Goal: Information Seeking & Learning: Learn about a topic

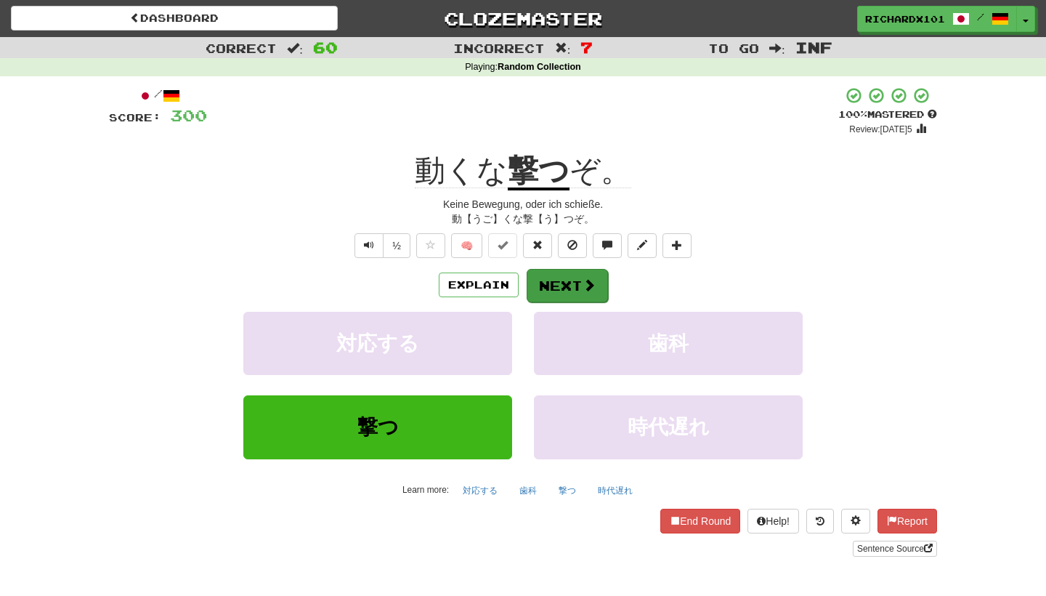
click at [593, 291] on button "Next" at bounding box center [567, 285] width 81 height 33
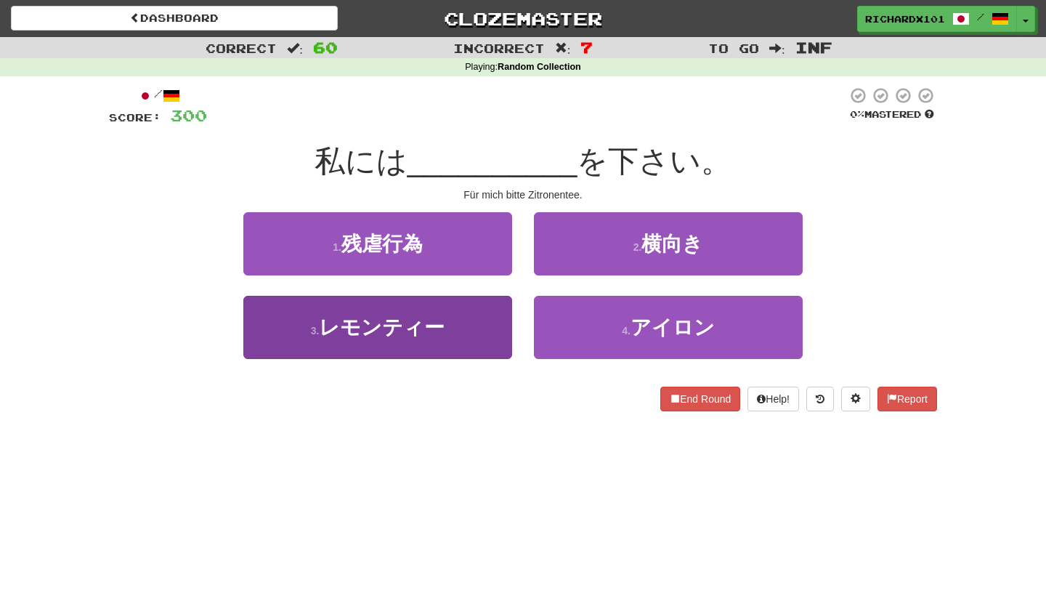
click at [497, 341] on button "3 . レモンティー" at bounding box center [377, 327] width 269 height 63
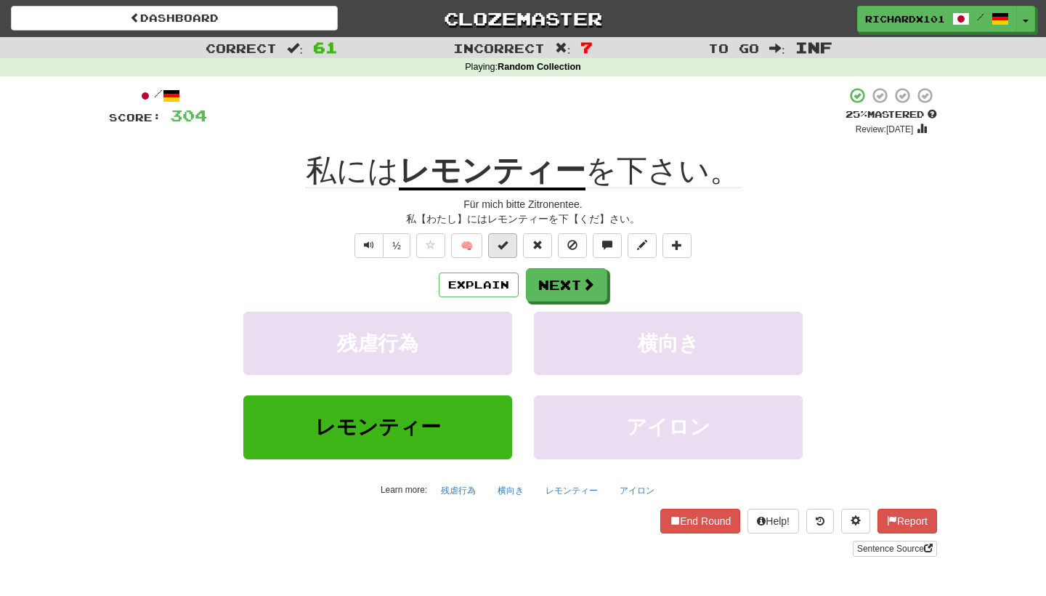
click at [505, 251] on button at bounding box center [502, 245] width 29 height 25
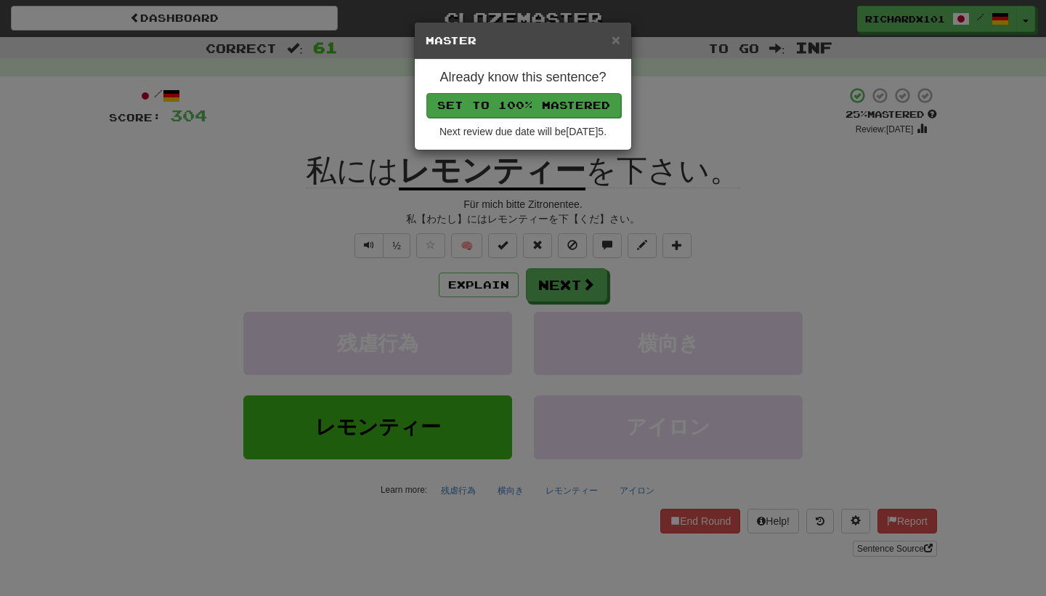
click at [573, 100] on button "Set to 100% Mastered" at bounding box center [523, 105] width 195 height 25
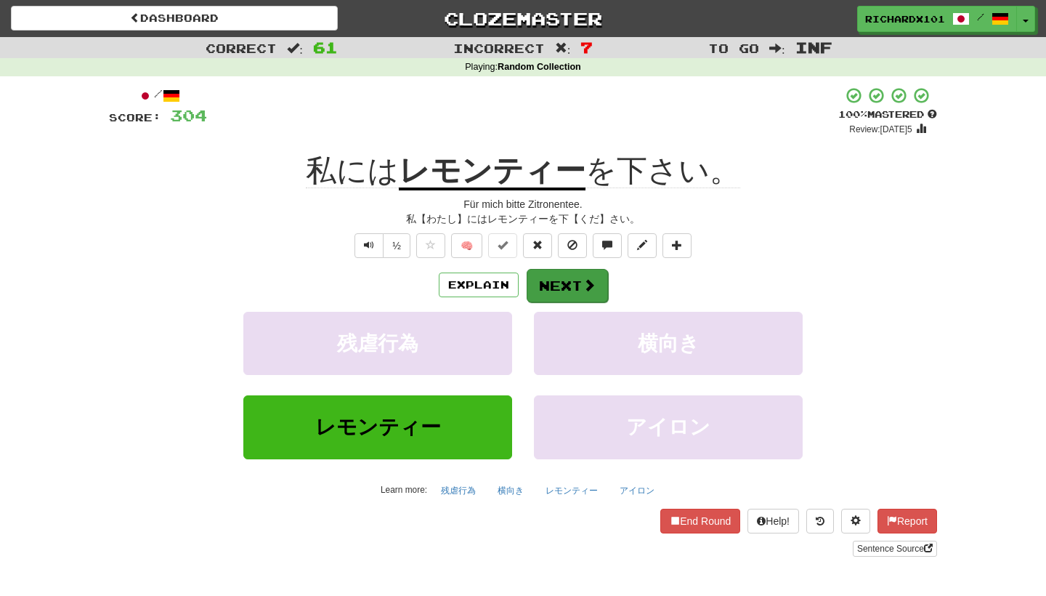
click at [552, 271] on button "Next" at bounding box center [567, 285] width 81 height 33
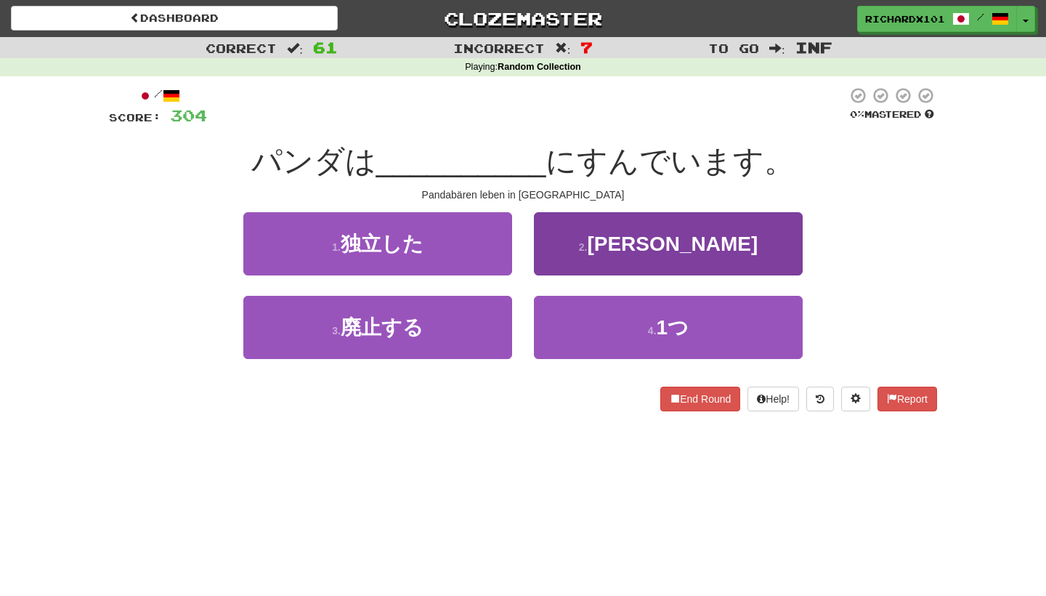
click at [564, 243] on button "2 . 竹林" at bounding box center [668, 243] width 269 height 63
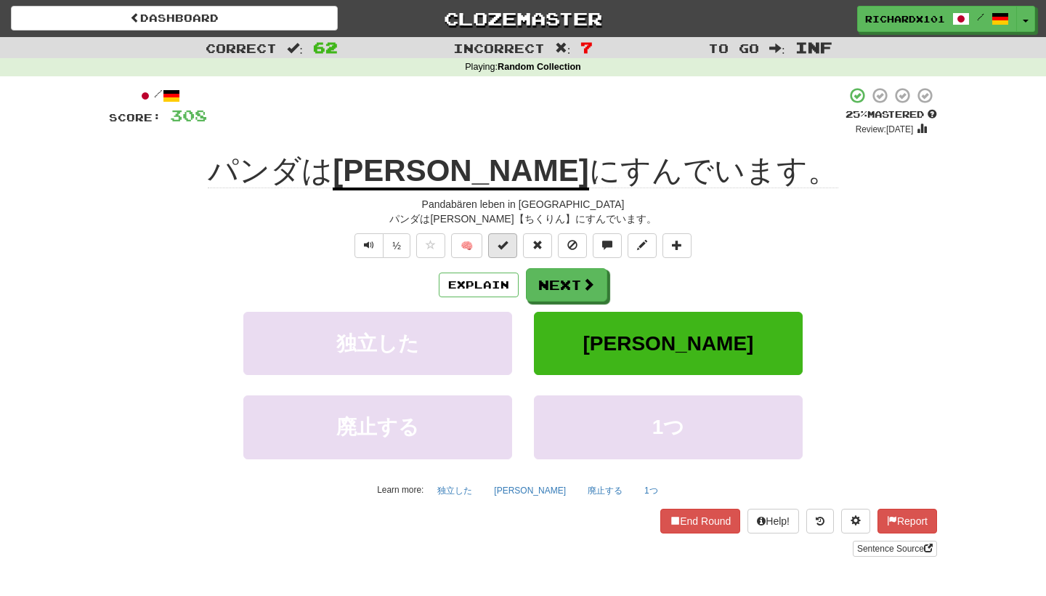
click at [509, 243] on button at bounding box center [502, 245] width 29 height 25
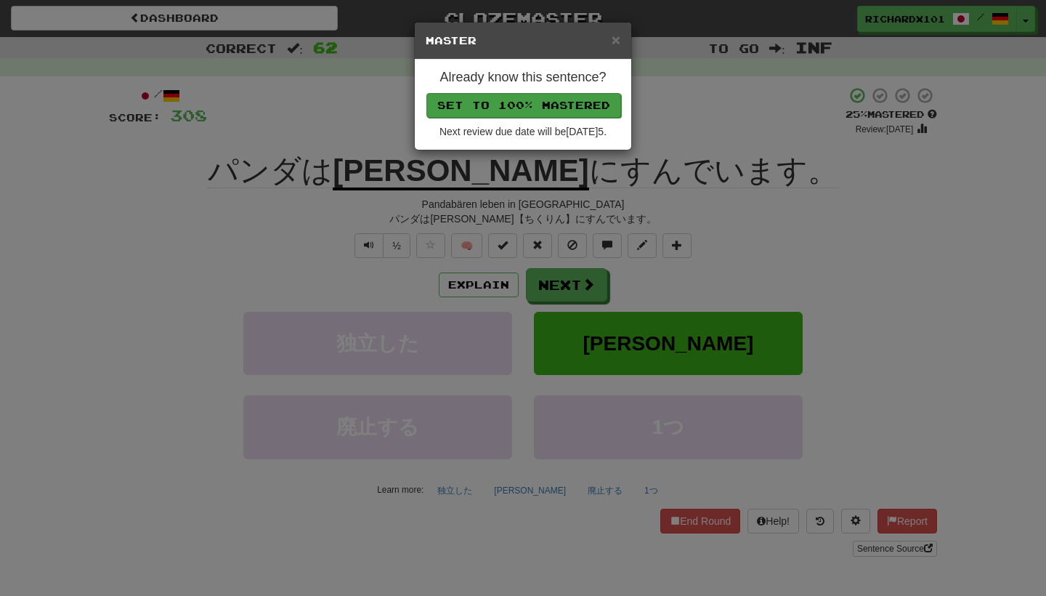
click at [562, 105] on button "Set to 100% Mastered" at bounding box center [523, 105] width 195 height 25
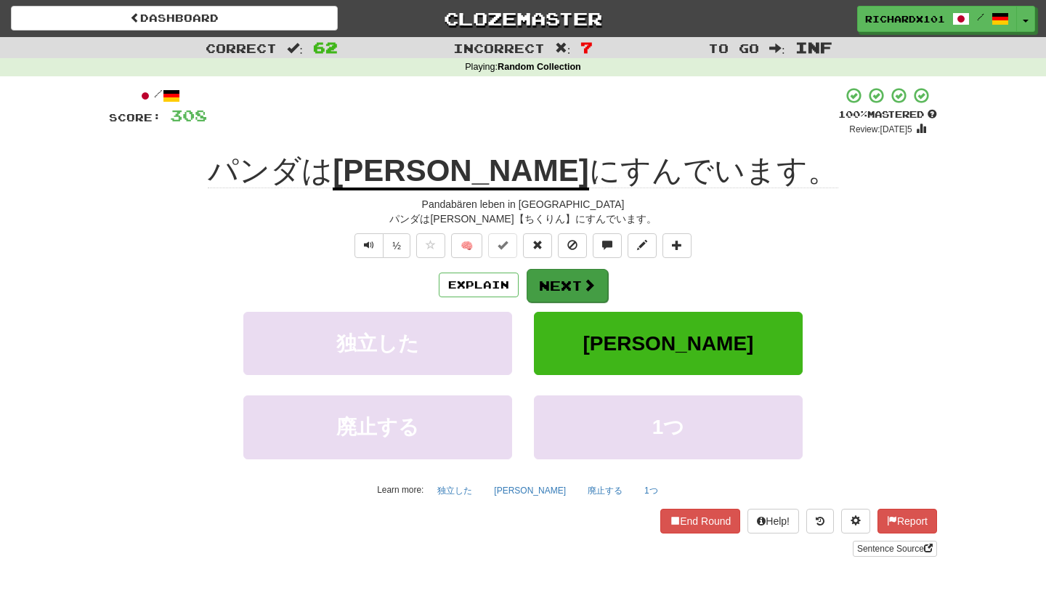
click at [557, 281] on button "Next" at bounding box center [567, 285] width 81 height 33
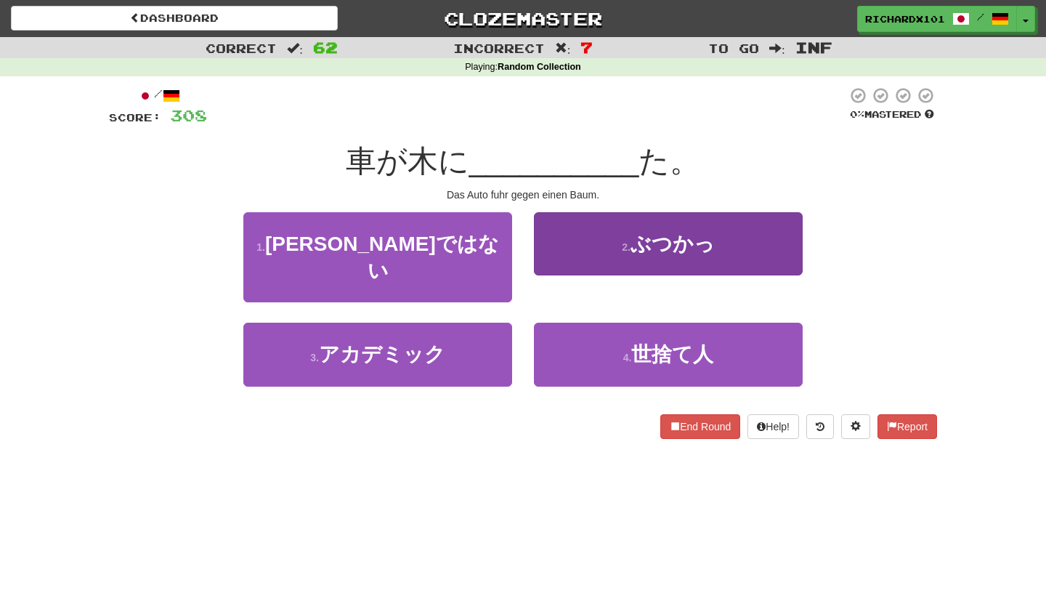
click at [567, 252] on button "2 . ぶつかっ" at bounding box center [668, 243] width 269 height 63
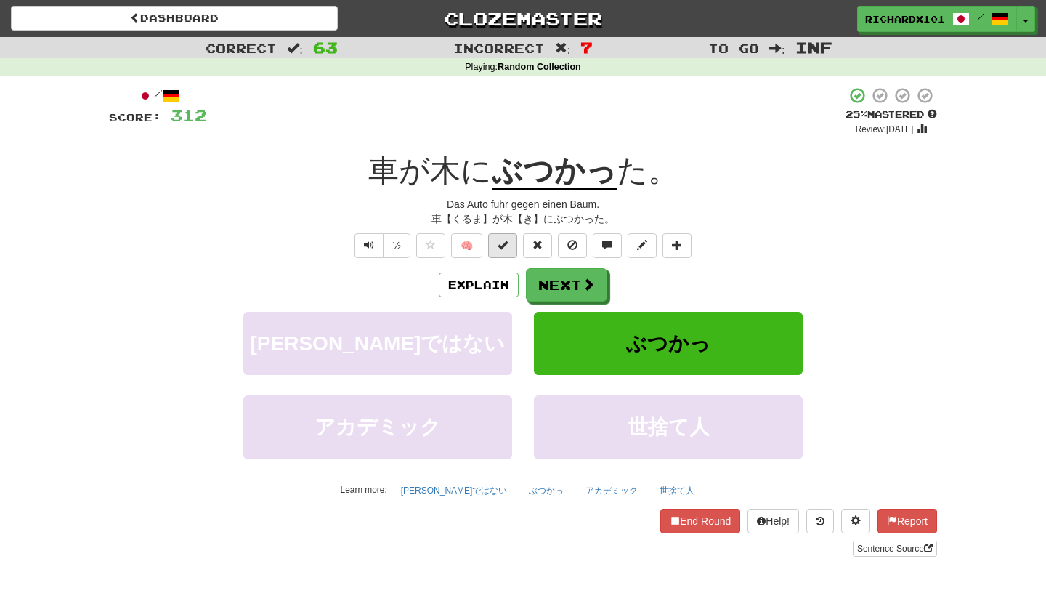
click at [509, 248] on button at bounding box center [502, 245] width 29 height 25
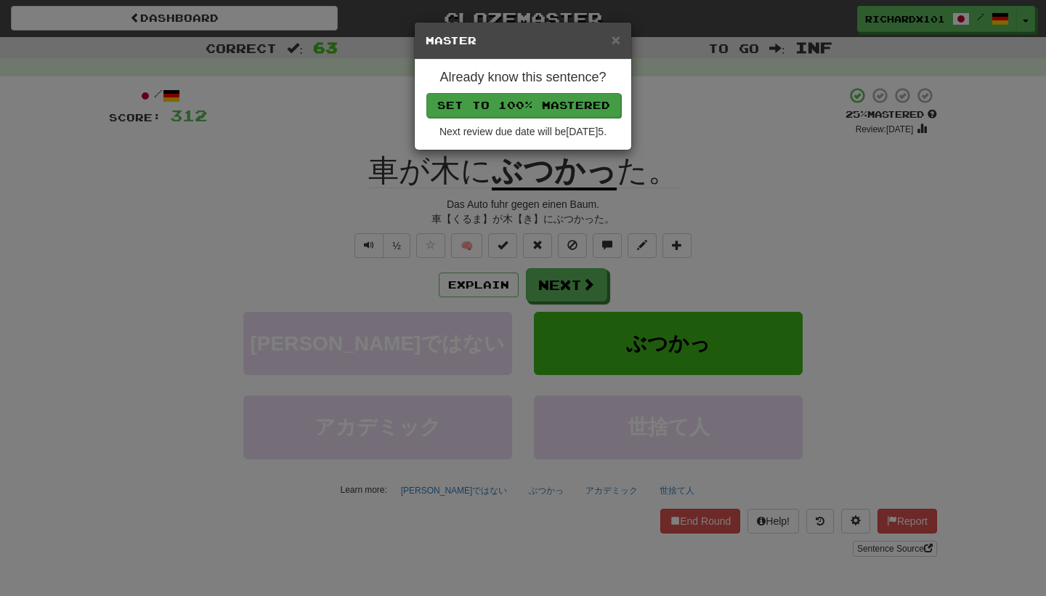
click at [559, 101] on button "Set to 100% Mastered" at bounding box center [523, 105] width 195 height 25
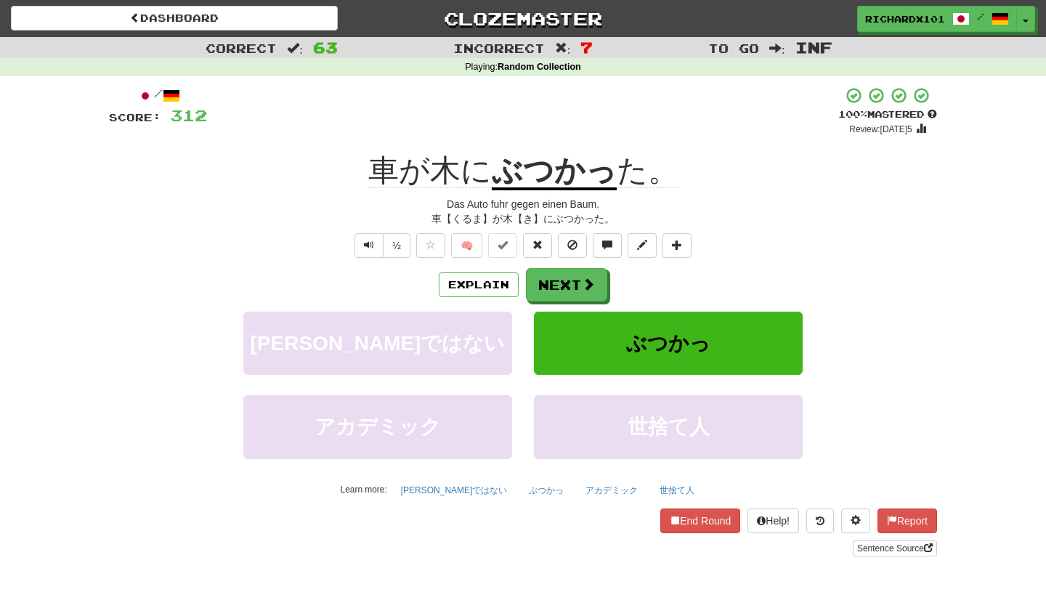
click at [894, 548] on link "Sentence Source" at bounding box center [895, 548] width 84 height 16
click at [594, 292] on button "Next" at bounding box center [566, 284] width 81 height 33
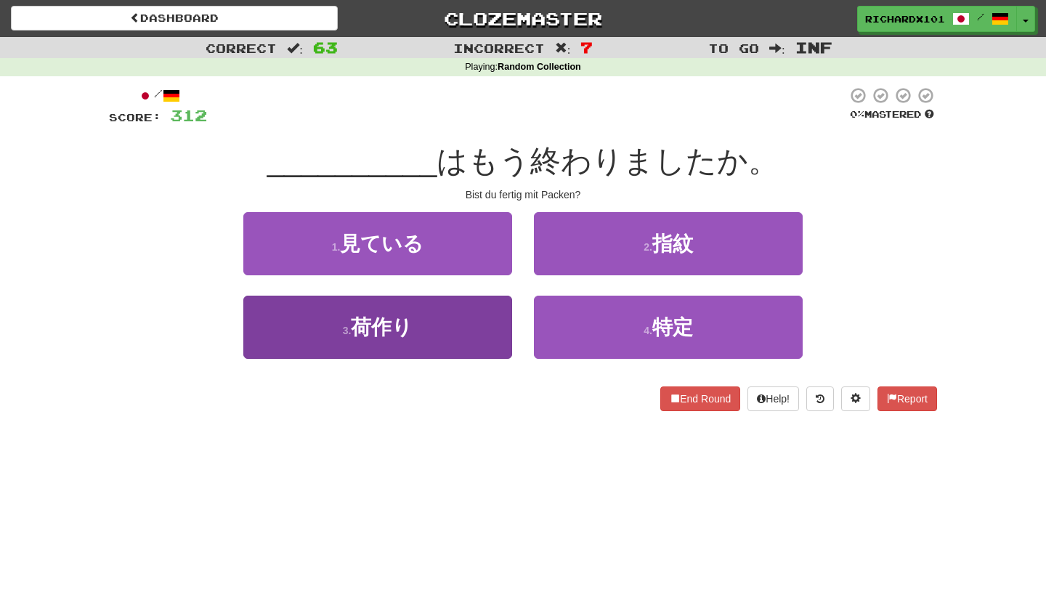
drag, startPoint x: 7, startPoint y: 9, endPoint x: 495, endPoint y: 323, distance: 580.4
click at [495, 323] on button "3 . 荷作り" at bounding box center [377, 327] width 269 height 63
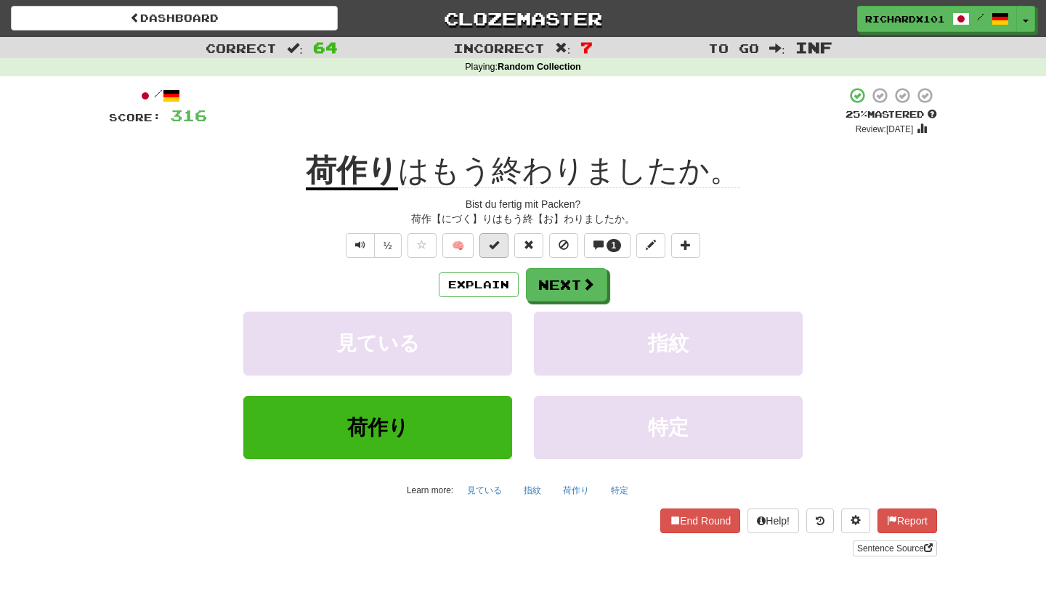
drag, startPoint x: 495, startPoint y: 323, endPoint x: 498, endPoint y: 242, distance: 81.4
click at [498, 242] on span at bounding box center [494, 245] width 10 height 10
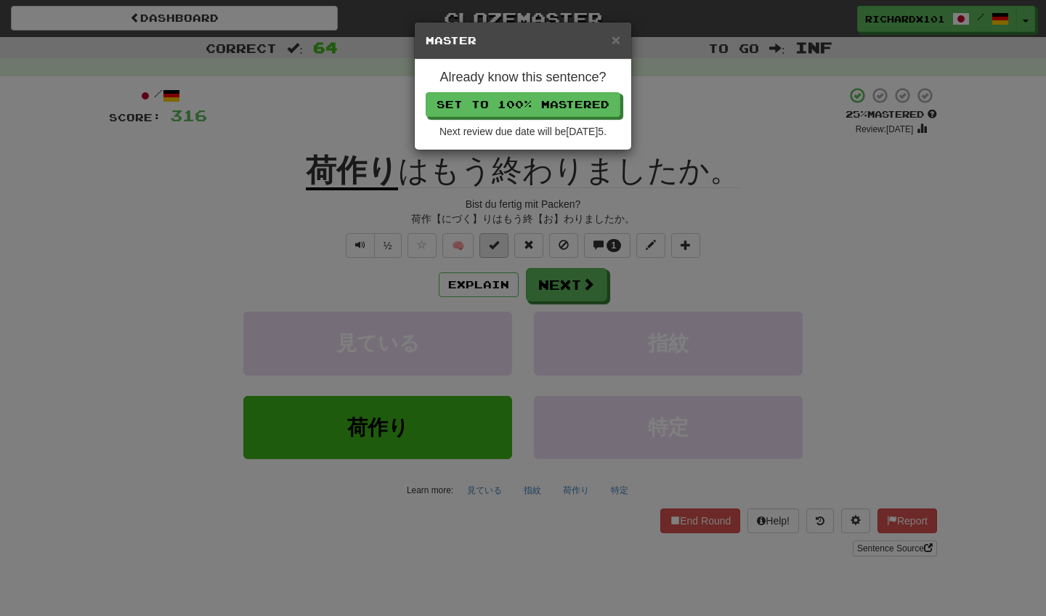
click at [557, 102] on button "Set to 100% Mastered" at bounding box center [523, 104] width 195 height 25
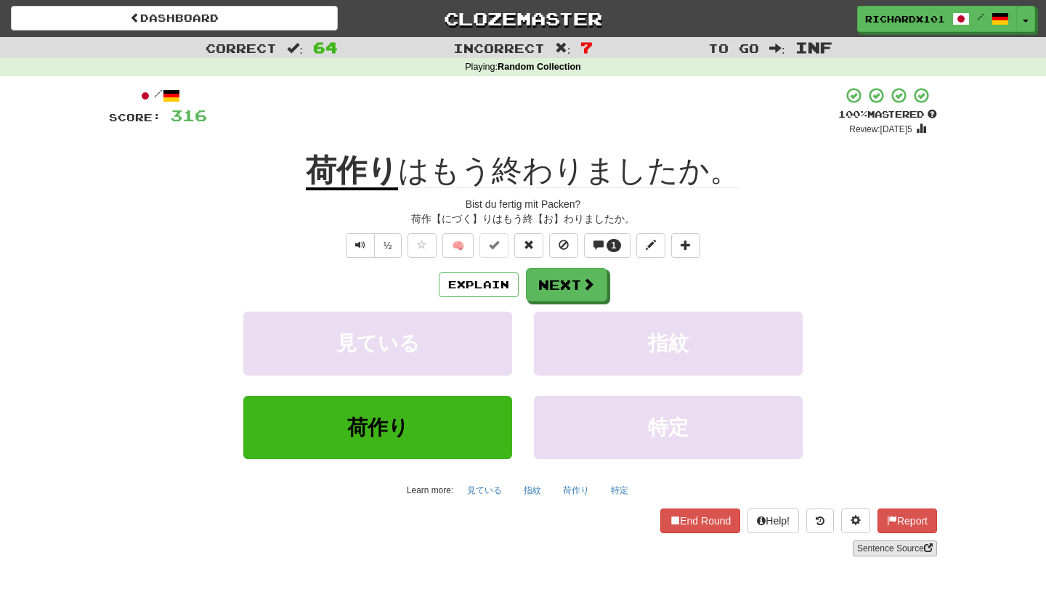
drag, startPoint x: 557, startPoint y: 102, endPoint x: 901, endPoint y: 549, distance: 563.6
click at [901, 549] on link "Sentence Source" at bounding box center [895, 548] width 84 height 16
drag, startPoint x: 901, startPoint y: 549, endPoint x: 583, endPoint y: 288, distance: 411.3
click at [583, 288] on span at bounding box center [589, 284] width 13 height 13
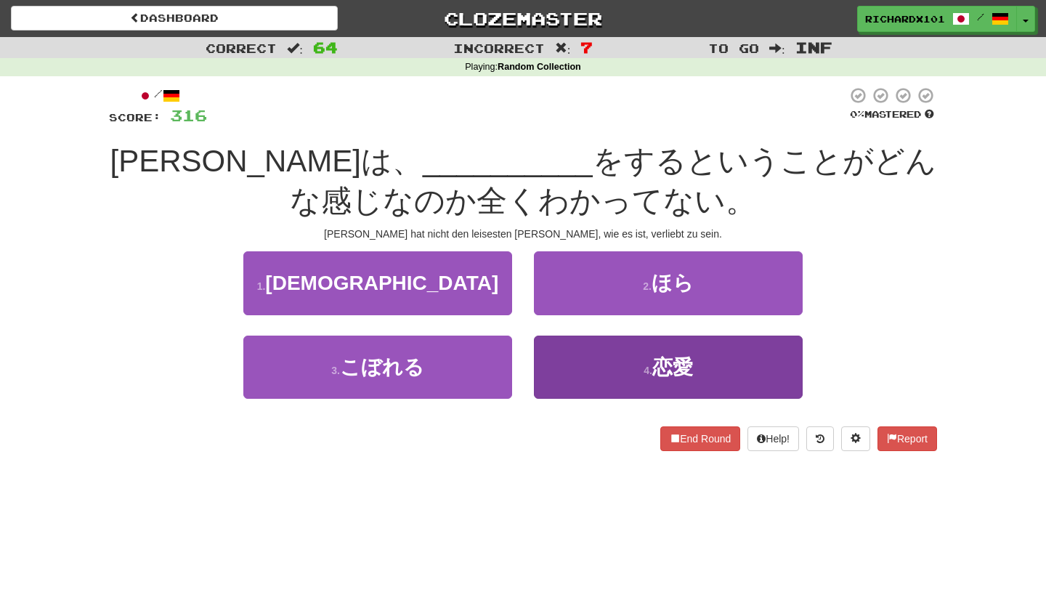
drag, startPoint x: 583, startPoint y: 288, endPoint x: 603, endPoint y: 372, distance: 86.5
click at [603, 372] on button "4 . 恋愛" at bounding box center [668, 367] width 269 height 63
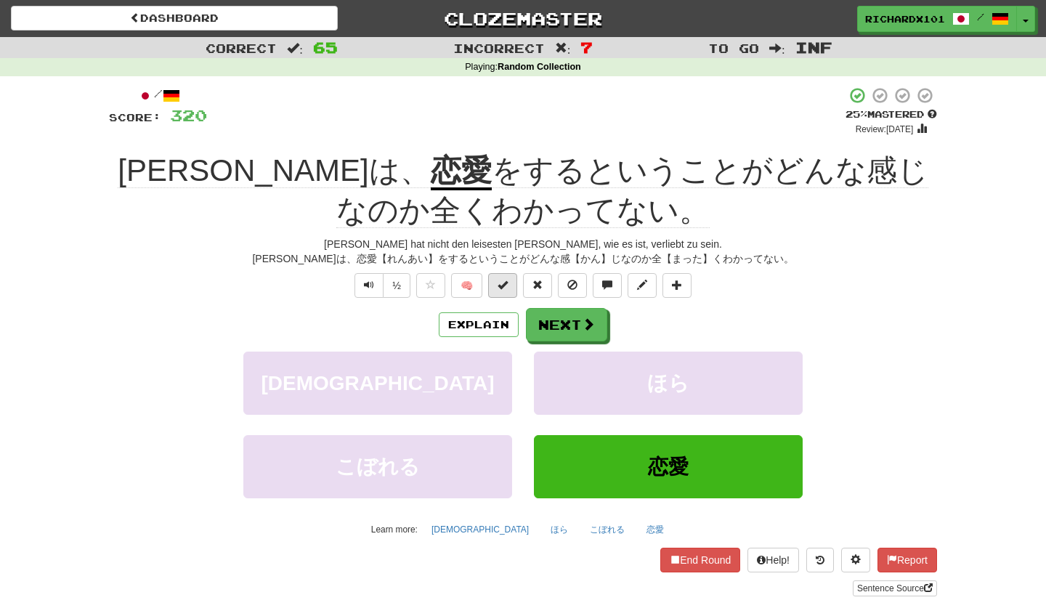
drag, startPoint x: 603, startPoint y: 372, endPoint x: 506, endPoint y: 286, distance: 129.7
click at [506, 286] on span at bounding box center [503, 285] width 10 height 10
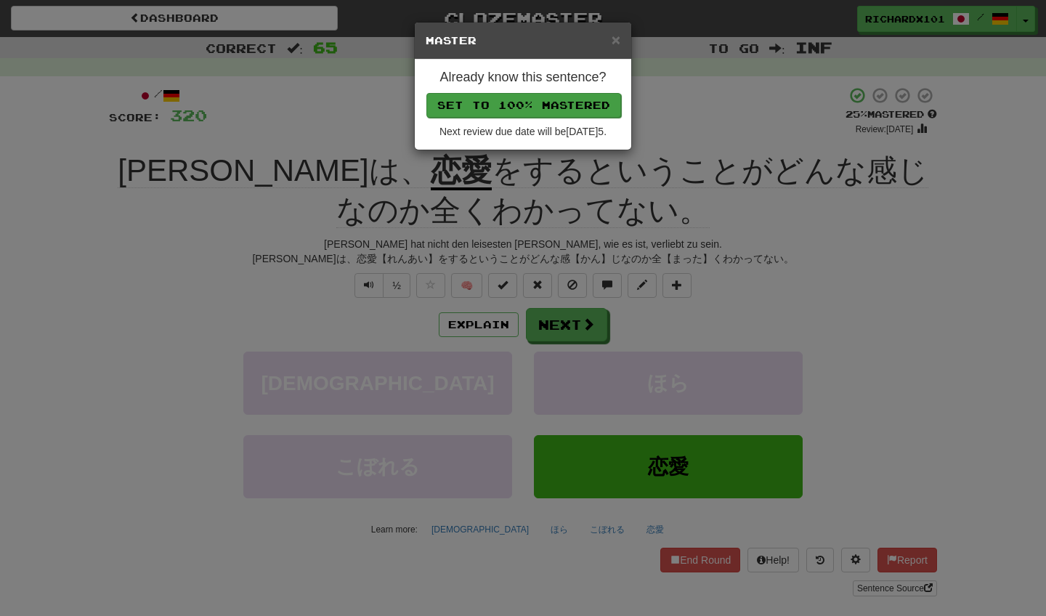
drag, startPoint x: 506, startPoint y: 286, endPoint x: 551, endPoint y: 103, distance: 187.8
click at [551, 103] on button "Set to 100% Mastered" at bounding box center [523, 105] width 195 height 25
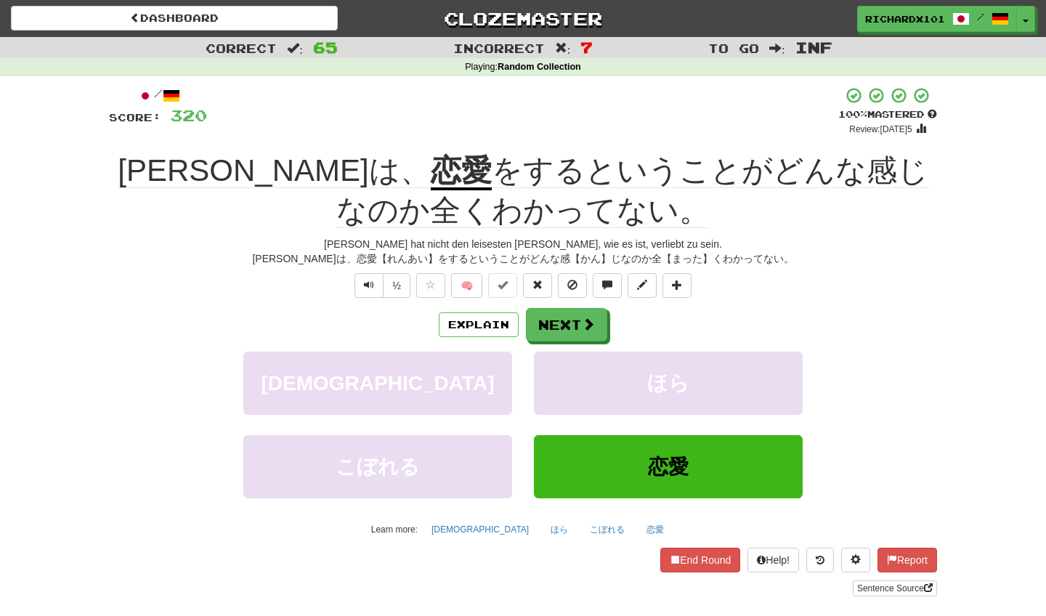
click at [896, 582] on link "Sentence Source" at bounding box center [895, 588] width 84 height 16
drag, startPoint x: 551, startPoint y: 103, endPoint x: 553, endPoint y: 318, distance: 215.0
click at [553, 318] on button "Next" at bounding box center [567, 325] width 81 height 33
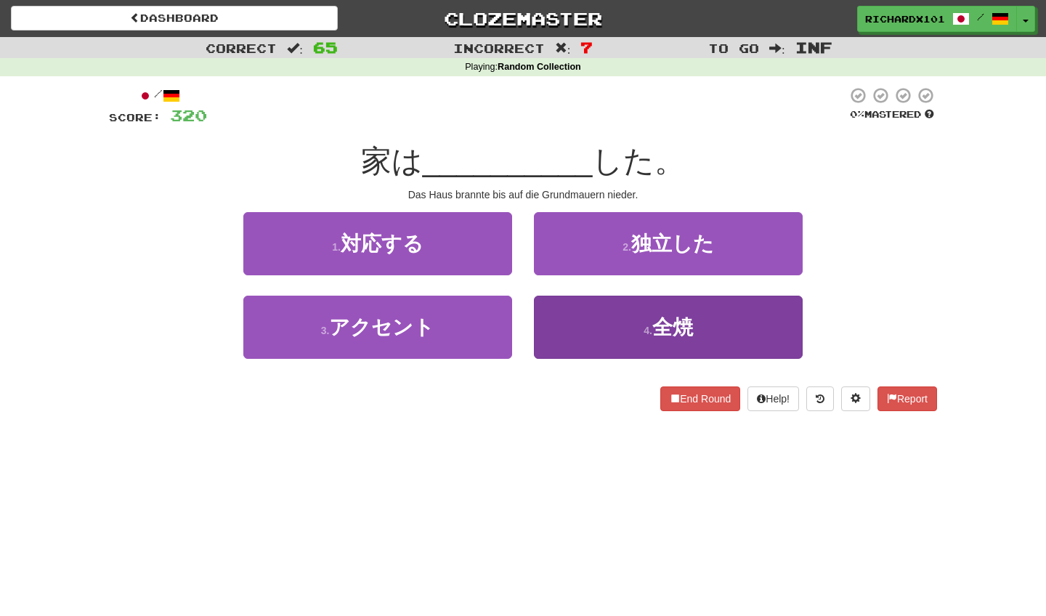
drag, startPoint x: 553, startPoint y: 318, endPoint x: 567, endPoint y: 327, distance: 16.9
click at [567, 327] on button "4 . 全焼" at bounding box center [668, 327] width 269 height 63
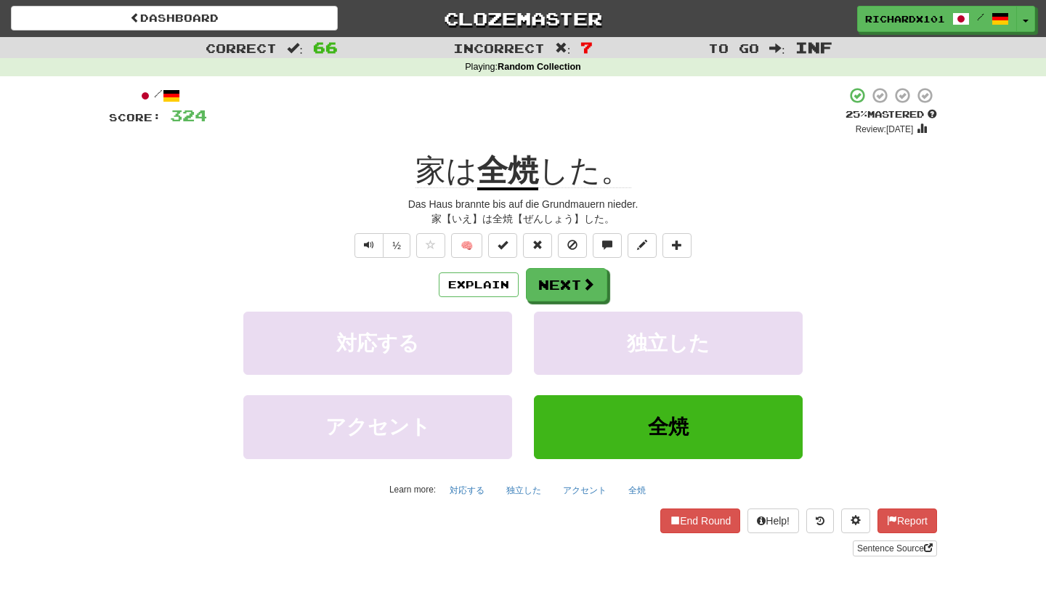
click at [503, 250] on button at bounding box center [502, 245] width 29 height 25
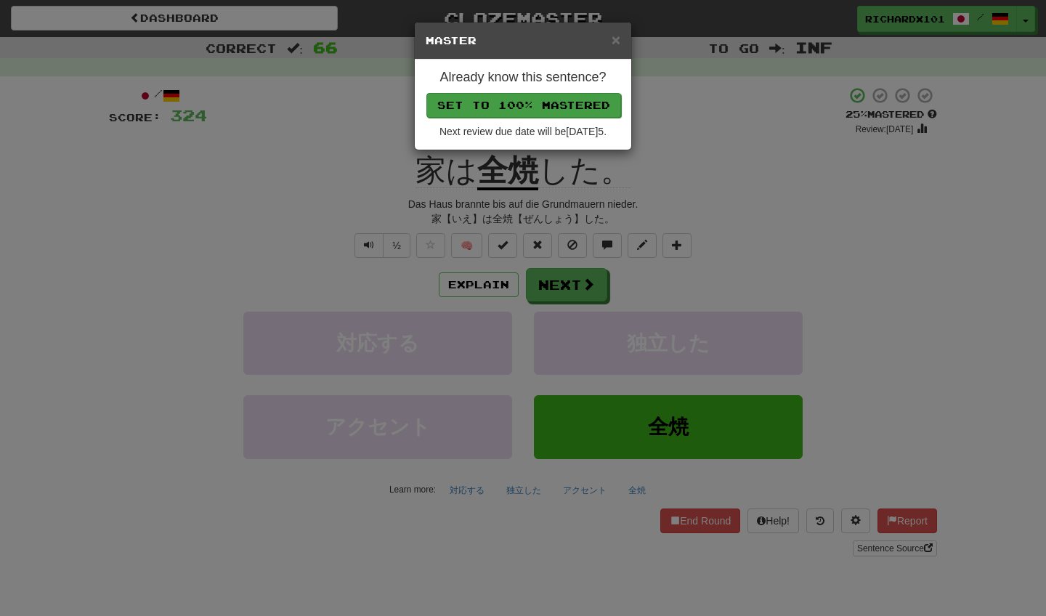
drag, startPoint x: 567, startPoint y: 327, endPoint x: 563, endPoint y: 106, distance: 220.9
click at [563, 106] on button "Set to 100% Mastered" at bounding box center [523, 105] width 195 height 25
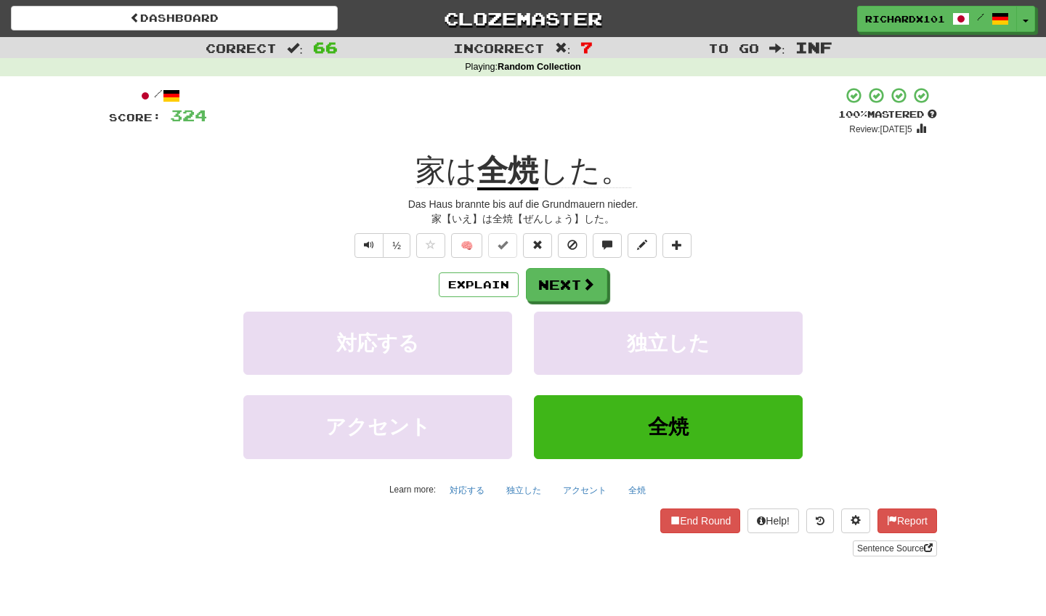
click at [575, 285] on button "Next" at bounding box center [566, 284] width 81 height 33
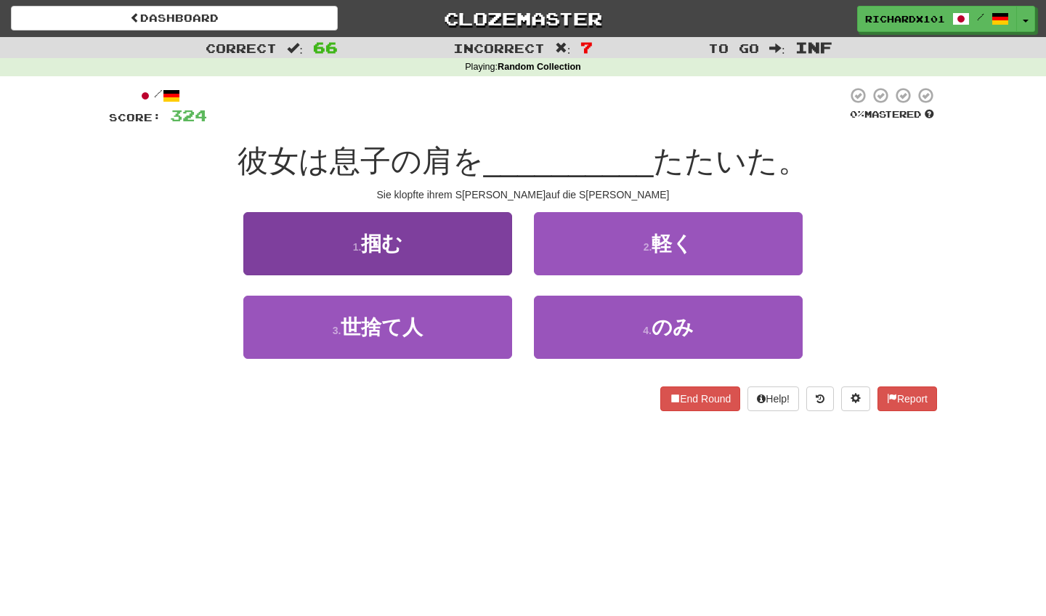
drag, startPoint x: 563, startPoint y: 106, endPoint x: 474, endPoint y: 247, distance: 166.9
click at [474, 247] on button "1 . 掴む" at bounding box center [377, 243] width 269 height 63
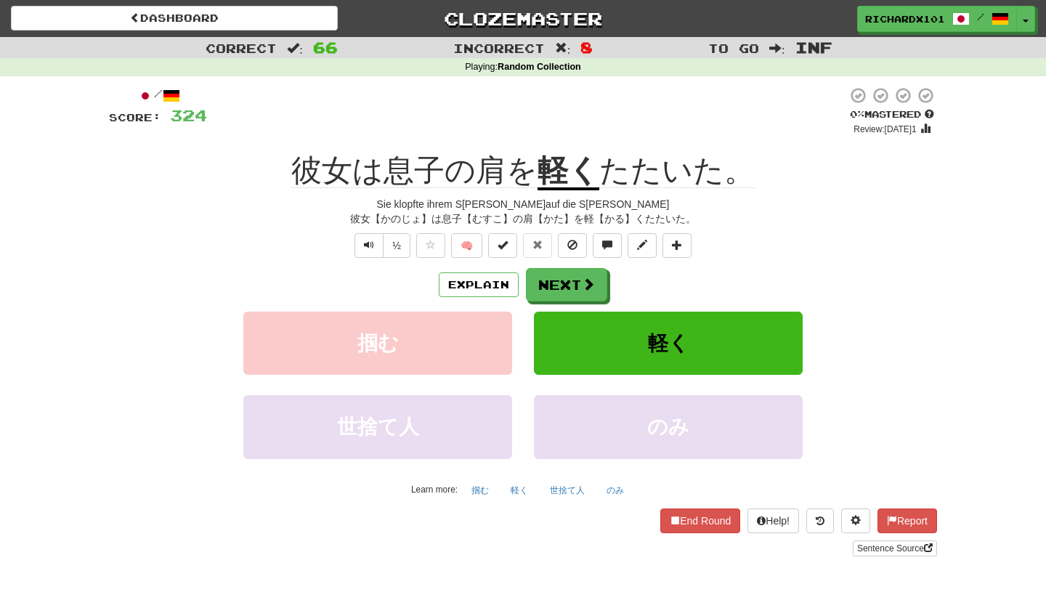
click at [505, 245] on span at bounding box center [503, 245] width 10 height 10
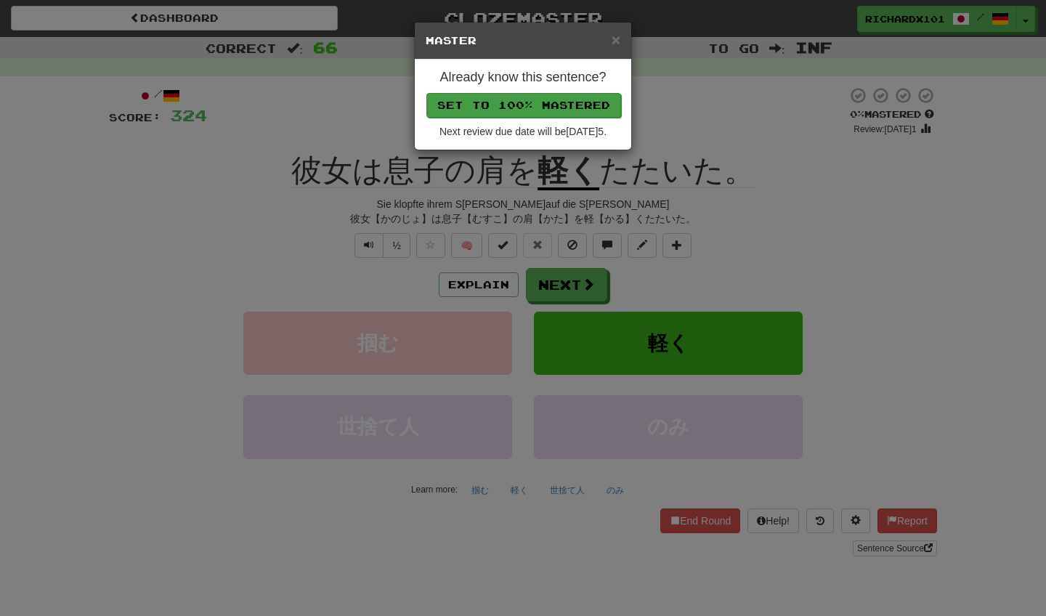
drag, startPoint x: 474, startPoint y: 247, endPoint x: 565, endPoint y: 102, distance: 171.1
click at [565, 102] on button "Set to 100% Mastered" at bounding box center [523, 105] width 195 height 25
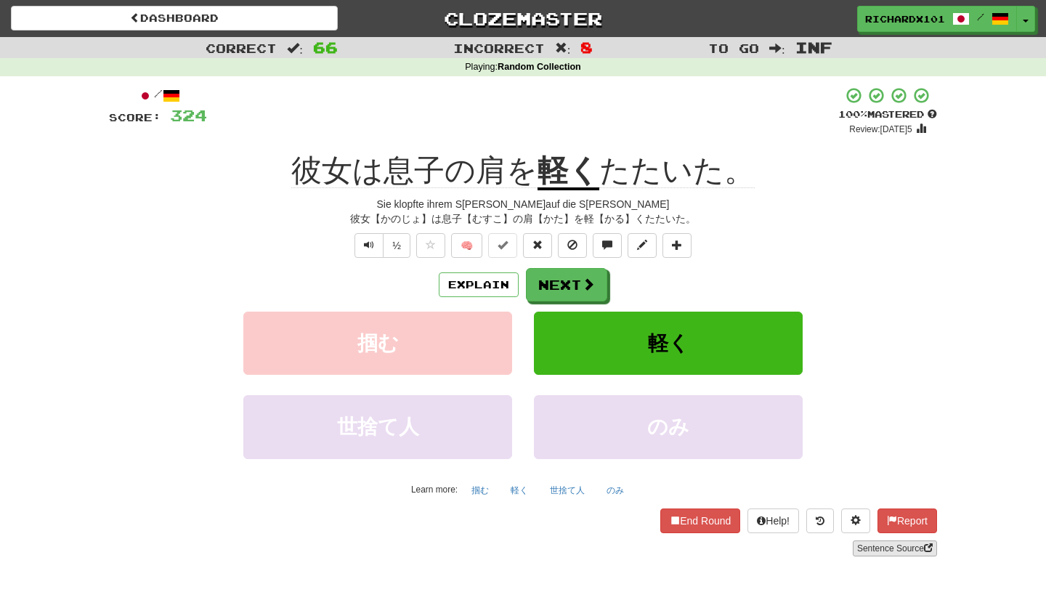
drag, startPoint x: 565, startPoint y: 102, endPoint x: 867, endPoint y: 543, distance: 533.6
click at [867, 543] on link "Sentence Source" at bounding box center [895, 548] width 84 height 16
click at [564, 283] on button "Next" at bounding box center [566, 284] width 81 height 33
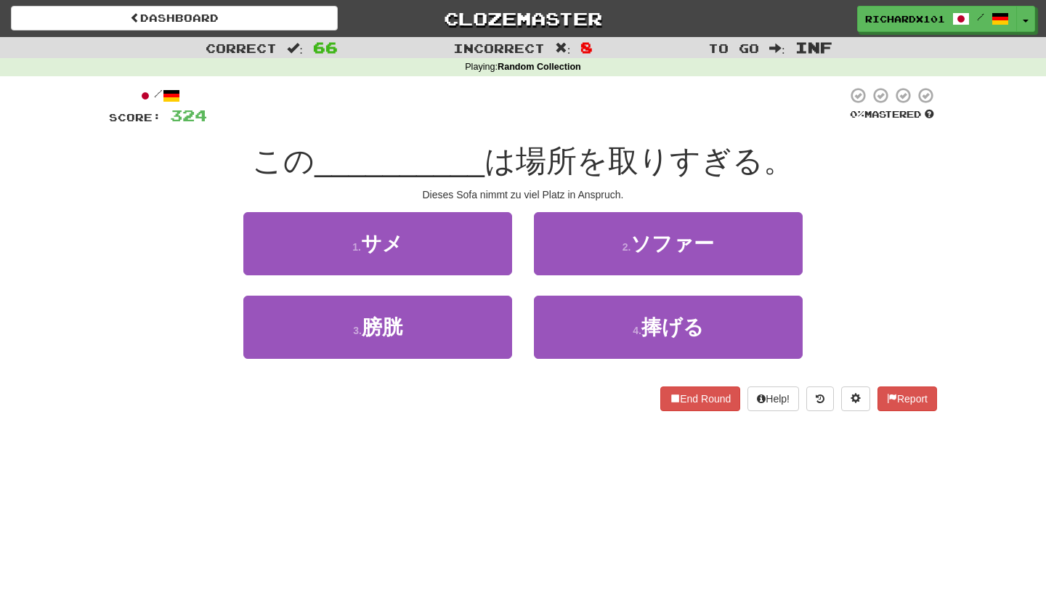
click at [585, 255] on button "2 . ソファー" at bounding box center [668, 243] width 269 height 63
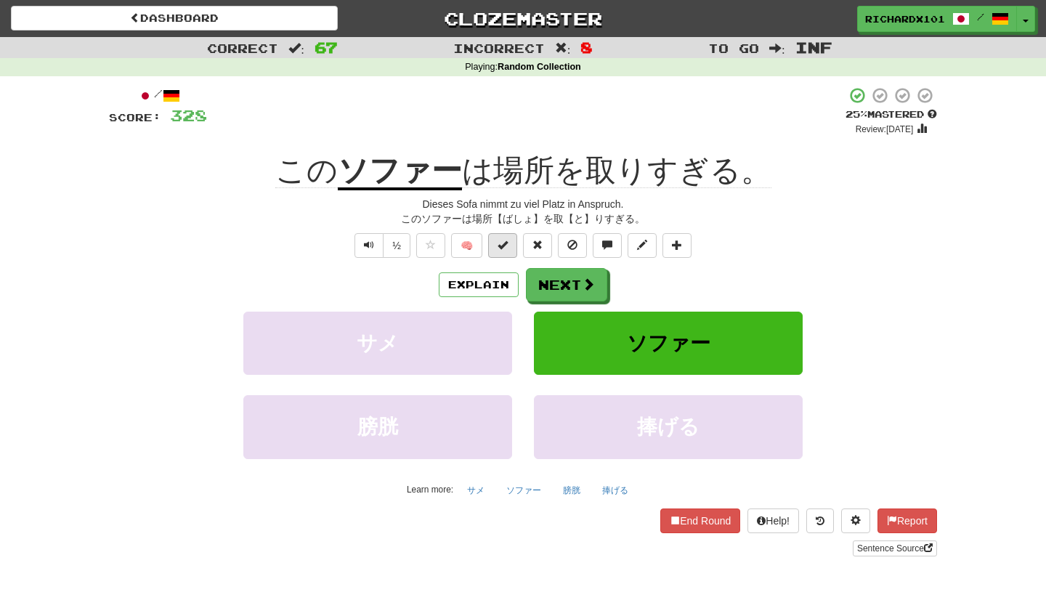
drag, startPoint x: 867, startPoint y: 543, endPoint x: 500, endPoint y: 243, distance: 473.9
click at [500, 243] on span at bounding box center [503, 245] width 10 height 10
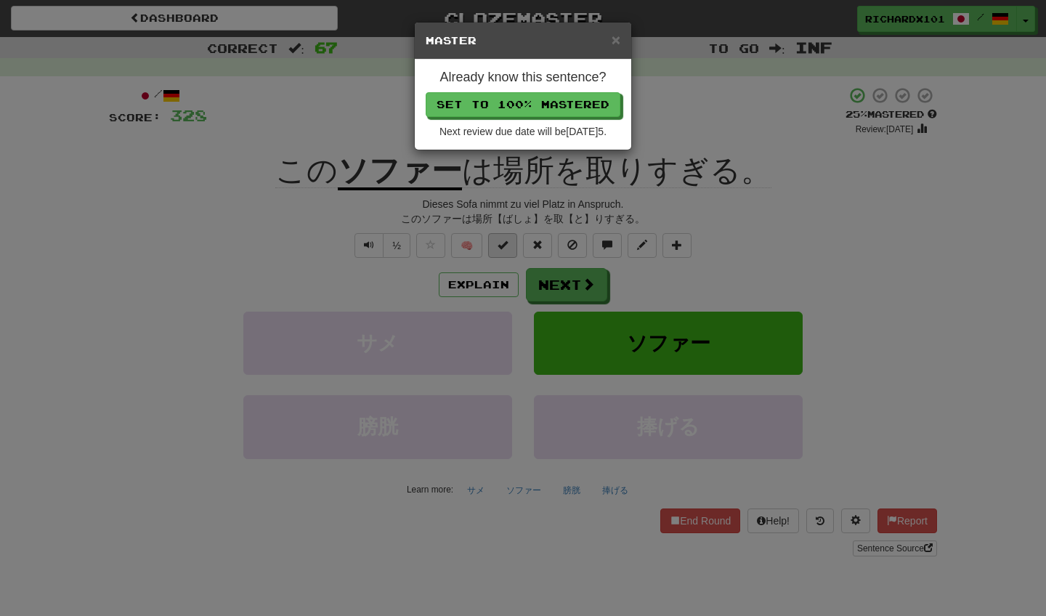
click at [561, 107] on button "Set to 100% Mastered" at bounding box center [523, 104] width 195 height 25
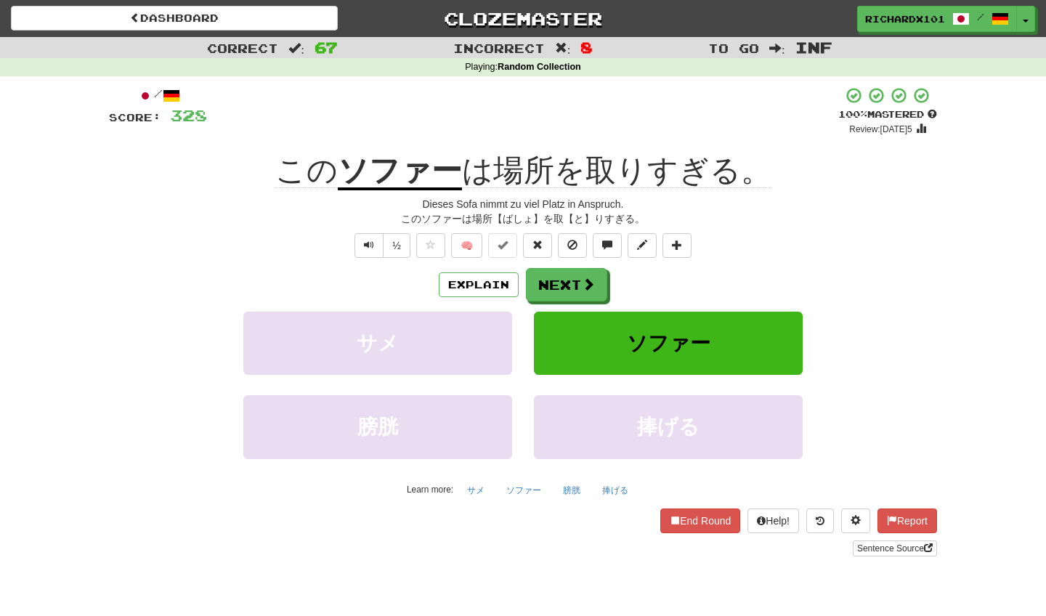
click at [567, 276] on button "Next" at bounding box center [566, 284] width 81 height 33
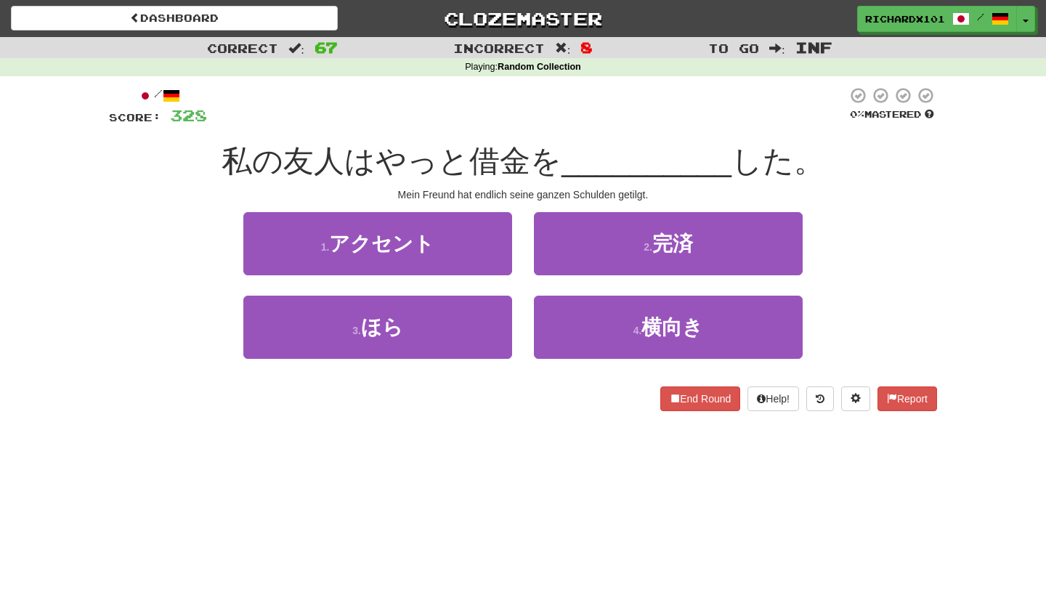
click at [587, 251] on button "2 . 完済" at bounding box center [668, 243] width 269 height 63
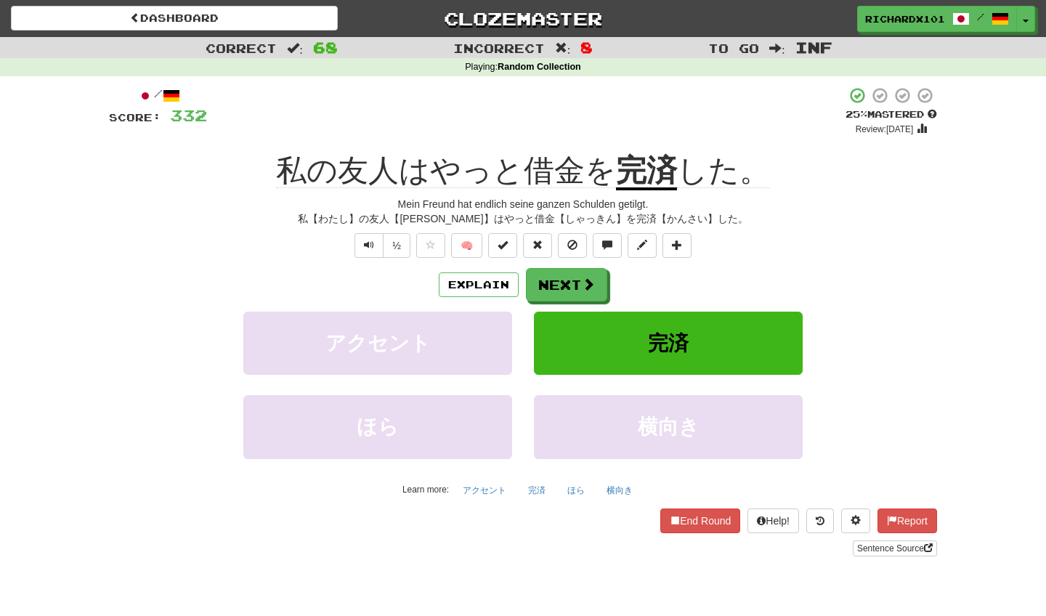
click at [511, 246] on button at bounding box center [502, 245] width 29 height 25
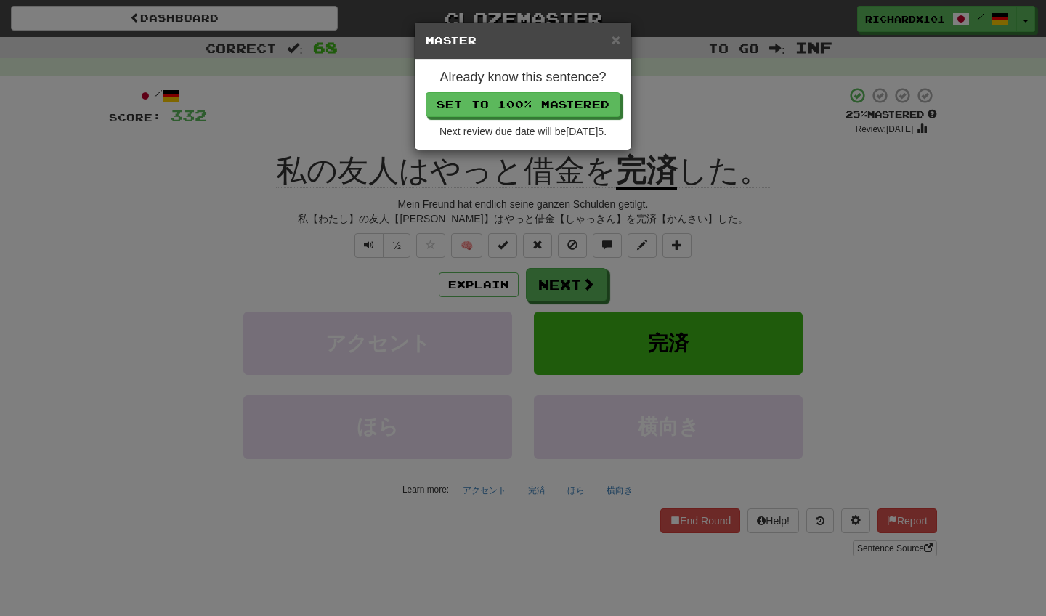
click at [571, 100] on button "Set to 100% Mastered" at bounding box center [523, 104] width 195 height 25
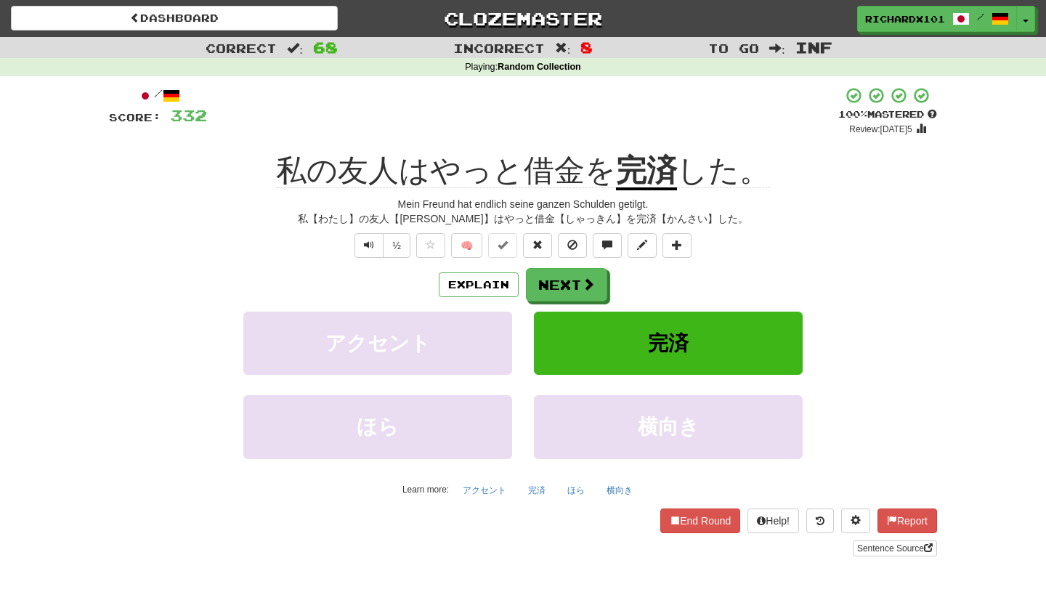
click at [559, 279] on button "Next" at bounding box center [566, 284] width 81 height 33
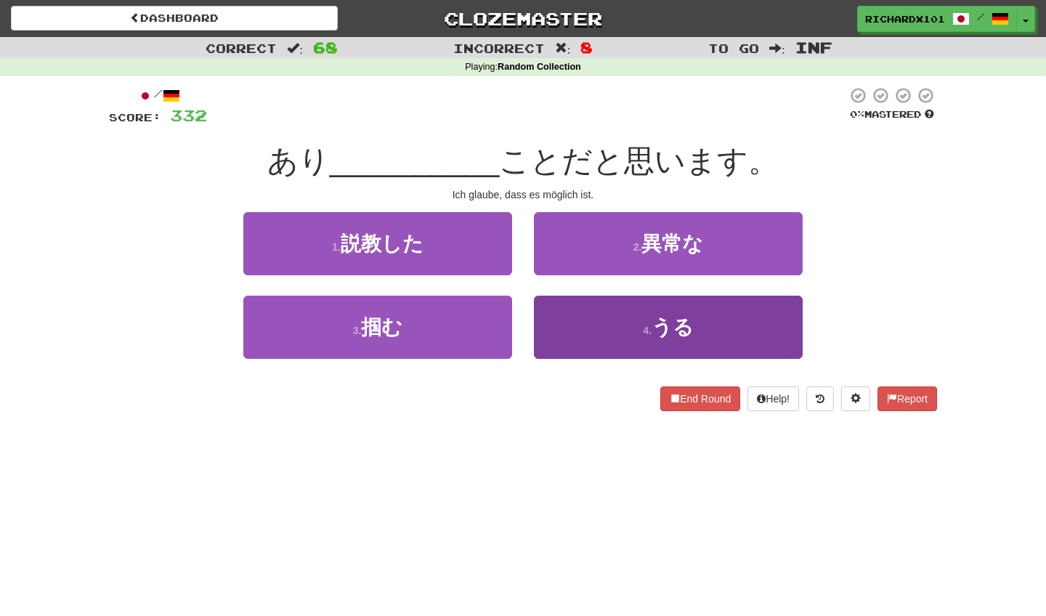
drag, startPoint x: 571, startPoint y: 100, endPoint x: 566, endPoint y: 318, distance: 218.0
click at [566, 318] on button "4 . うる" at bounding box center [668, 327] width 269 height 63
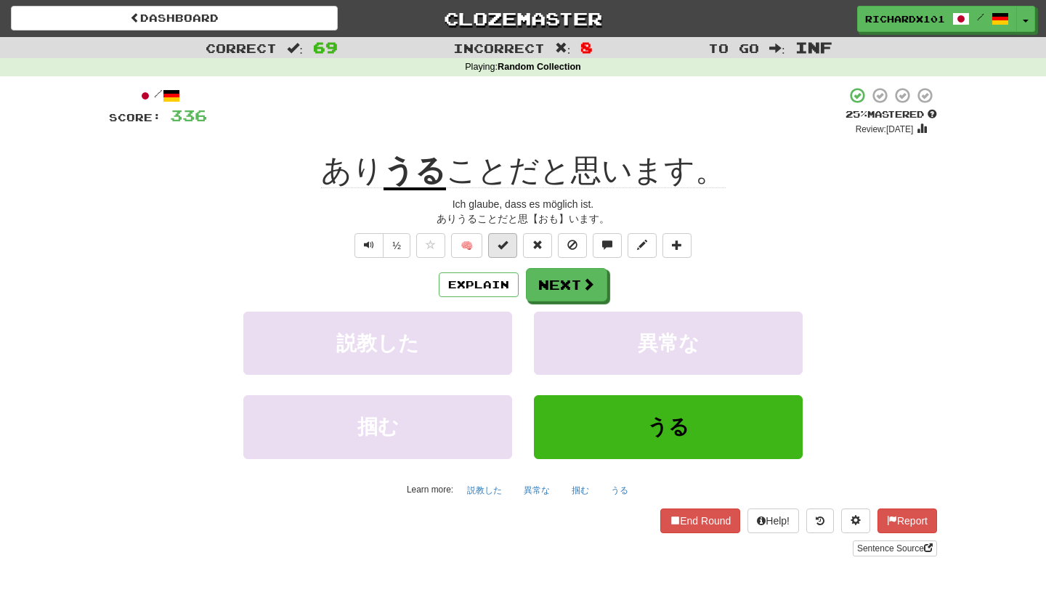
drag, startPoint x: 566, startPoint y: 318, endPoint x: 498, endPoint y: 248, distance: 98.1
click at [498, 248] on button at bounding box center [502, 245] width 29 height 25
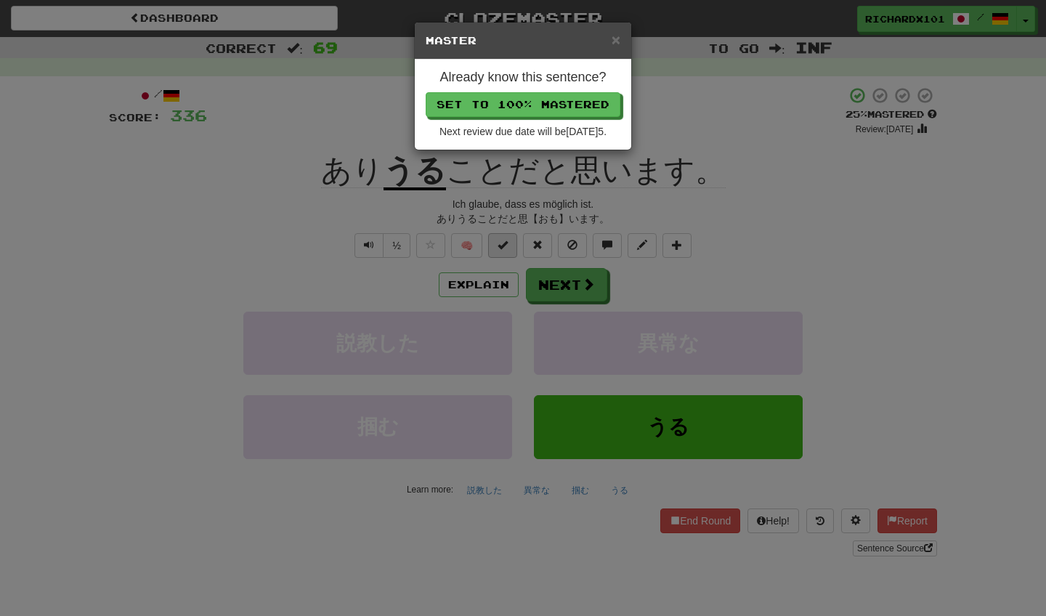
click at [559, 106] on button "Set to 100% Mastered" at bounding box center [523, 104] width 195 height 25
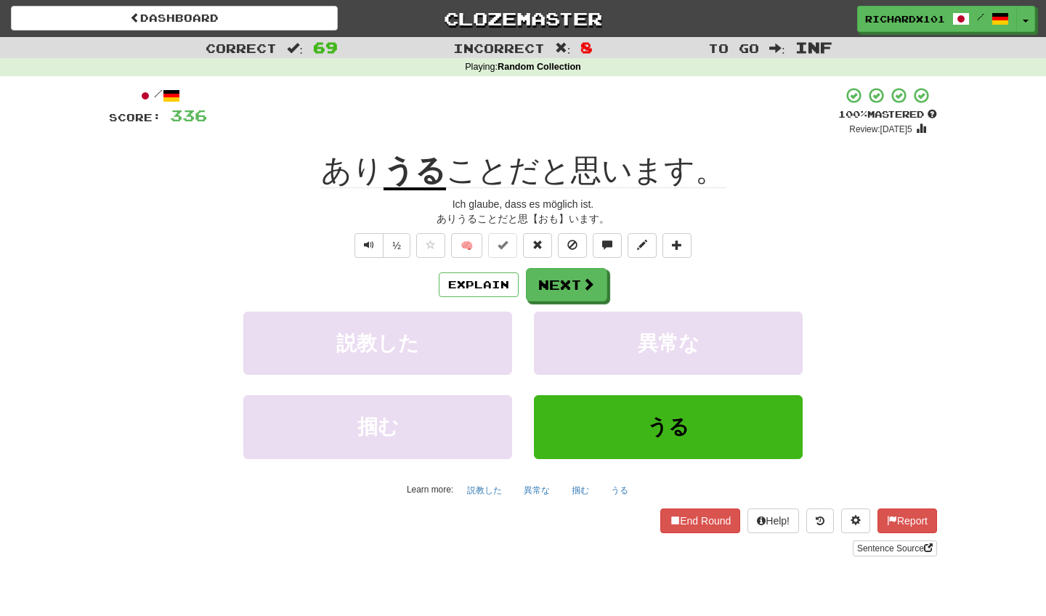
click at [674, 242] on span at bounding box center [677, 245] width 10 height 10
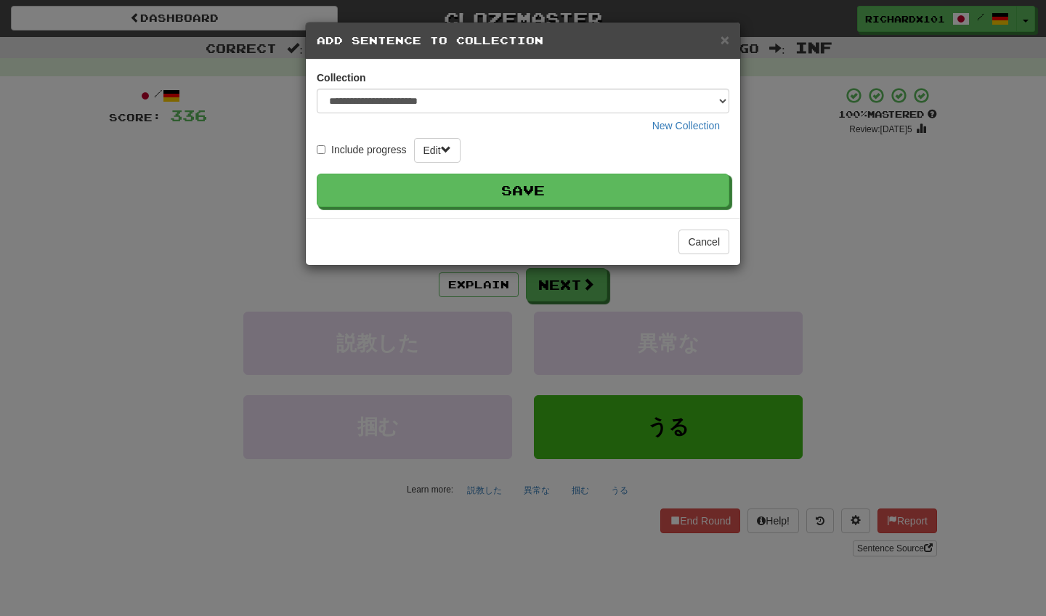
click at [671, 185] on button "Save" at bounding box center [523, 190] width 413 height 33
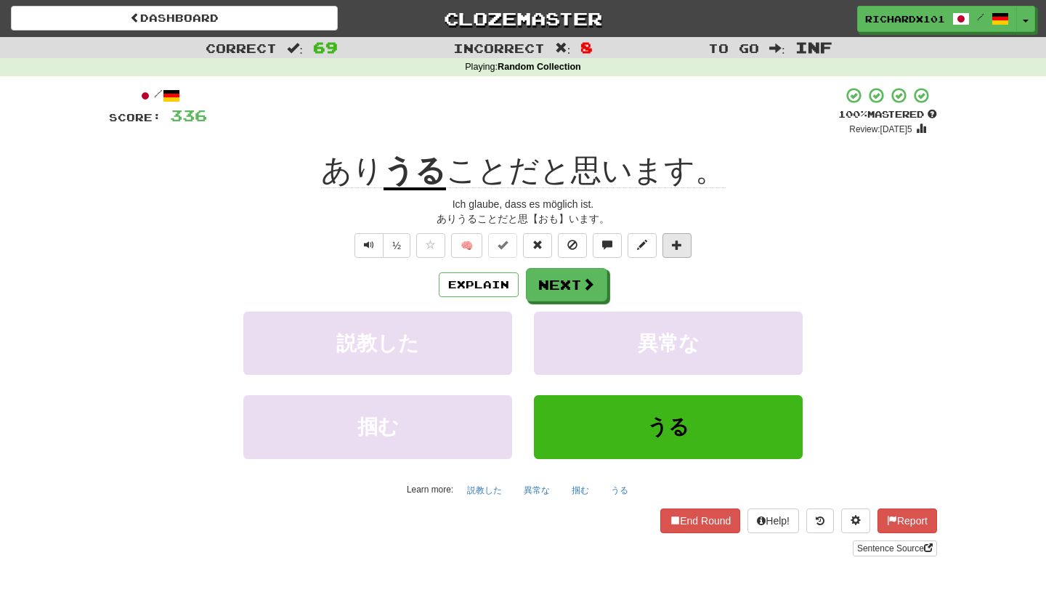
drag, startPoint x: 671, startPoint y: 185, endPoint x: 682, endPoint y: 240, distance: 57.1
click at [682, 240] on span at bounding box center [677, 245] width 10 height 10
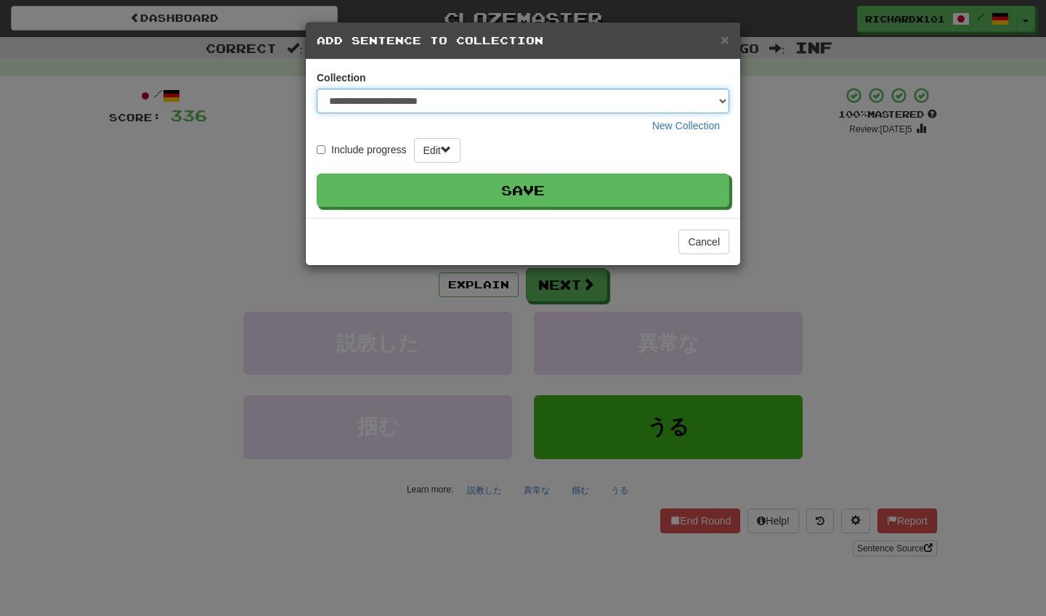
select select "*****"
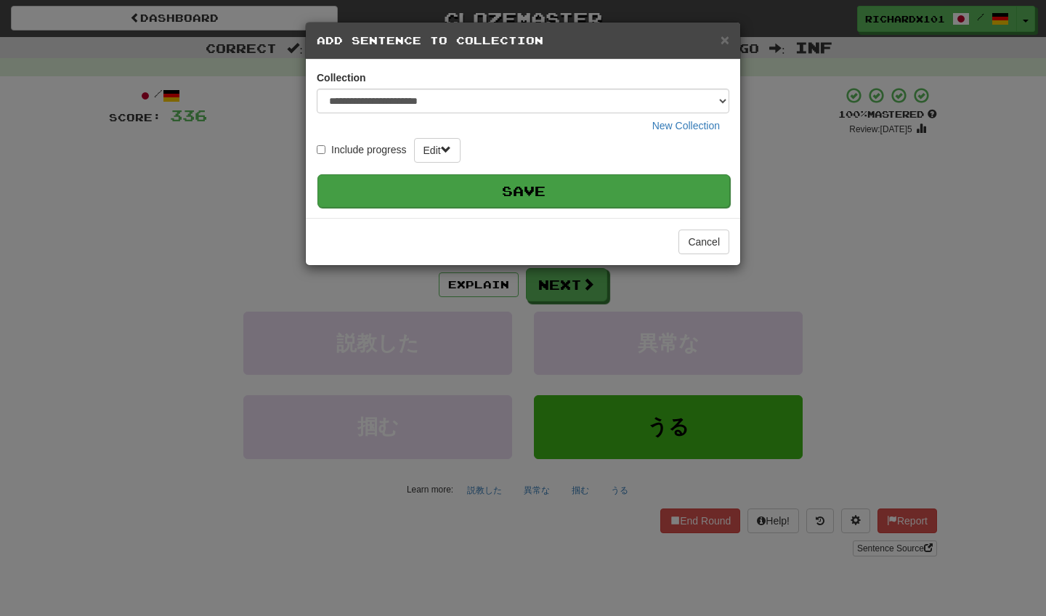
drag, startPoint x: 722, startPoint y: 98, endPoint x: 694, endPoint y: 190, distance: 96.5
click at [694, 190] on button "Save" at bounding box center [523, 190] width 413 height 33
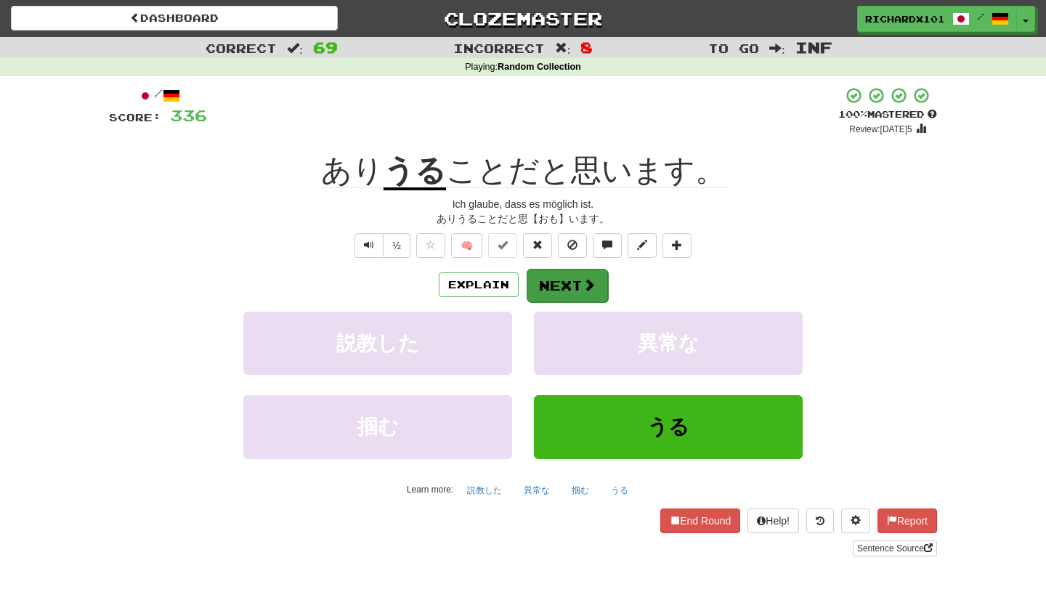
drag, startPoint x: 694, startPoint y: 190, endPoint x: 585, endPoint y: 278, distance: 140.0
click at [585, 278] on span at bounding box center [589, 284] width 13 height 13
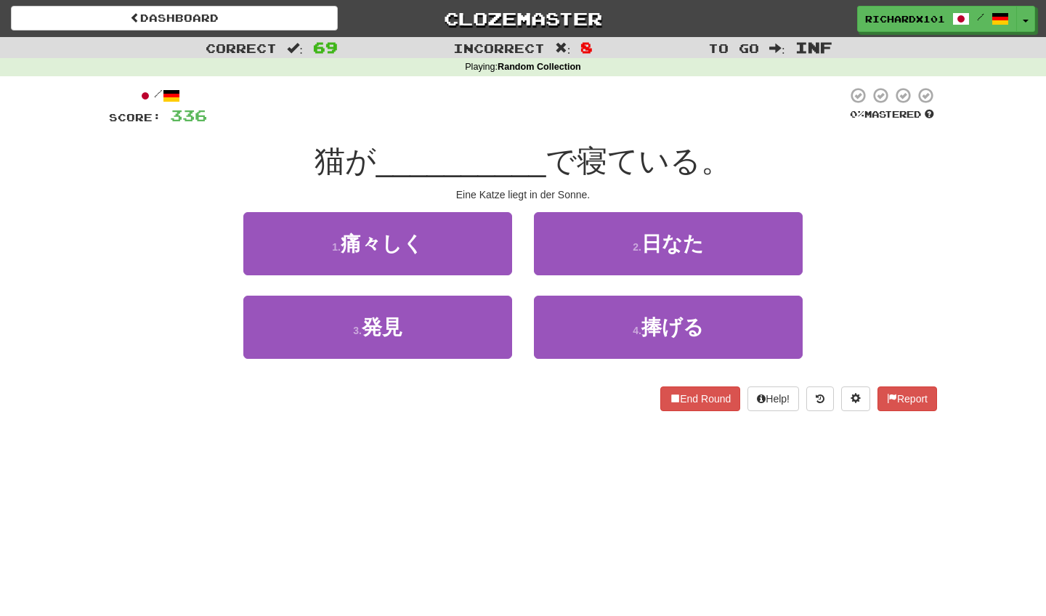
click at [600, 239] on button "2 . 日なた" at bounding box center [668, 243] width 269 height 63
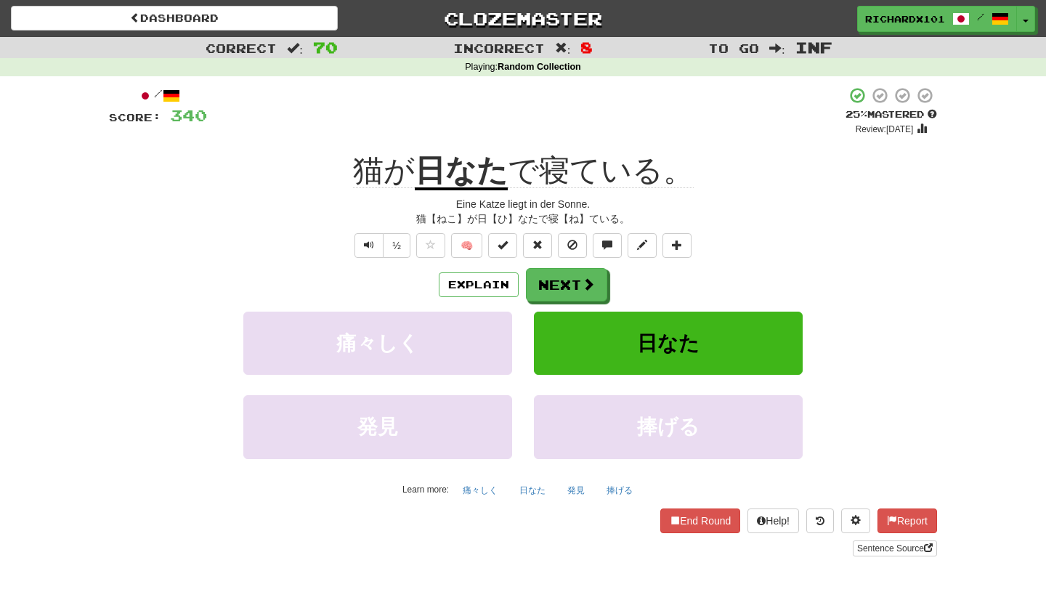
click at [510, 246] on button at bounding box center [502, 245] width 29 height 25
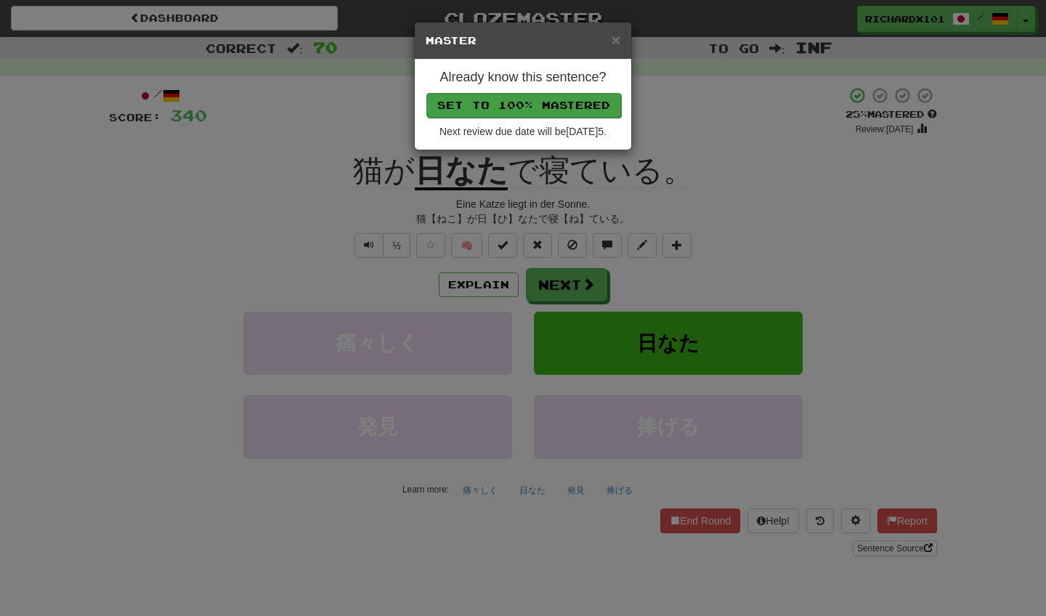
drag, startPoint x: 585, startPoint y: 278, endPoint x: 570, endPoint y: 98, distance: 180.7
click at [570, 98] on button "Set to 100% Mastered" at bounding box center [523, 105] width 195 height 25
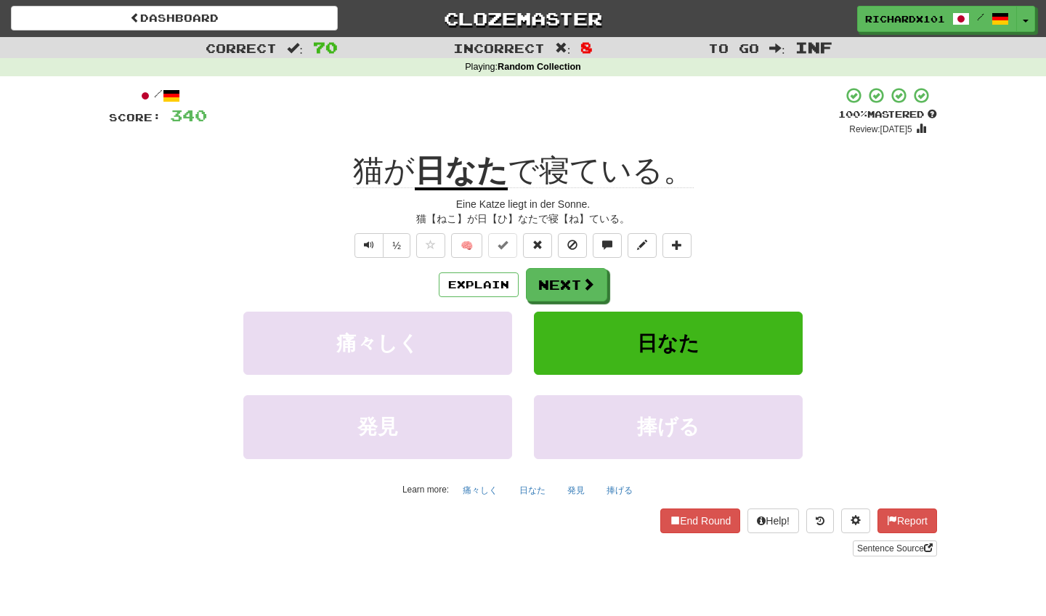
click at [564, 280] on button "Next" at bounding box center [566, 284] width 81 height 33
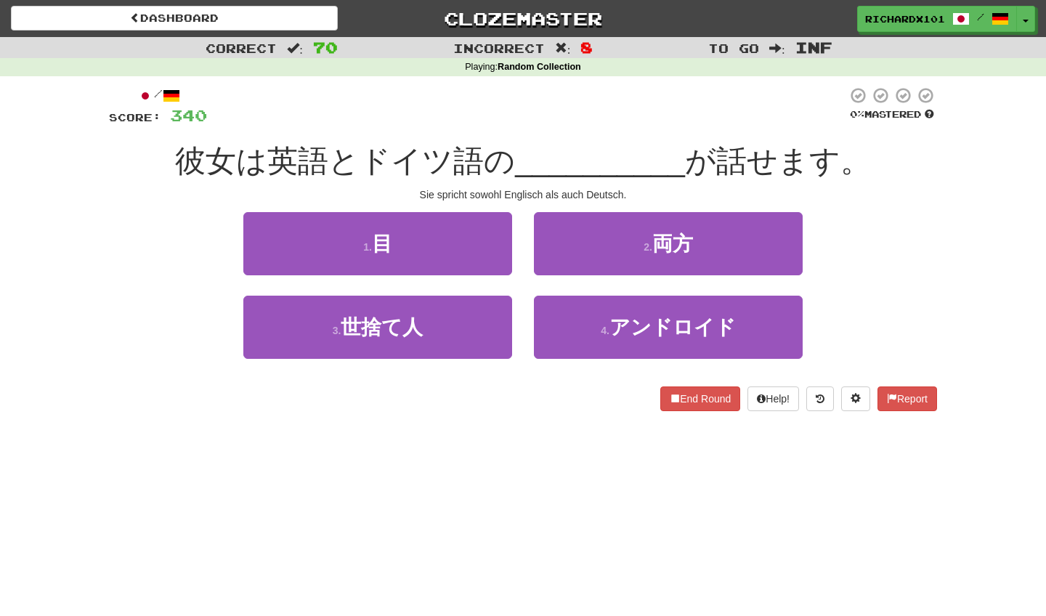
click at [591, 248] on button "2 . 両方" at bounding box center [668, 243] width 269 height 63
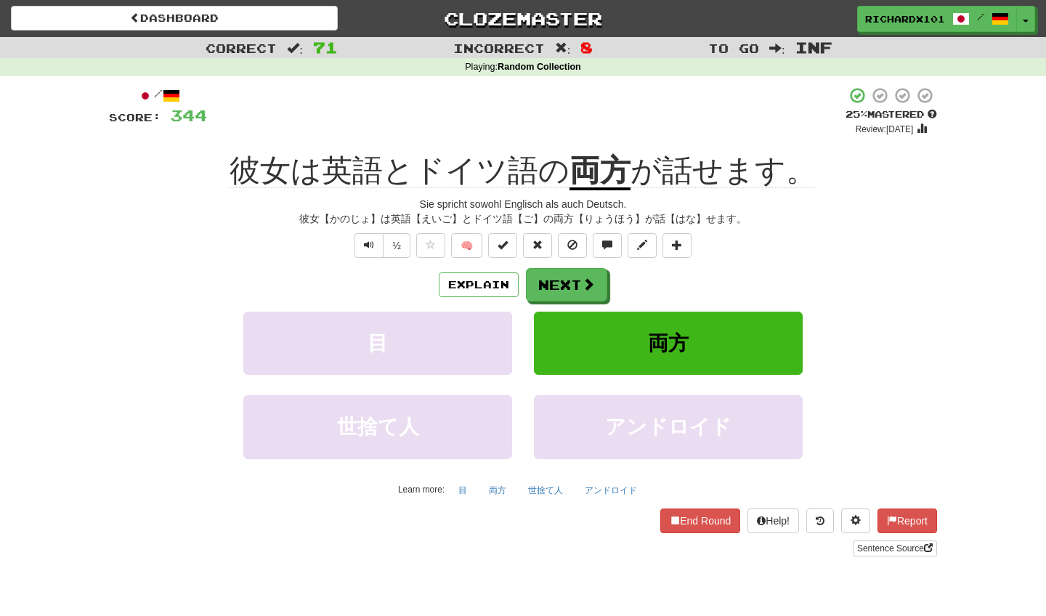
click at [503, 243] on span at bounding box center [503, 245] width 10 height 10
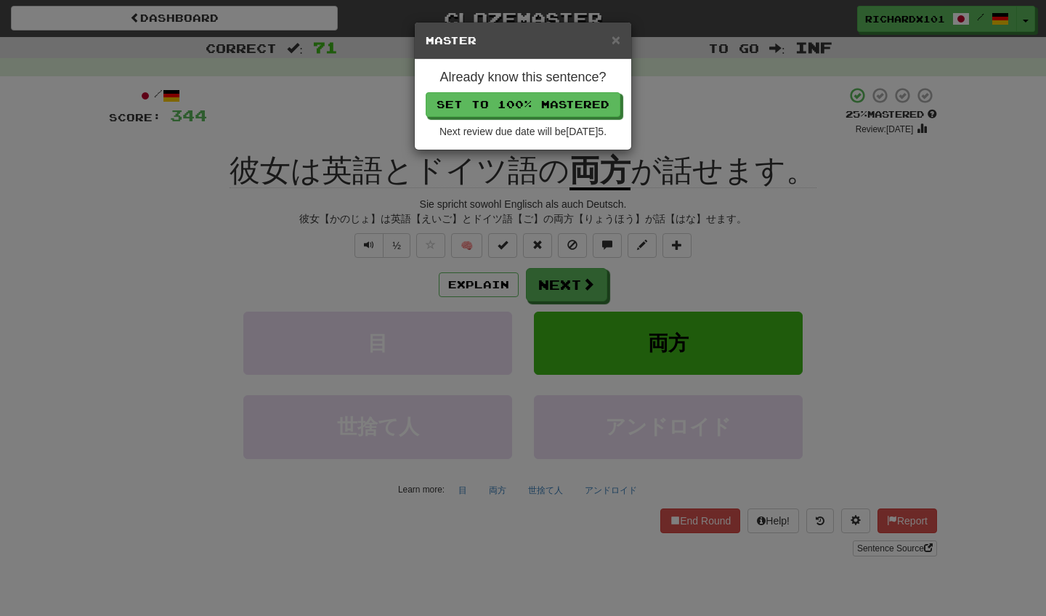
click at [550, 101] on button "Set to 100% Mastered" at bounding box center [523, 104] width 195 height 25
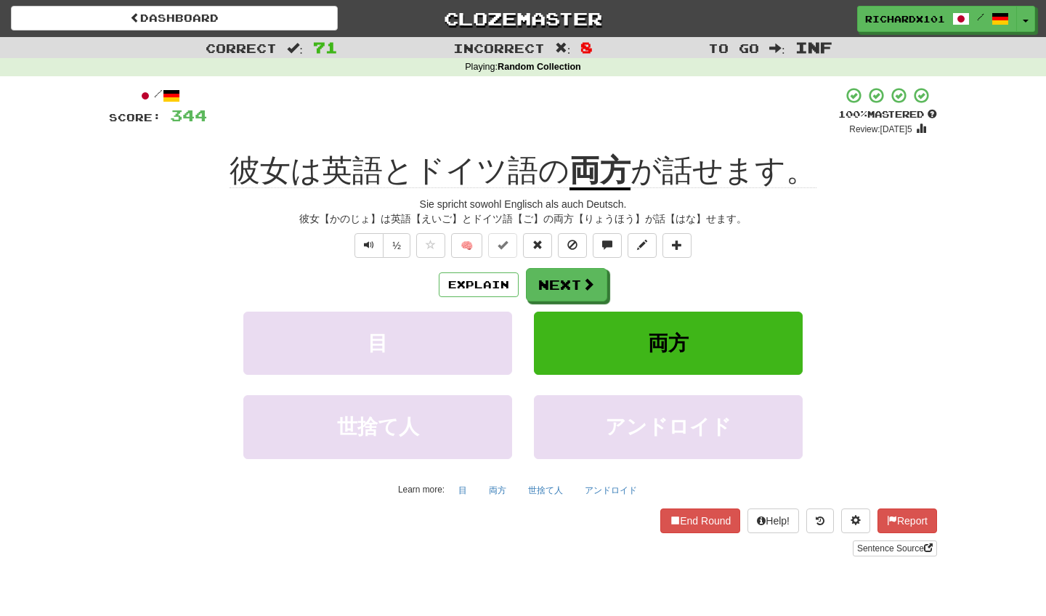
click at [573, 289] on button "Next" at bounding box center [566, 284] width 81 height 33
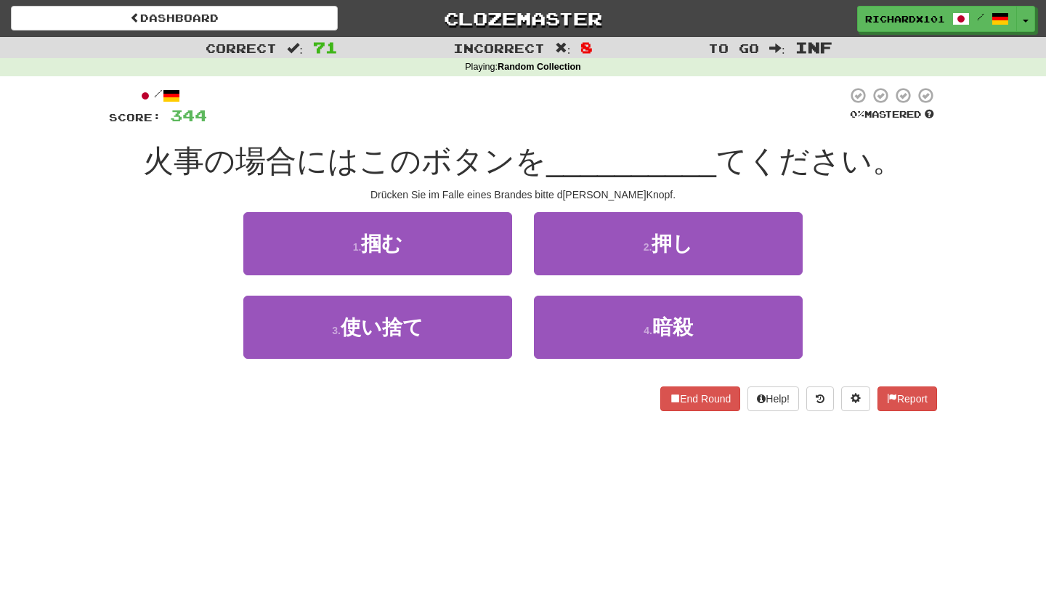
click at [602, 252] on button "2 . 押し" at bounding box center [668, 243] width 269 height 63
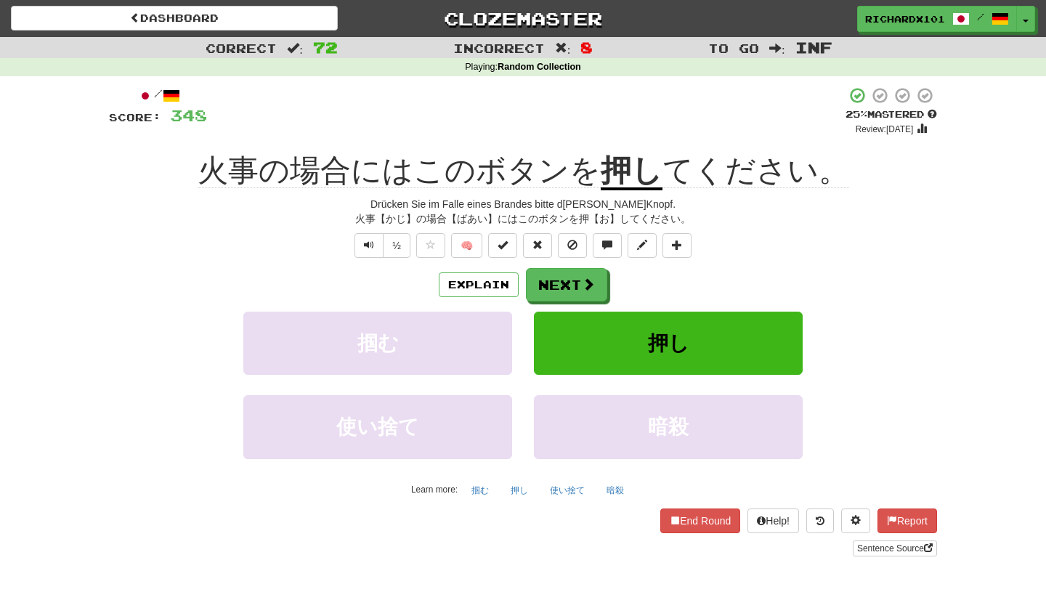
click at [504, 245] on span at bounding box center [503, 245] width 10 height 10
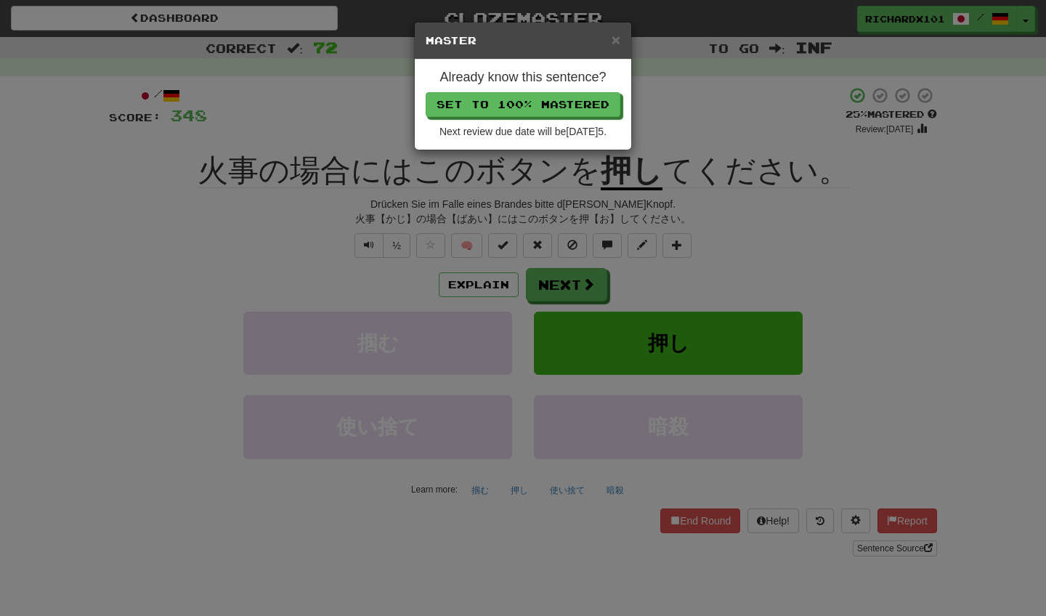
click at [546, 108] on button "Set to 100% Mastered" at bounding box center [523, 104] width 195 height 25
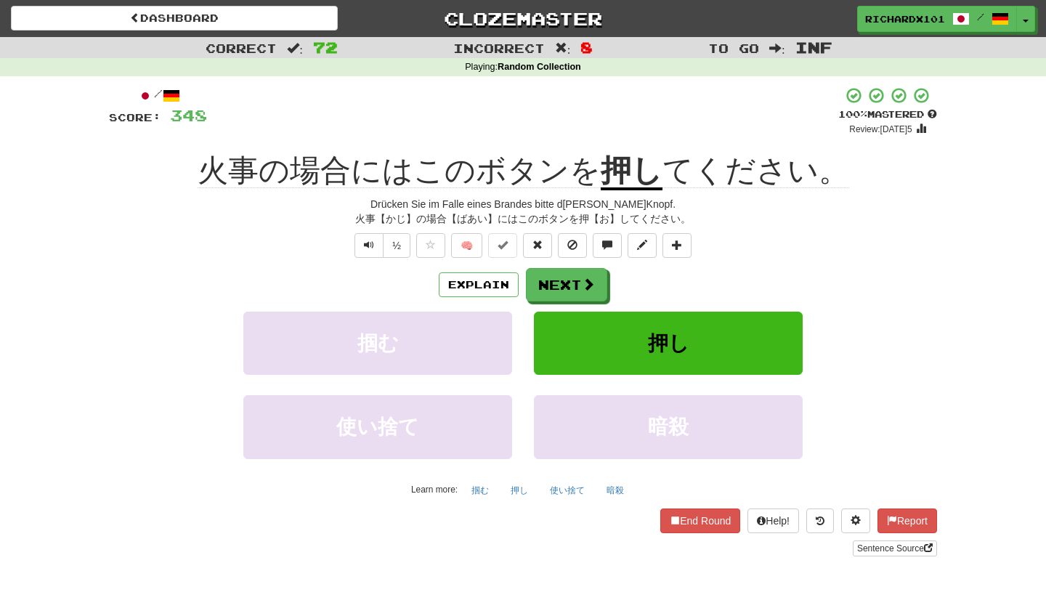
click at [585, 283] on span at bounding box center [588, 284] width 13 height 13
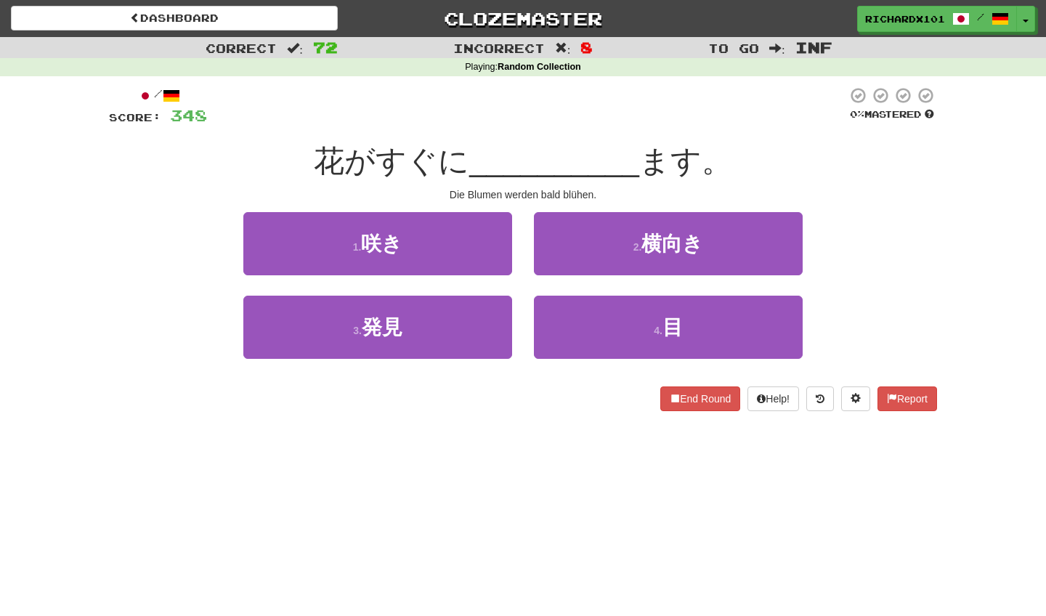
click at [493, 251] on button "1 . 咲き" at bounding box center [377, 243] width 269 height 63
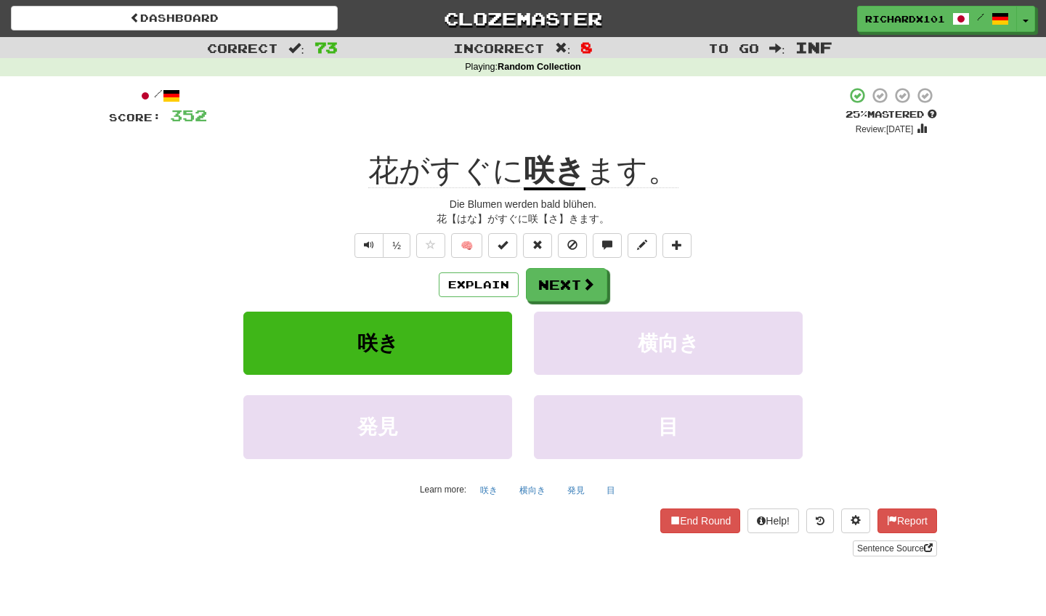
click at [505, 244] on span at bounding box center [503, 245] width 10 height 10
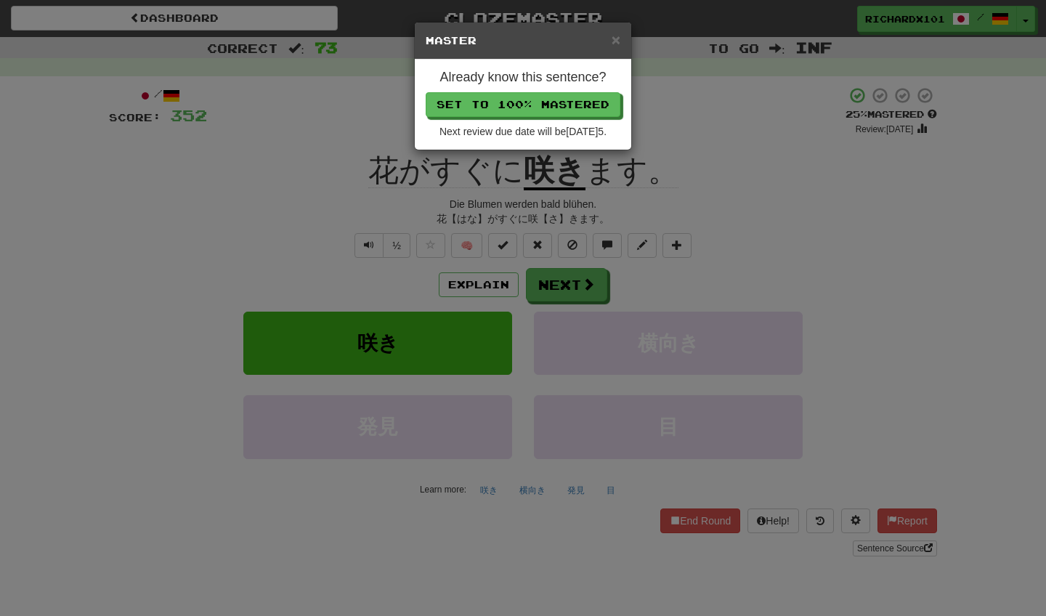
click at [561, 110] on button "Set to 100% Mastered" at bounding box center [523, 104] width 195 height 25
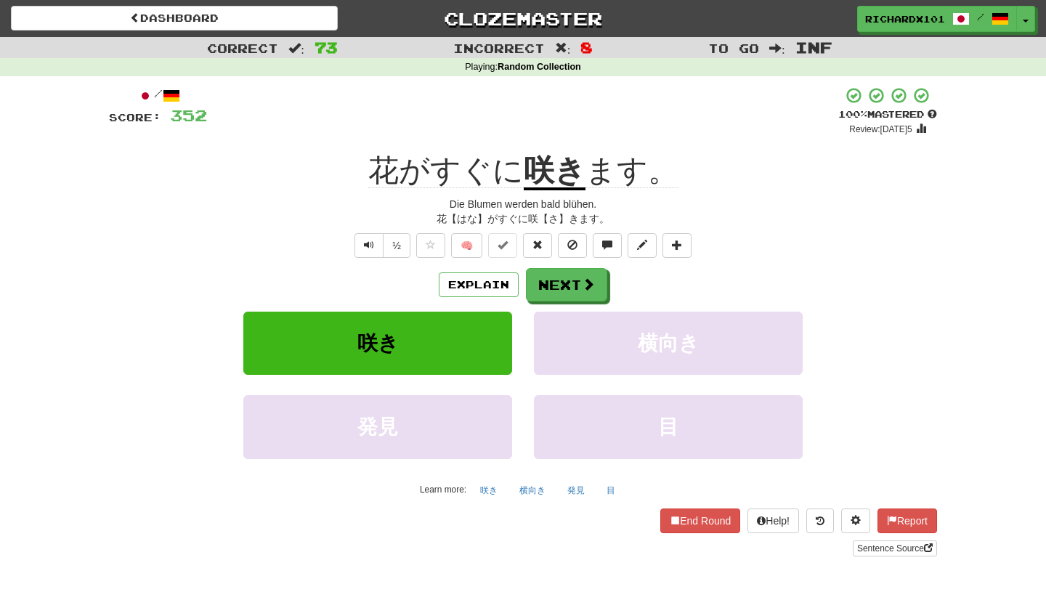
click at [548, 275] on button "Next" at bounding box center [566, 284] width 81 height 33
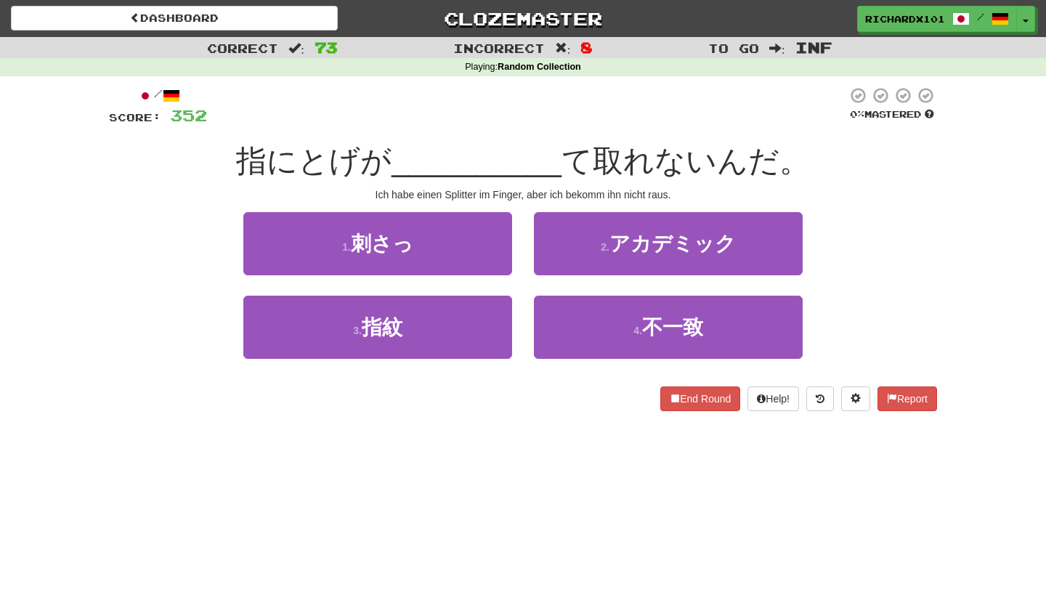
click at [487, 246] on button "1 . 刺さっ" at bounding box center [377, 243] width 269 height 63
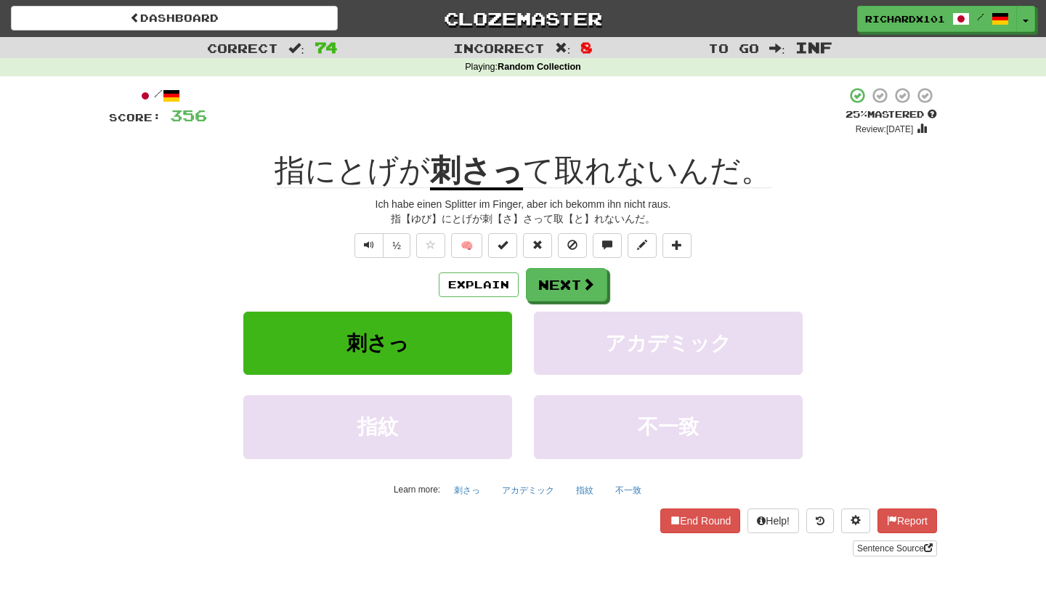
click at [505, 242] on span at bounding box center [503, 245] width 10 height 10
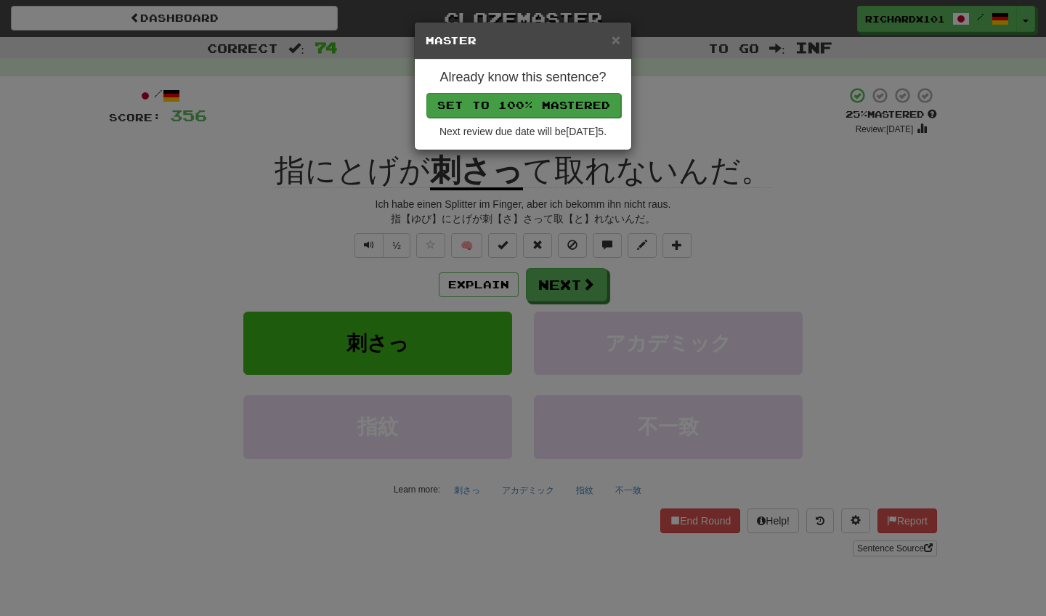
drag, startPoint x: 561, startPoint y: 110, endPoint x: 551, endPoint y: 109, distance: 10.2
click at [551, 109] on button "Set to 100% Mastered" at bounding box center [523, 105] width 195 height 25
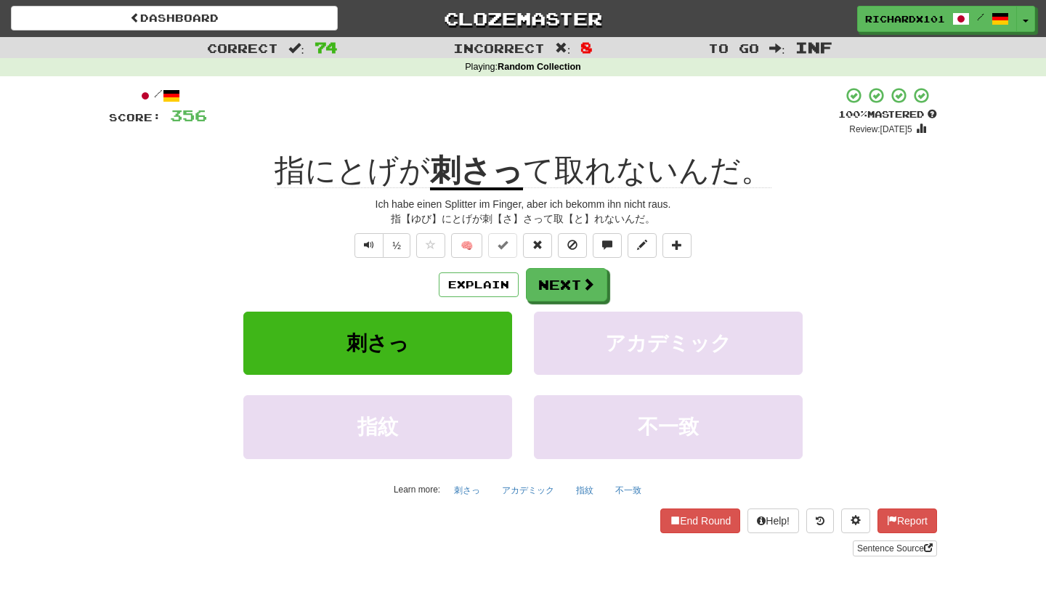
click at [564, 283] on button "Next" at bounding box center [566, 284] width 81 height 33
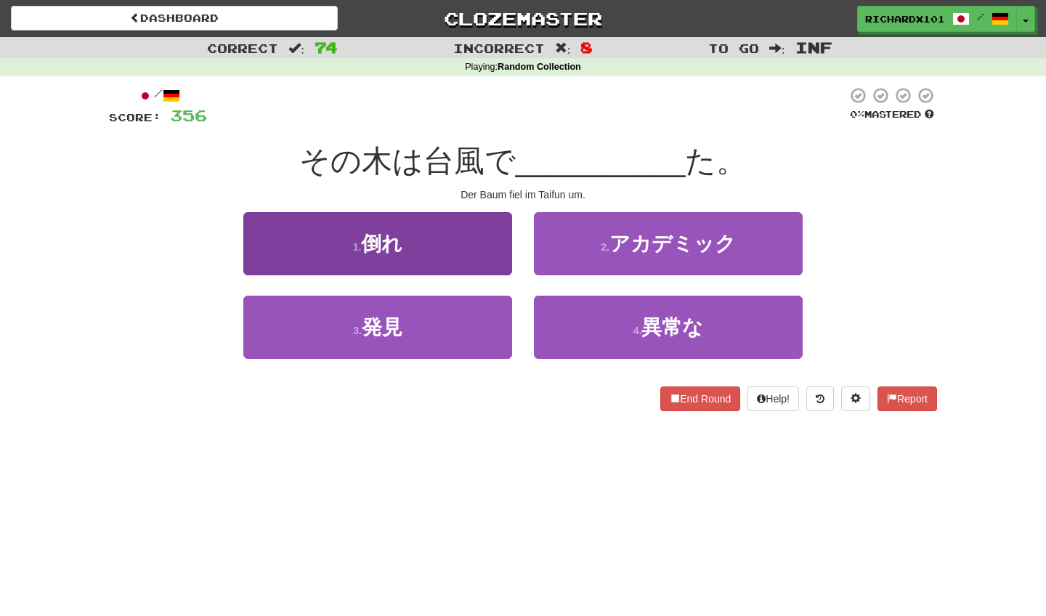
drag, startPoint x: 551, startPoint y: 109, endPoint x: 499, endPoint y: 256, distance: 156.2
click at [499, 256] on button "1 . 倒れ" at bounding box center [377, 243] width 269 height 63
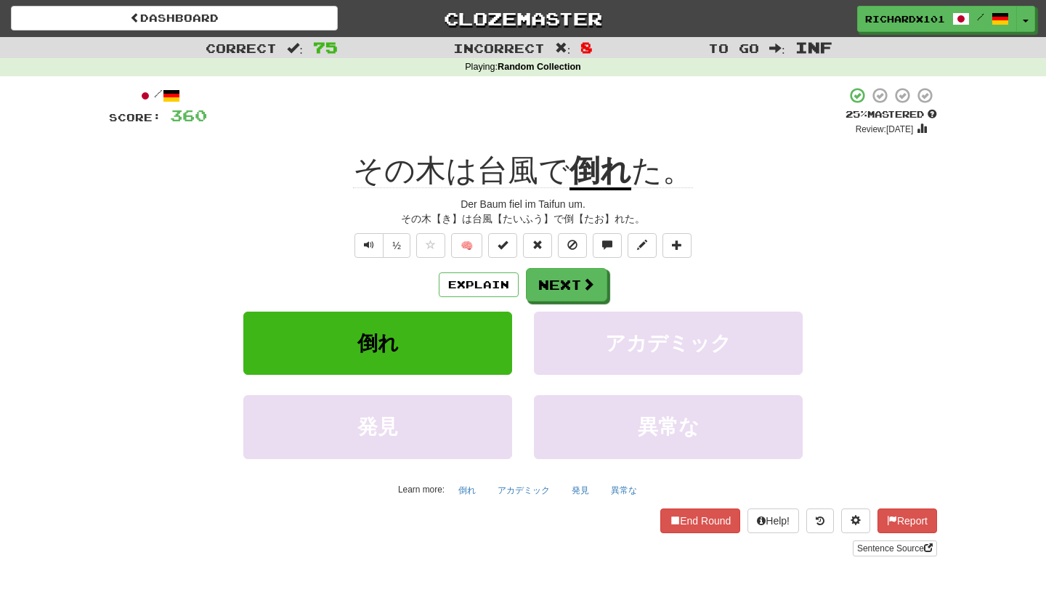
click at [506, 240] on span at bounding box center [503, 245] width 10 height 10
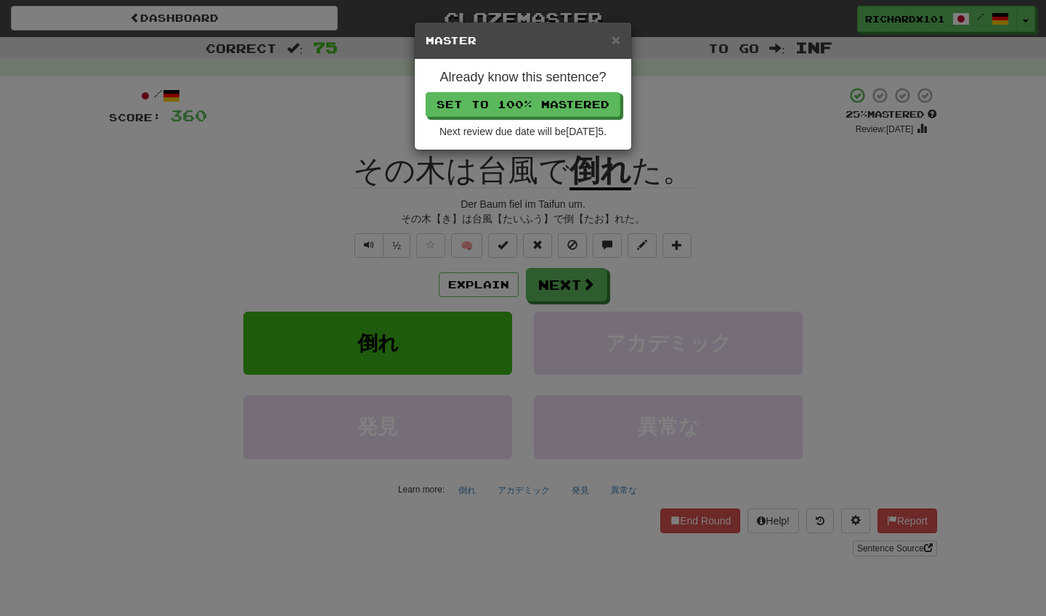
click at [567, 99] on button "Set to 100% Mastered" at bounding box center [523, 104] width 195 height 25
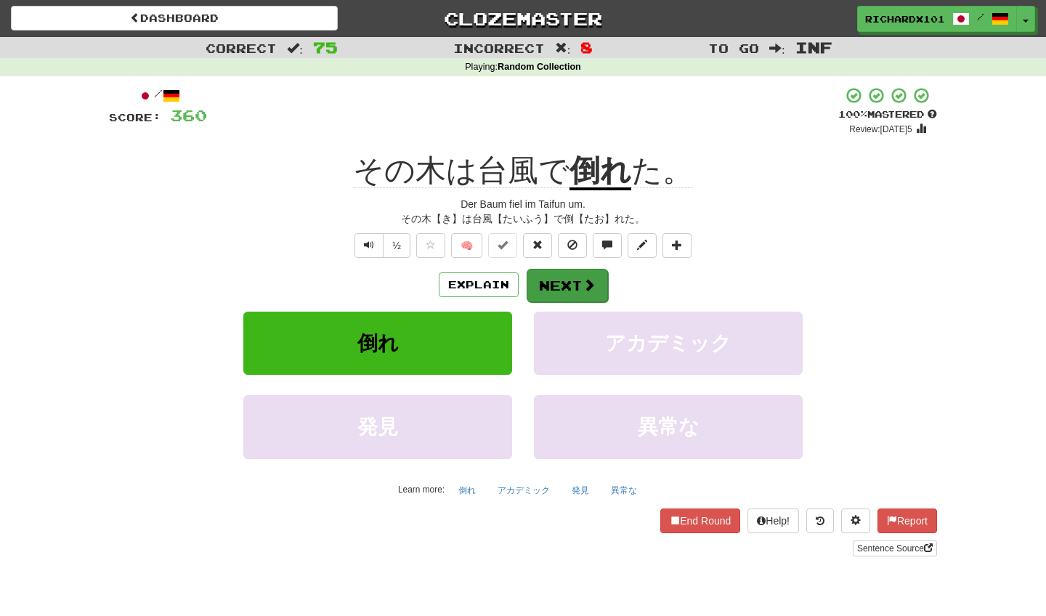
drag, startPoint x: 567, startPoint y: 99, endPoint x: 556, endPoint y: 287, distance: 188.5
click at [556, 287] on button "Next" at bounding box center [567, 285] width 81 height 33
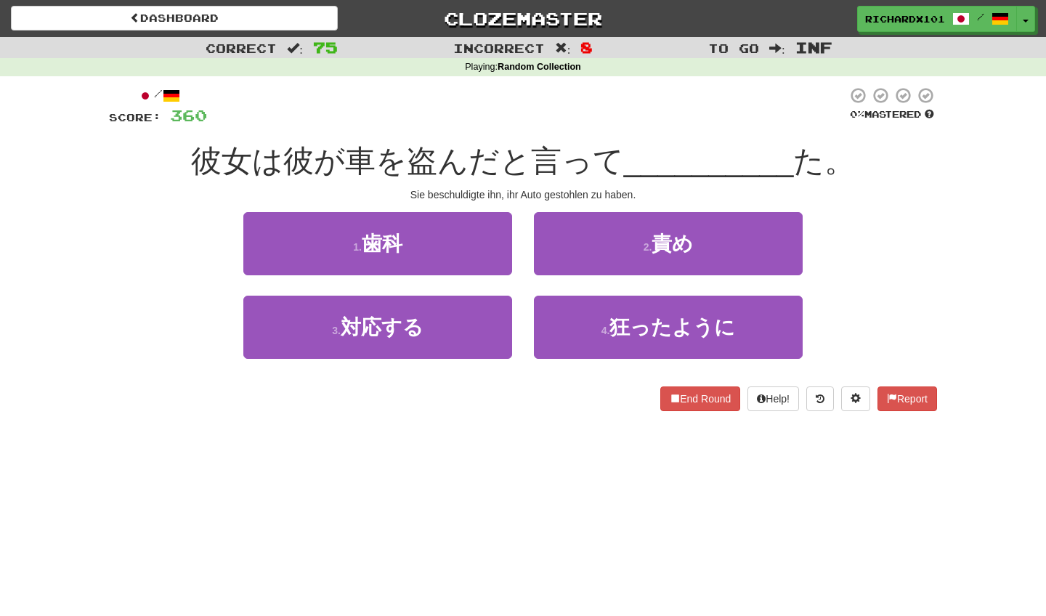
click at [588, 239] on button "2 . 責め" at bounding box center [668, 243] width 269 height 63
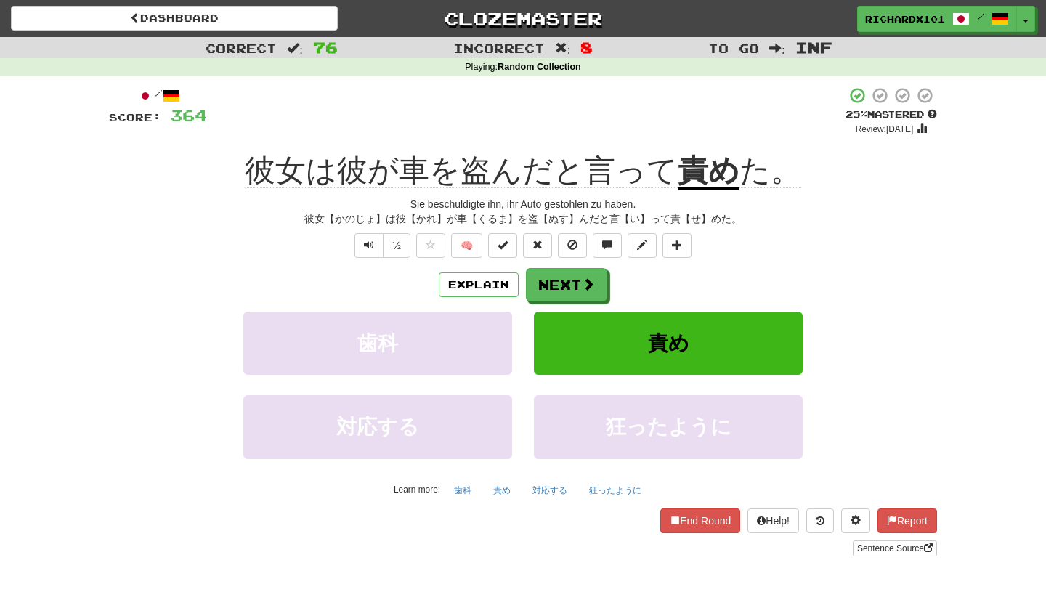
click at [504, 240] on span at bounding box center [503, 245] width 10 height 10
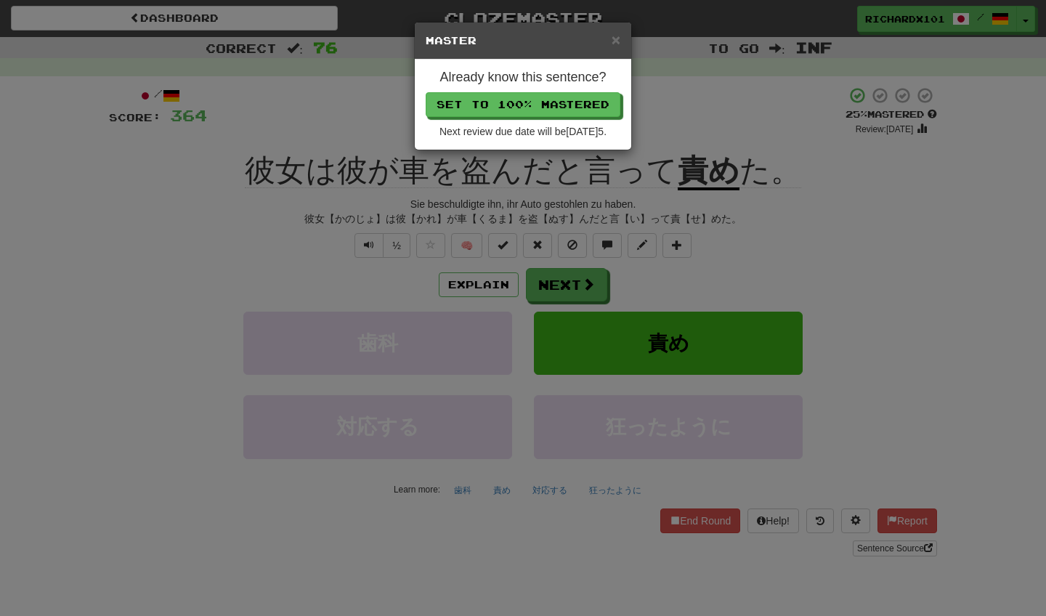
click at [563, 97] on button "Set to 100% Mastered" at bounding box center [523, 104] width 195 height 25
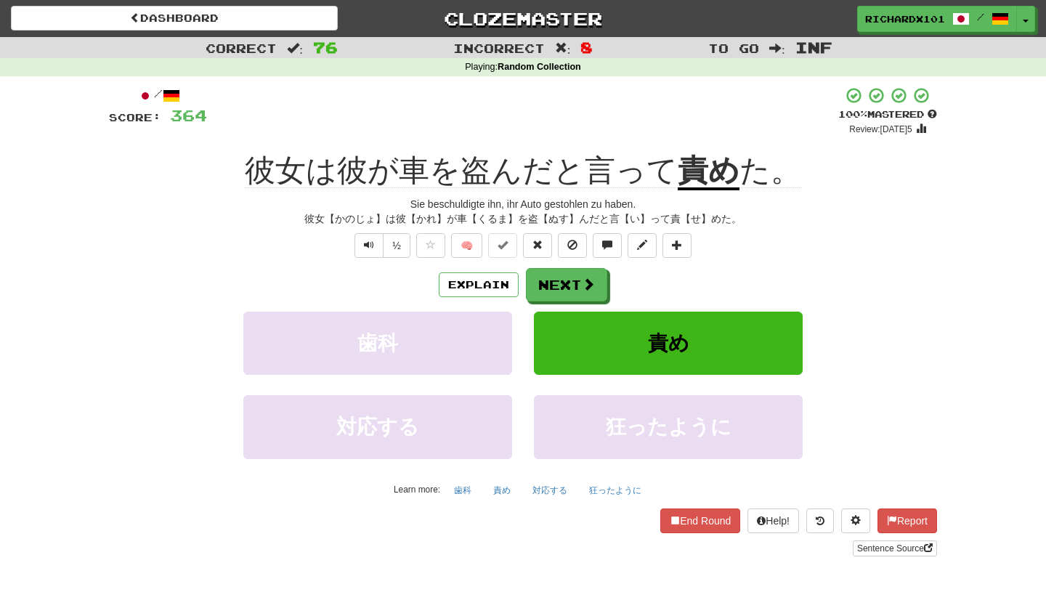
click at [559, 277] on button "Next" at bounding box center [566, 284] width 81 height 33
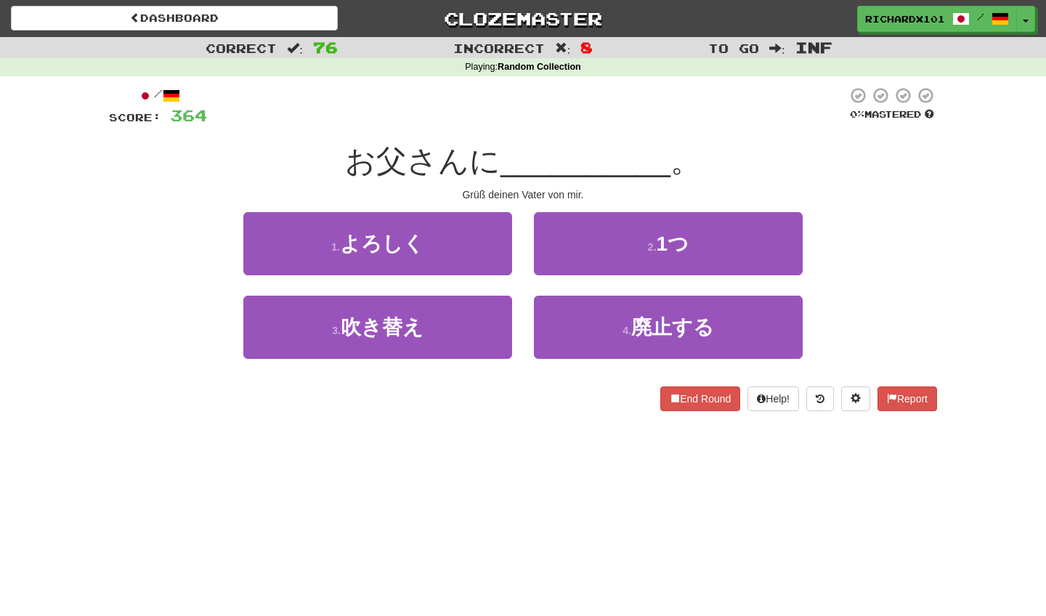
click at [478, 248] on button "1 . よろしく" at bounding box center [377, 243] width 269 height 63
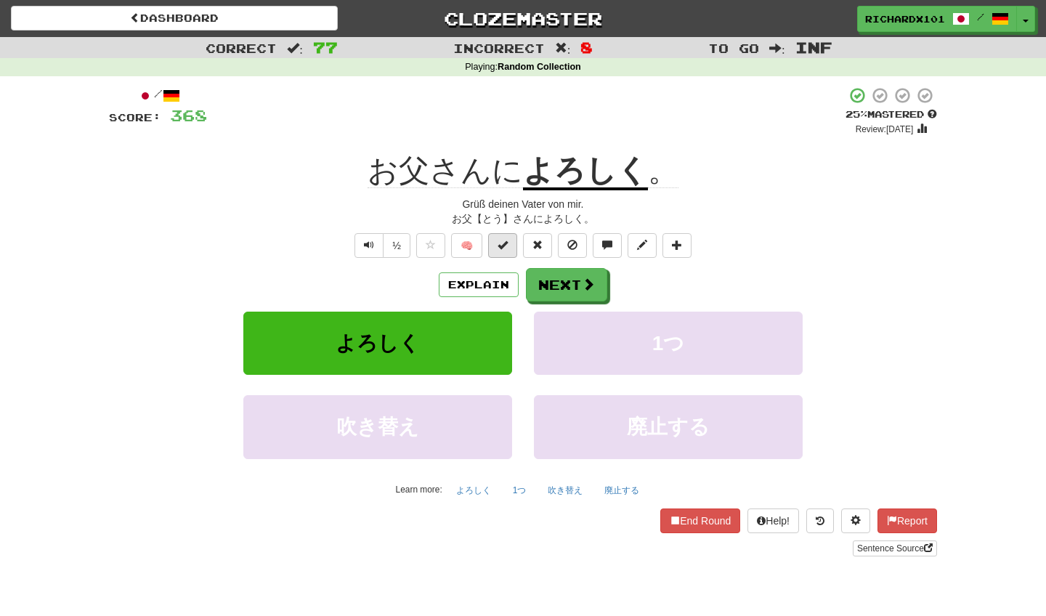
drag, startPoint x: 563, startPoint y: 97, endPoint x: 505, endPoint y: 243, distance: 157.2
click at [505, 243] on span at bounding box center [503, 245] width 10 height 10
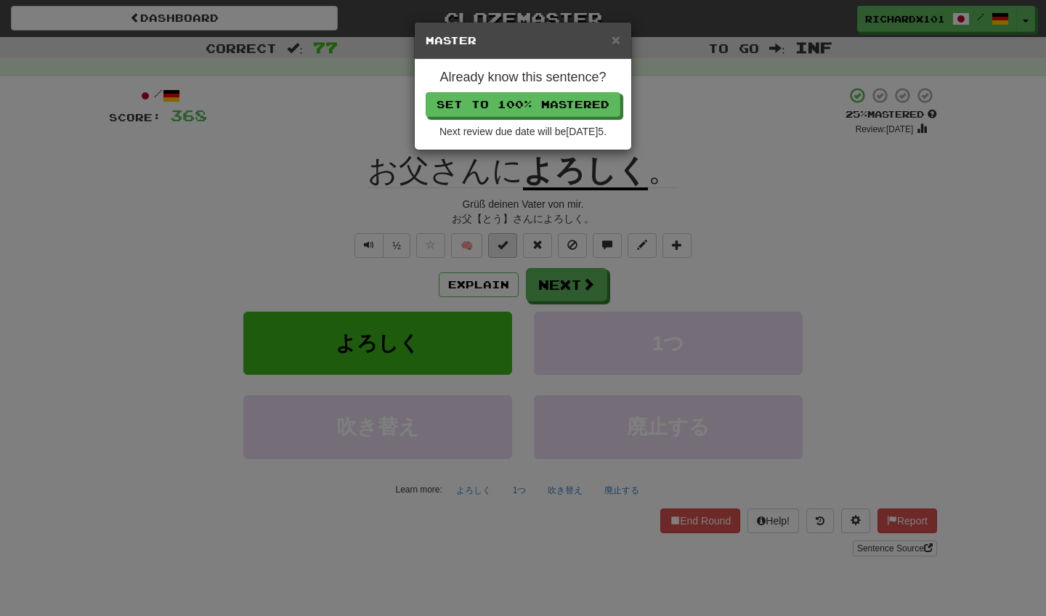
click at [562, 100] on button "Set to 100% Mastered" at bounding box center [523, 104] width 195 height 25
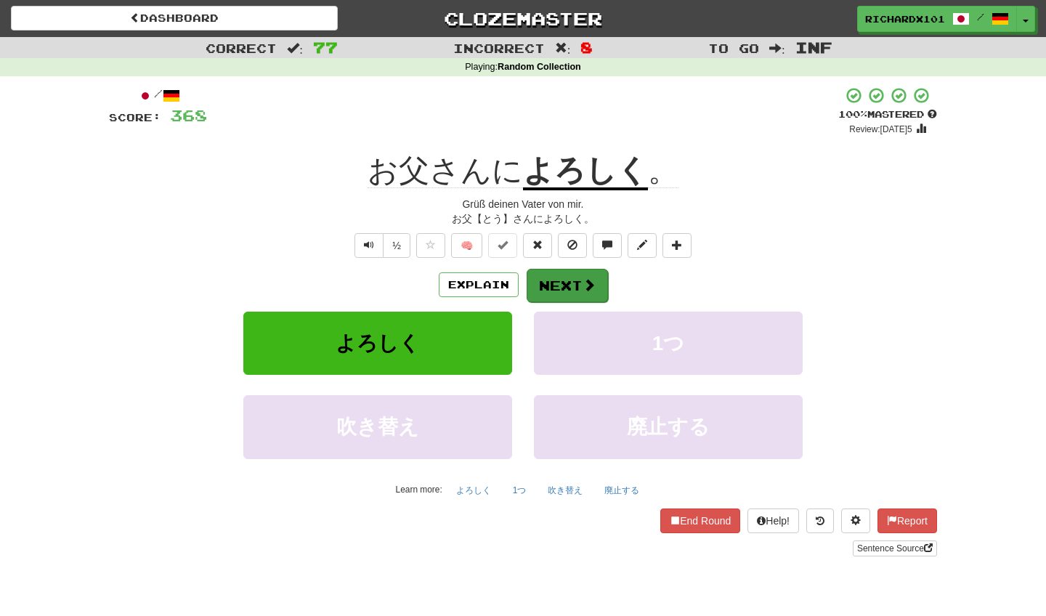
drag, startPoint x: 562, startPoint y: 100, endPoint x: 589, endPoint y: 278, distance: 179.4
click at [589, 278] on span at bounding box center [589, 284] width 13 height 13
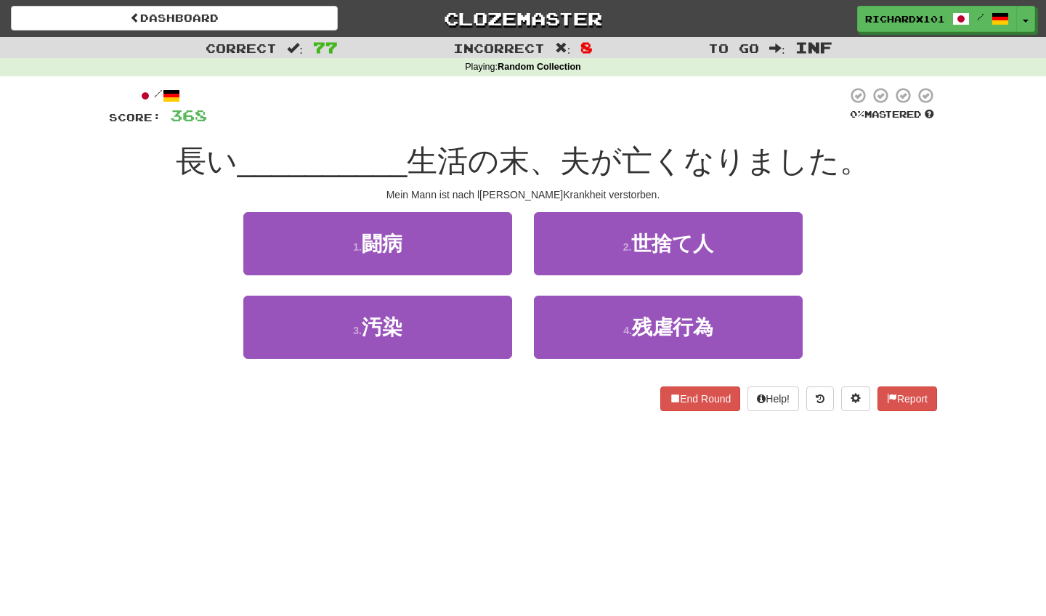
click at [508, 264] on button "1 . 闘病" at bounding box center [377, 243] width 269 height 63
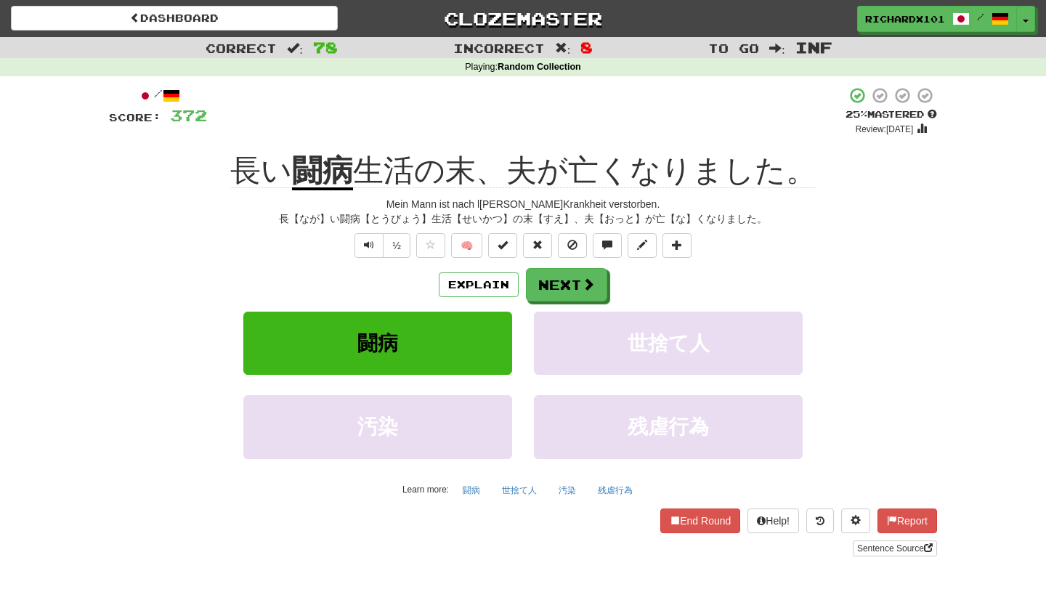
click at [508, 240] on span at bounding box center [503, 245] width 10 height 10
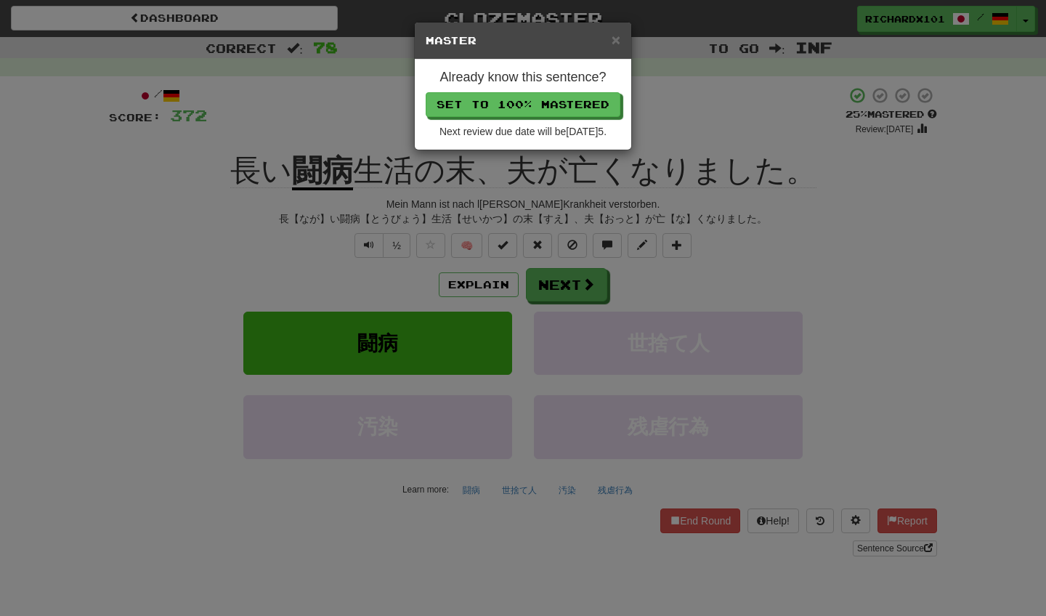
click at [555, 98] on button "Set to 100% Mastered" at bounding box center [523, 104] width 195 height 25
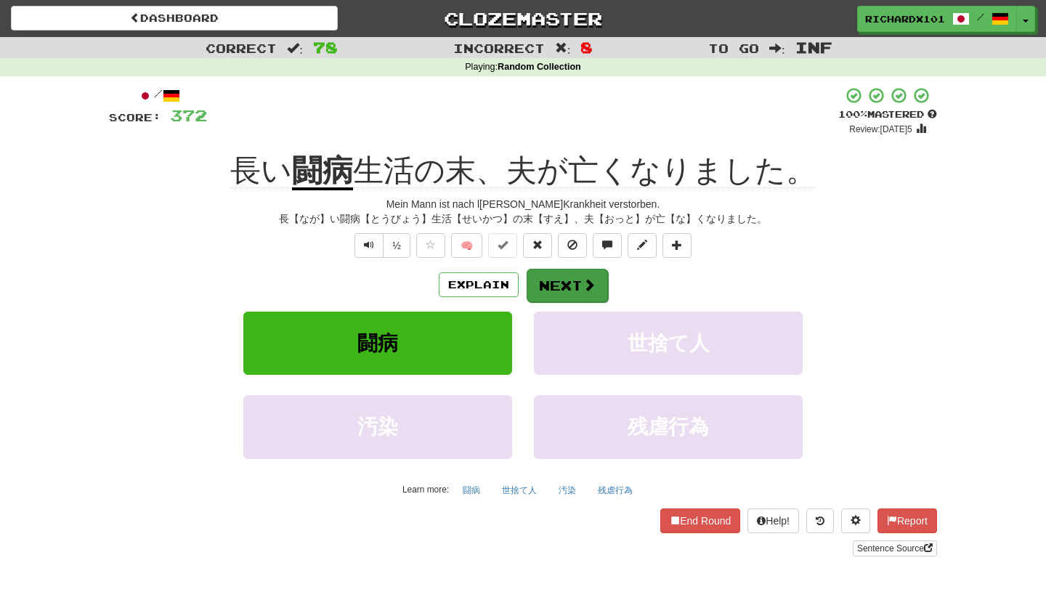
drag, startPoint x: 555, startPoint y: 98, endPoint x: 533, endPoint y: 280, distance: 182.9
click at [533, 280] on button "Next" at bounding box center [567, 285] width 81 height 33
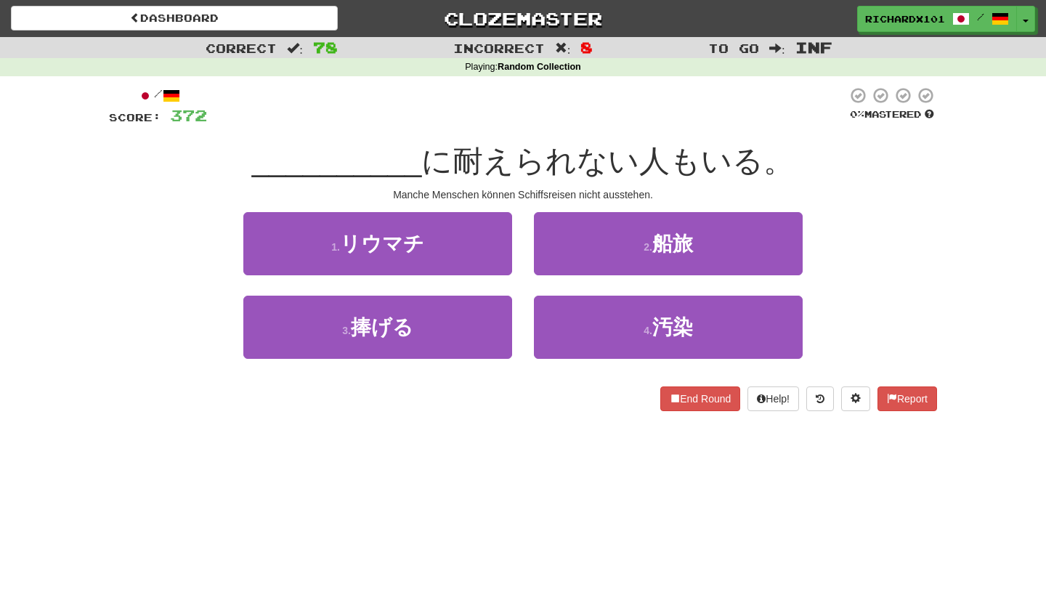
click at [556, 248] on button "2 . 船旅" at bounding box center [668, 243] width 269 height 63
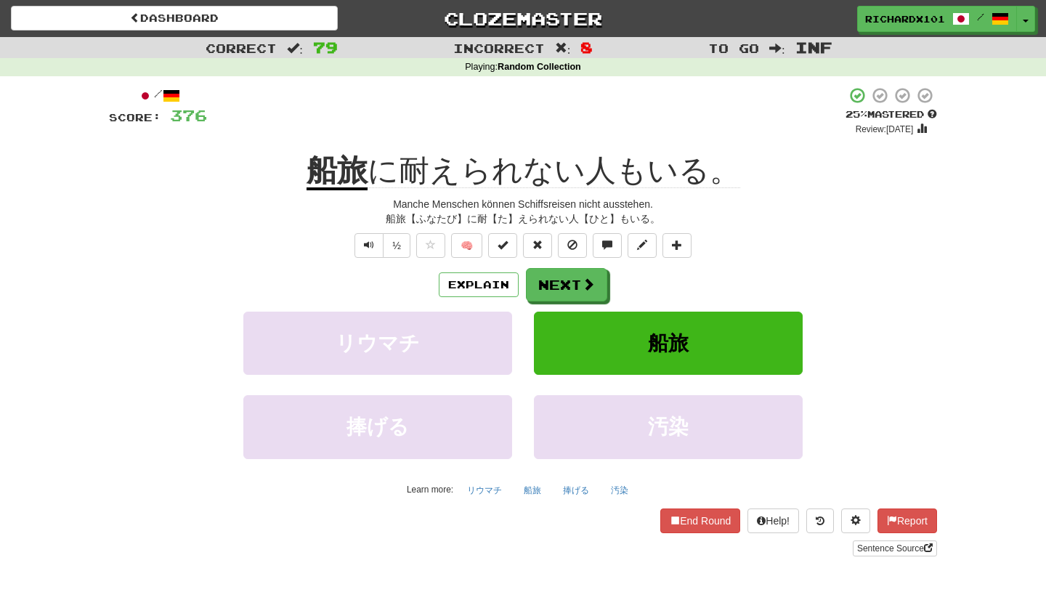
click at [511, 245] on button at bounding box center [502, 245] width 29 height 25
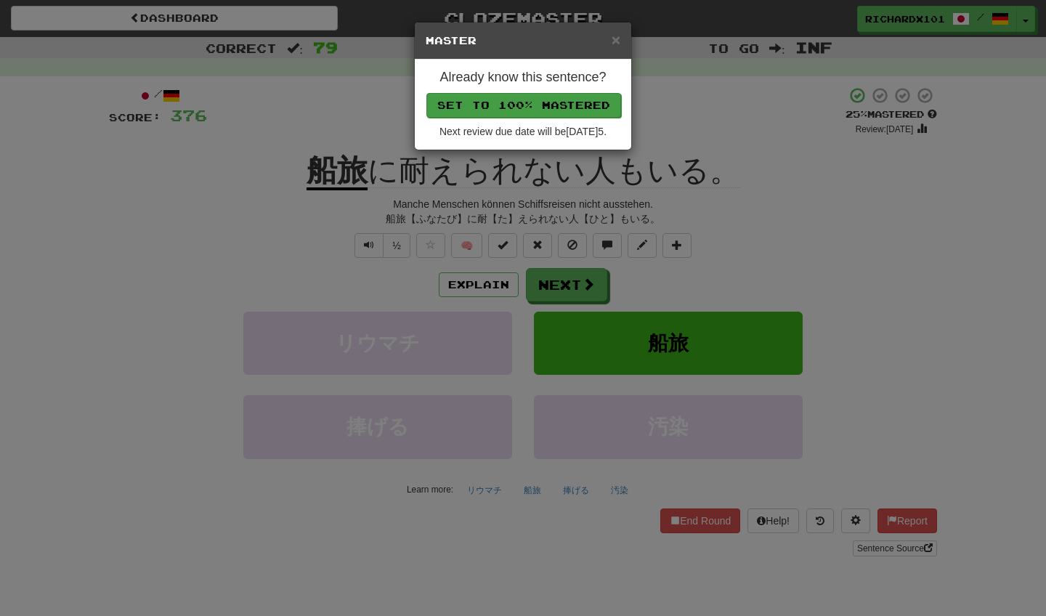
drag, startPoint x: 533, startPoint y: 280, endPoint x: 547, endPoint y: 100, distance: 180.0
click at [547, 100] on button "Set to 100% Mastered" at bounding box center [523, 105] width 195 height 25
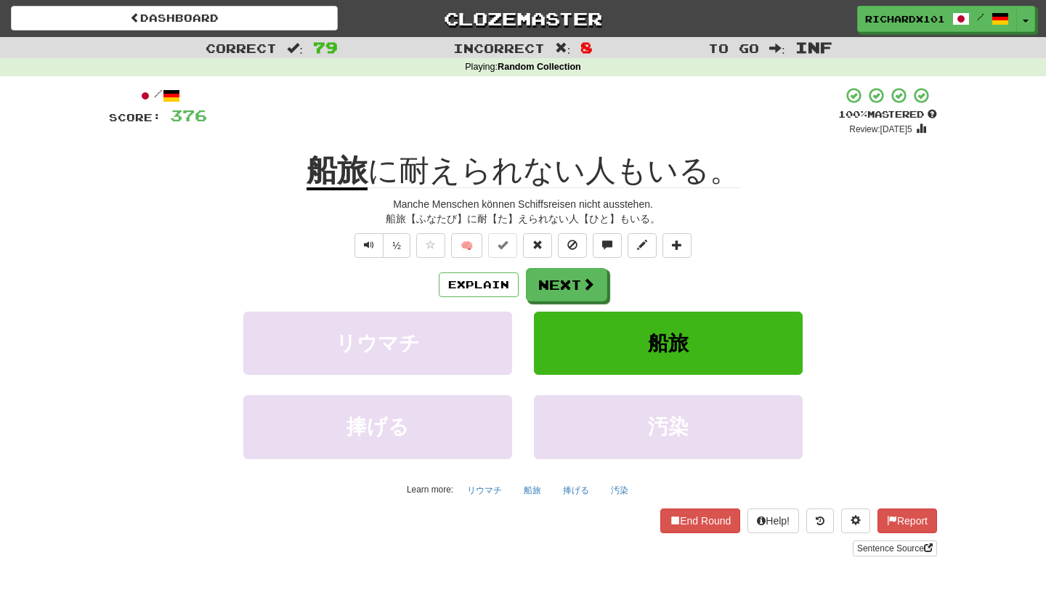
click at [555, 291] on button "Next" at bounding box center [566, 284] width 81 height 33
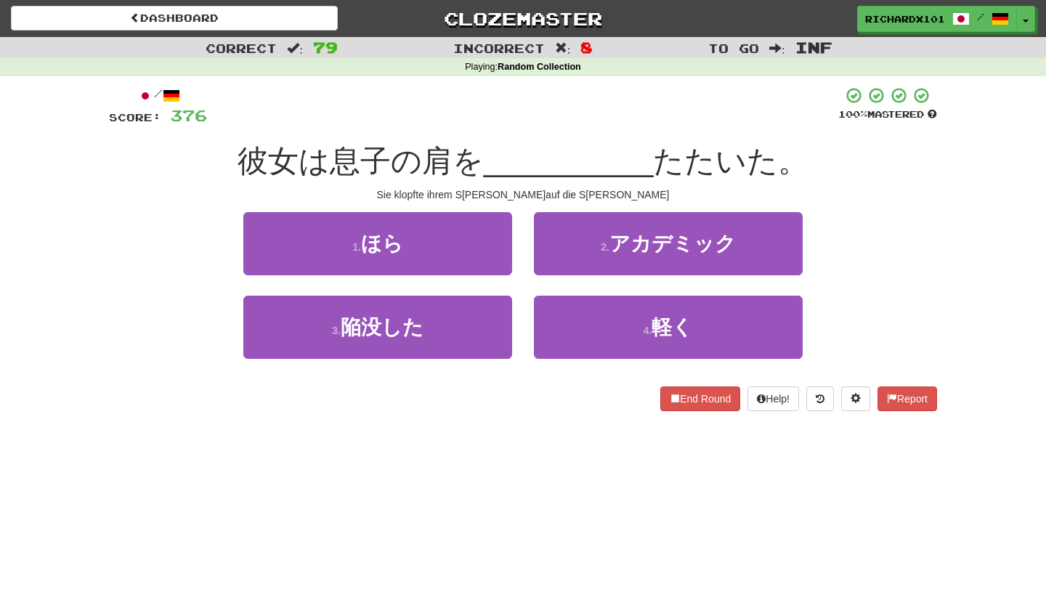
click at [555, 320] on button "4 . 軽く" at bounding box center [668, 327] width 269 height 63
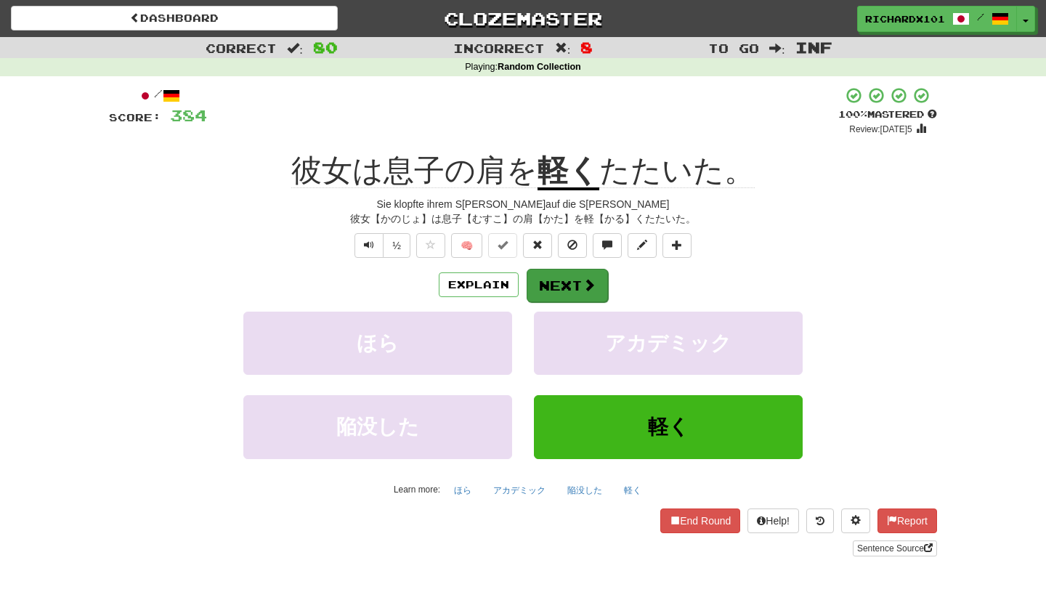
drag, startPoint x: 547, startPoint y: 100, endPoint x: 552, endPoint y: 283, distance: 183.1
click at [552, 283] on button "Next" at bounding box center [567, 285] width 81 height 33
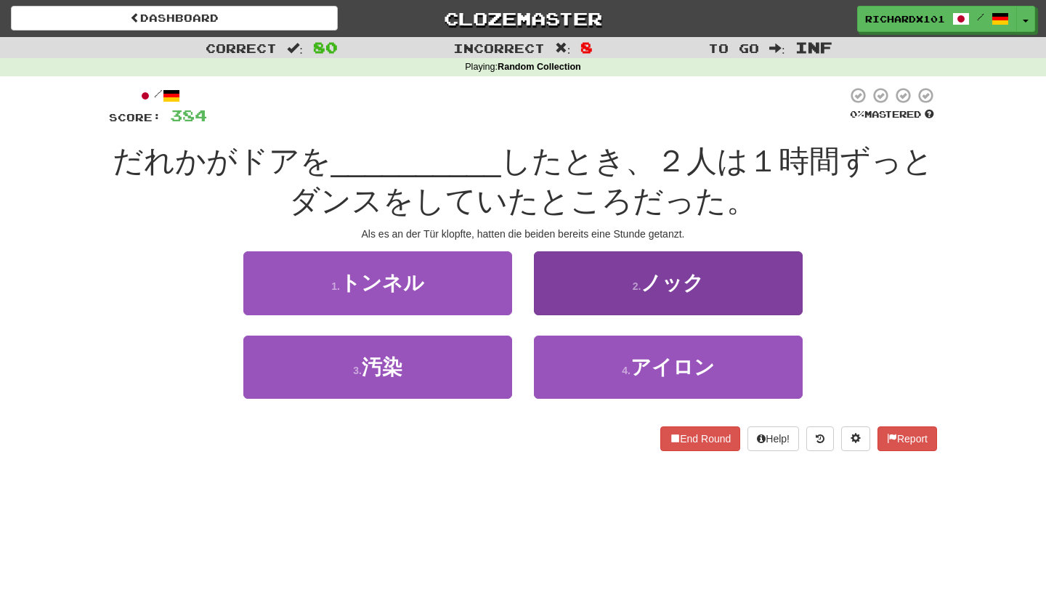
click at [553, 285] on button "2 . ノック" at bounding box center [668, 282] width 269 height 63
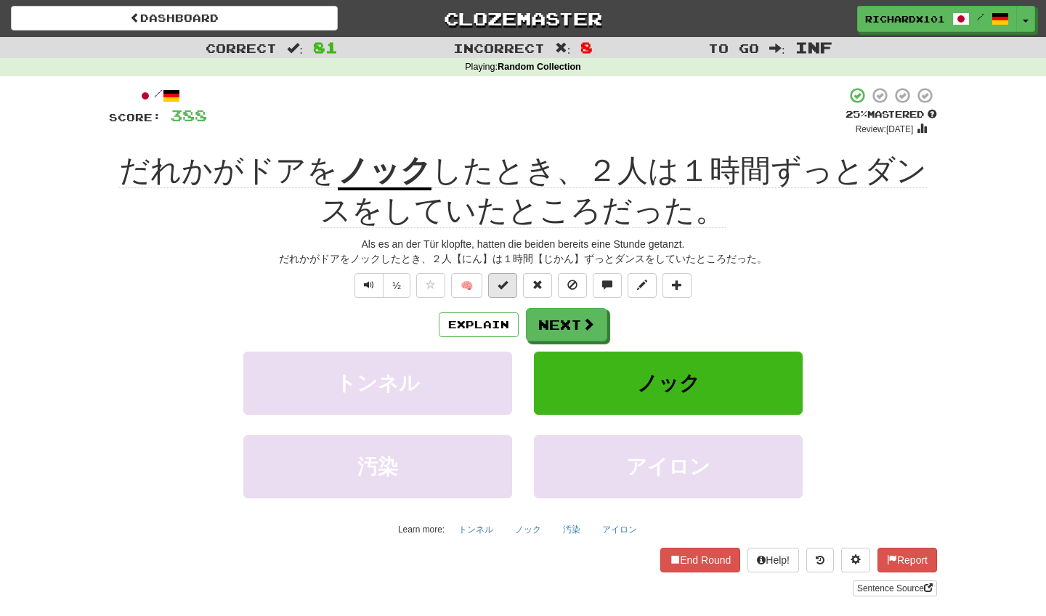
drag, startPoint x: 553, startPoint y: 285, endPoint x: 504, endPoint y: 278, distance: 49.1
click at [504, 280] on span at bounding box center [503, 285] width 10 height 10
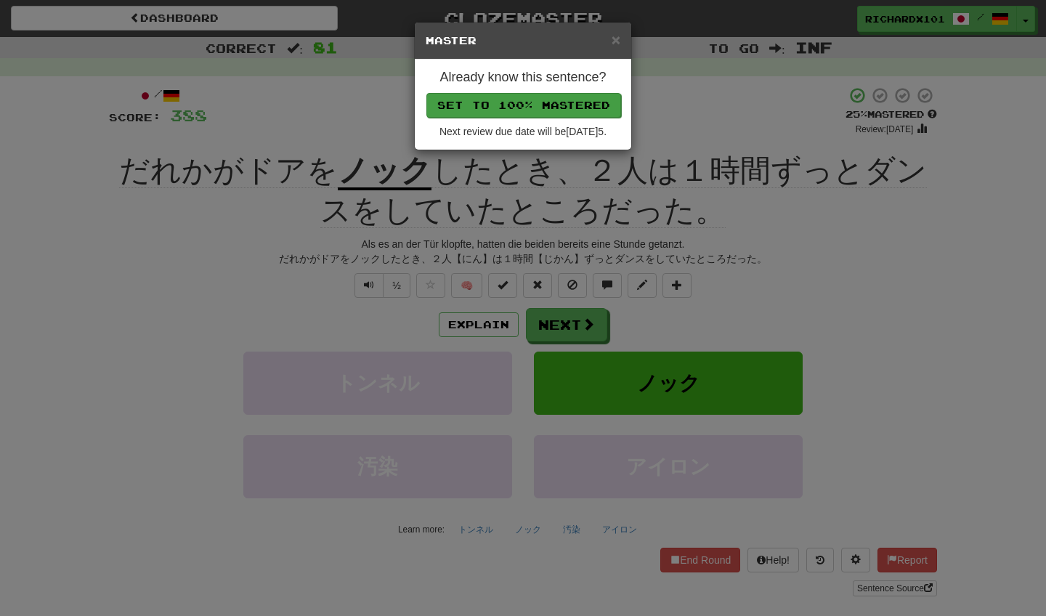
drag, startPoint x: 504, startPoint y: 278, endPoint x: 541, endPoint y: 102, distance: 180.4
click at [541, 102] on button "Set to 100% Mastered" at bounding box center [523, 105] width 195 height 25
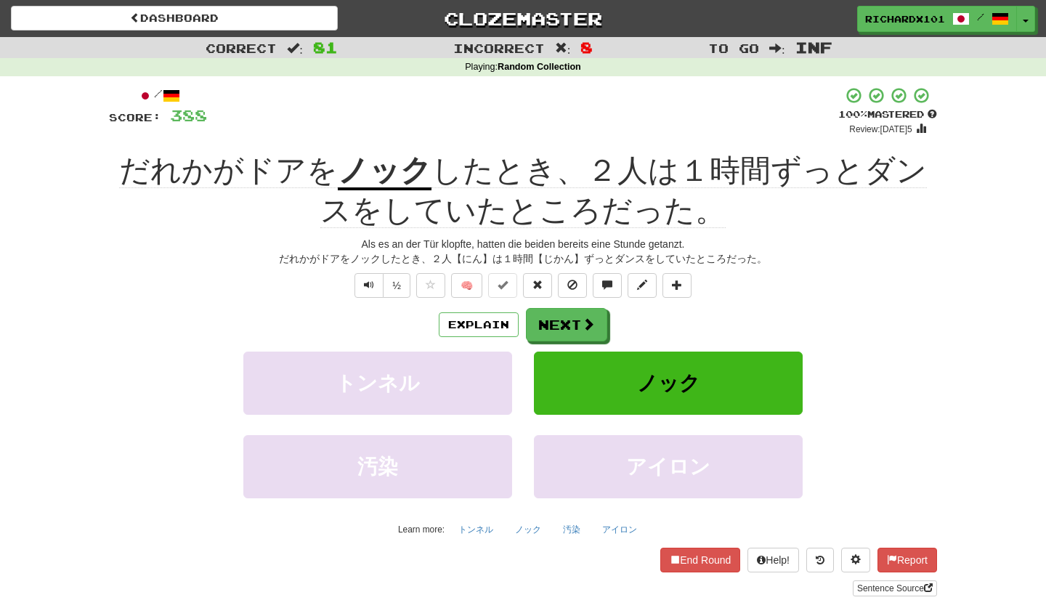
click at [872, 586] on link "Sentence Source" at bounding box center [895, 588] width 84 height 16
click at [556, 317] on button "Next" at bounding box center [566, 324] width 81 height 33
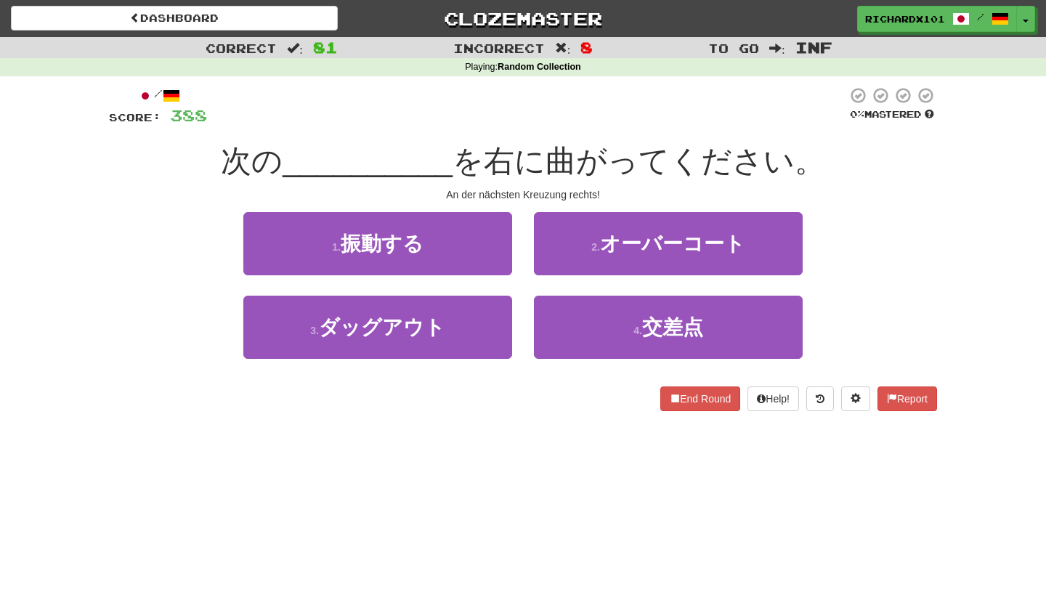
click at [556, 316] on button "4 . 交差点" at bounding box center [668, 327] width 269 height 63
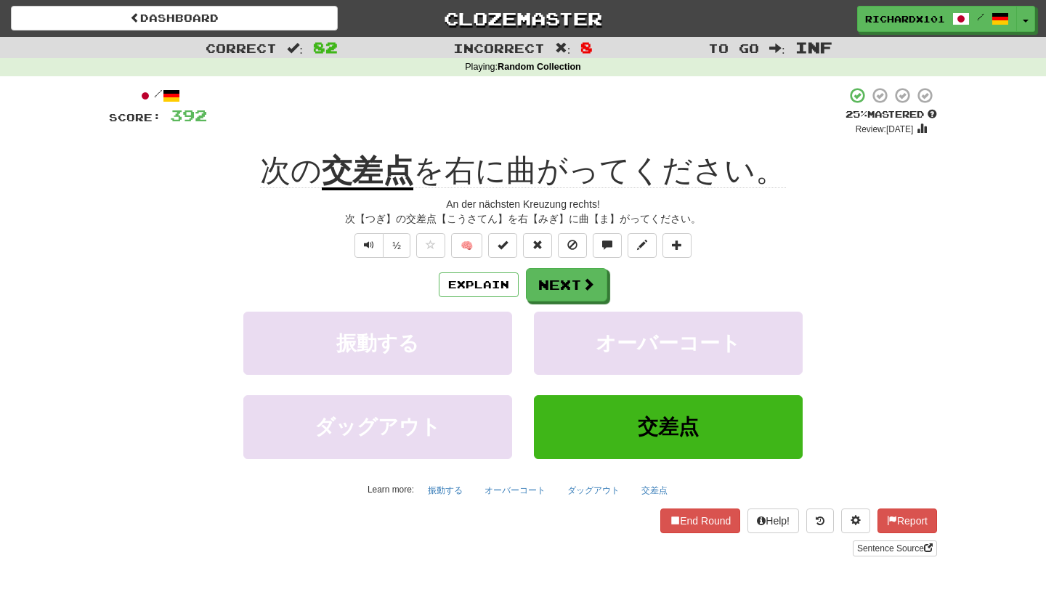
click at [503, 248] on span at bounding box center [503, 245] width 10 height 10
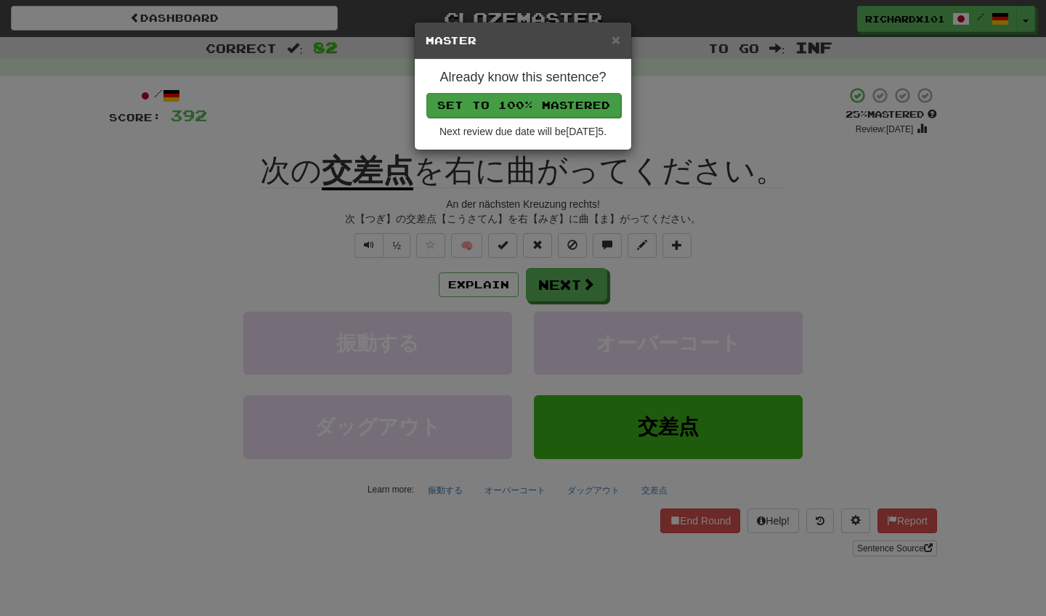
drag, startPoint x: 541, startPoint y: 102, endPoint x: 564, endPoint y: 105, distance: 23.4
click at [564, 105] on button "Set to 100% Mastered" at bounding box center [523, 105] width 195 height 25
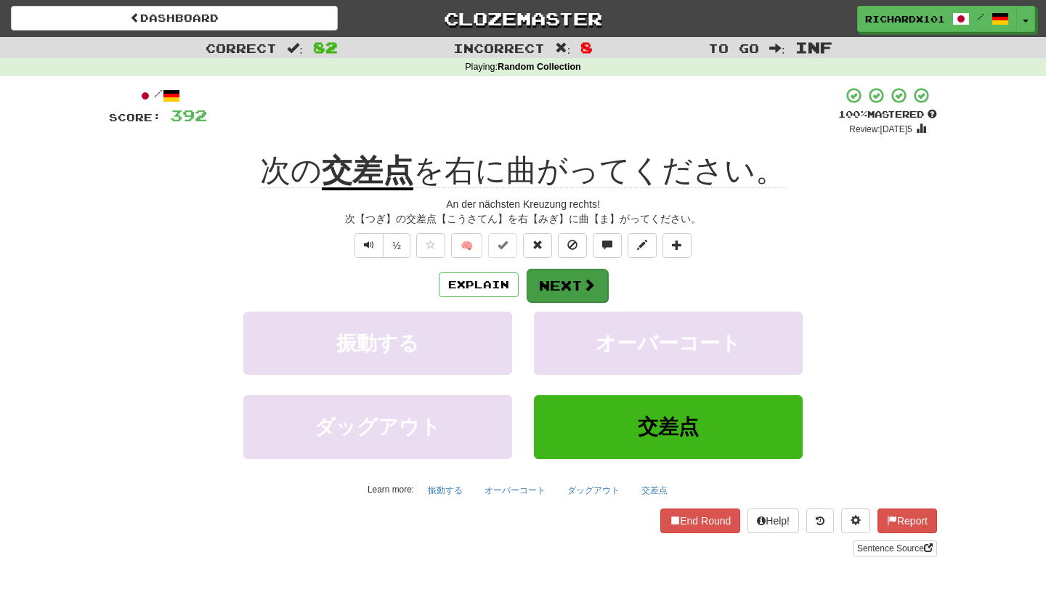
drag, startPoint x: 564, startPoint y: 105, endPoint x: 559, endPoint y: 286, distance: 181.7
click at [559, 286] on button "Next" at bounding box center [567, 285] width 81 height 33
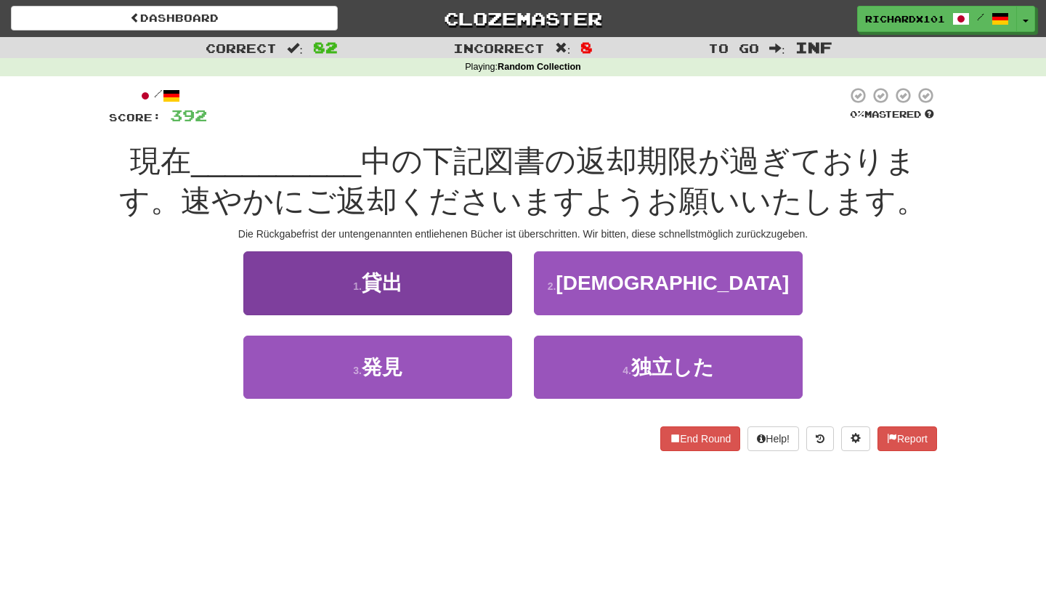
drag, startPoint x: 559, startPoint y: 286, endPoint x: 484, endPoint y: 291, distance: 75.0
click at [484, 291] on button "1 . 貸出" at bounding box center [377, 282] width 269 height 63
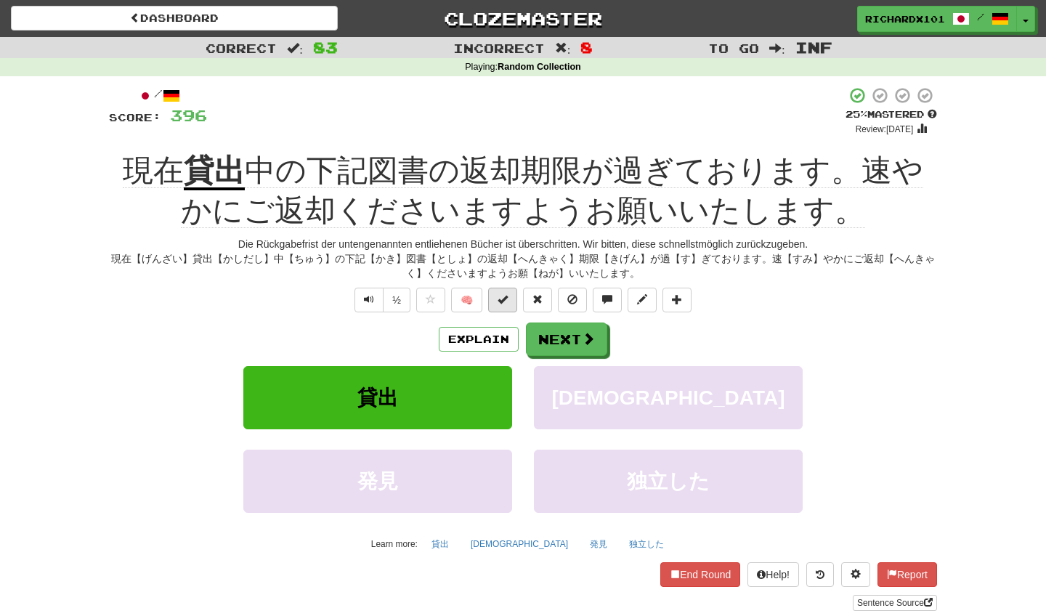
drag, startPoint x: 484, startPoint y: 291, endPoint x: 505, endPoint y: 294, distance: 21.4
click at [505, 294] on span at bounding box center [503, 299] width 10 height 10
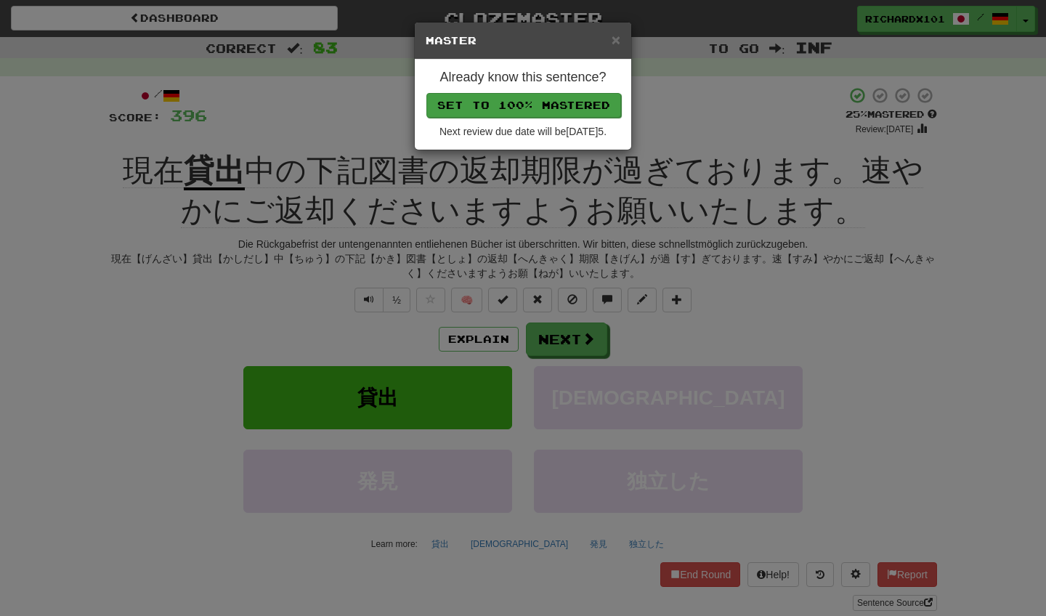
drag, startPoint x: 505, startPoint y: 294, endPoint x: 583, endPoint y: 105, distance: 205.2
click at [583, 105] on button "Set to 100% Mastered" at bounding box center [523, 105] width 195 height 25
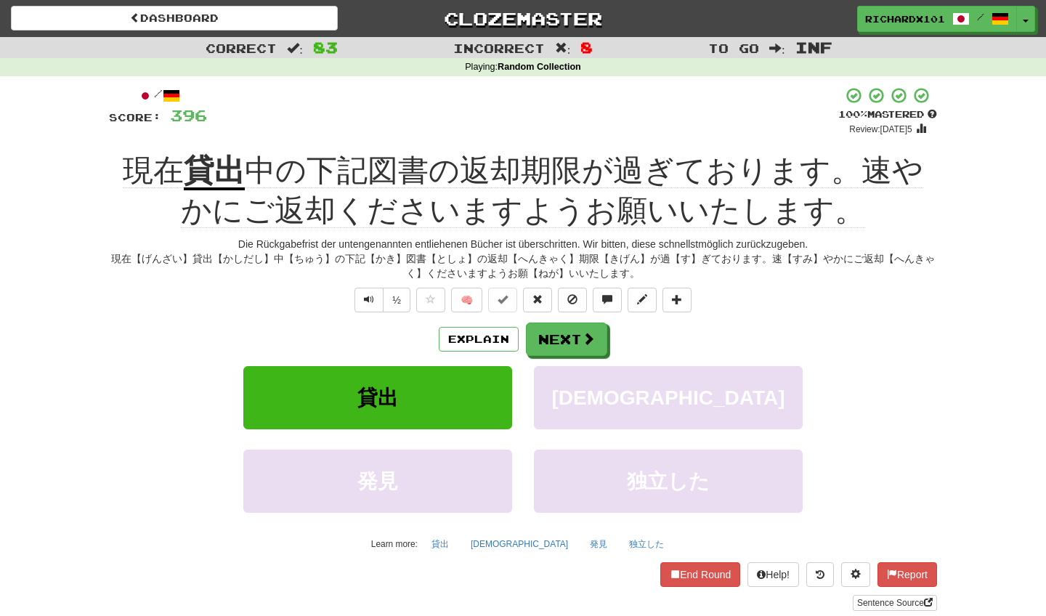
click at [870, 595] on link "Sentence Source" at bounding box center [895, 603] width 84 height 16
click at [557, 334] on button "Next" at bounding box center [566, 339] width 81 height 33
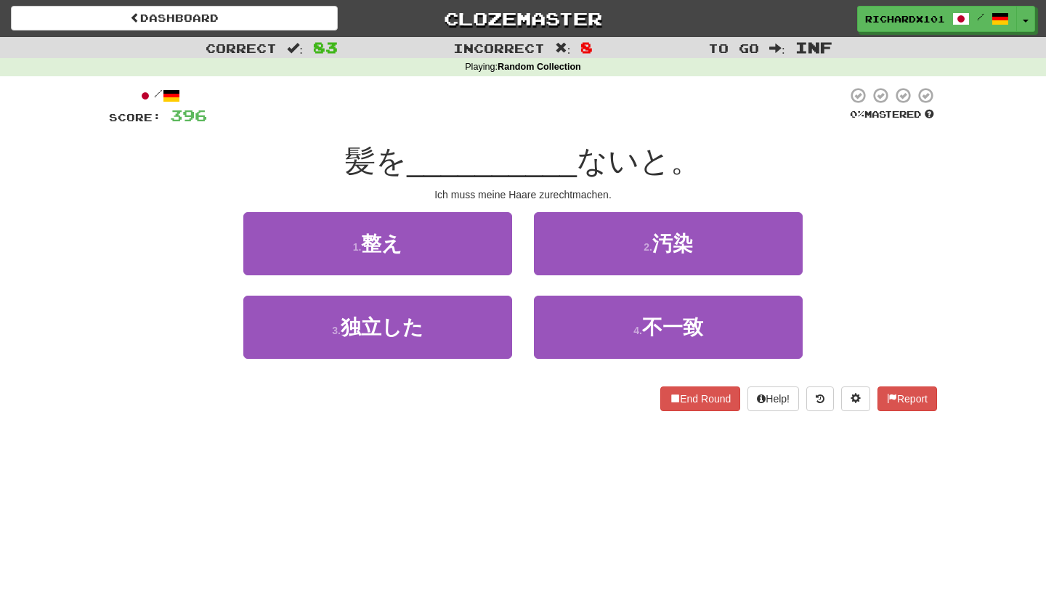
click at [455, 242] on button "1 . 整え" at bounding box center [377, 243] width 269 height 63
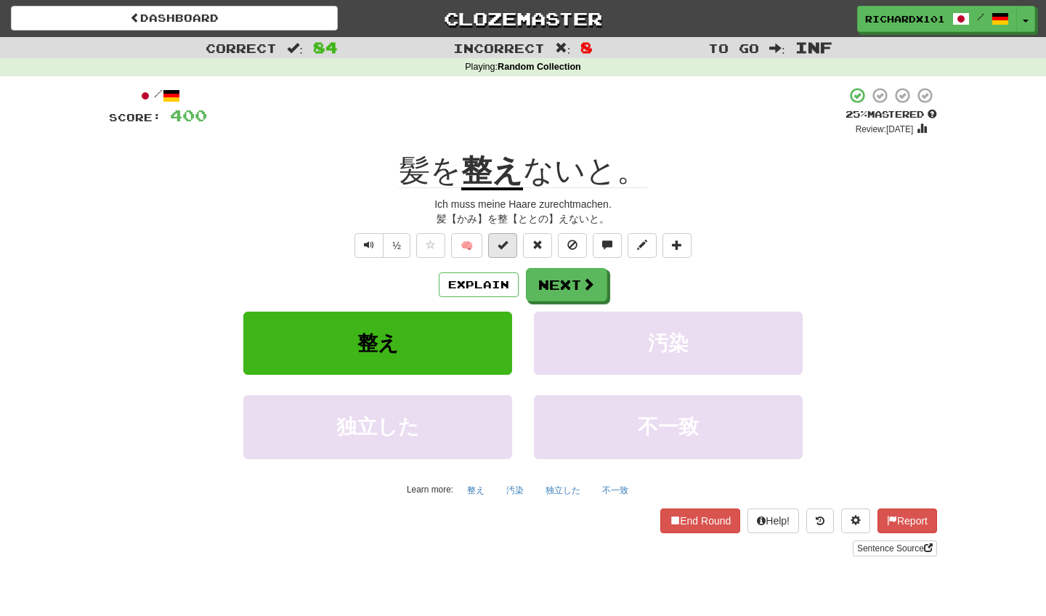
drag, startPoint x: 583, startPoint y: 105, endPoint x: 501, endPoint y: 250, distance: 167.2
click at [501, 250] on button at bounding box center [502, 245] width 29 height 25
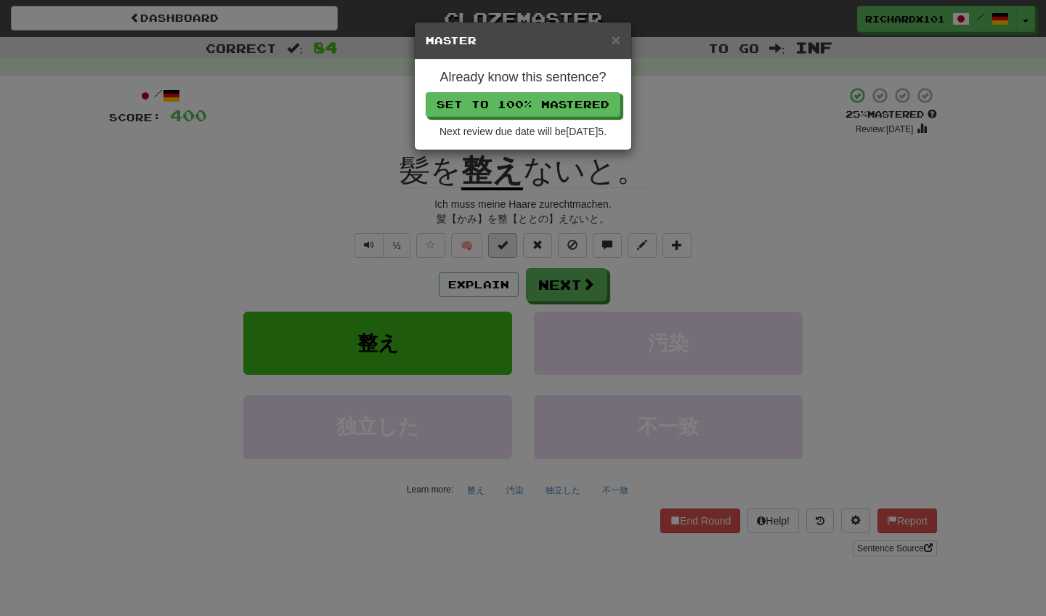
click at [513, 97] on button "Set to 100% Mastered" at bounding box center [523, 104] width 195 height 25
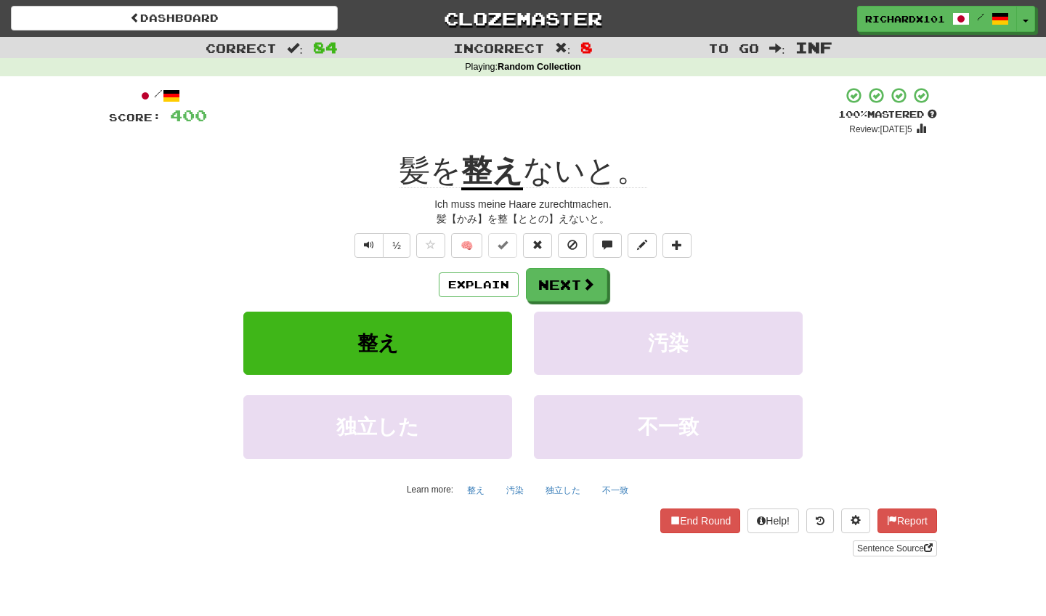
click at [586, 285] on span at bounding box center [588, 284] width 13 height 13
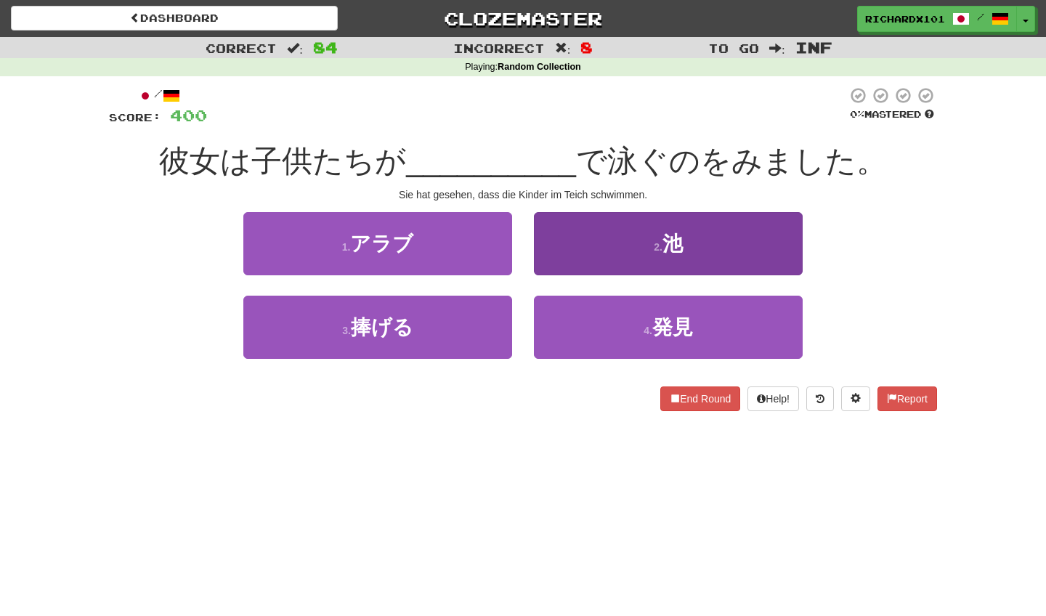
drag, startPoint x: 513, startPoint y: 97, endPoint x: 583, endPoint y: 268, distance: 184.4
click at [583, 268] on button "2 . 池" at bounding box center [668, 243] width 269 height 63
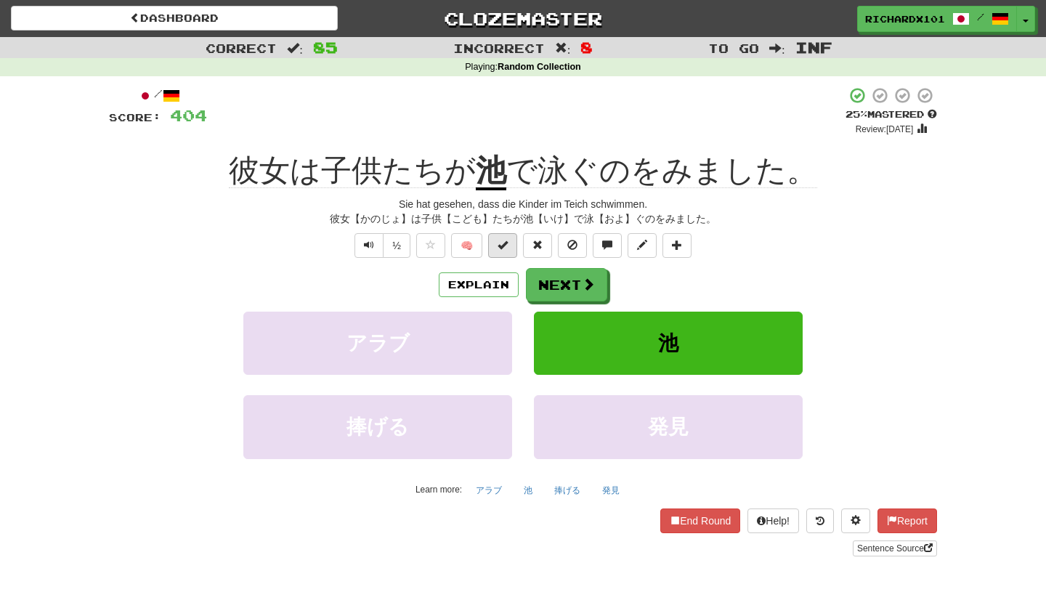
drag, startPoint x: 583, startPoint y: 268, endPoint x: 501, endPoint y: 246, distance: 84.2
click at [501, 246] on span at bounding box center [503, 245] width 10 height 10
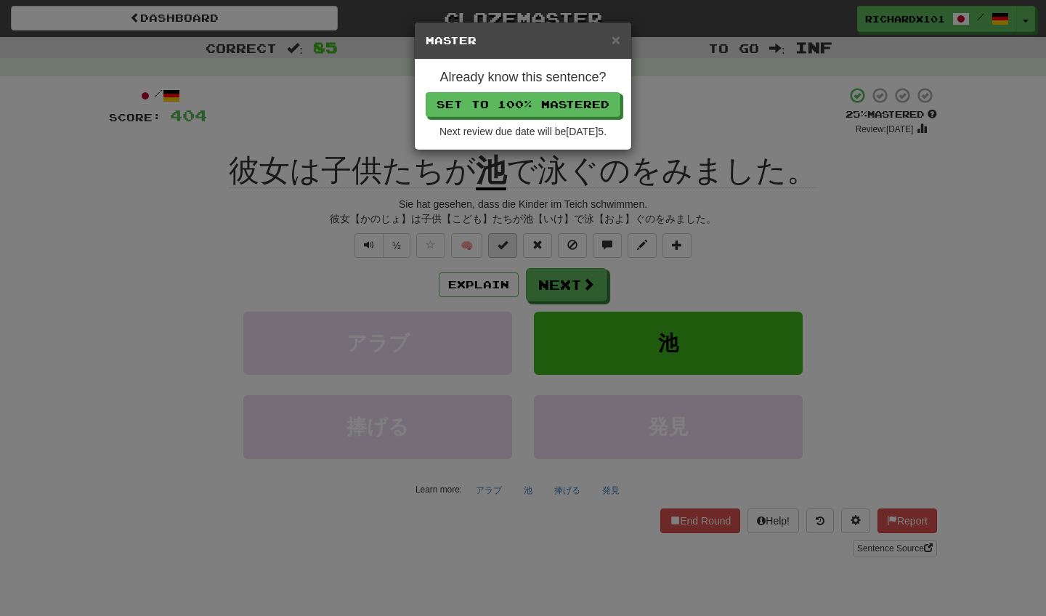
click at [495, 102] on button "Set to 100% Mastered" at bounding box center [523, 104] width 195 height 25
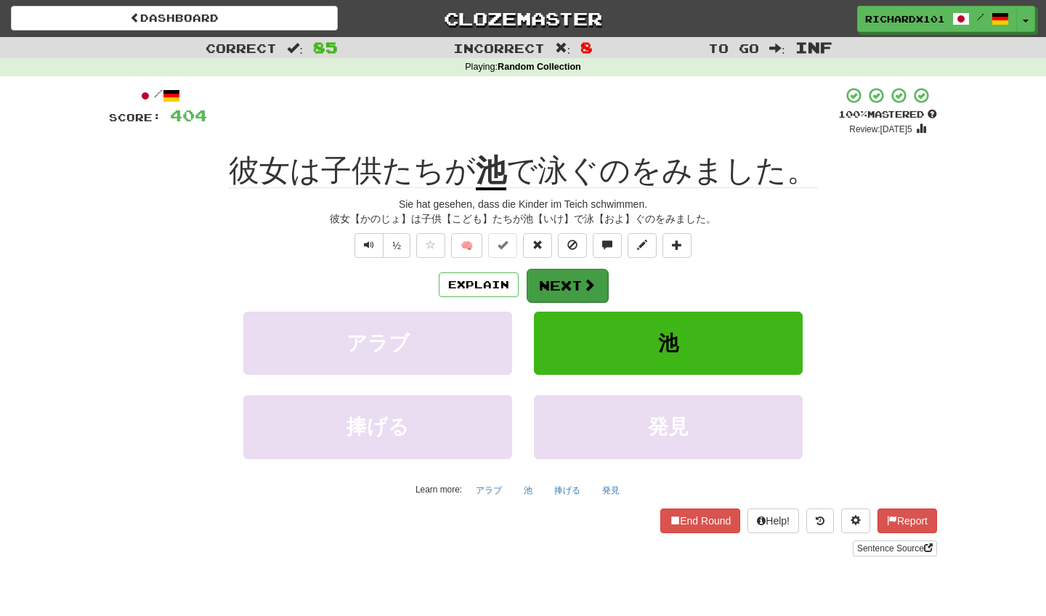
drag, startPoint x: 495, startPoint y: 102, endPoint x: 571, endPoint y: 278, distance: 191.4
click at [571, 278] on button "Next" at bounding box center [567, 285] width 81 height 33
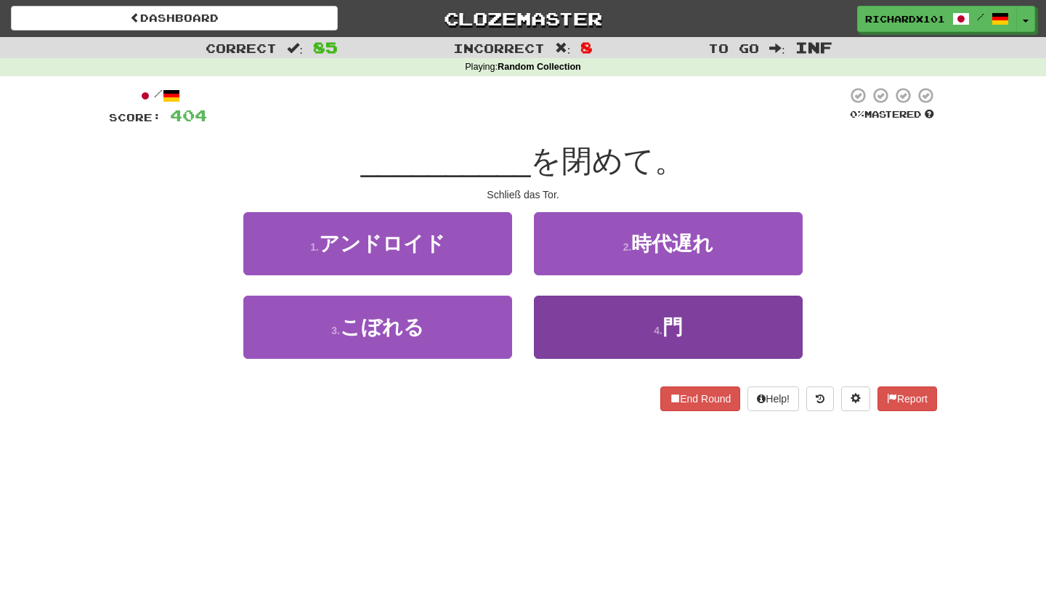
drag, startPoint x: 571, startPoint y: 278, endPoint x: 587, endPoint y: 327, distance: 51.9
click at [587, 327] on button "4 . 門" at bounding box center [668, 327] width 269 height 63
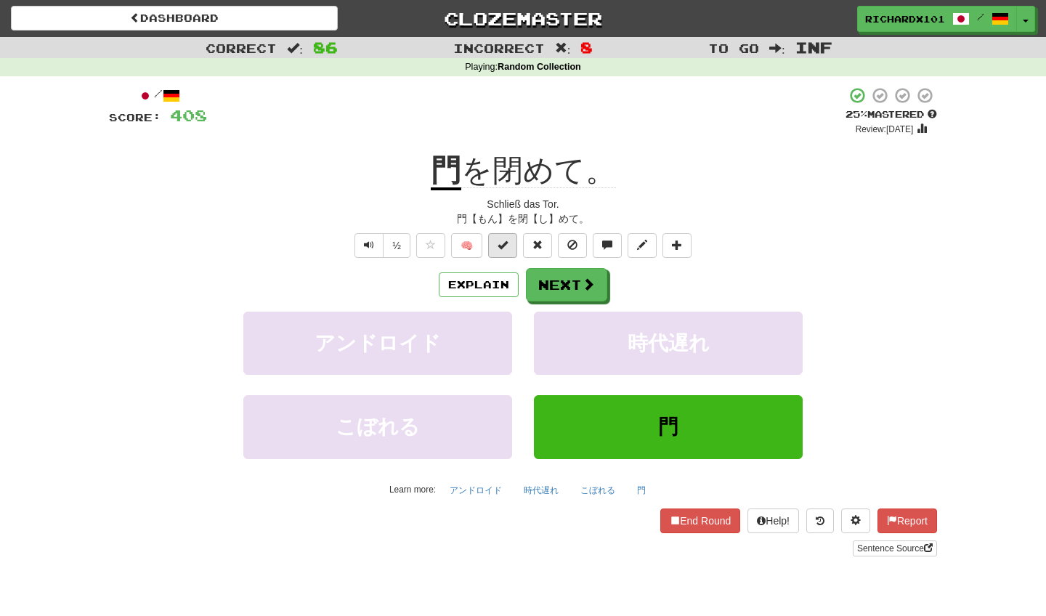
drag, startPoint x: 587, startPoint y: 327, endPoint x: 506, endPoint y: 240, distance: 118.7
click at [506, 240] on span at bounding box center [503, 245] width 10 height 10
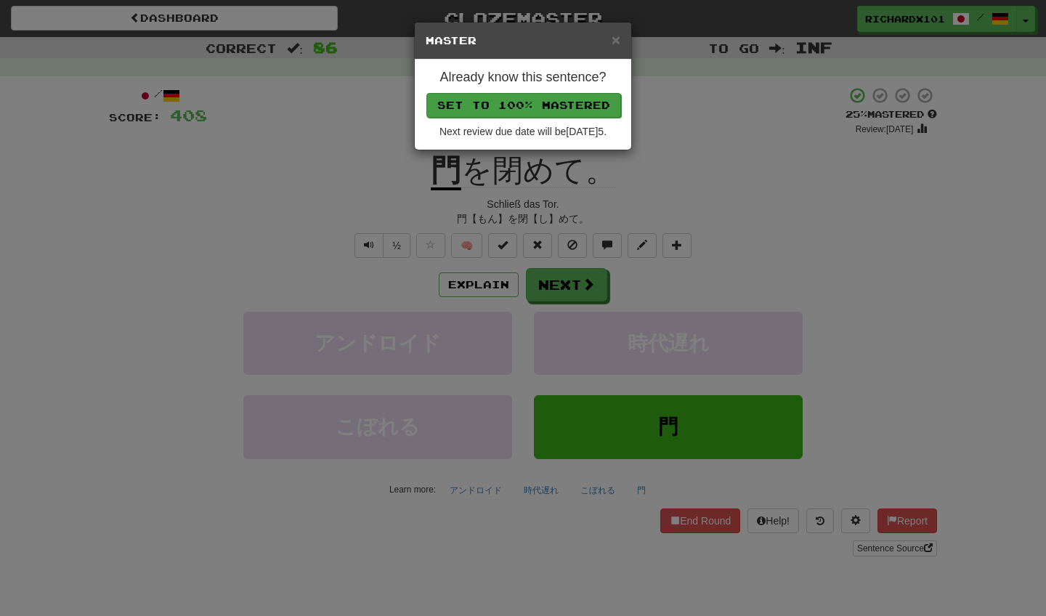
drag, startPoint x: 506, startPoint y: 240, endPoint x: 485, endPoint y: 107, distance: 135.2
click at [485, 107] on button "Set to 100% Mastered" at bounding box center [523, 105] width 195 height 25
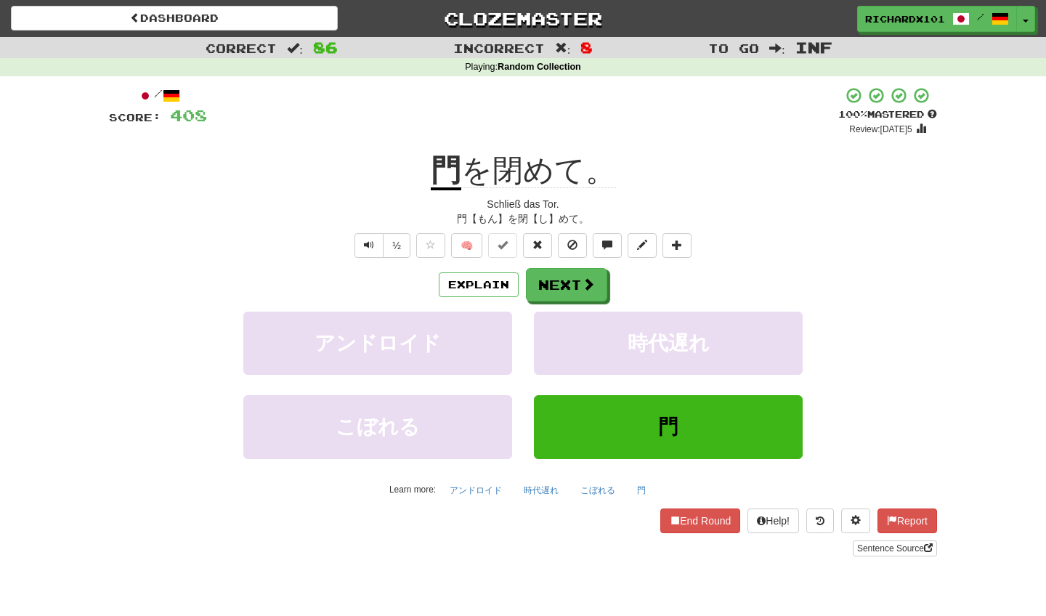
click at [553, 283] on button "Next" at bounding box center [566, 284] width 81 height 33
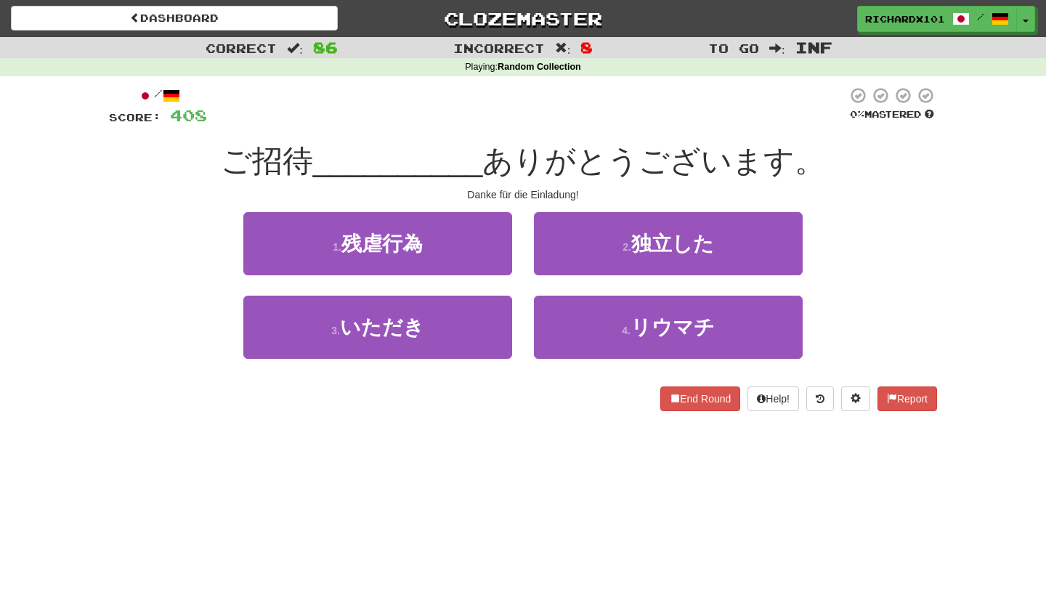
click at [489, 317] on button "3 . いただき" at bounding box center [377, 327] width 269 height 63
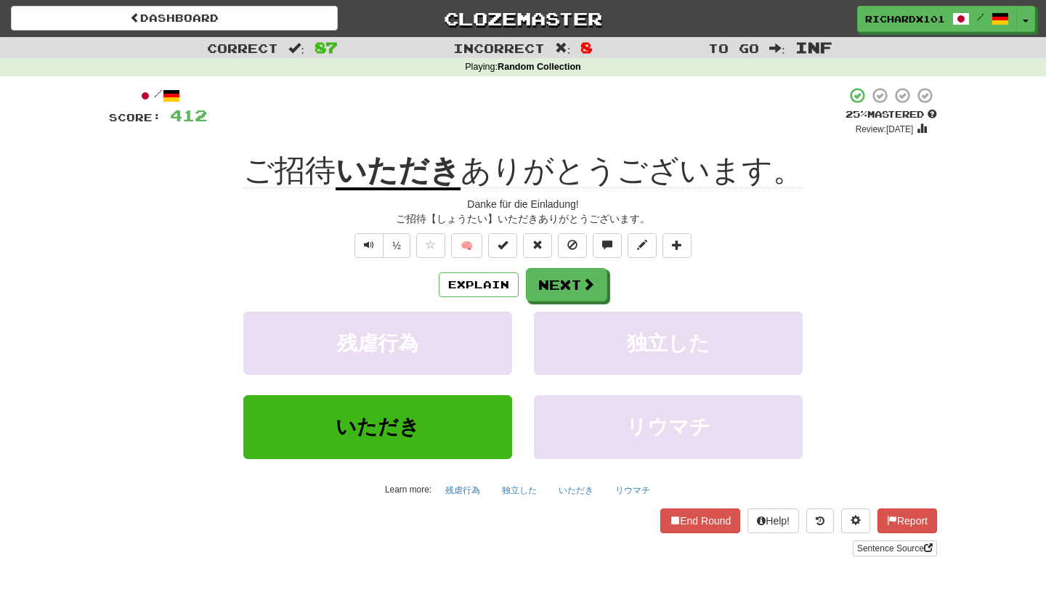
click at [506, 246] on span at bounding box center [503, 245] width 10 height 10
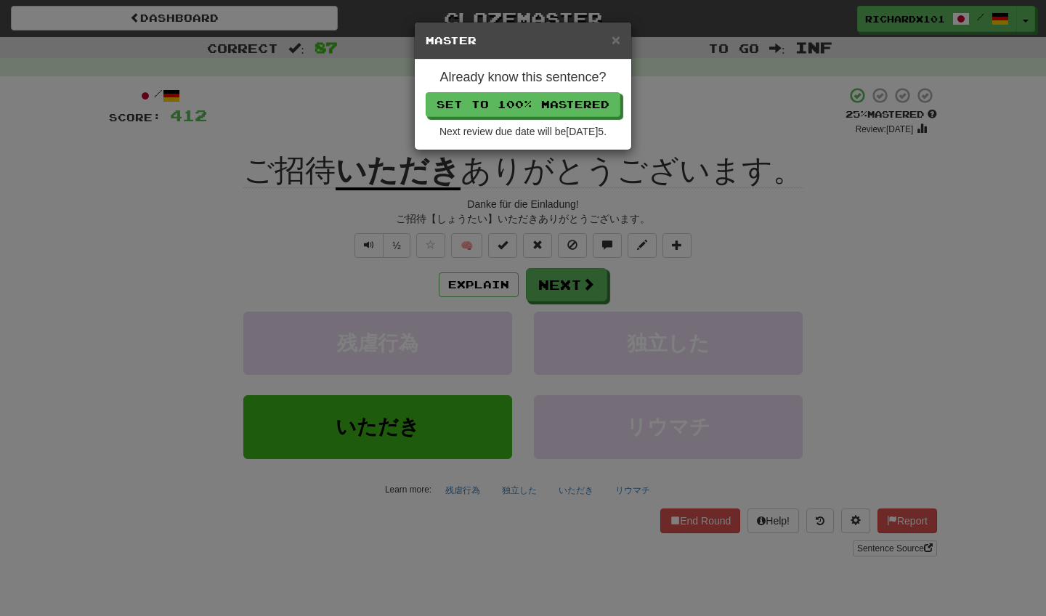
click at [525, 105] on button "Set to 100% Mastered" at bounding box center [523, 104] width 195 height 25
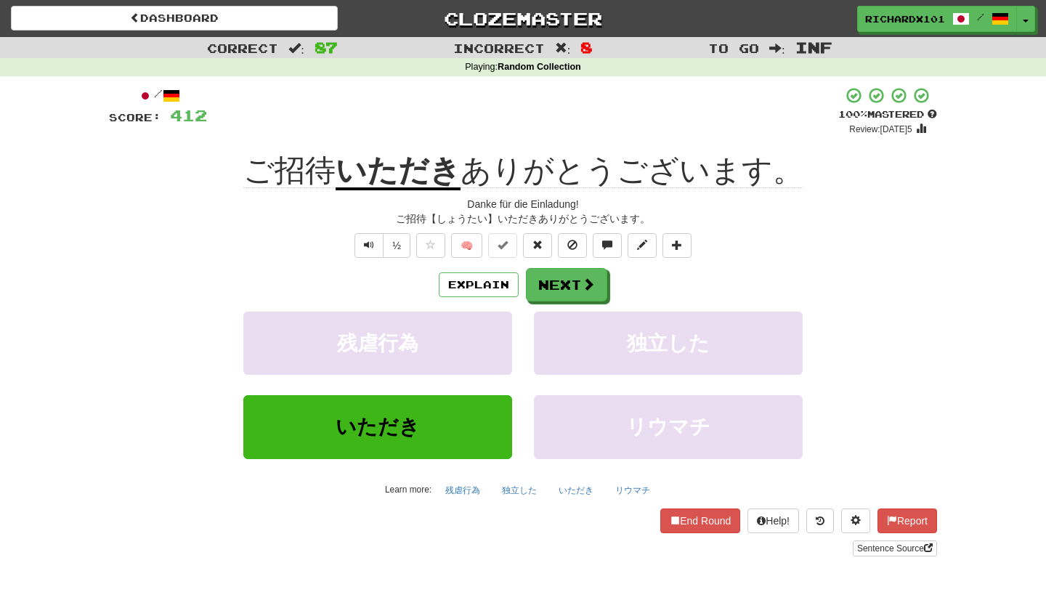
click at [677, 240] on span at bounding box center [677, 245] width 10 height 10
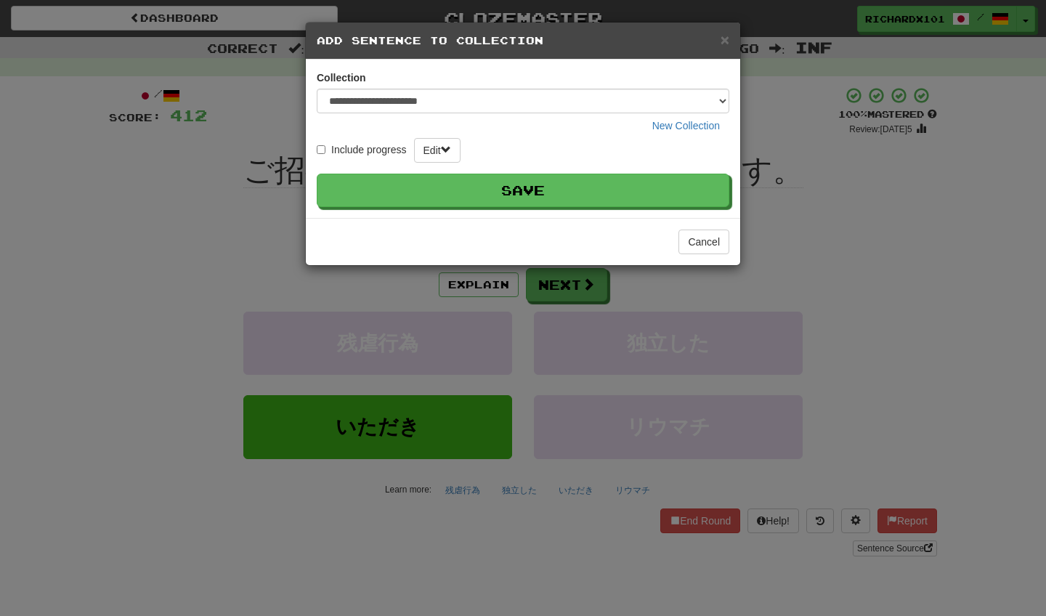
click at [635, 195] on button "Save" at bounding box center [523, 190] width 413 height 33
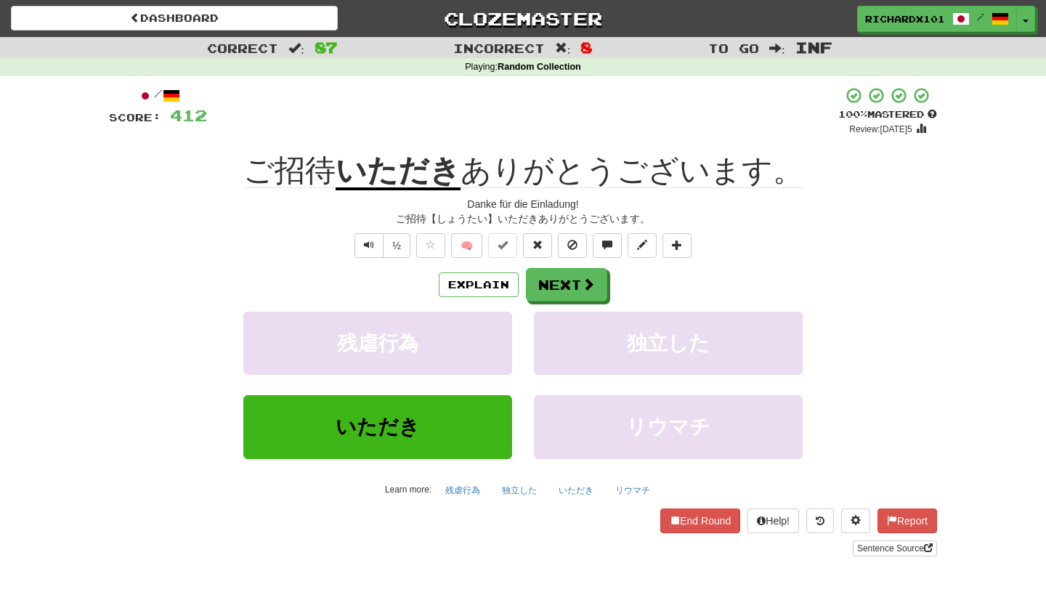
click at [586, 282] on span at bounding box center [588, 284] width 13 height 13
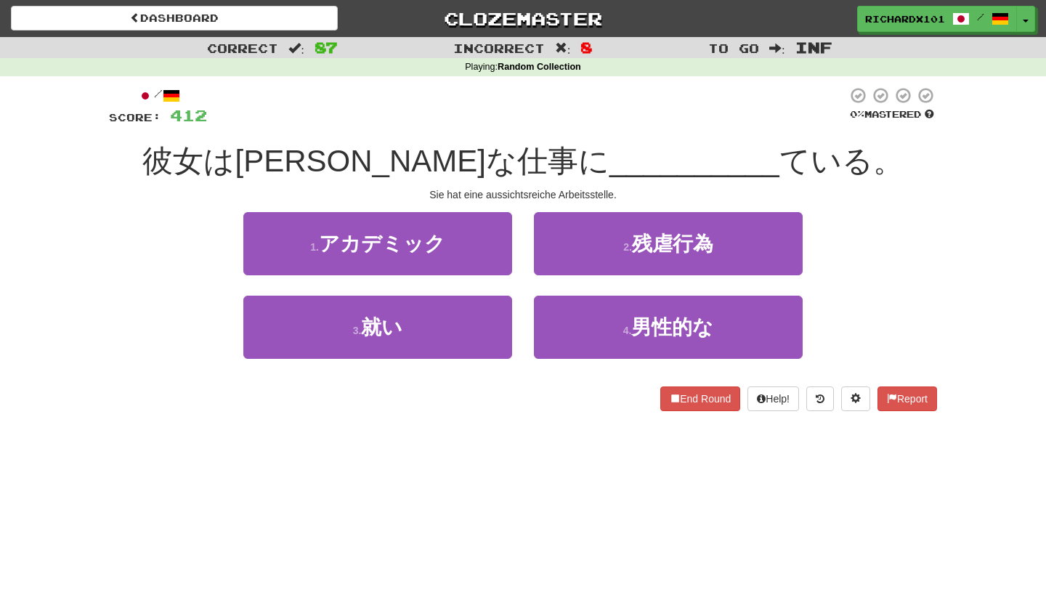
click at [489, 316] on button "3 . 就い" at bounding box center [377, 327] width 269 height 63
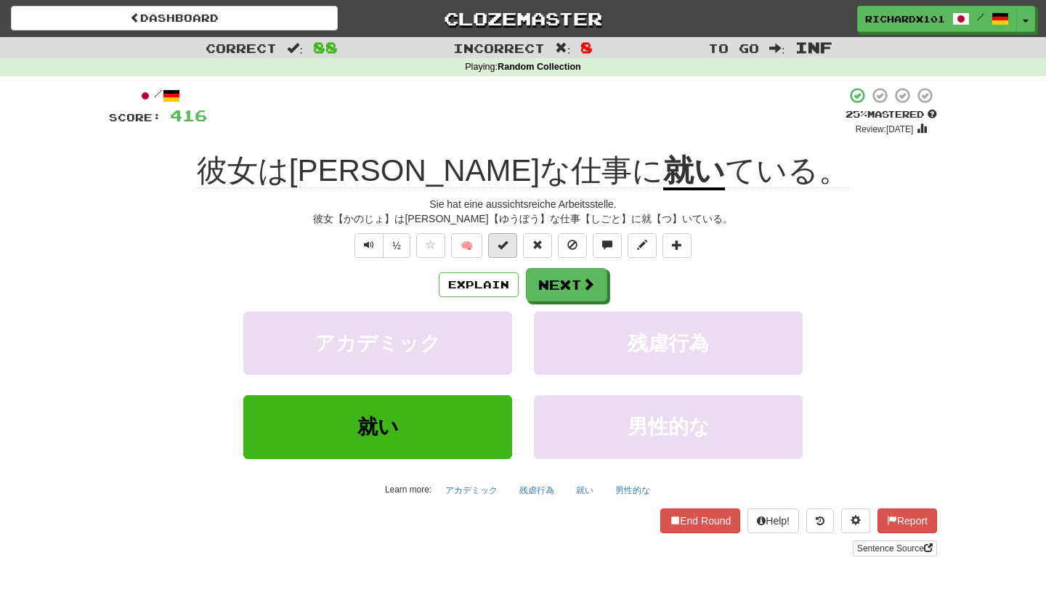
drag, startPoint x: 635, startPoint y: 195, endPoint x: 501, endPoint y: 243, distance: 141.8
click at [501, 243] on span at bounding box center [503, 245] width 10 height 10
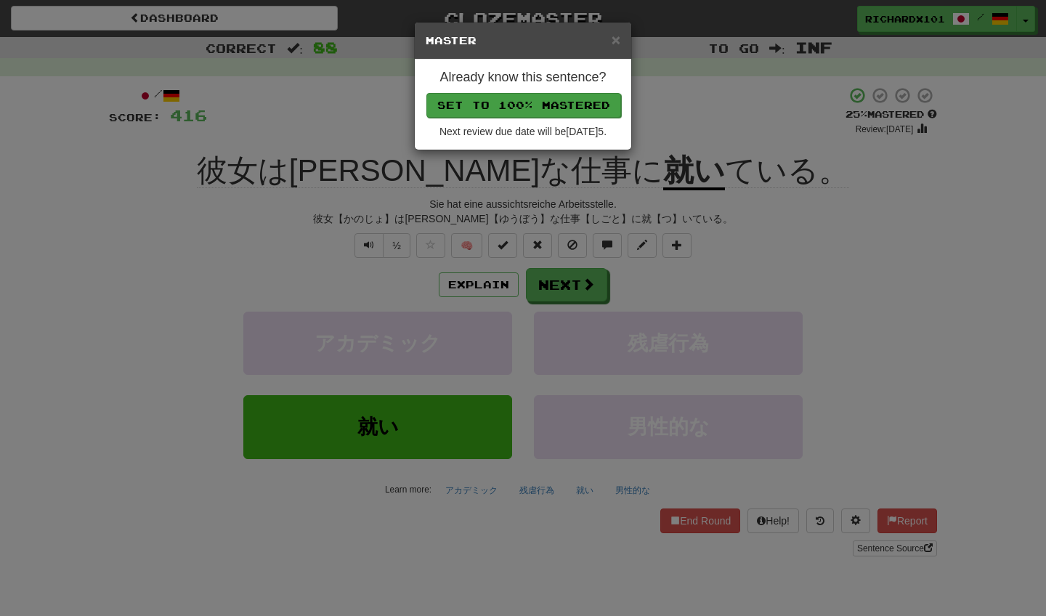
drag, startPoint x: 501, startPoint y: 243, endPoint x: 533, endPoint y: 97, distance: 148.6
click at [533, 97] on button "Set to 100% Mastered" at bounding box center [523, 105] width 195 height 25
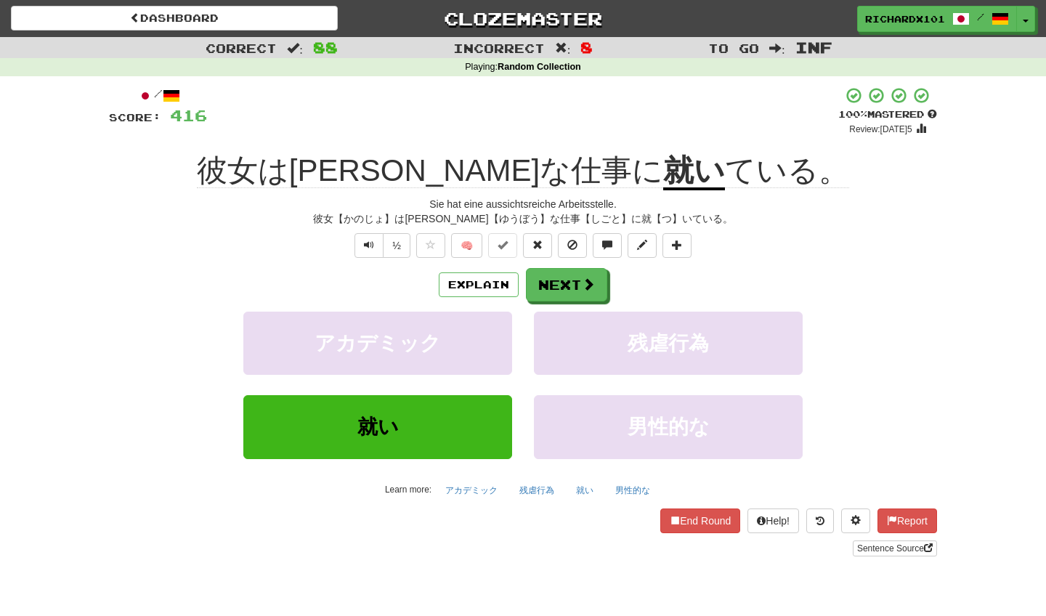
click at [870, 540] on link "Sentence Source" at bounding box center [895, 548] width 84 height 16
drag, startPoint x: 533, startPoint y: 97, endPoint x: 574, endPoint y: 293, distance: 200.5
click at [574, 293] on button "Next" at bounding box center [567, 285] width 81 height 33
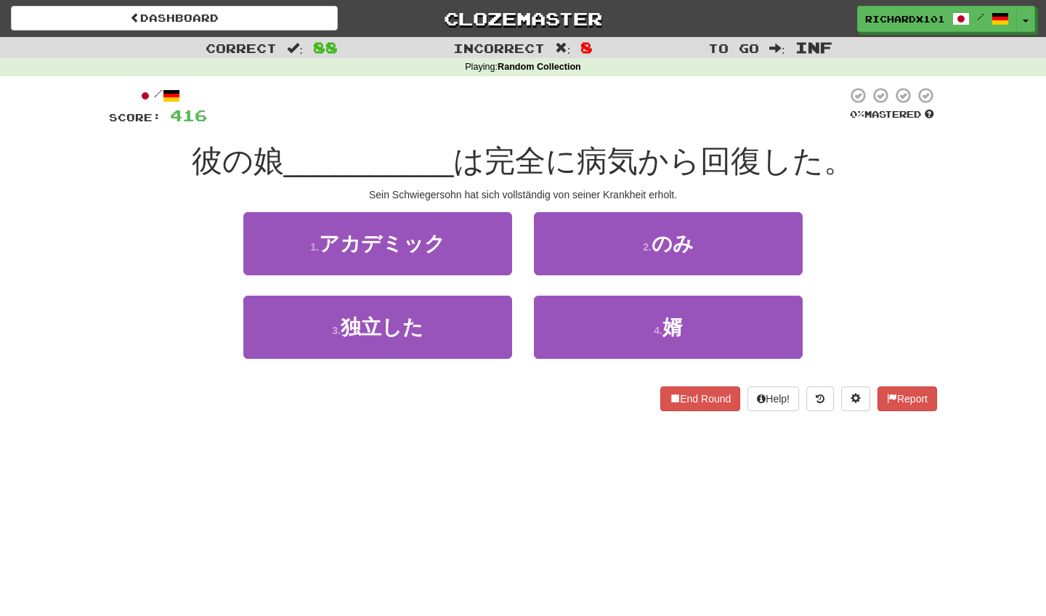
click at [581, 320] on button "4 . 婿" at bounding box center [668, 327] width 269 height 63
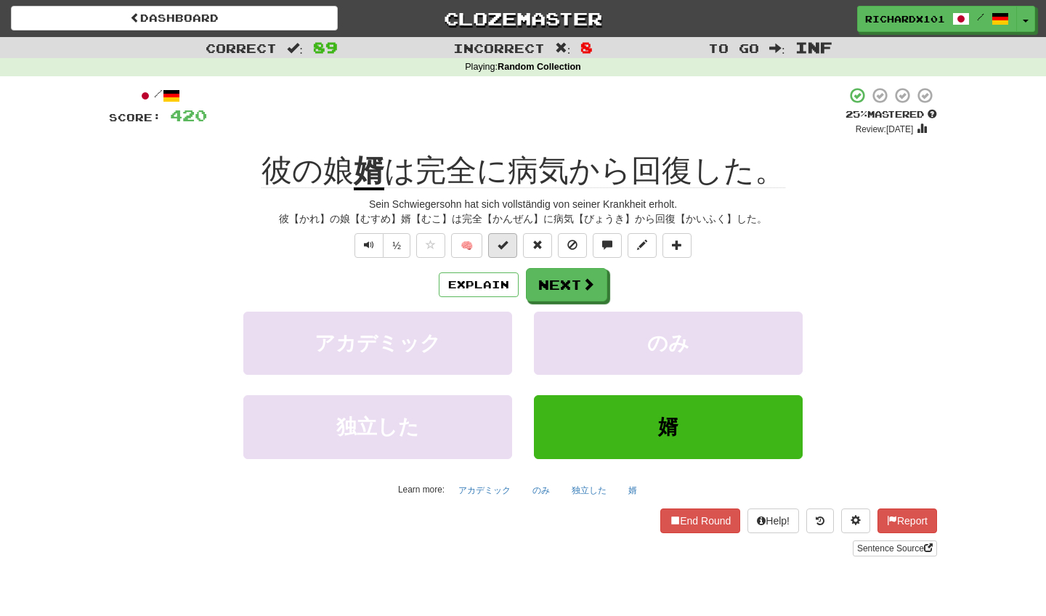
drag, startPoint x: 574, startPoint y: 293, endPoint x: 508, endPoint y: 245, distance: 82.1
click at [508, 245] on span at bounding box center [503, 245] width 10 height 10
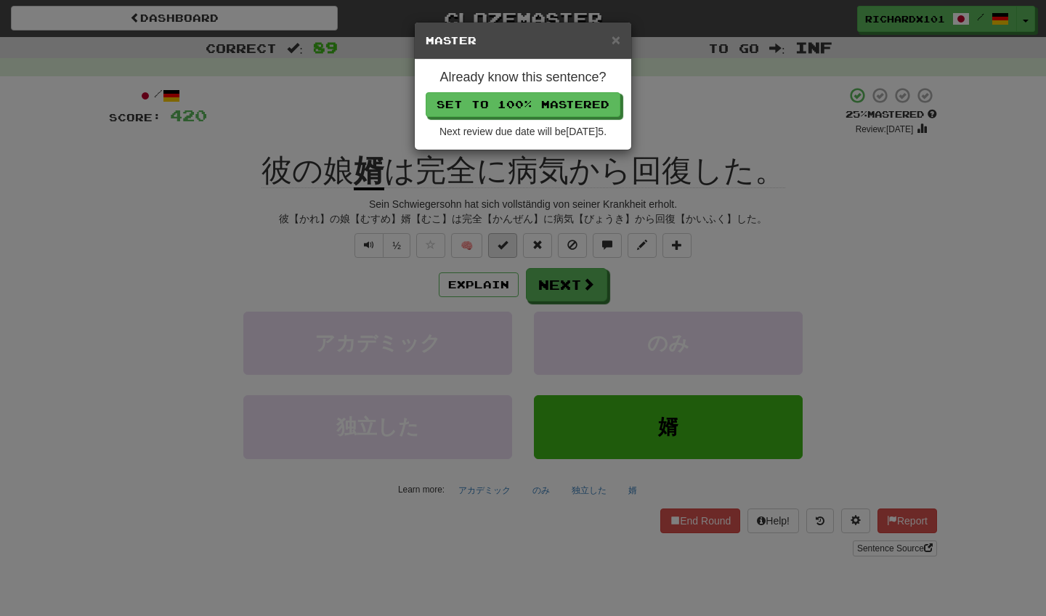
click at [528, 100] on button "Set to 100% Mastered" at bounding box center [523, 104] width 195 height 25
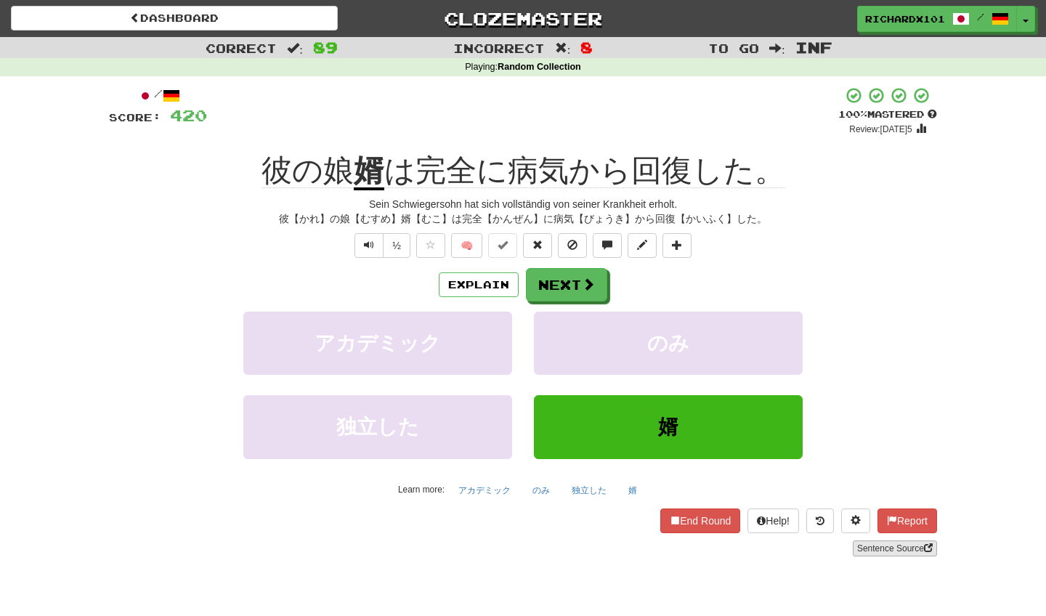
drag, startPoint x: 528, startPoint y: 100, endPoint x: 864, endPoint y: 544, distance: 556.5
click at [864, 544] on link "Sentence Source" at bounding box center [895, 548] width 84 height 16
click at [555, 279] on button "Next" at bounding box center [566, 284] width 81 height 33
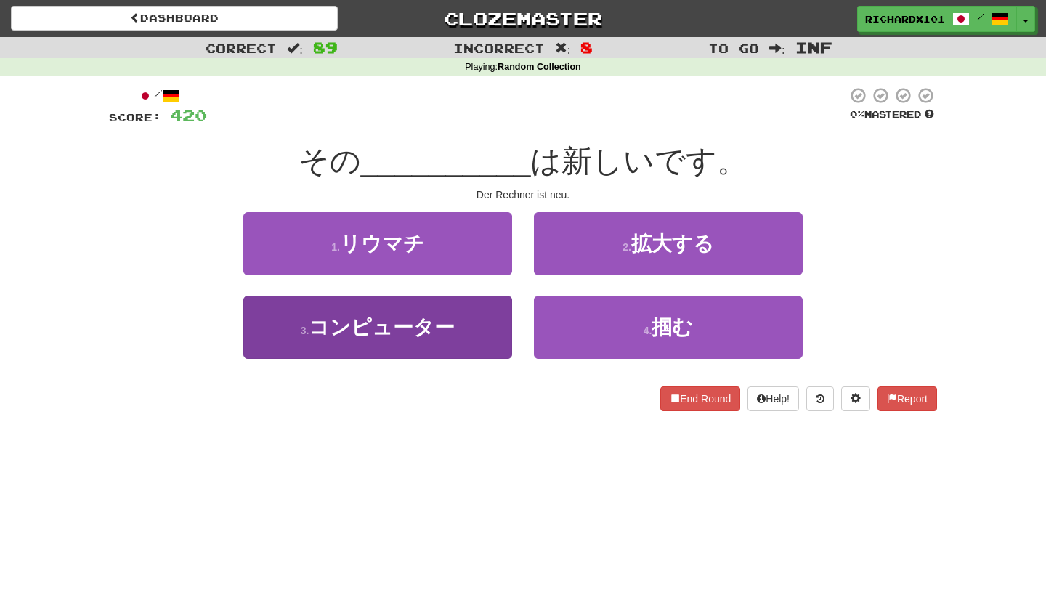
drag, startPoint x: 864, startPoint y: 544, endPoint x: 465, endPoint y: 317, distance: 458.7
click at [465, 317] on button "3 . コンピューター" at bounding box center [377, 327] width 269 height 63
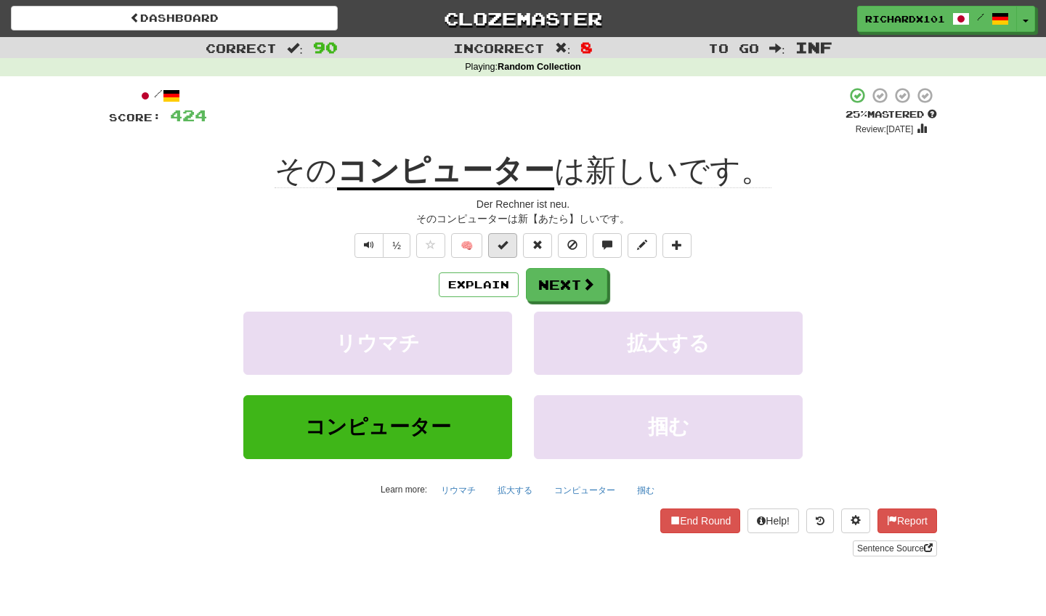
drag, startPoint x: 465, startPoint y: 317, endPoint x: 509, endPoint y: 241, distance: 87.9
click at [509, 241] on button at bounding box center [502, 245] width 29 height 25
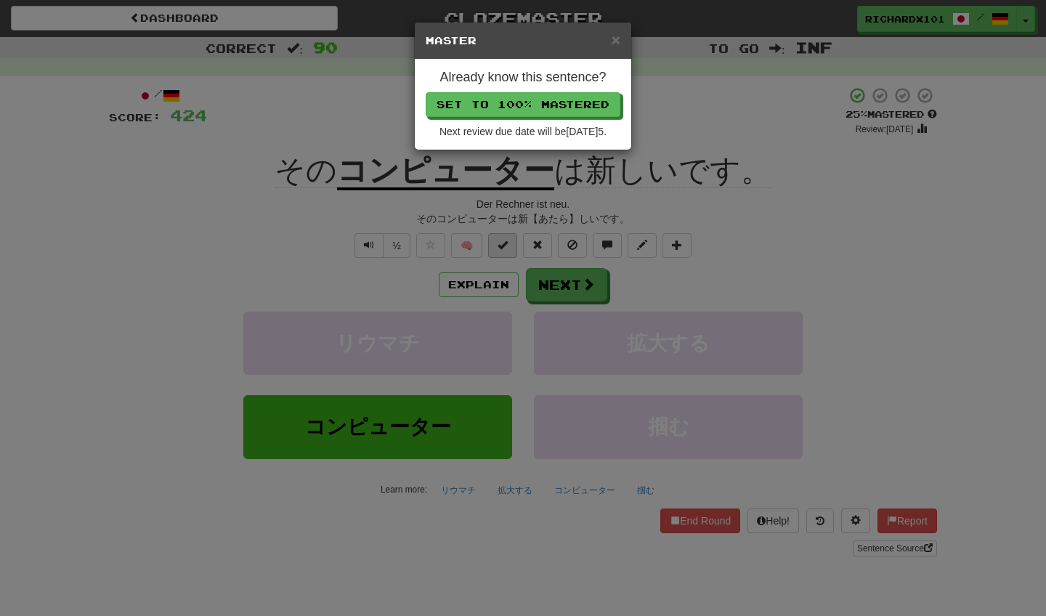
click at [548, 100] on button "Set to 100% Mastered" at bounding box center [523, 104] width 195 height 25
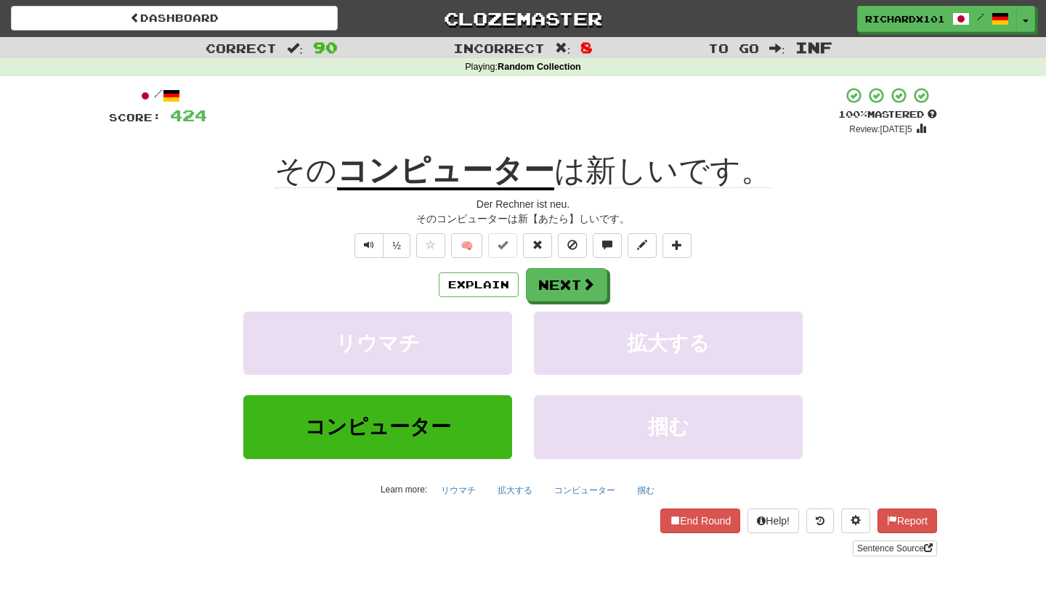
click at [553, 283] on button "Next" at bounding box center [566, 284] width 81 height 33
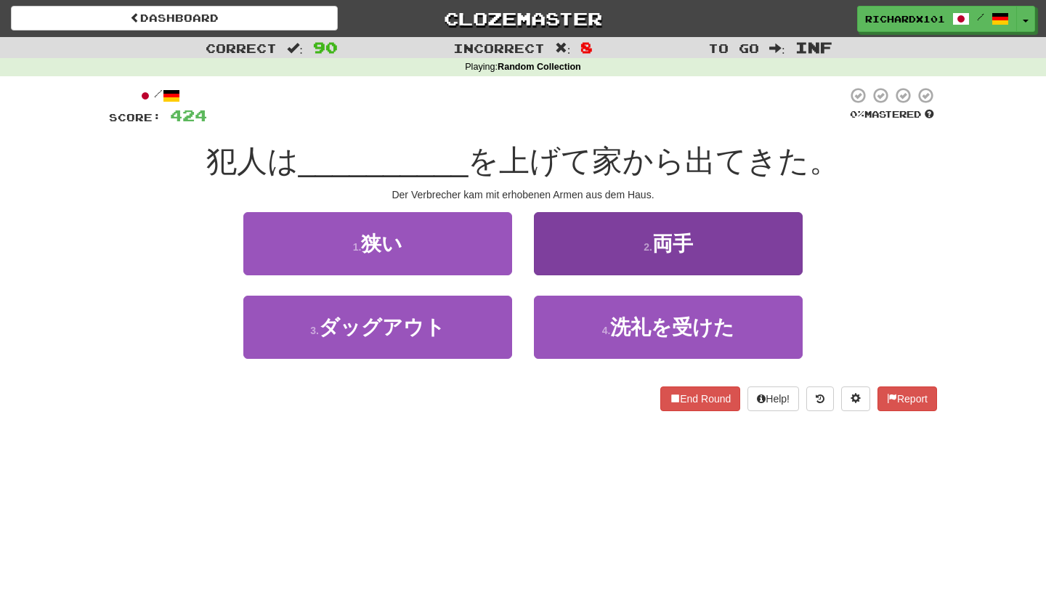
drag, startPoint x: 548, startPoint y: 100, endPoint x: 594, endPoint y: 239, distance: 145.9
click at [594, 239] on button "2 . 両手" at bounding box center [668, 243] width 269 height 63
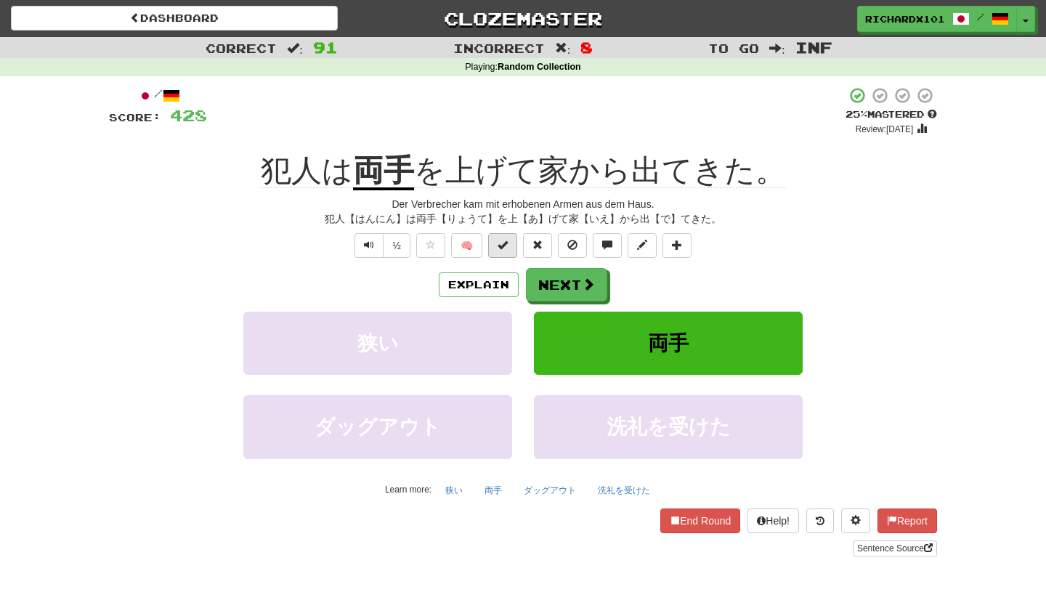
drag, startPoint x: 594, startPoint y: 239, endPoint x: 503, endPoint y: 235, distance: 90.2
click at [503, 235] on button at bounding box center [502, 245] width 29 height 25
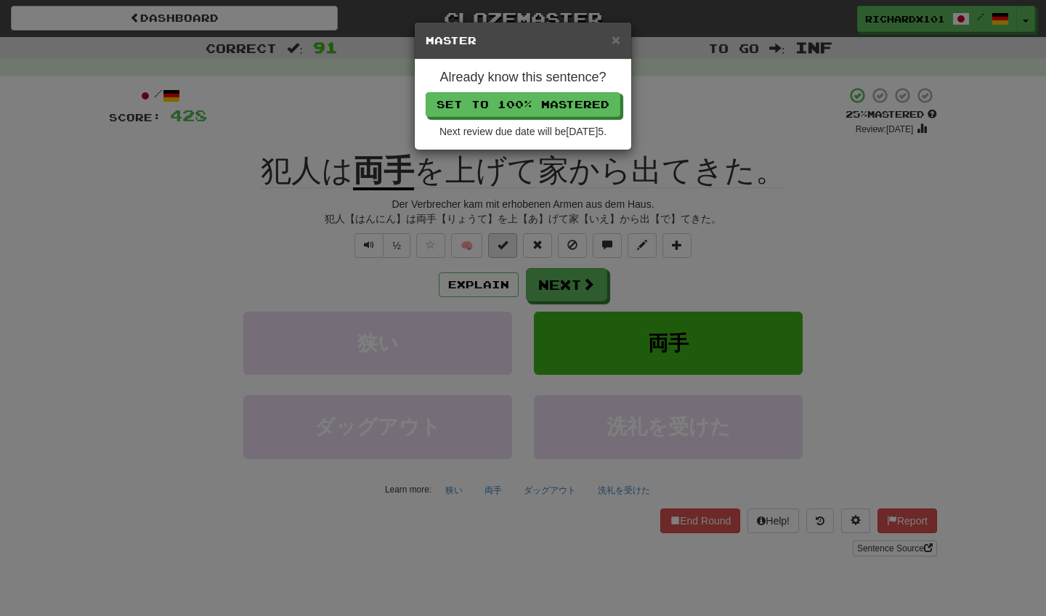
click at [553, 100] on button "Set to 100% Mastered" at bounding box center [523, 104] width 195 height 25
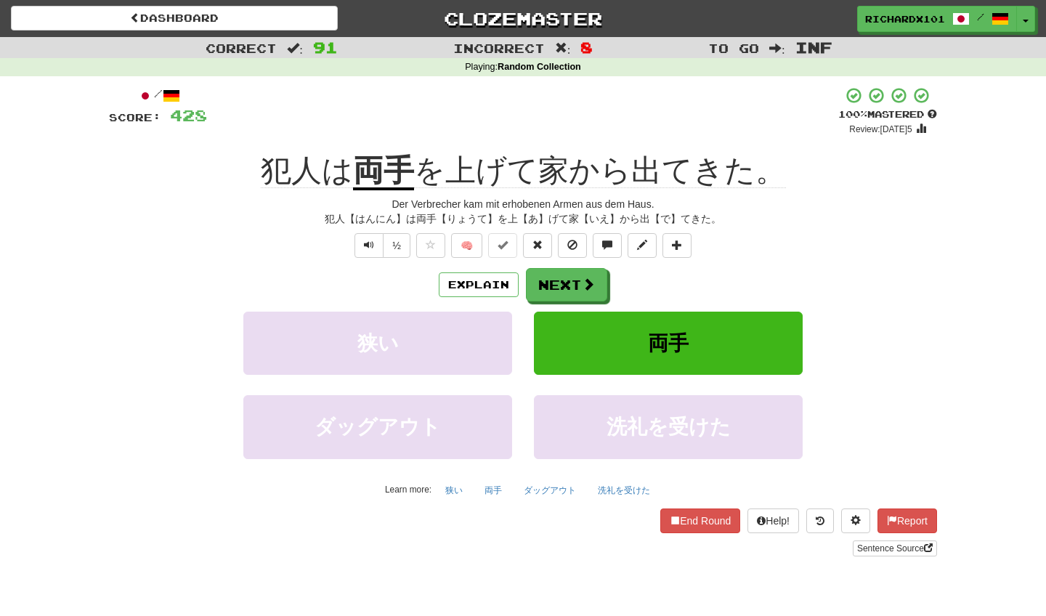
click at [896, 544] on link "Sentence Source" at bounding box center [895, 548] width 84 height 16
click at [567, 285] on button "Next" at bounding box center [566, 284] width 81 height 33
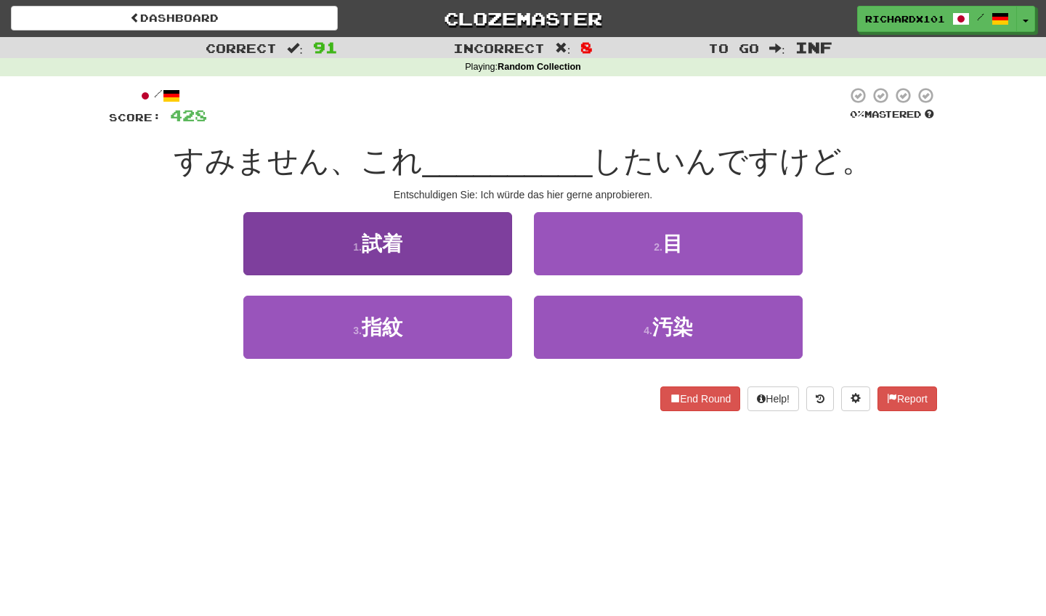
drag, startPoint x: 553, startPoint y: 100, endPoint x: 440, endPoint y: 238, distance: 178.1
click at [440, 238] on button "1 . 試着" at bounding box center [377, 243] width 269 height 63
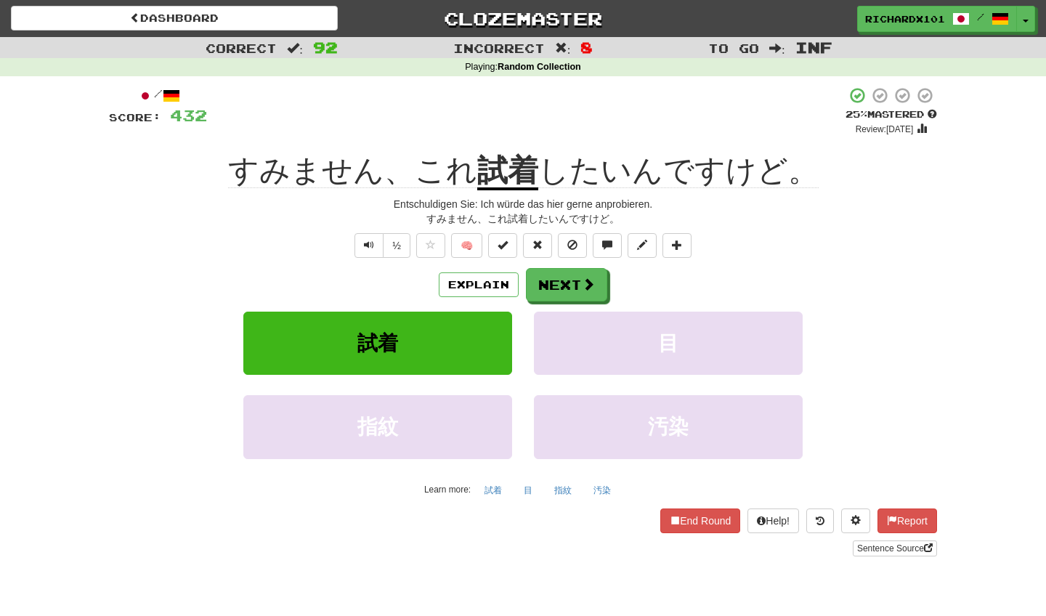
click at [505, 242] on span at bounding box center [503, 245] width 10 height 10
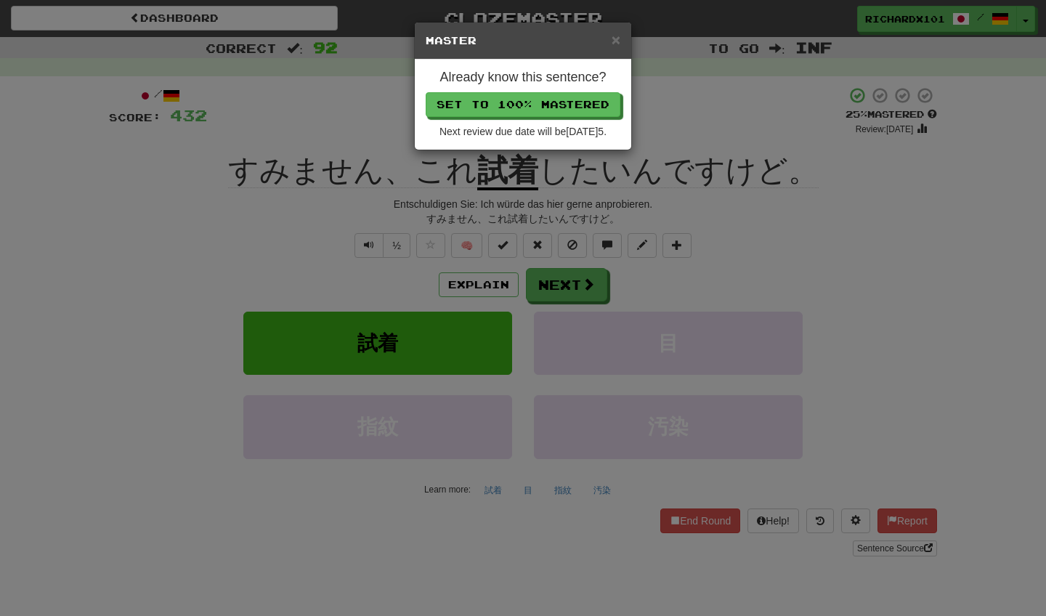
click at [550, 106] on button "Set to 100% Mastered" at bounding box center [523, 104] width 195 height 25
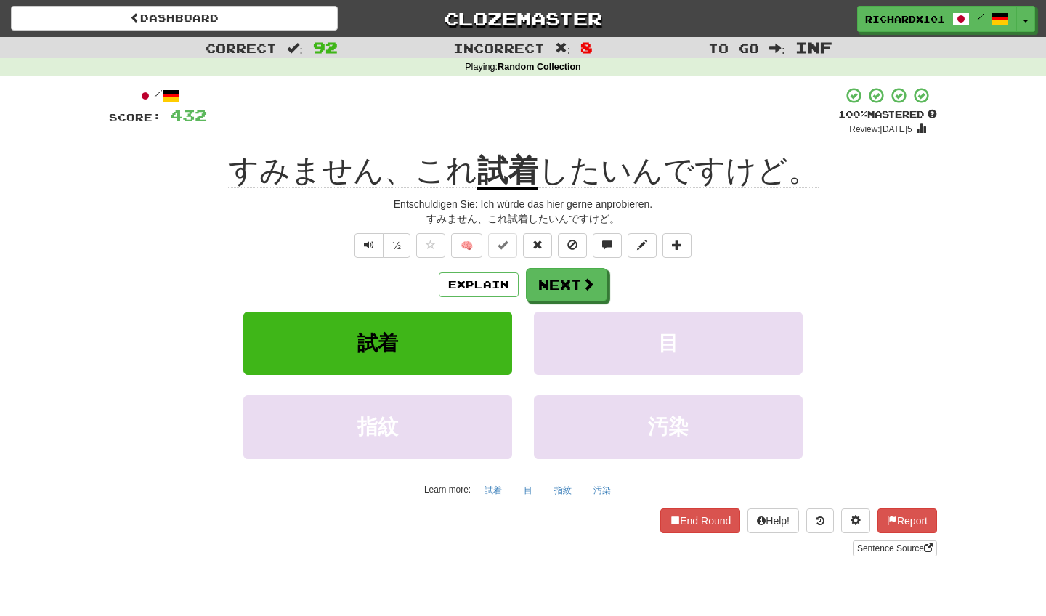
click at [583, 287] on span at bounding box center [588, 284] width 13 height 13
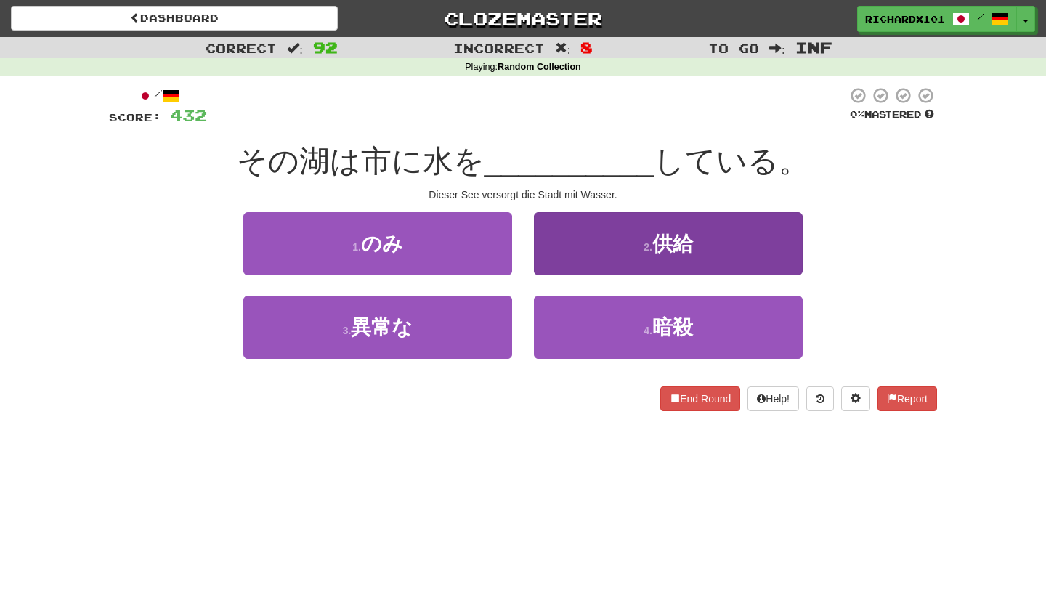
drag, startPoint x: 550, startPoint y: 106, endPoint x: 607, endPoint y: 244, distance: 149.2
click at [607, 244] on button "2 . 供給" at bounding box center [668, 243] width 269 height 63
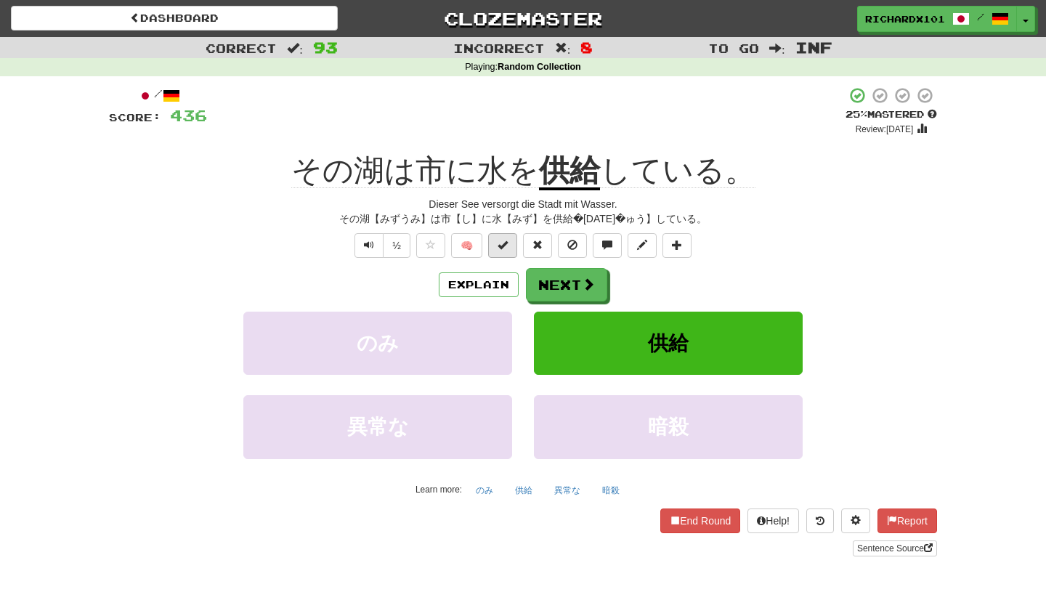
drag, startPoint x: 607, startPoint y: 244, endPoint x: 510, endPoint y: 243, distance: 96.6
click at [510, 243] on button at bounding box center [502, 245] width 29 height 25
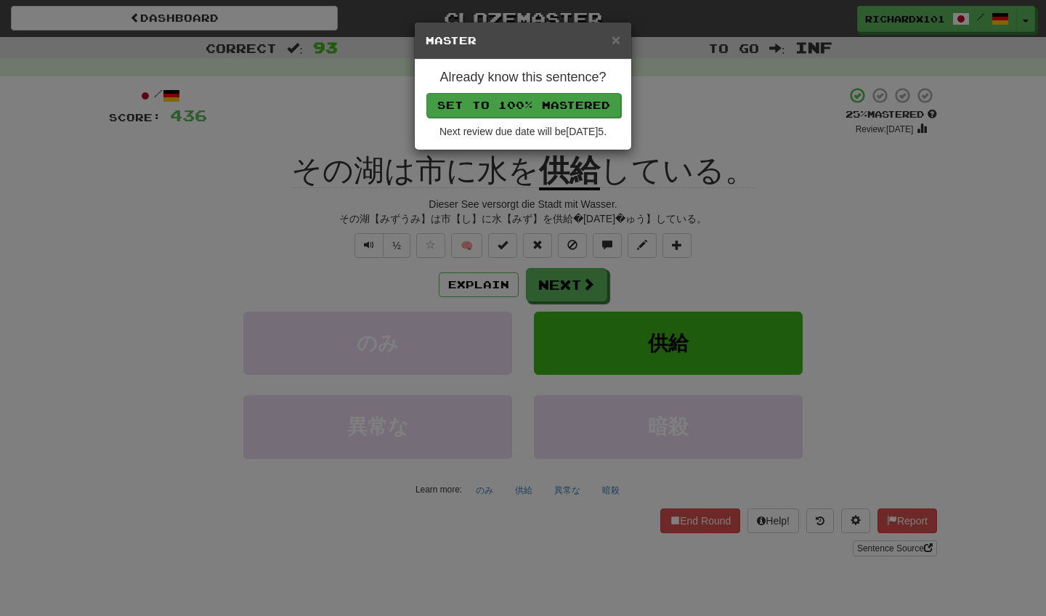
drag, startPoint x: 510, startPoint y: 243, endPoint x: 551, endPoint y: 101, distance: 148.3
click at [551, 101] on button "Set to 100% Mastered" at bounding box center [523, 105] width 195 height 25
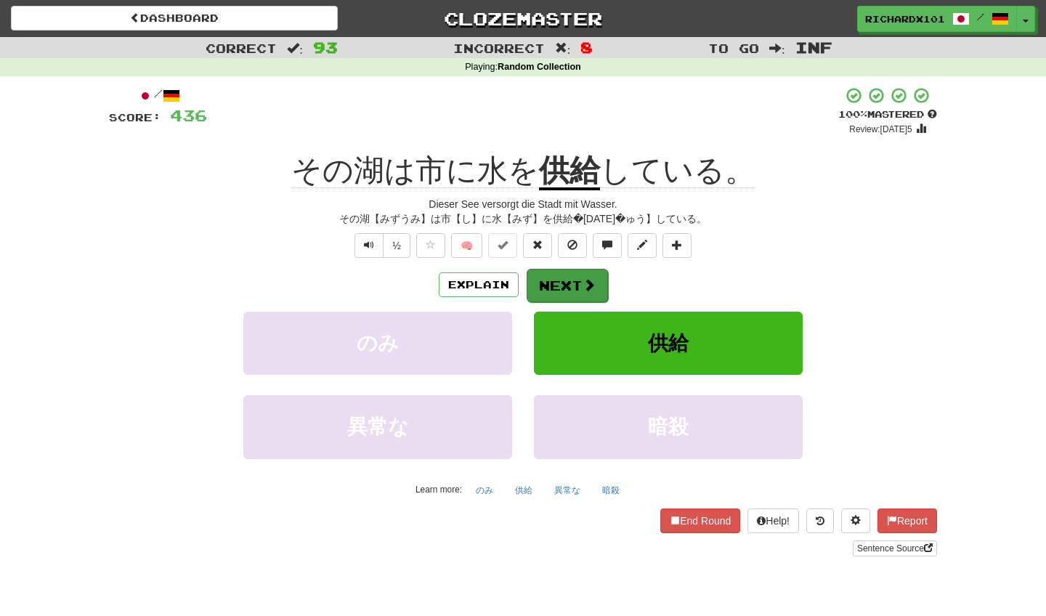
drag, startPoint x: 551, startPoint y: 101, endPoint x: 575, endPoint y: 283, distance: 183.8
click at [575, 283] on button "Next" at bounding box center [567, 285] width 81 height 33
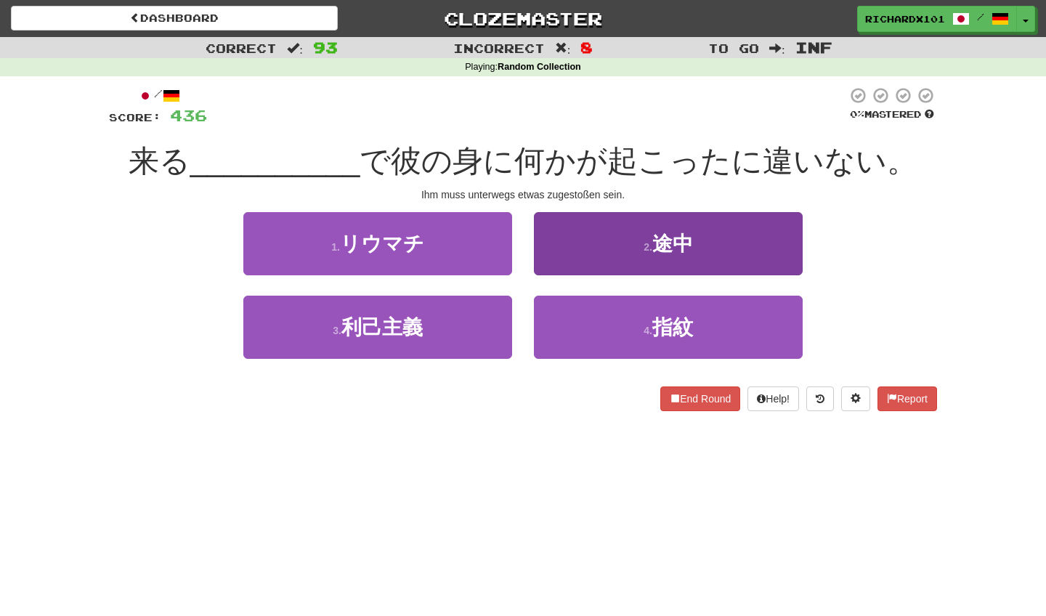
drag, startPoint x: 575, startPoint y: 283, endPoint x: 606, endPoint y: 241, distance: 52.5
click at [606, 241] on button "2 . 途中" at bounding box center [668, 243] width 269 height 63
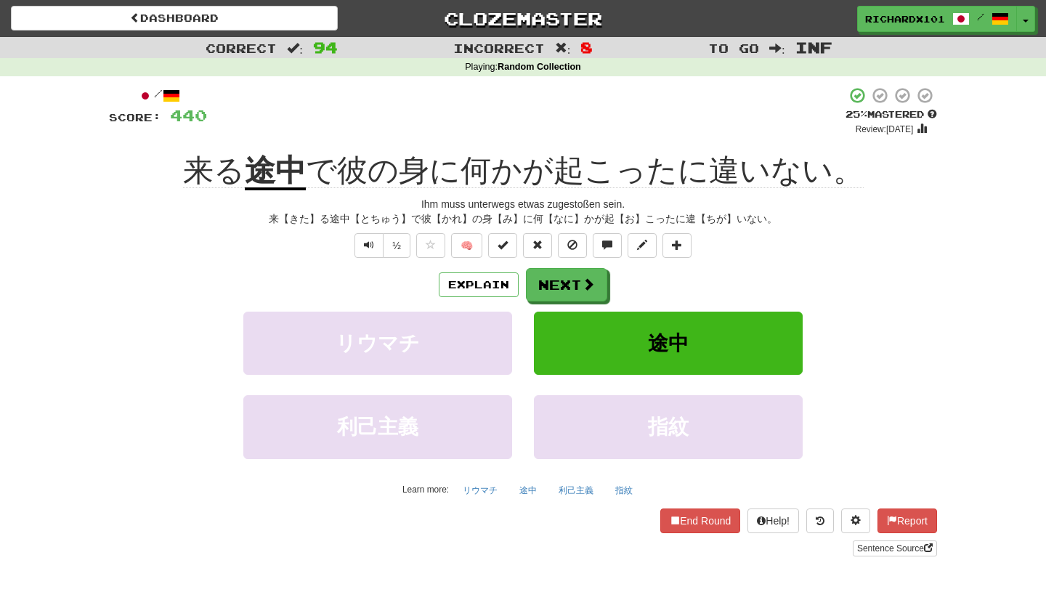
click at [508, 243] on span at bounding box center [503, 245] width 10 height 10
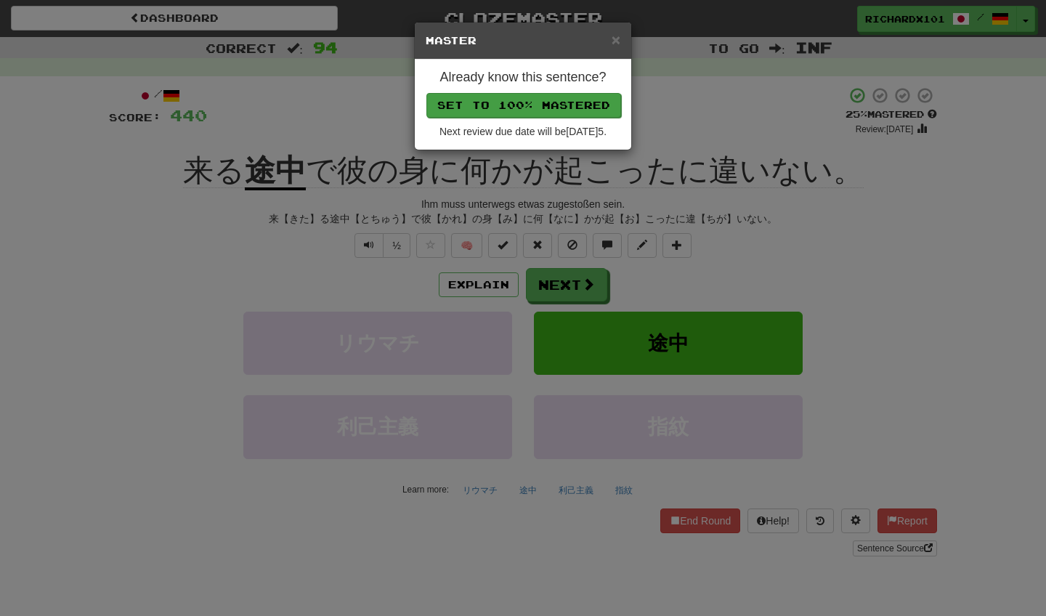
drag, startPoint x: 606, startPoint y: 241, endPoint x: 564, endPoint y: 99, distance: 148.5
click at [564, 99] on button "Set to 100% Mastered" at bounding box center [523, 105] width 195 height 25
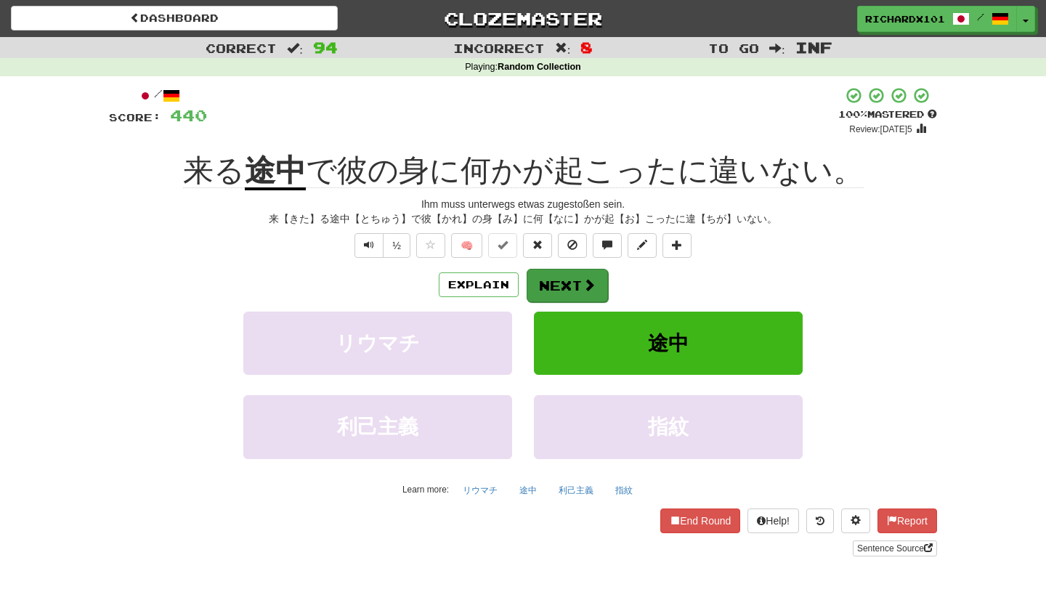
drag, startPoint x: 564, startPoint y: 99, endPoint x: 588, endPoint y: 284, distance: 186.8
click at [588, 284] on span at bounding box center [589, 284] width 13 height 13
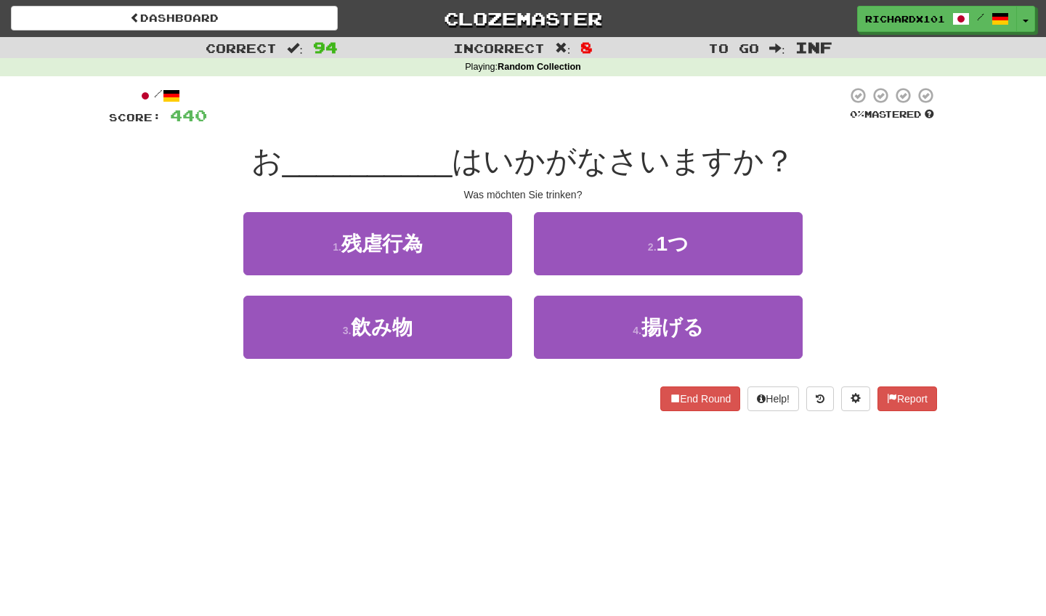
click at [477, 325] on button "3 . 飲み物" at bounding box center [377, 327] width 269 height 63
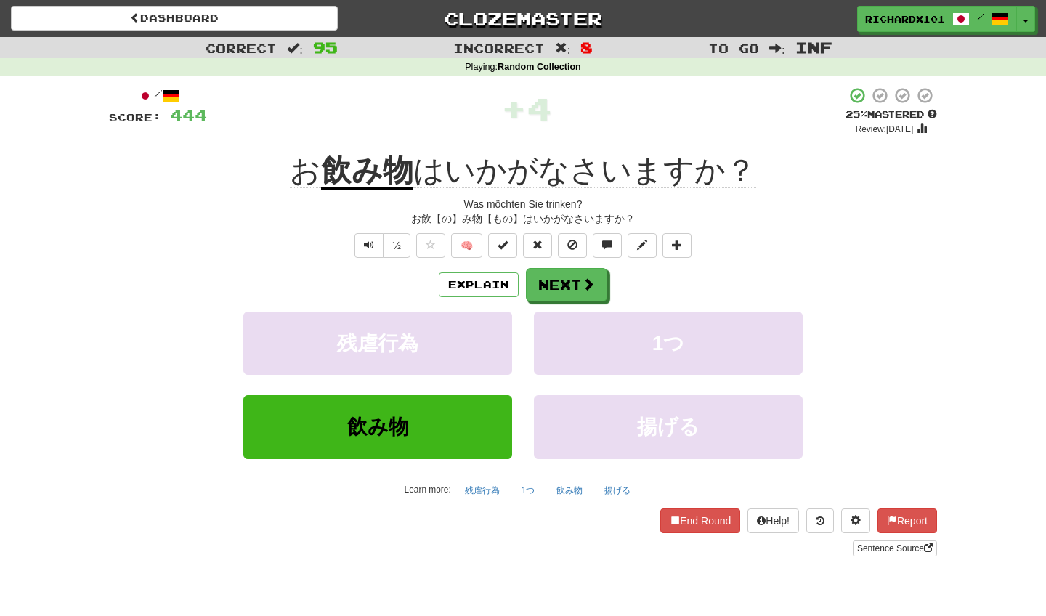
click at [511, 242] on button at bounding box center [502, 245] width 29 height 25
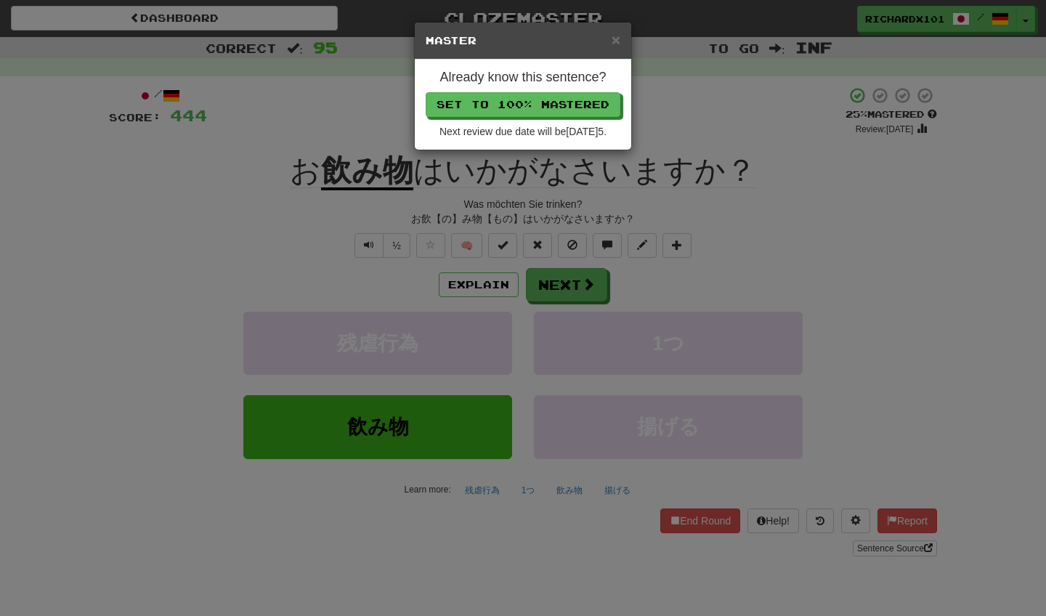
click at [550, 100] on button "Set to 100% Mastered" at bounding box center [523, 104] width 195 height 25
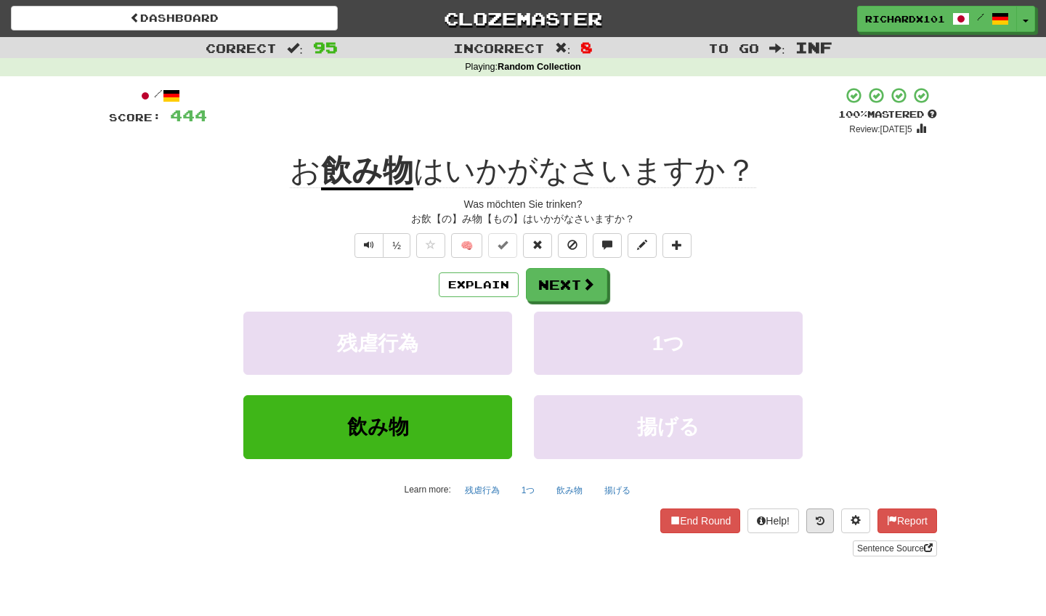
drag, startPoint x: 550, startPoint y: 100, endPoint x: 814, endPoint y: 517, distance: 494.4
click at [816, 517] on icon at bounding box center [820, 521] width 9 height 10
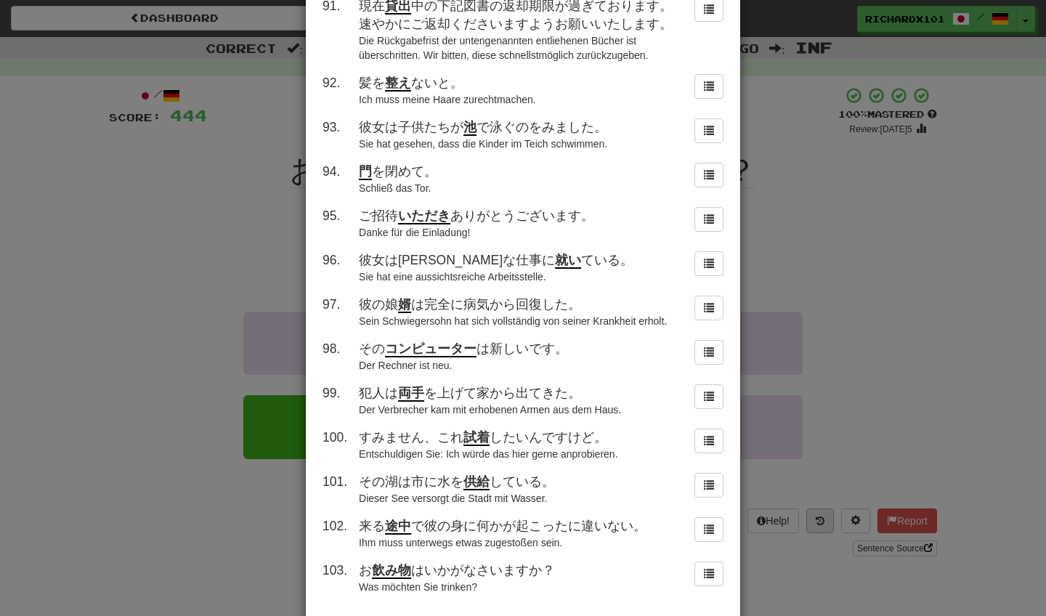
scroll to position [4299, 0]
drag, startPoint x: 814, startPoint y: 517, endPoint x: 355, endPoint y: 447, distance: 465.2
click at [355, 512] on td "来る 途中 で彼の身に何かが起こったに違いない。 Ihm muss unterwegs etwas zugestoßen sein." at bounding box center [518, 534] width 330 height 44
copy span "来る 途中 で彼の身に何かが起こったに違いない。"
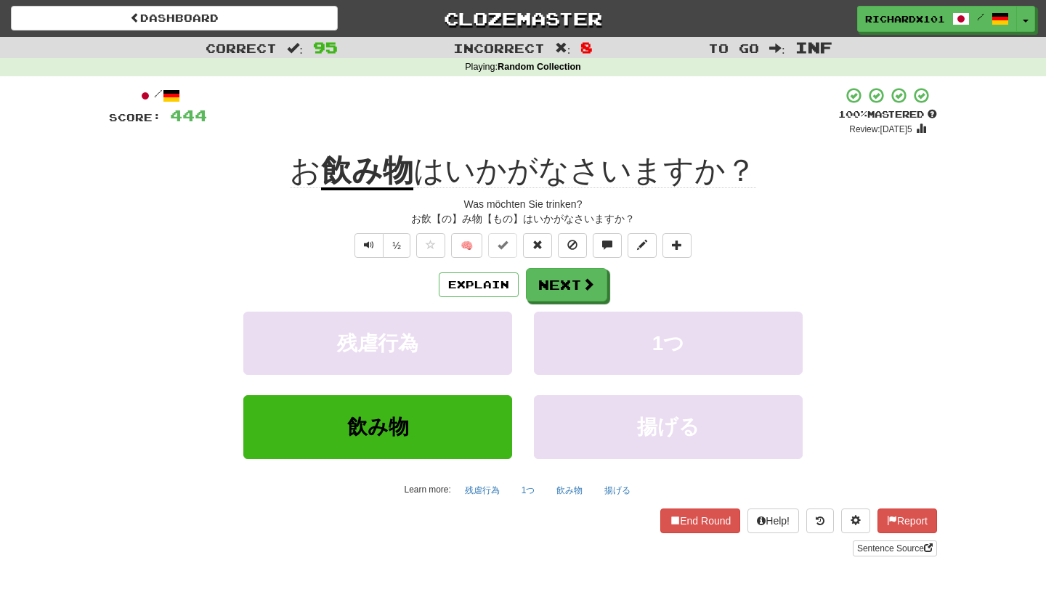
click at [551, 283] on button "Next" at bounding box center [566, 284] width 81 height 33
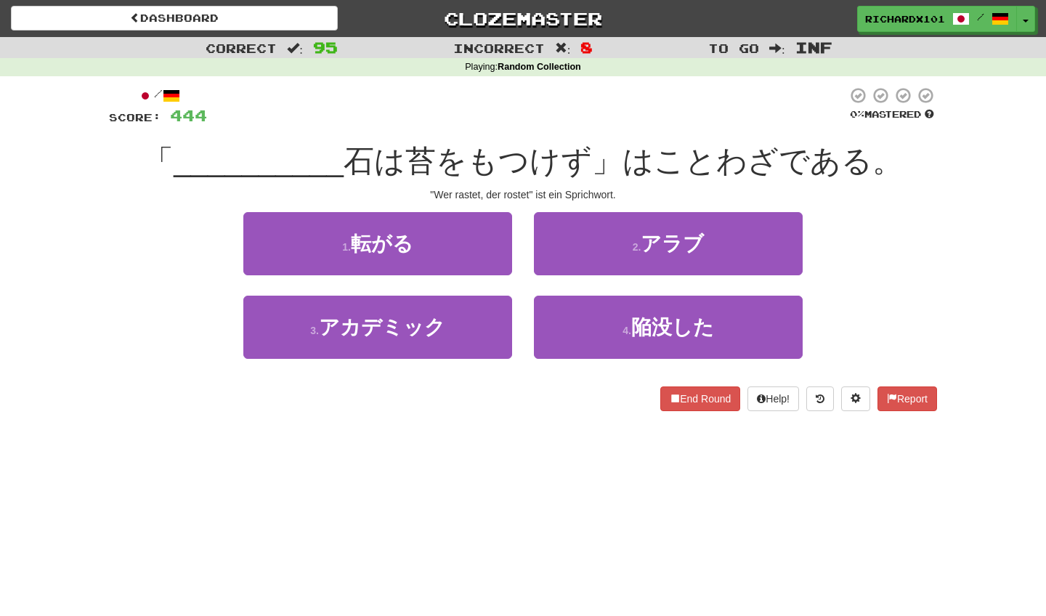
click at [563, 313] on button "4 . 陥没した" at bounding box center [668, 327] width 269 height 63
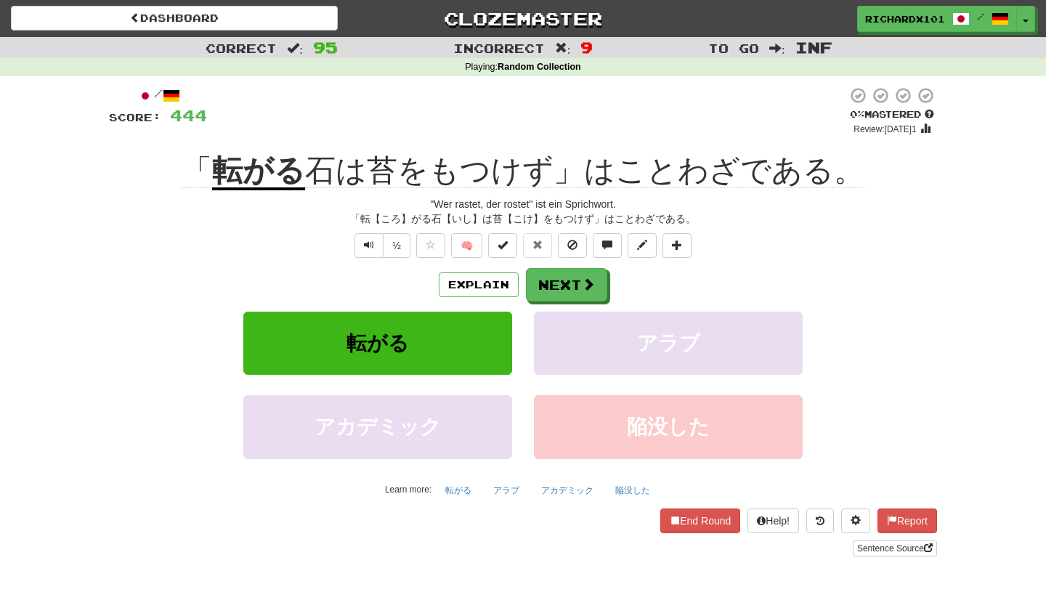
click at [506, 240] on span at bounding box center [503, 245] width 10 height 10
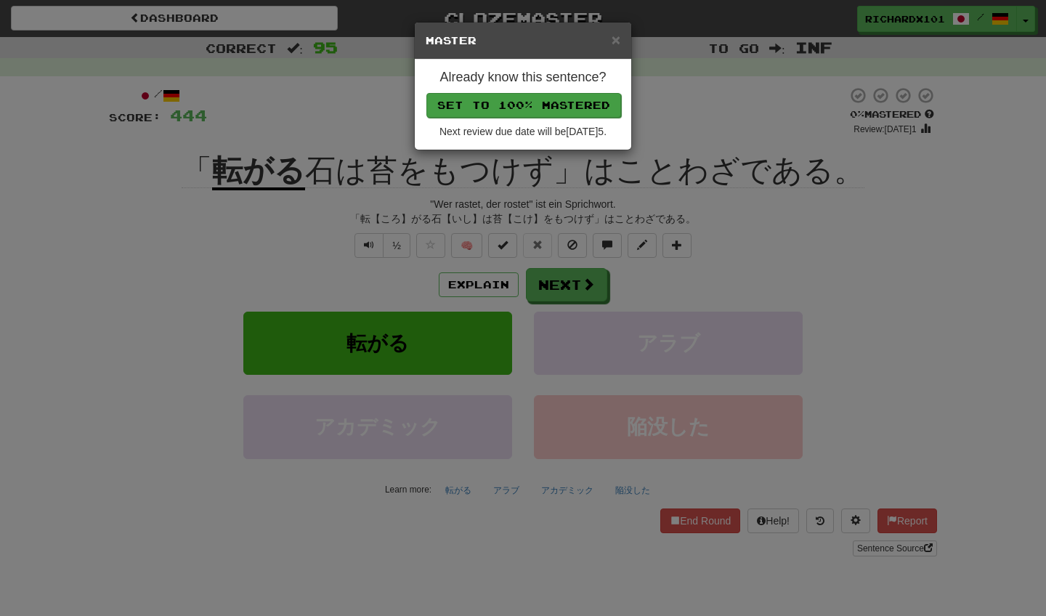
drag, startPoint x: 709, startPoint y: 570, endPoint x: 533, endPoint y: 103, distance: 498.4
click at [533, 103] on button "Set to 100% Mastered" at bounding box center [523, 105] width 195 height 25
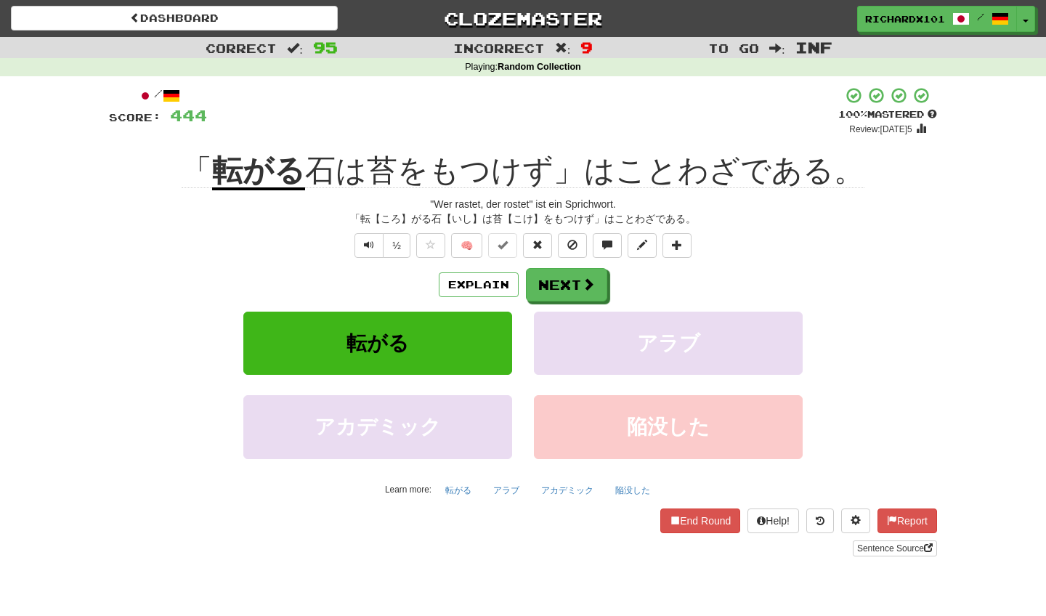
click at [680, 243] on span at bounding box center [677, 245] width 10 height 10
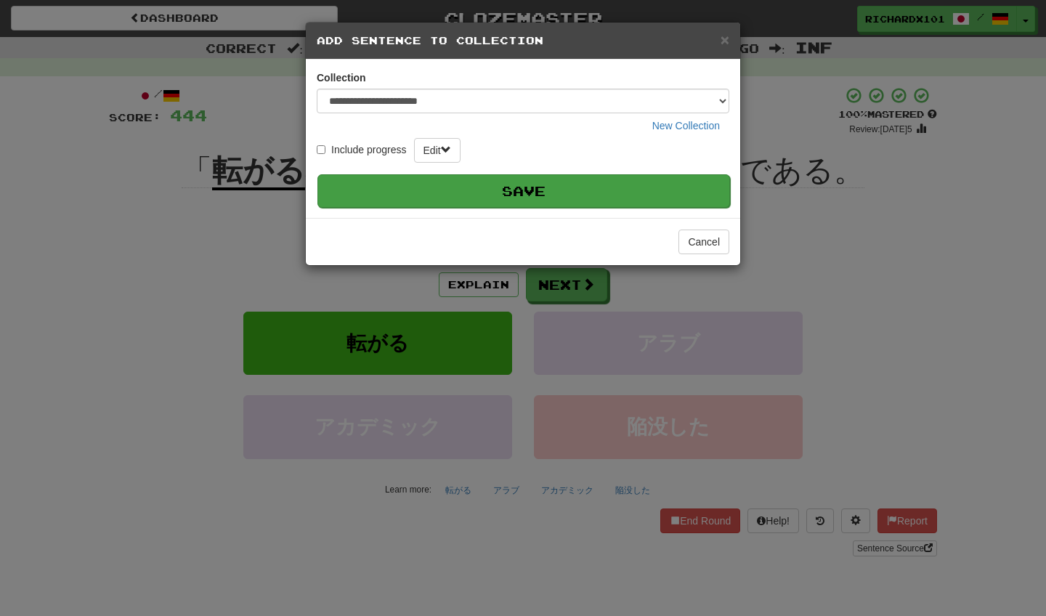
drag, startPoint x: 533, startPoint y: 103, endPoint x: 580, endPoint y: 184, distance: 93.4
click at [580, 184] on button "Save" at bounding box center [523, 190] width 413 height 33
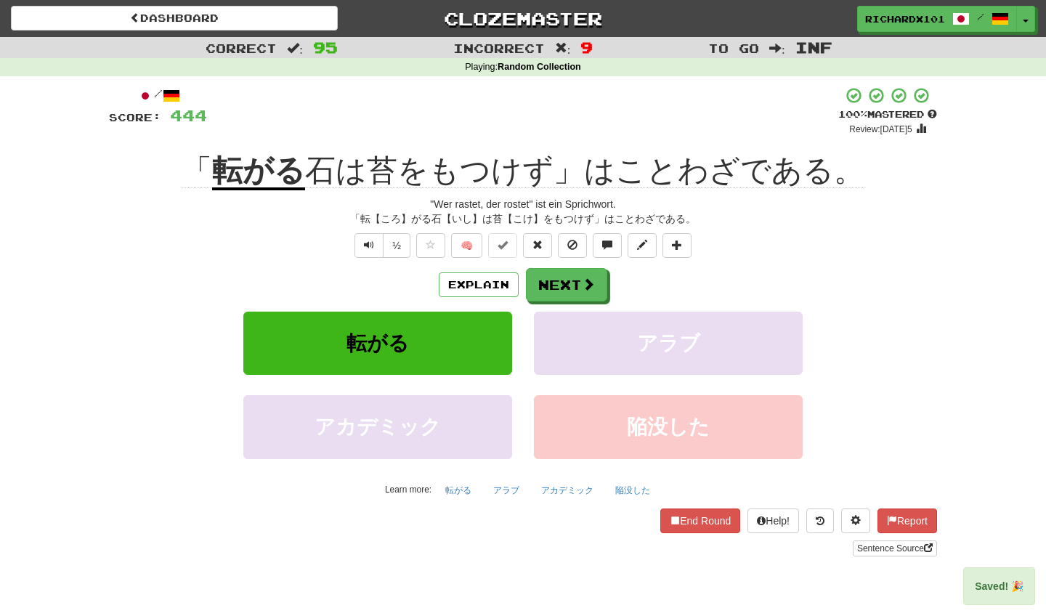
click at [580, 283] on button "Next" at bounding box center [566, 284] width 81 height 33
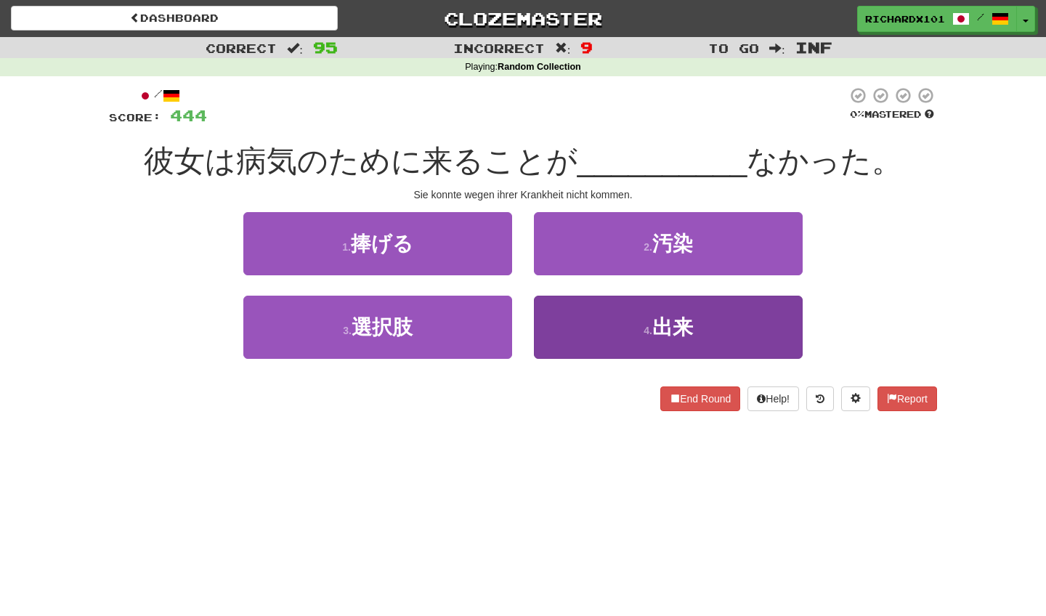
drag, startPoint x: 580, startPoint y: 184, endPoint x: 587, endPoint y: 326, distance: 142.5
click at [587, 326] on button "4 . 出来" at bounding box center [668, 327] width 269 height 63
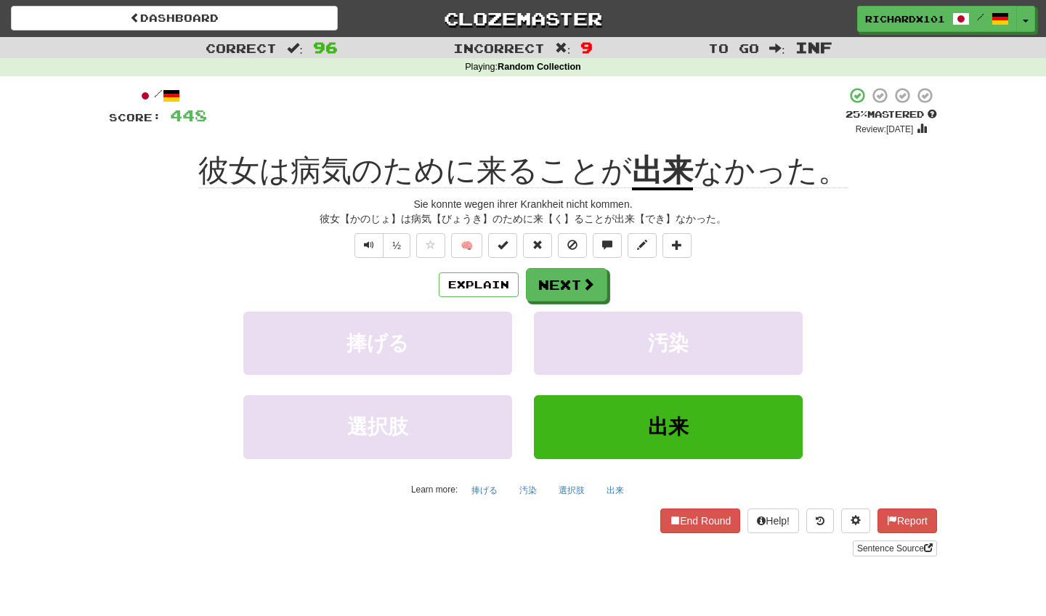
click at [514, 249] on button at bounding box center [502, 245] width 29 height 25
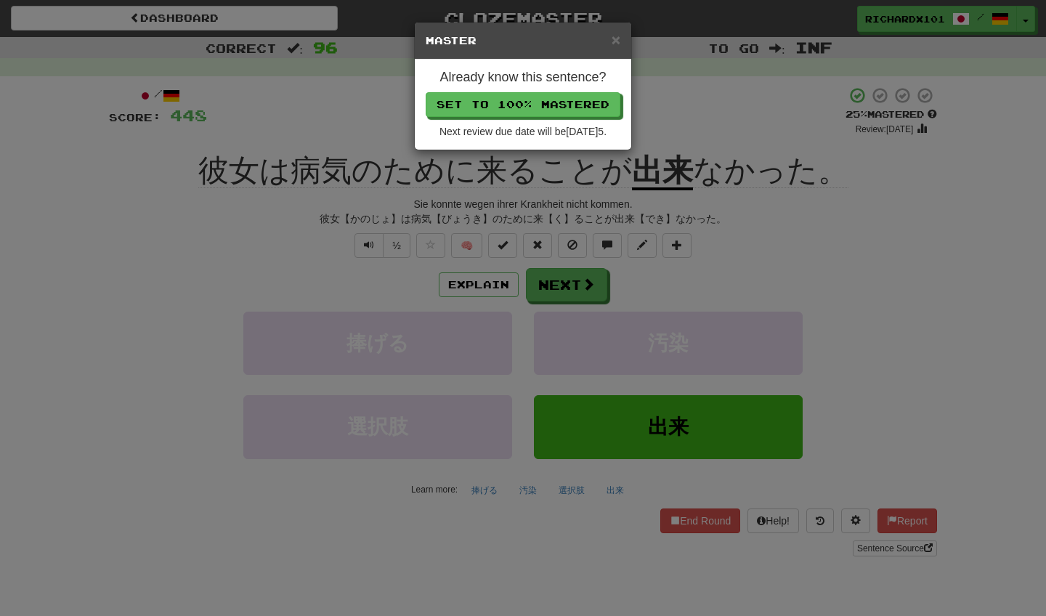
click at [554, 92] on p "Set to 100% Mastered" at bounding box center [523, 104] width 195 height 25
drag, startPoint x: 587, startPoint y: 326, endPoint x: 556, endPoint y: 102, distance: 225.9
click at [556, 102] on button "Set to 100% Mastered" at bounding box center [523, 105] width 195 height 25
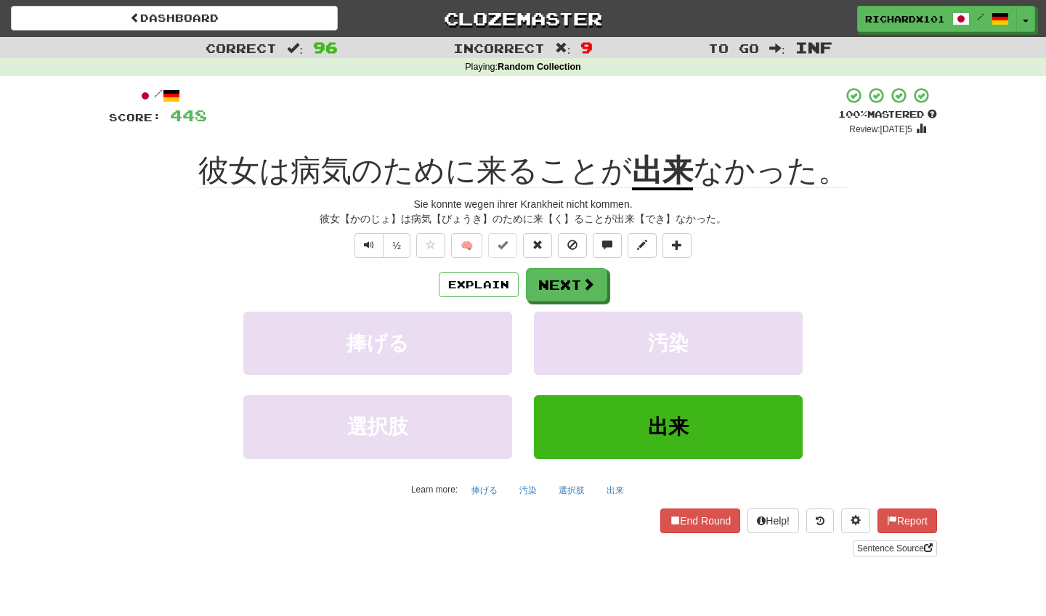
click at [570, 277] on button "Next" at bounding box center [566, 284] width 81 height 33
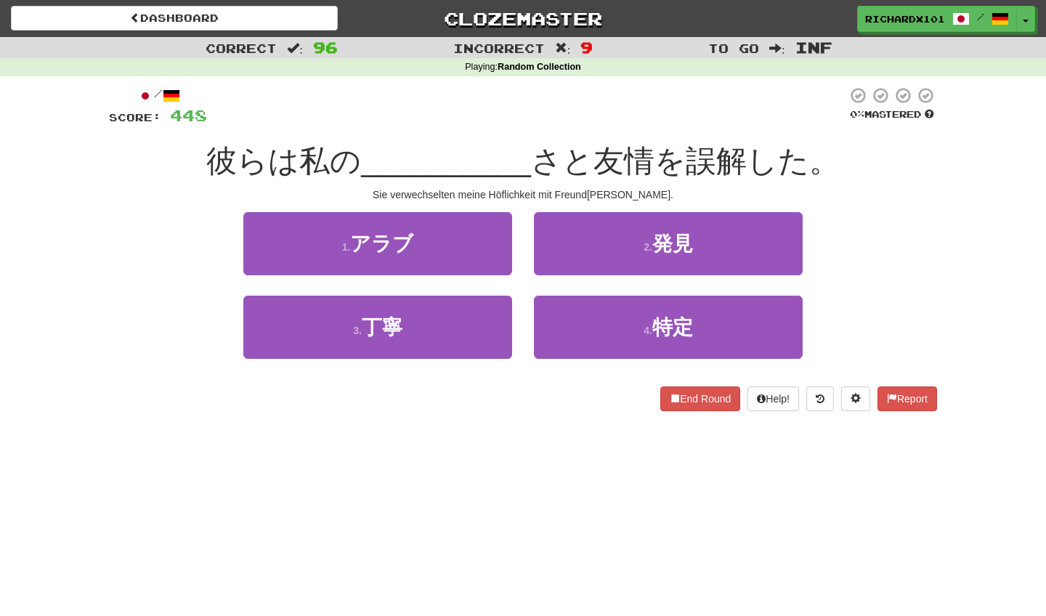
click at [494, 328] on button "3 . 丁寧" at bounding box center [377, 327] width 269 height 63
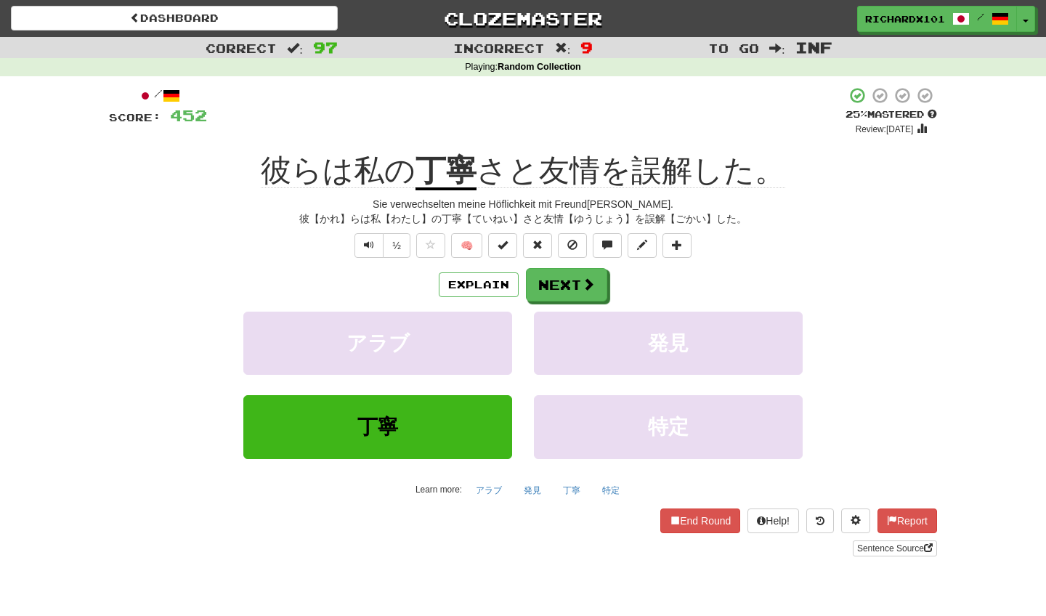
click at [506, 246] on span at bounding box center [503, 245] width 10 height 10
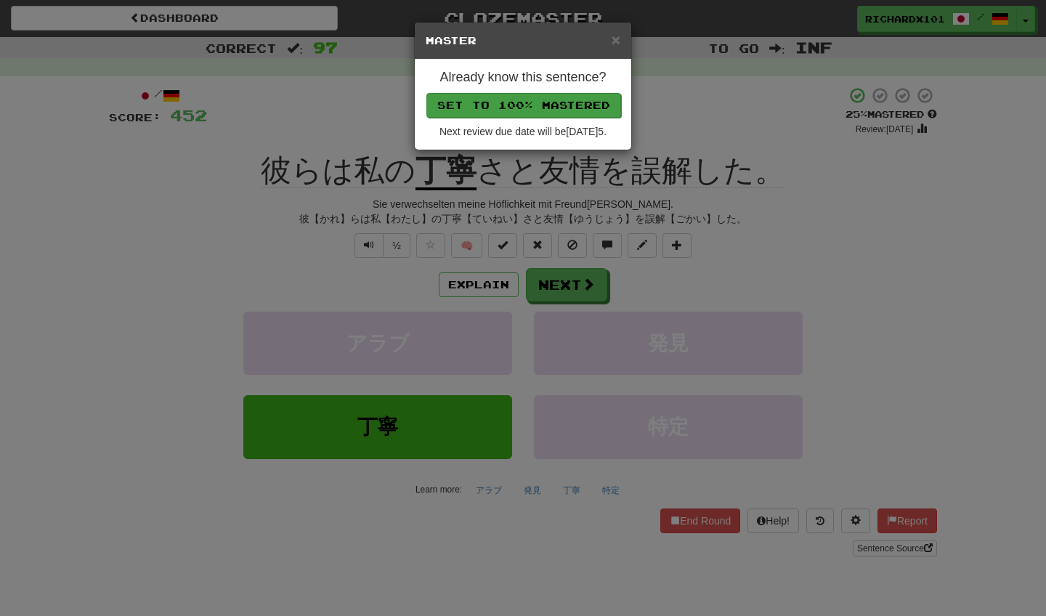
drag, startPoint x: 556, startPoint y: 102, endPoint x: 540, endPoint y: 105, distance: 15.5
click at [540, 105] on button "Set to 100% Mastered" at bounding box center [523, 105] width 195 height 25
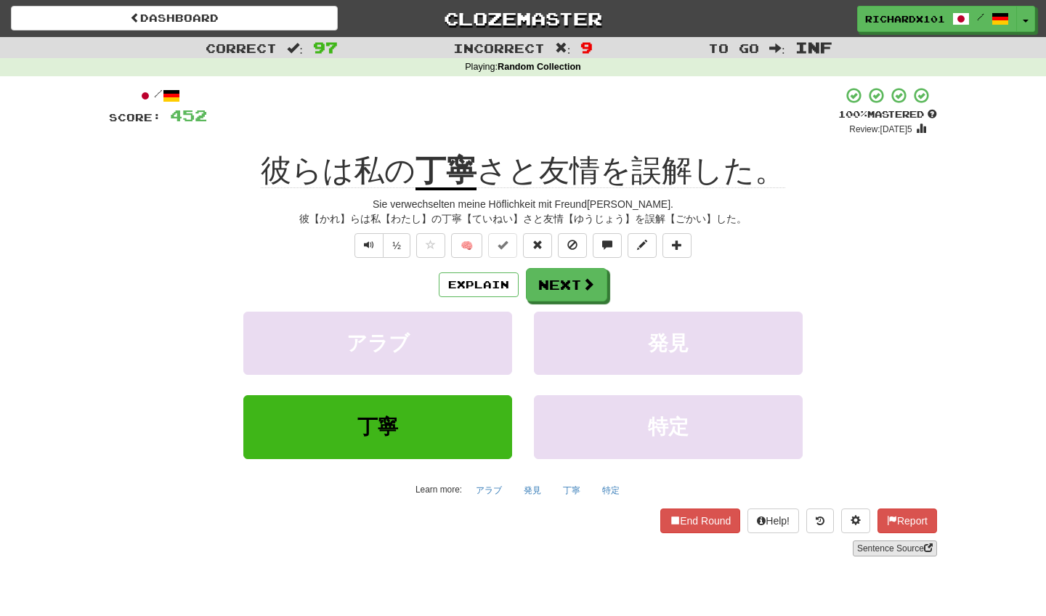
drag, startPoint x: 540, startPoint y: 105, endPoint x: 869, endPoint y: 546, distance: 549.2
click at [869, 546] on link "Sentence Source" at bounding box center [895, 548] width 84 height 16
click at [673, 243] on span at bounding box center [677, 245] width 10 height 10
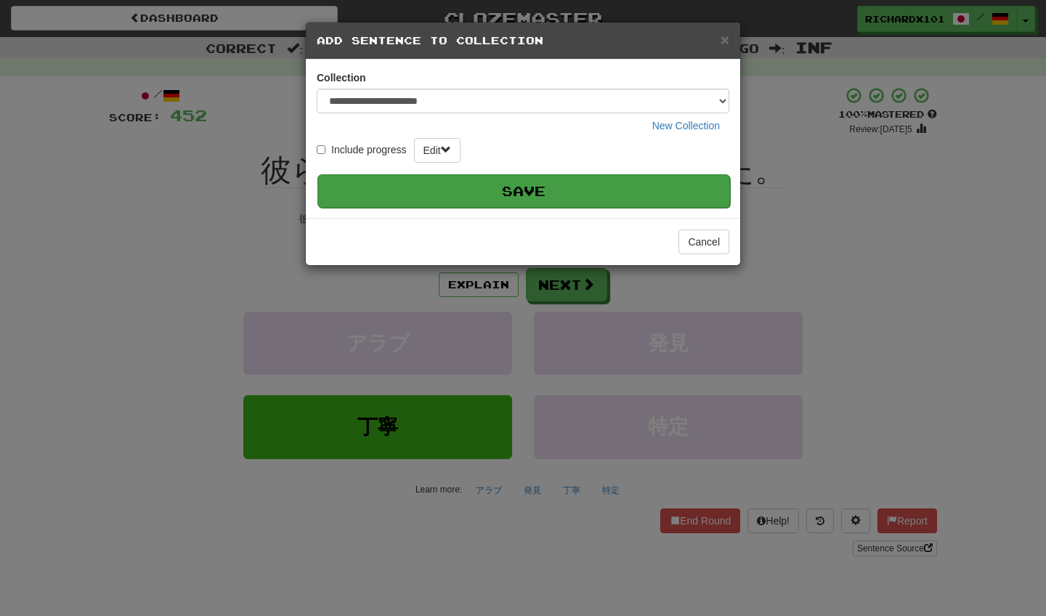
drag, startPoint x: 869, startPoint y: 546, endPoint x: 628, endPoint y: 193, distance: 427.6
click at [628, 193] on button "Save" at bounding box center [523, 190] width 413 height 33
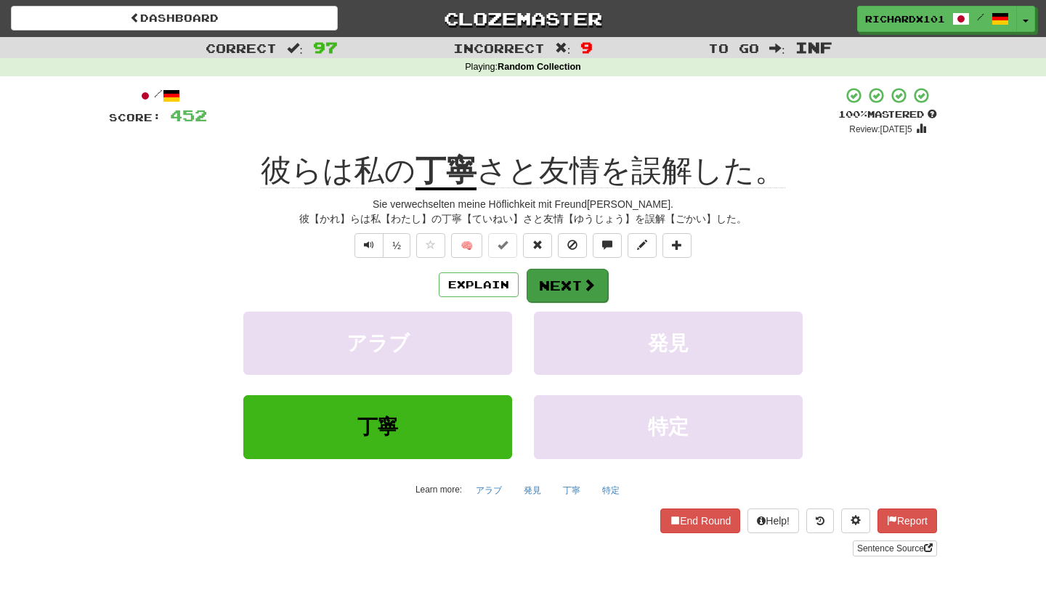
drag, startPoint x: 628, startPoint y: 193, endPoint x: 577, endPoint y: 283, distance: 103.4
click at [577, 283] on button "Next" at bounding box center [567, 285] width 81 height 33
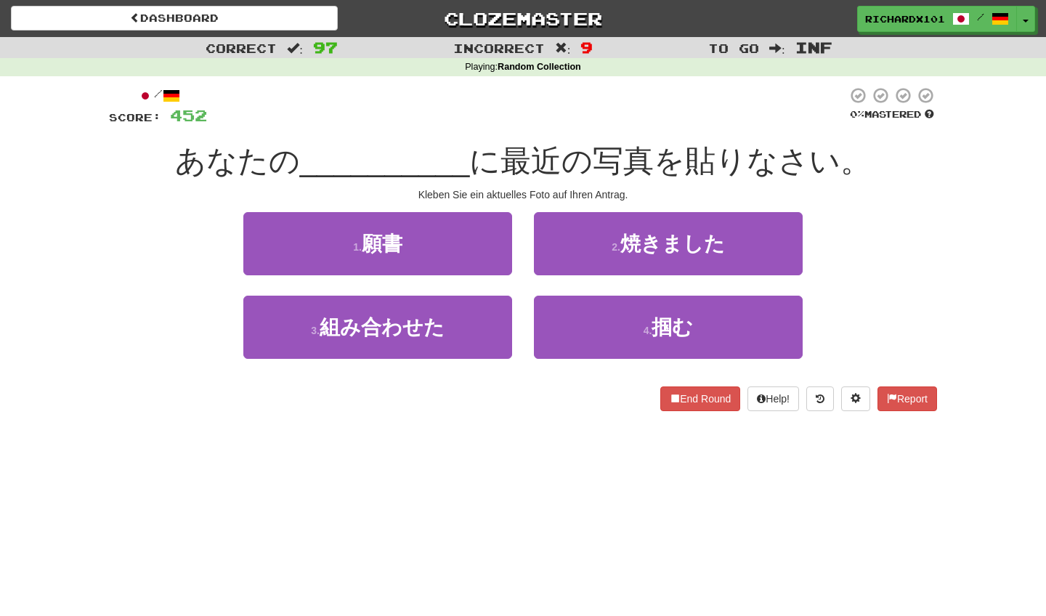
click at [503, 253] on button "1 . 願書" at bounding box center [377, 243] width 269 height 63
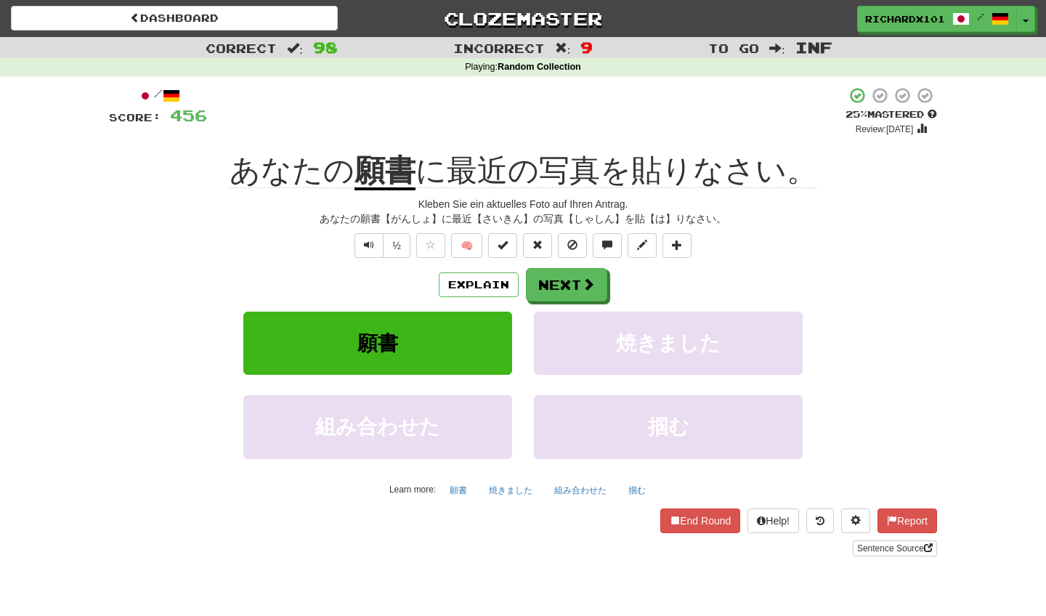
click at [503, 251] on button at bounding box center [502, 245] width 29 height 25
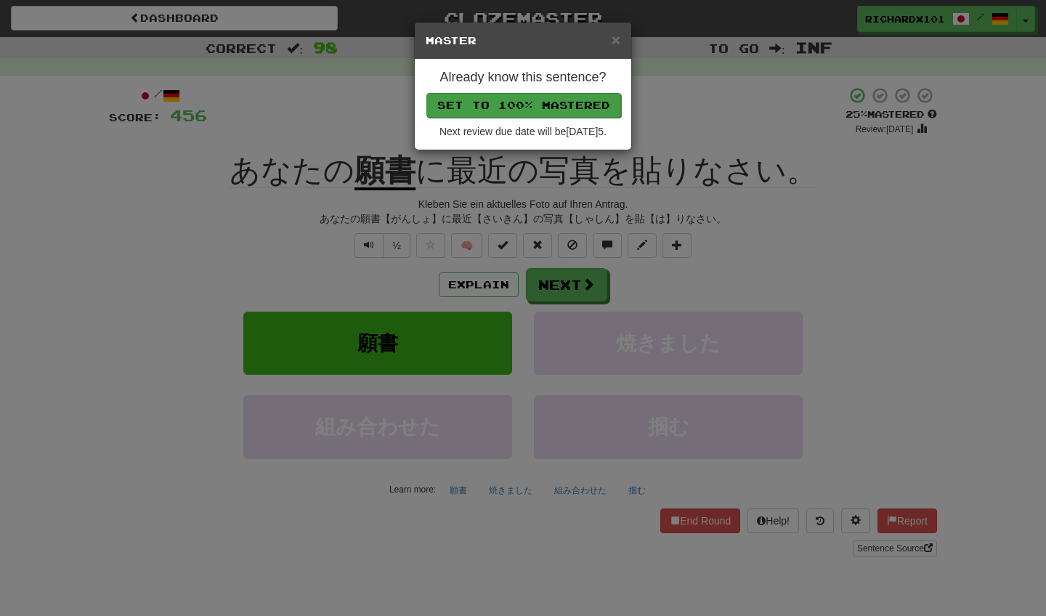
drag, startPoint x: 577, startPoint y: 283, endPoint x: 540, endPoint y: 113, distance: 174.0
click at [540, 113] on button "Set to 100% Mastered" at bounding box center [523, 105] width 195 height 25
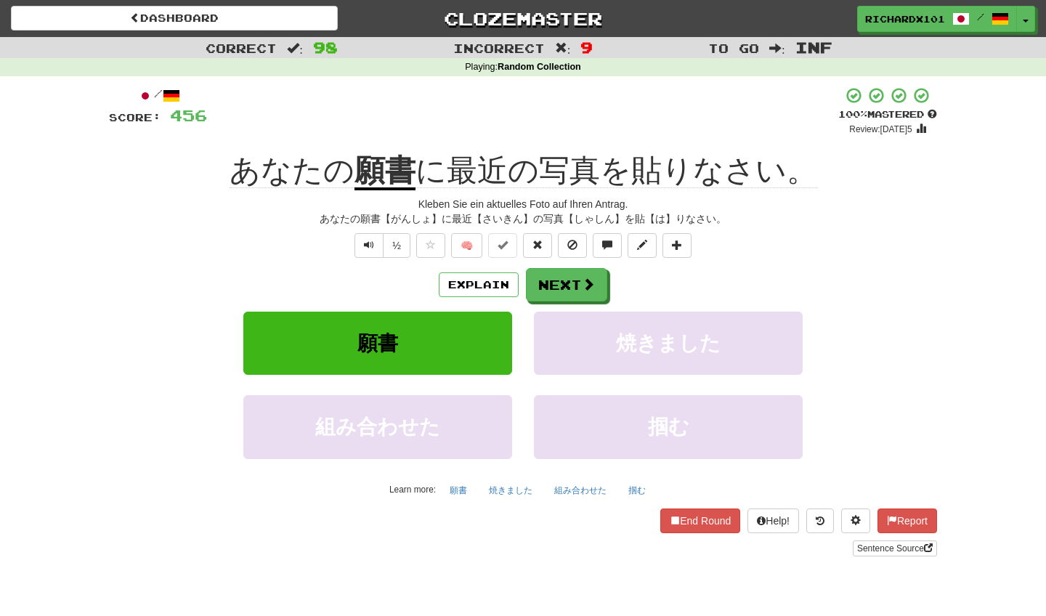
click at [901, 548] on link "Sentence Source" at bounding box center [895, 548] width 84 height 16
click at [575, 291] on button "Next" at bounding box center [566, 284] width 81 height 33
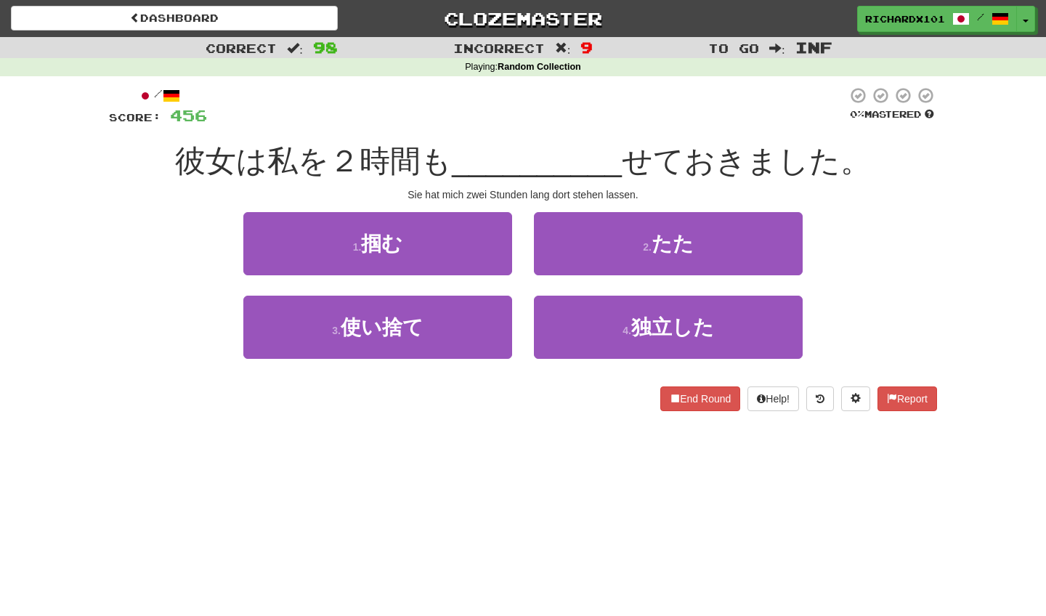
click at [572, 261] on button "2 . たた" at bounding box center [668, 243] width 269 height 63
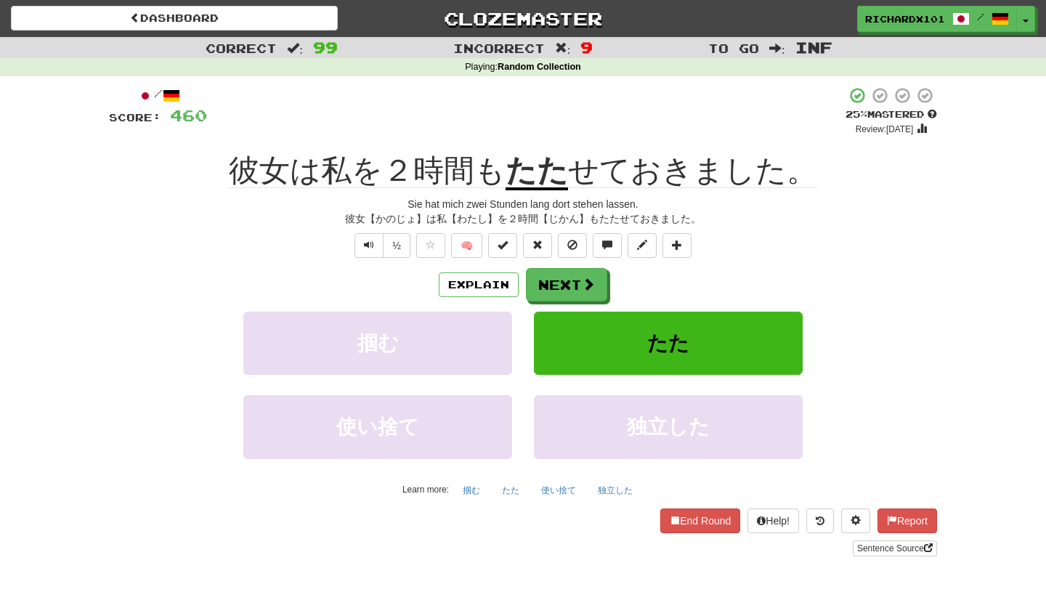
click at [497, 242] on button at bounding box center [502, 245] width 29 height 25
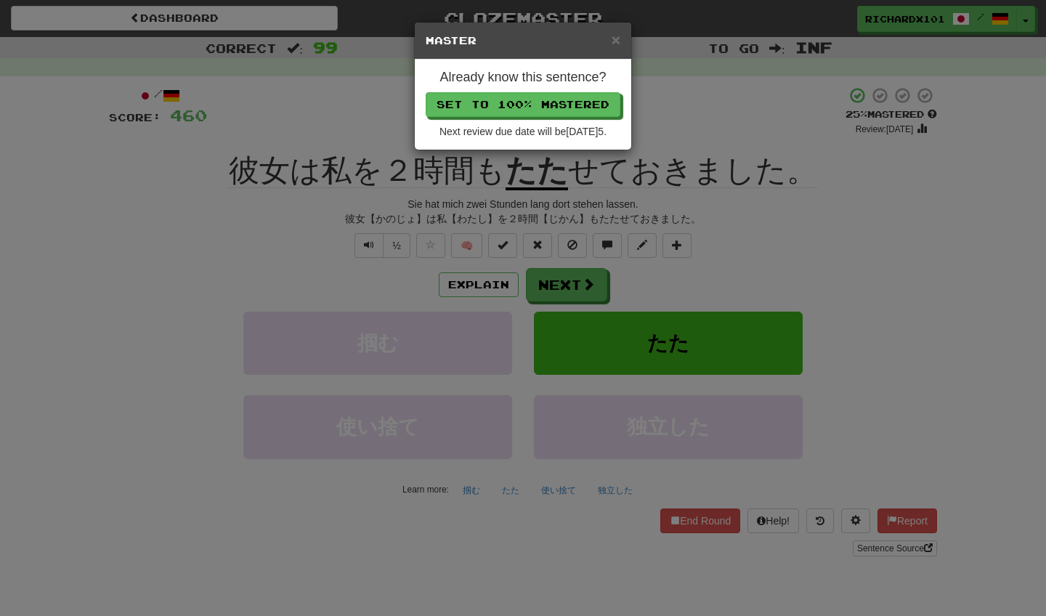
click at [506, 105] on button "Set to 100% Mastered" at bounding box center [523, 104] width 195 height 25
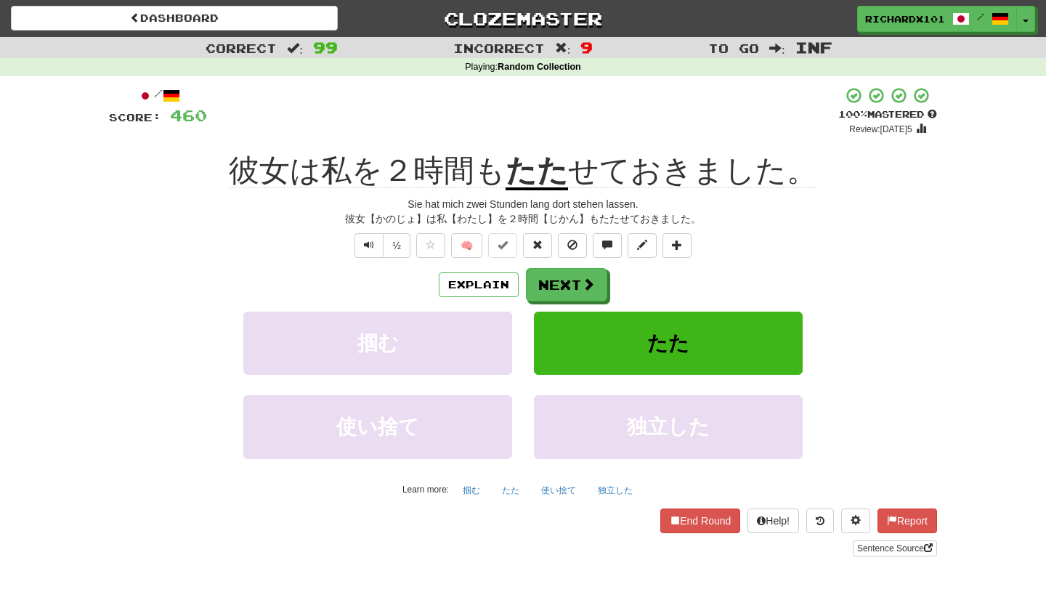
click at [902, 546] on link "Sentence Source" at bounding box center [895, 548] width 84 height 16
click at [575, 279] on button "Next" at bounding box center [566, 284] width 81 height 33
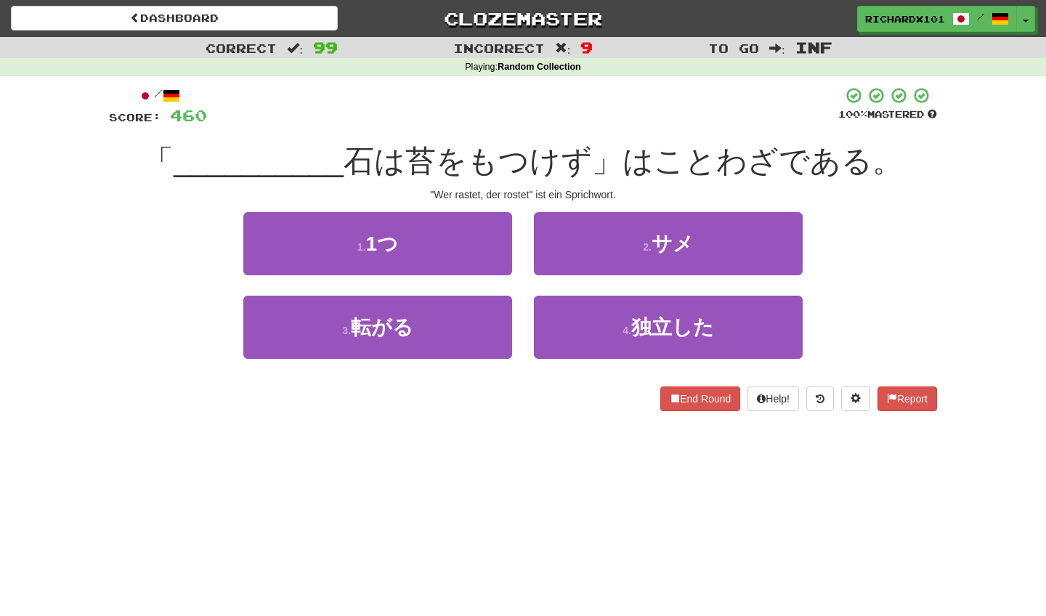
click at [450, 331] on button "3 . 転がる" at bounding box center [377, 327] width 269 height 63
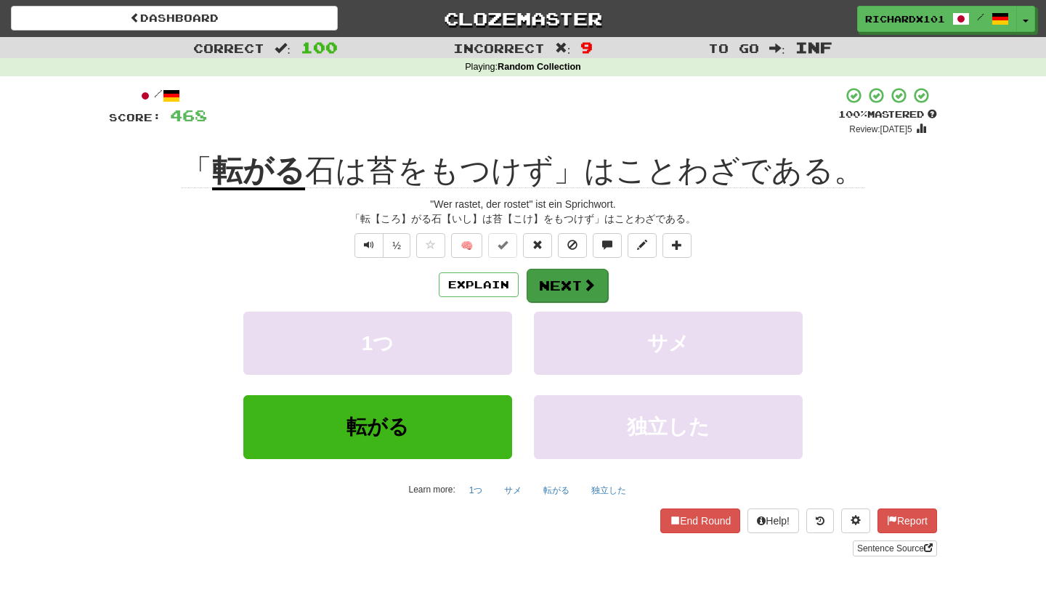
drag, startPoint x: 506, startPoint y: 105, endPoint x: 562, endPoint y: 288, distance: 190.7
click at [562, 288] on button "Next" at bounding box center [567, 285] width 81 height 33
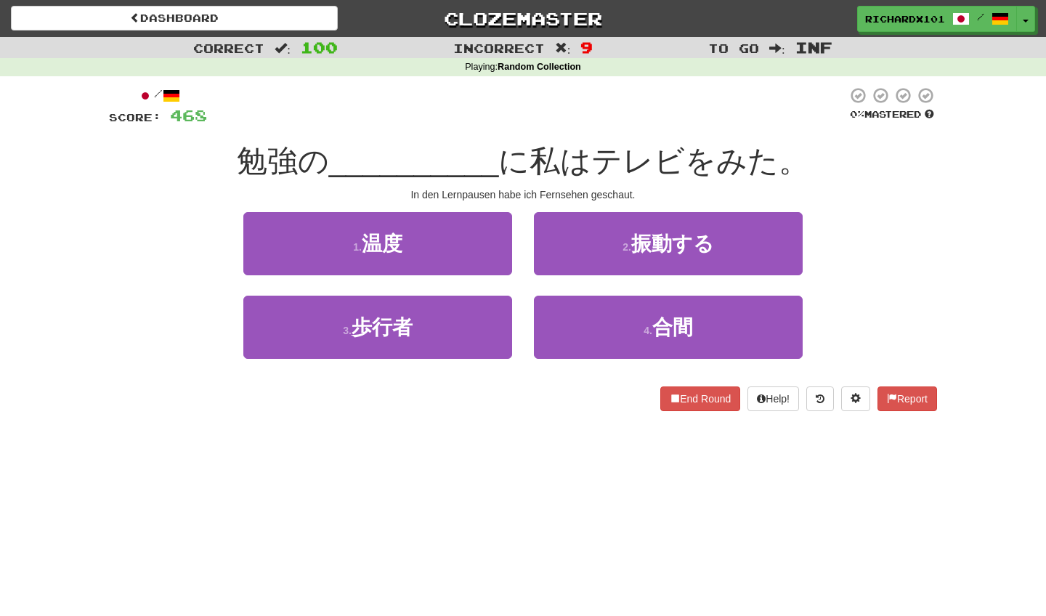
click at [593, 331] on button "4 . 合間" at bounding box center [668, 327] width 269 height 63
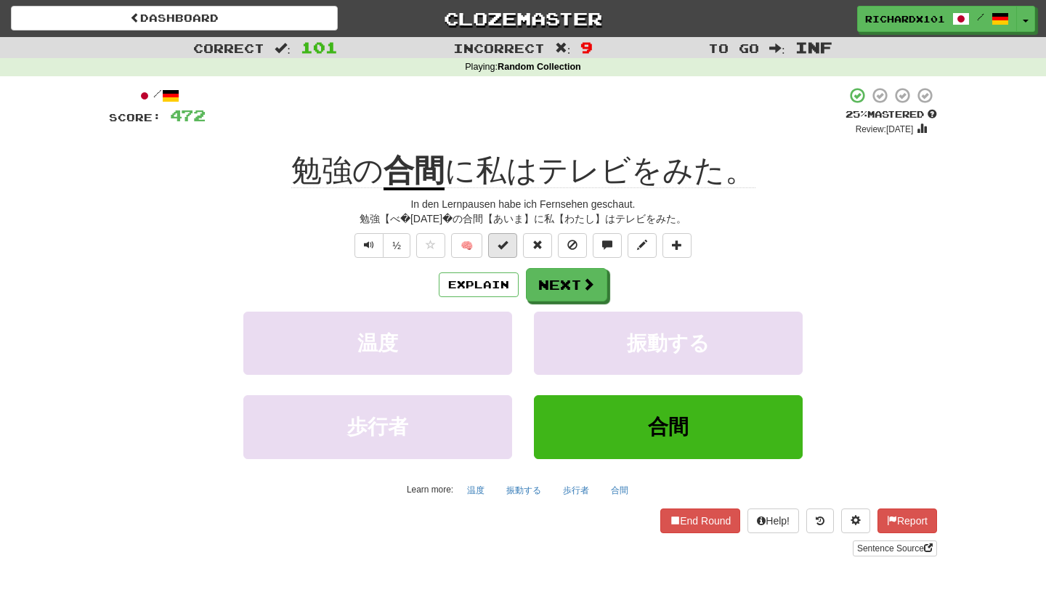
drag, startPoint x: 562, startPoint y: 288, endPoint x: 503, endPoint y: 245, distance: 72.8
click at [503, 245] on span at bounding box center [503, 245] width 10 height 10
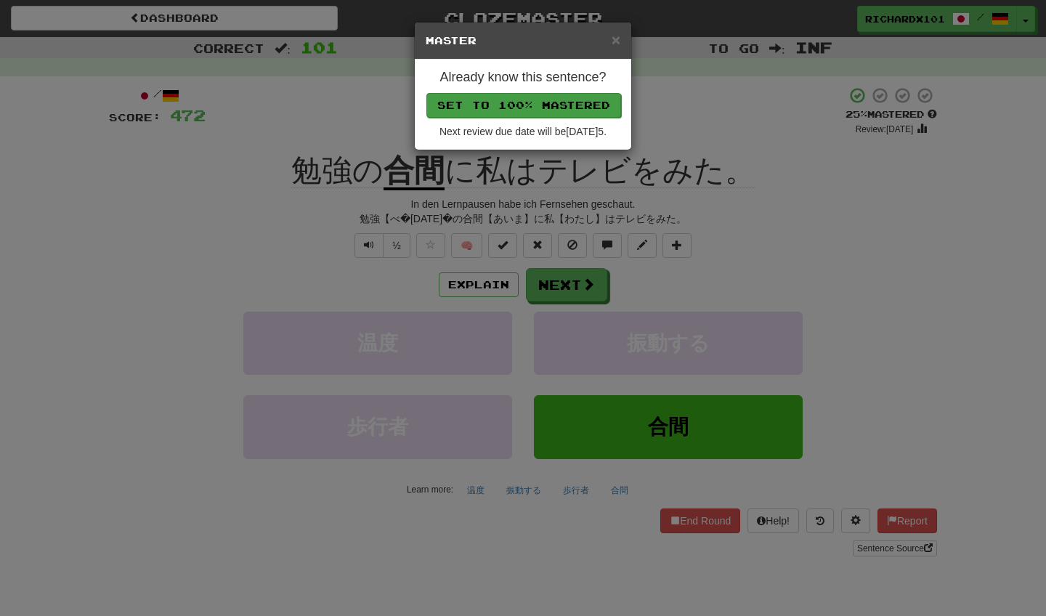
drag, startPoint x: 503, startPoint y: 245, endPoint x: 491, endPoint y: 105, distance: 140.7
click at [491, 105] on button "Set to 100% Mastered" at bounding box center [523, 105] width 195 height 25
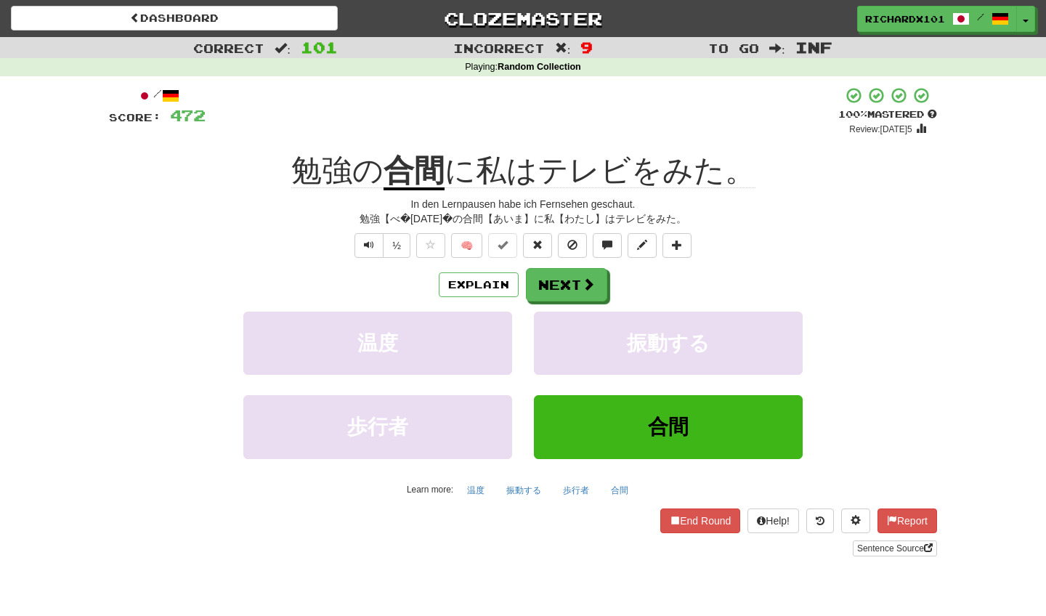
click at [559, 280] on button "Next" at bounding box center [566, 284] width 81 height 33
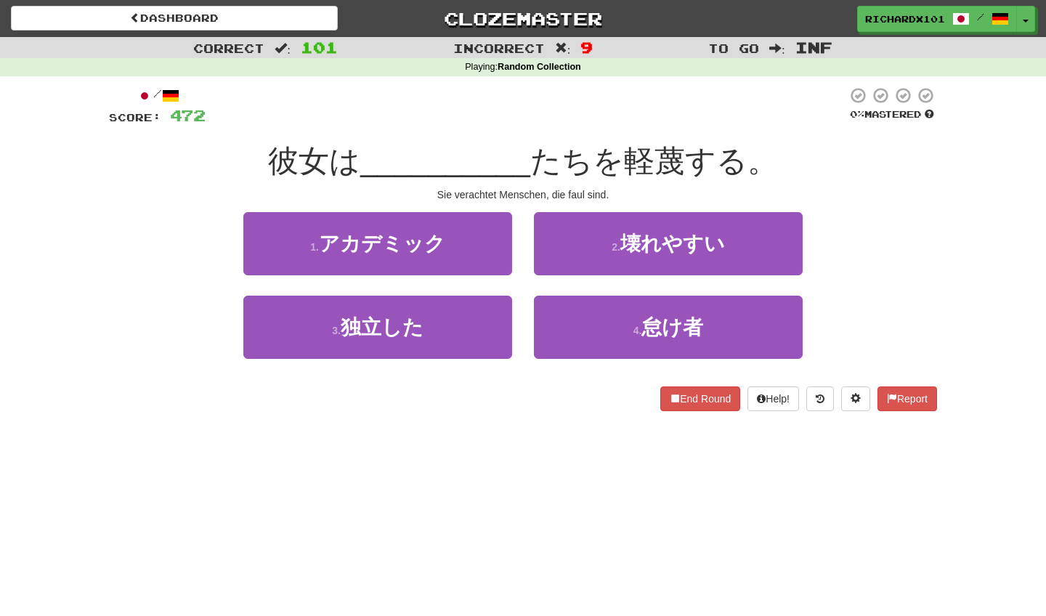
click at [578, 320] on button "4 . 怠け者" at bounding box center [668, 327] width 269 height 63
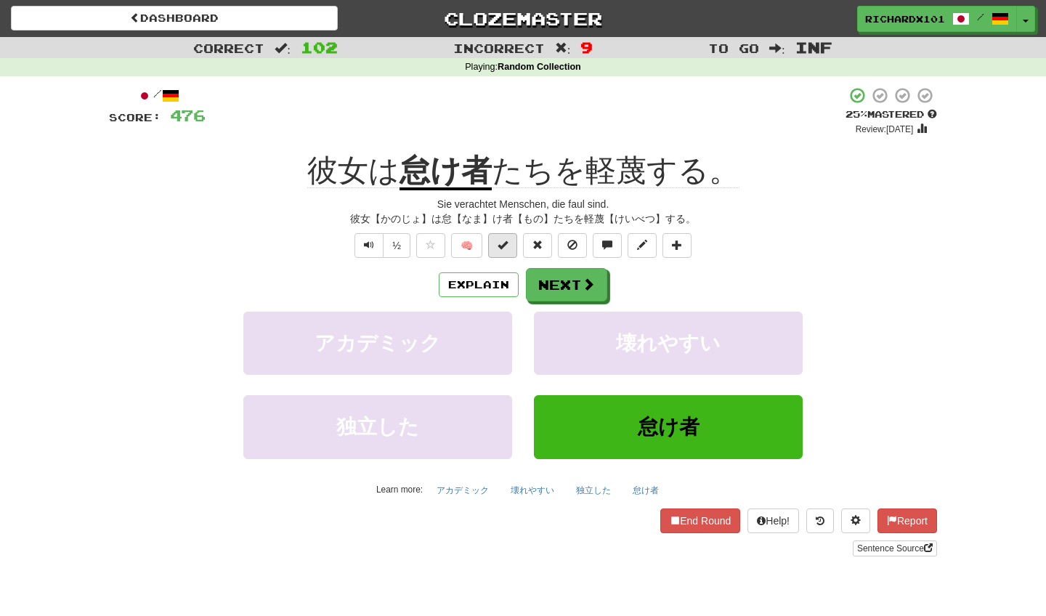
drag, startPoint x: 491, startPoint y: 105, endPoint x: 497, endPoint y: 241, distance: 136.7
click at [497, 241] on button at bounding box center [502, 245] width 29 height 25
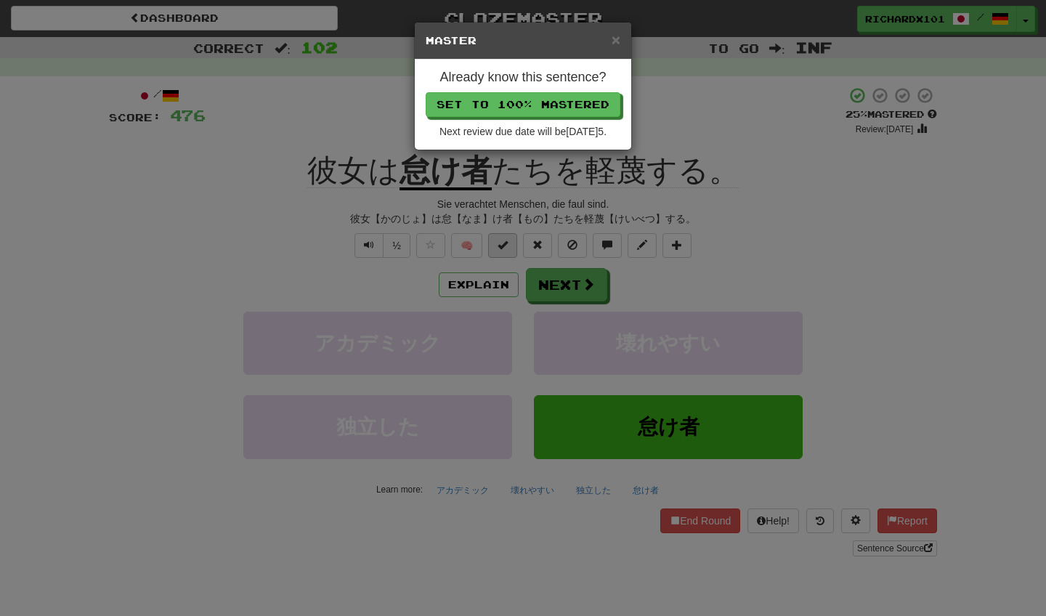
click at [479, 105] on button "Set to 100% Mastered" at bounding box center [523, 104] width 195 height 25
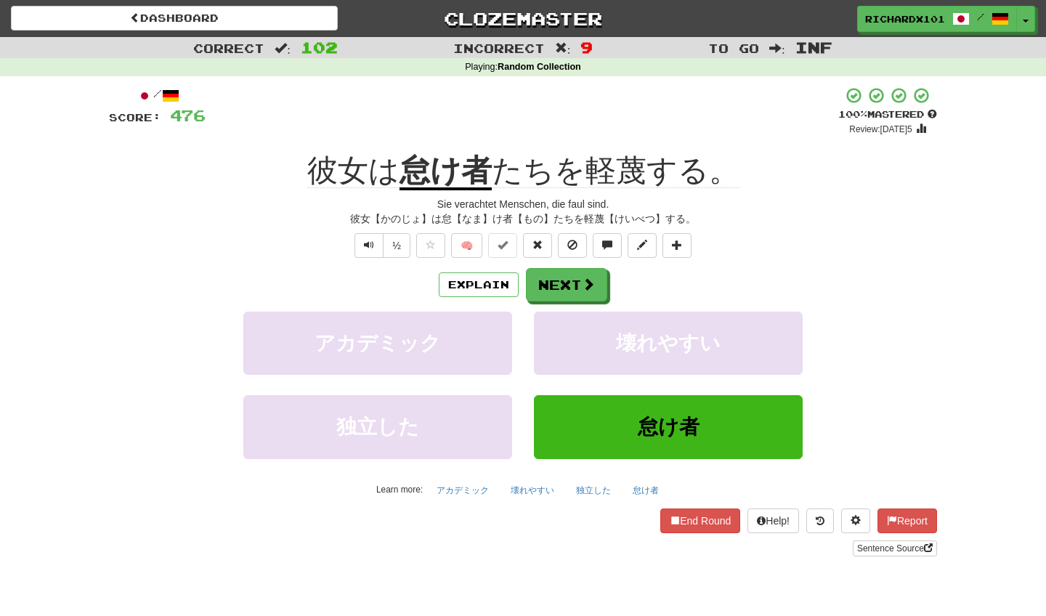
click at [909, 546] on link "Sentence Source" at bounding box center [895, 548] width 84 height 16
click at [681, 241] on span at bounding box center [677, 245] width 10 height 10
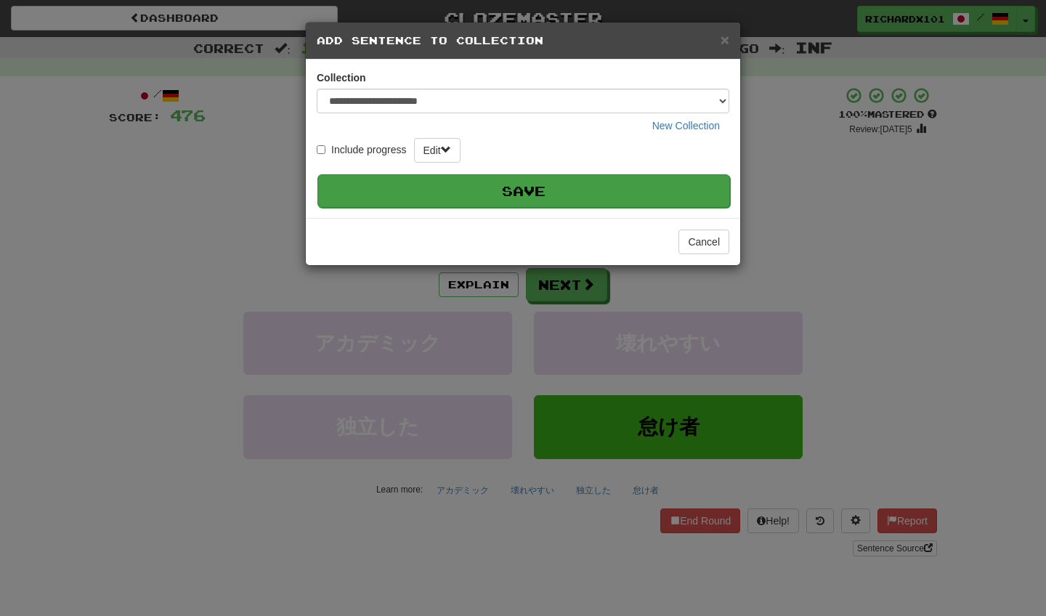
drag, startPoint x: 479, startPoint y: 105, endPoint x: 650, endPoint y: 187, distance: 189.7
click at [650, 187] on button "Save" at bounding box center [523, 190] width 413 height 33
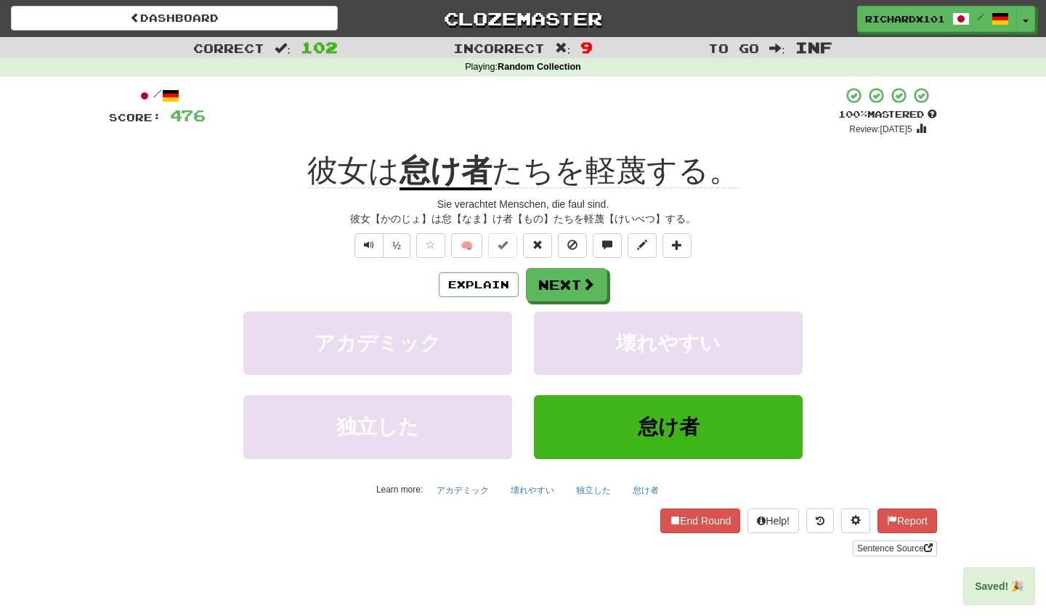
click at [582, 278] on span at bounding box center [588, 284] width 13 height 13
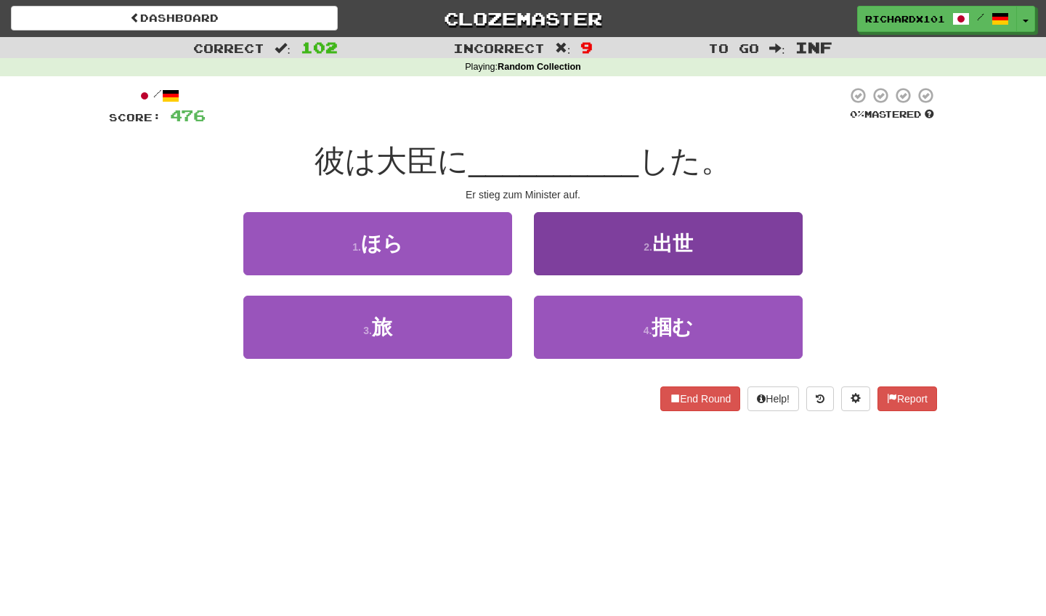
drag, startPoint x: 650, startPoint y: 187, endPoint x: 603, endPoint y: 236, distance: 67.8
click at [603, 236] on button "2 . 出世" at bounding box center [668, 243] width 269 height 63
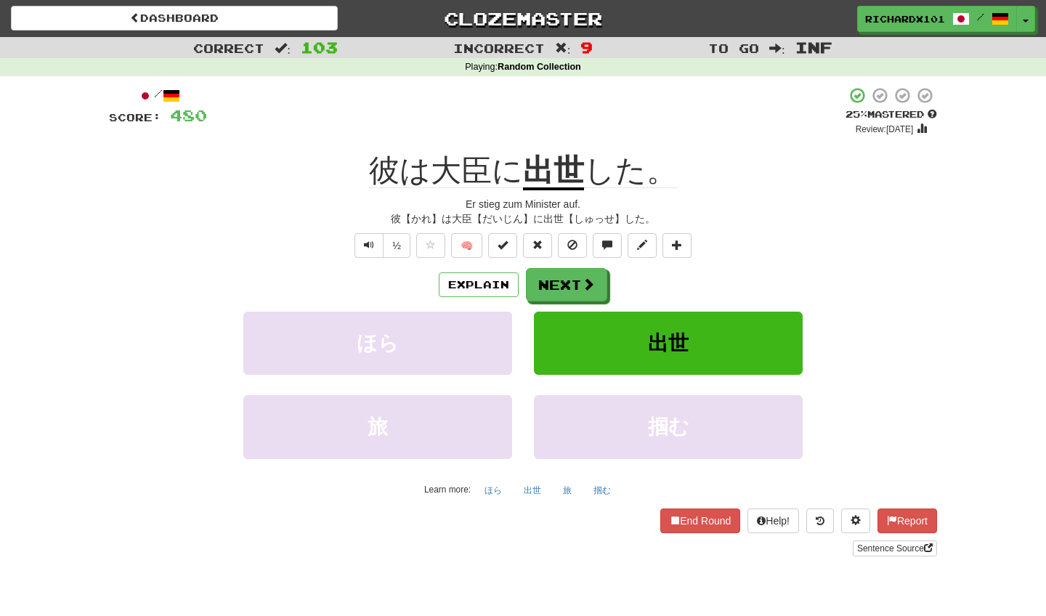
click at [504, 240] on span at bounding box center [503, 245] width 10 height 10
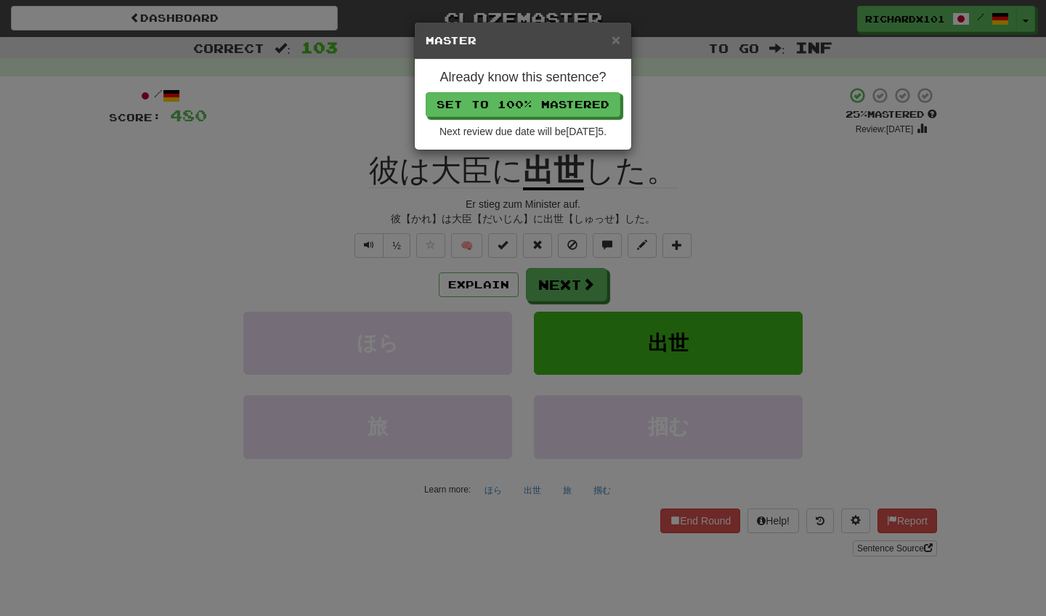
click at [509, 105] on button "Set to 100% Mastered" at bounding box center [523, 104] width 195 height 25
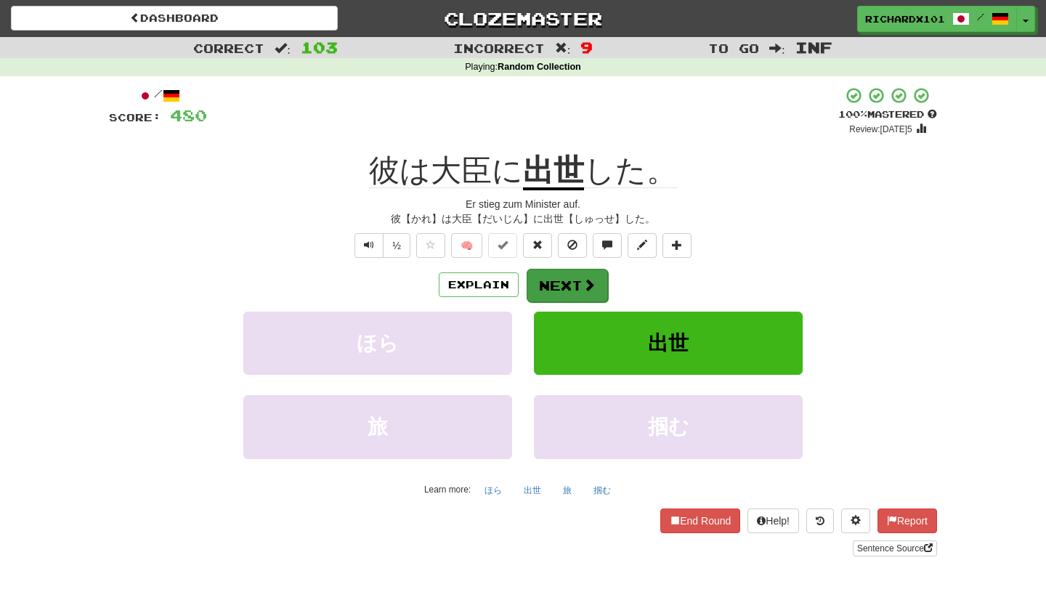
drag, startPoint x: 509, startPoint y: 105, endPoint x: 562, endPoint y: 284, distance: 187.1
click at [562, 284] on button "Next" at bounding box center [567, 285] width 81 height 33
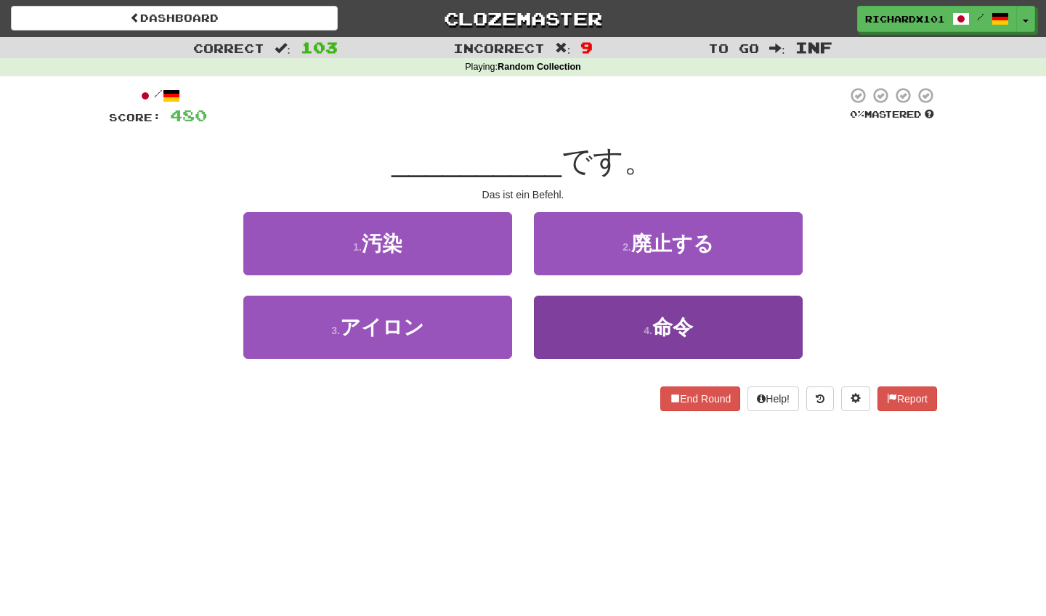
drag, startPoint x: 562, startPoint y: 284, endPoint x: 577, endPoint y: 314, distance: 33.5
click at [577, 314] on button "4 . 命令" at bounding box center [668, 327] width 269 height 63
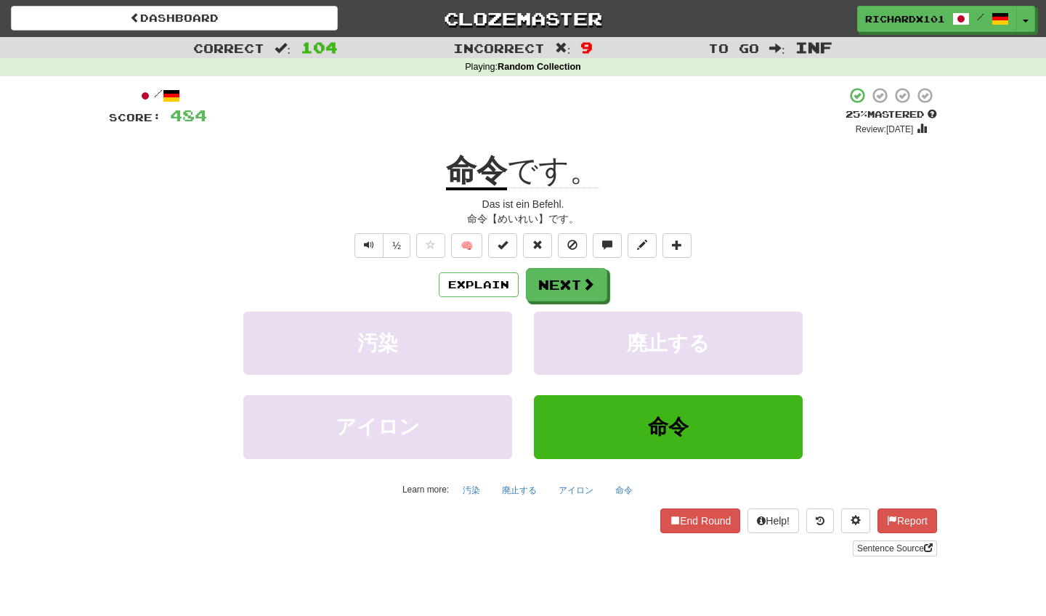
click at [500, 249] on button at bounding box center [502, 245] width 29 height 25
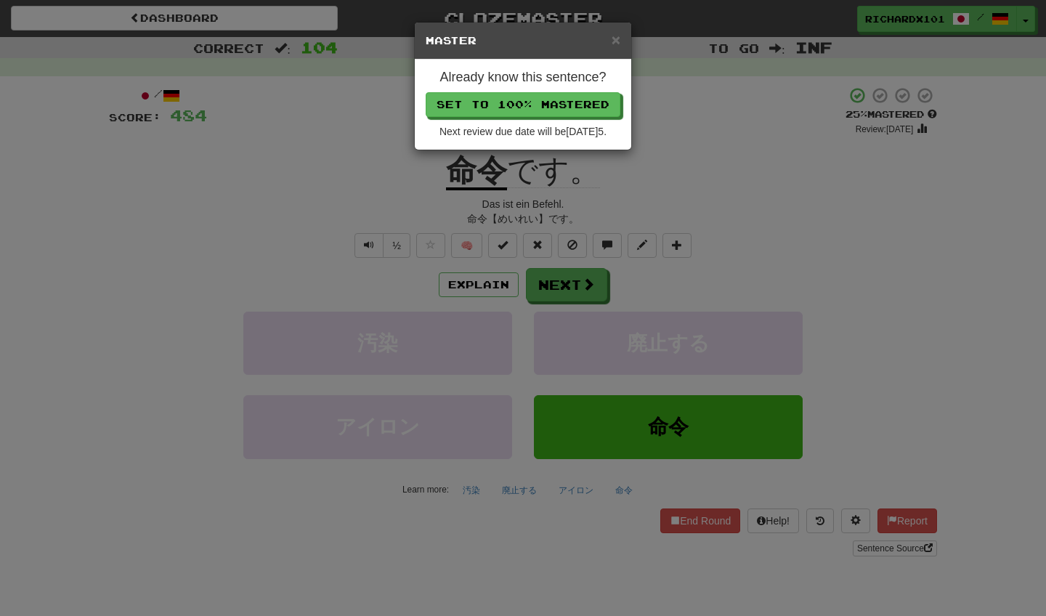
click at [498, 100] on button "Set to 100% Mastered" at bounding box center [523, 104] width 195 height 25
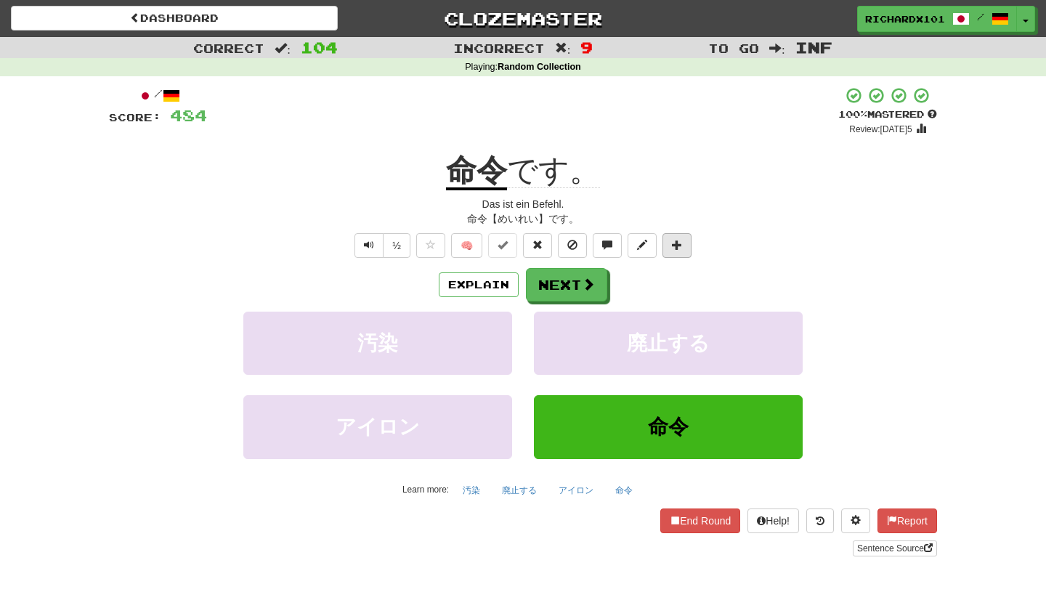
drag, startPoint x: 498, startPoint y: 100, endPoint x: 684, endPoint y: 246, distance: 236.9
click at [684, 246] on button at bounding box center [677, 245] width 29 height 25
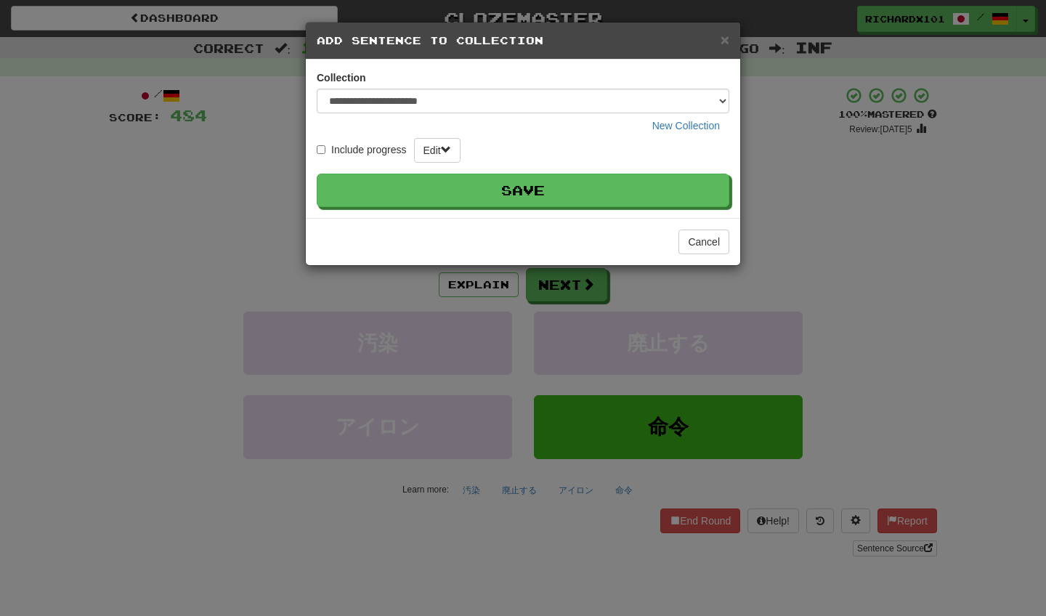
click at [602, 187] on button "Save" at bounding box center [523, 190] width 413 height 33
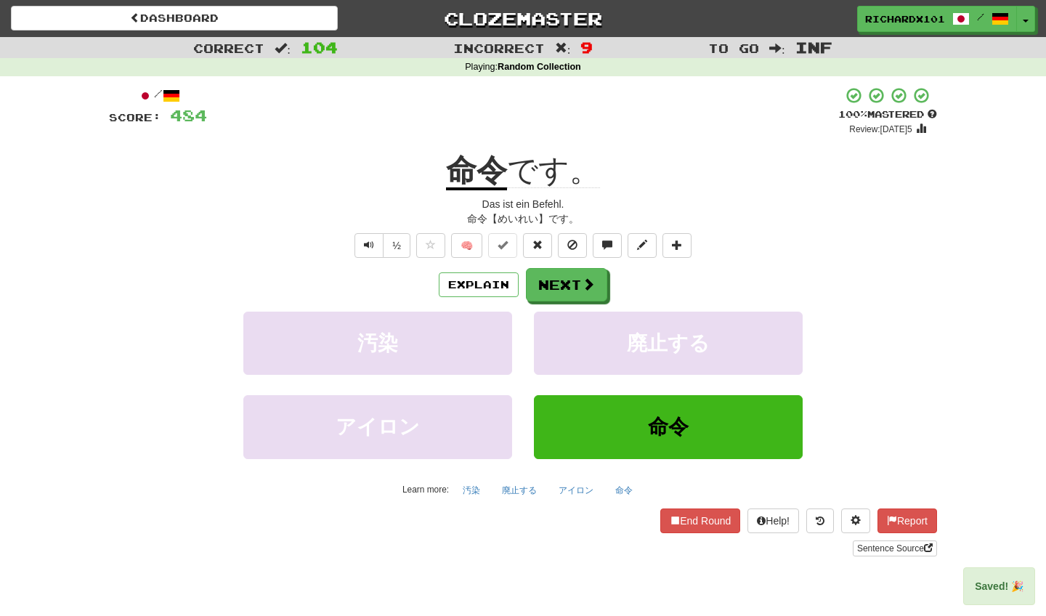
click at [571, 277] on button "Next" at bounding box center [566, 284] width 81 height 33
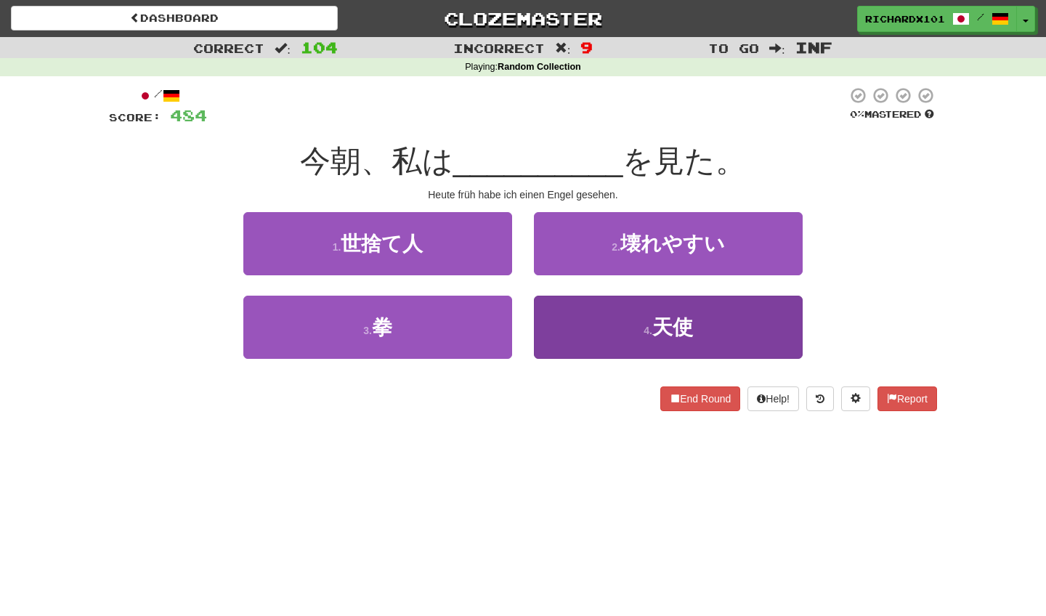
drag, startPoint x: 602, startPoint y: 187, endPoint x: 594, endPoint y: 325, distance: 138.2
click at [594, 325] on button "4 . 天使" at bounding box center [668, 327] width 269 height 63
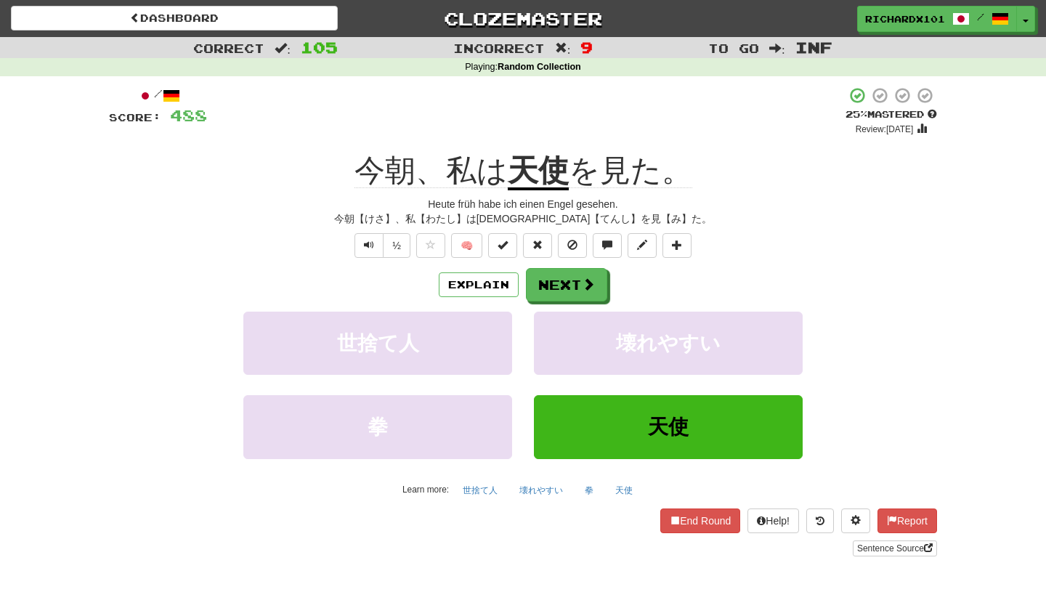
click at [501, 247] on span at bounding box center [503, 245] width 10 height 10
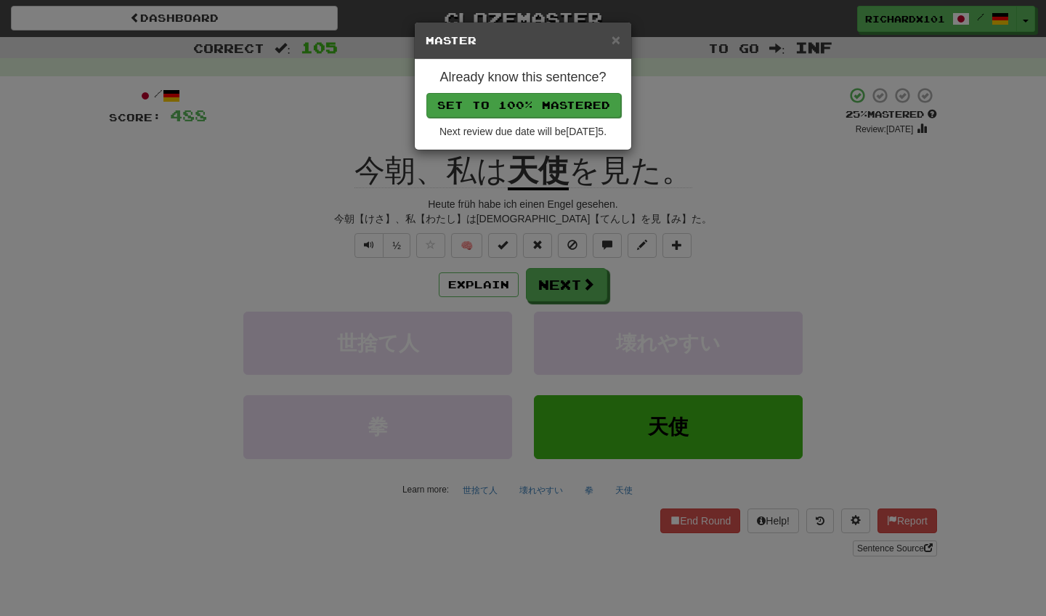
drag, startPoint x: 594, startPoint y: 325, endPoint x: 499, endPoint y: 97, distance: 247.8
click at [499, 97] on button "Set to 100% Mastered" at bounding box center [523, 105] width 195 height 25
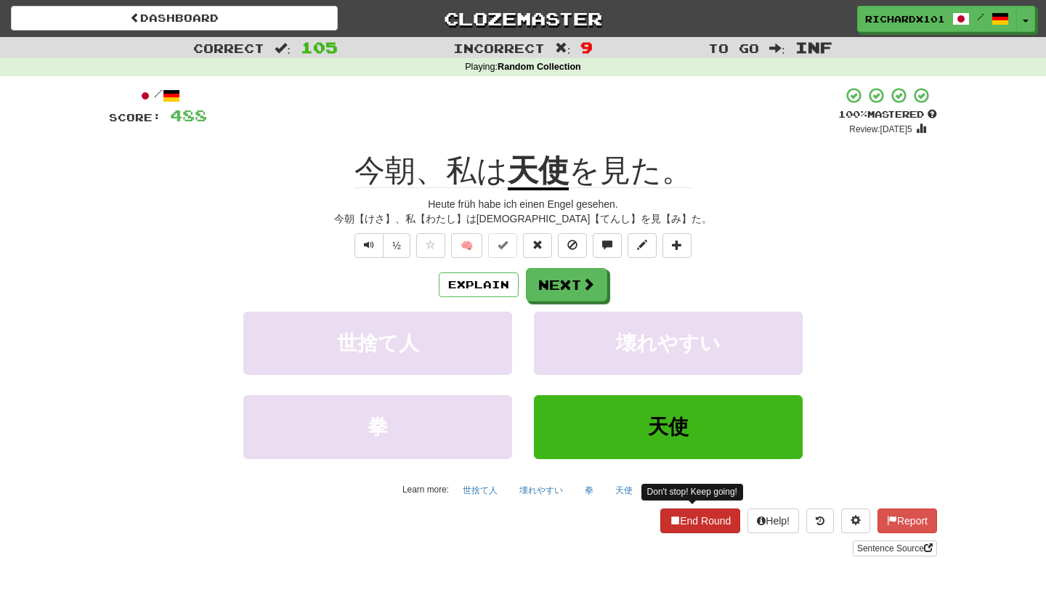
drag, startPoint x: 499, startPoint y: 97, endPoint x: 692, endPoint y: 513, distance: 458.9
click at [692, 513] on button "End Round" at bounding box center [700, 521] width 80 height 25
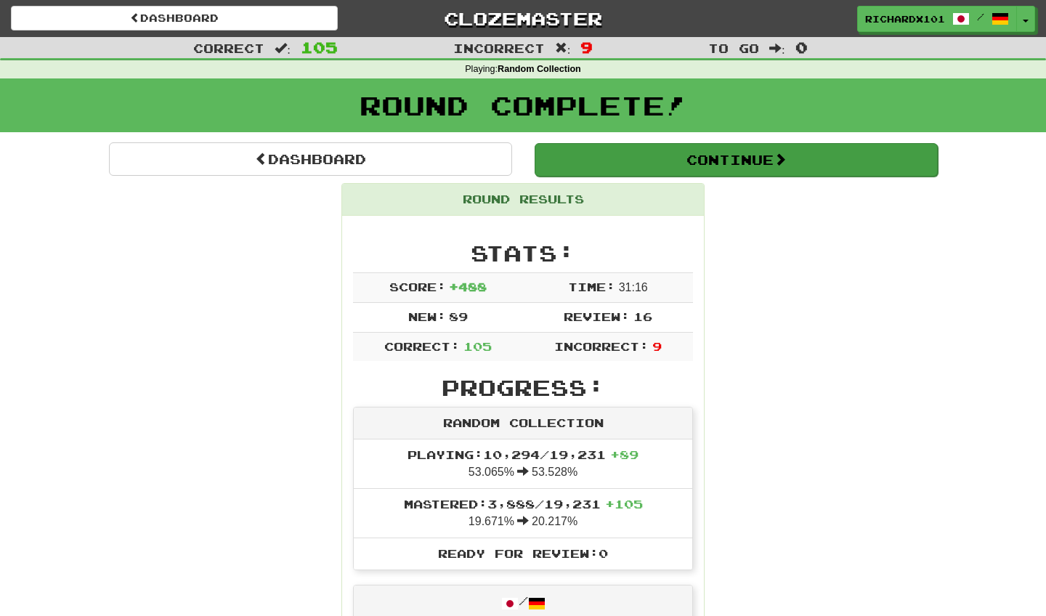
drag, startPoint x: 692, startPoint y: 513, endPoint x: 797, endPoint y: 163, distance: 365.5
click at [797, 163] on button "Continue" at bounding box center [736, 159] width 403 height 33
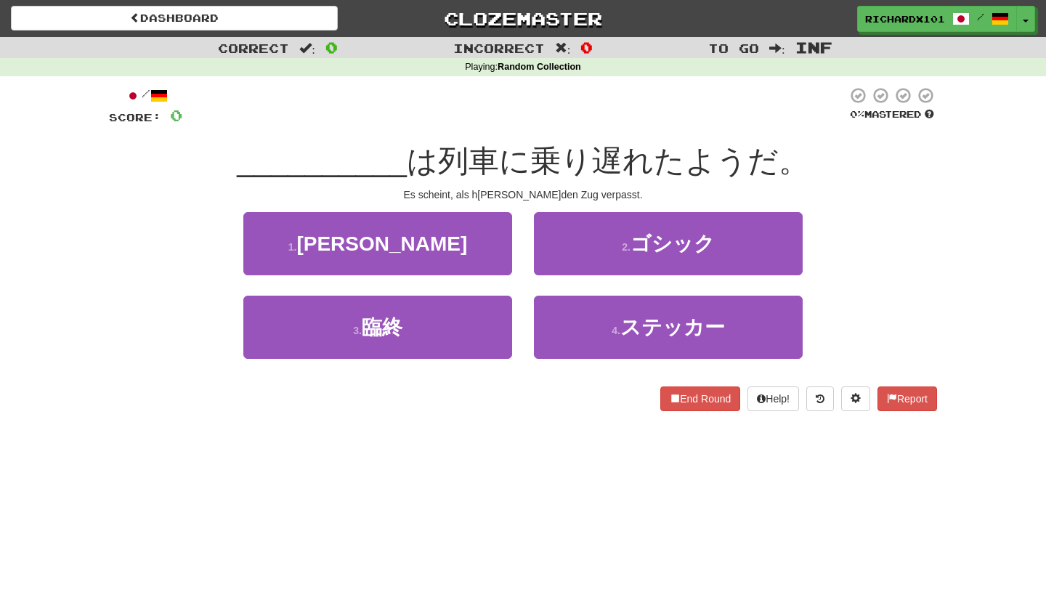
click at [502, 241] on button "1 . 次郎" at bounding box center [377, 243] width 269 height 63
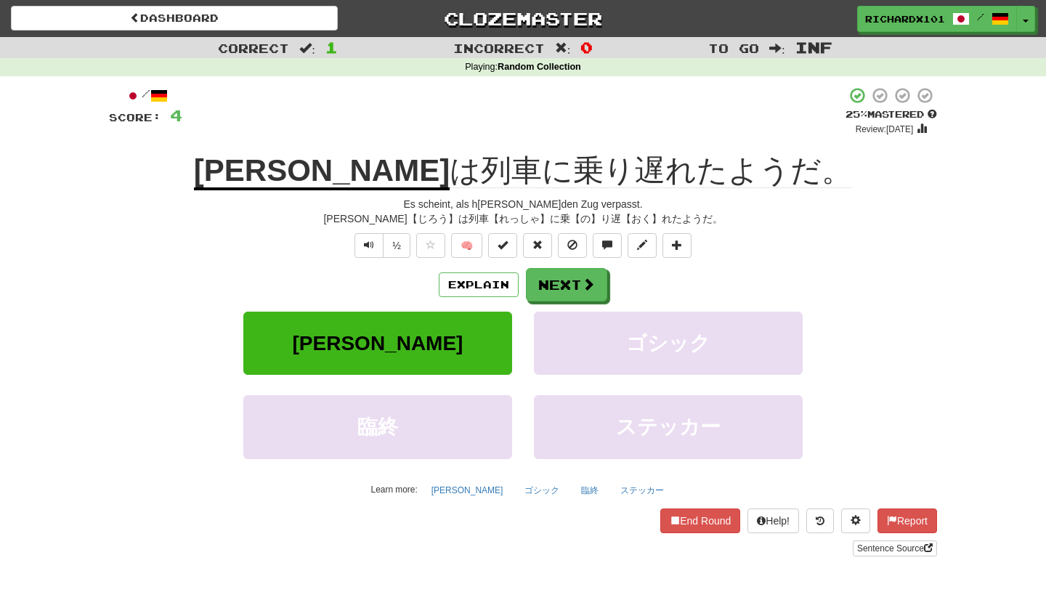
click at [510, 245] on button at bounding box center [502, 245] width 29 height 25
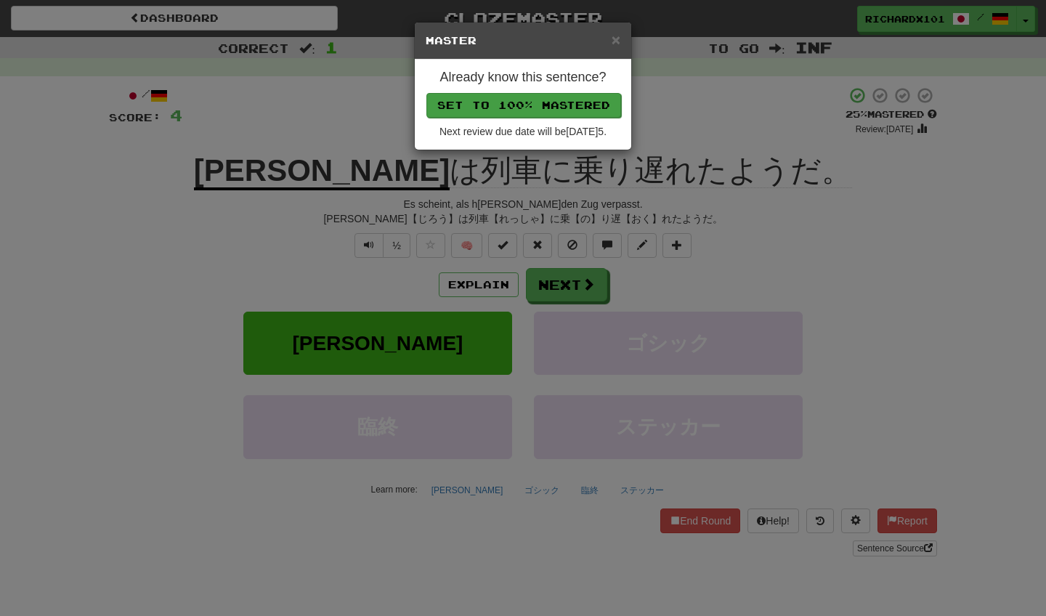
drag, startPoint x: 797, startPoint y: 163, endPoint x: 545, endPoint y: 97, distance: 260.6
click at [545, 97] on button "Set to 100% Mastered" at bounding box center [523, 105] width 195 height 25
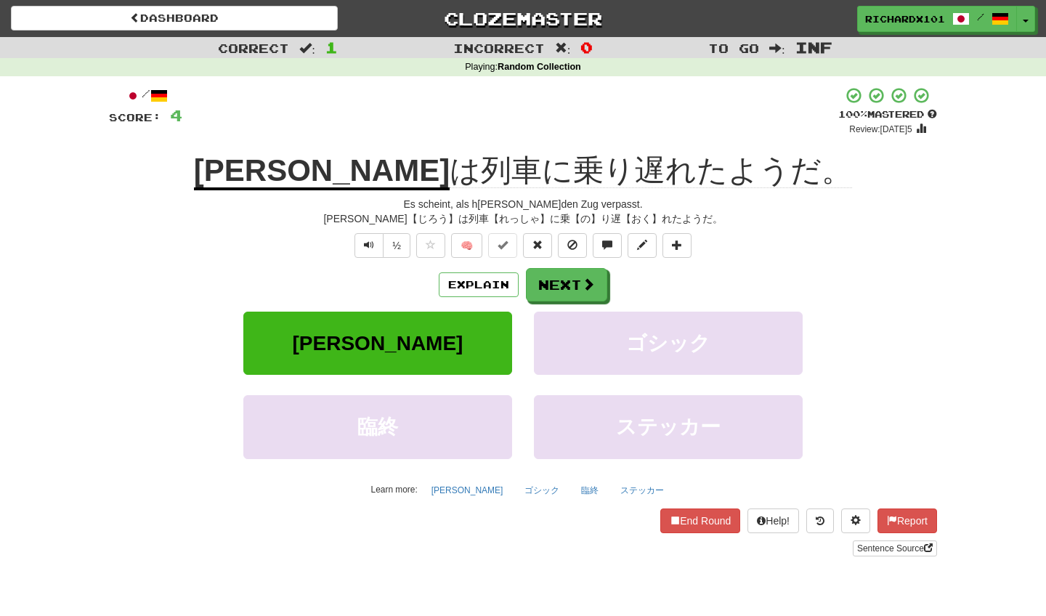
click at [549, 290] on button "Next" at bounding box center [566, 284] width 81 height 33
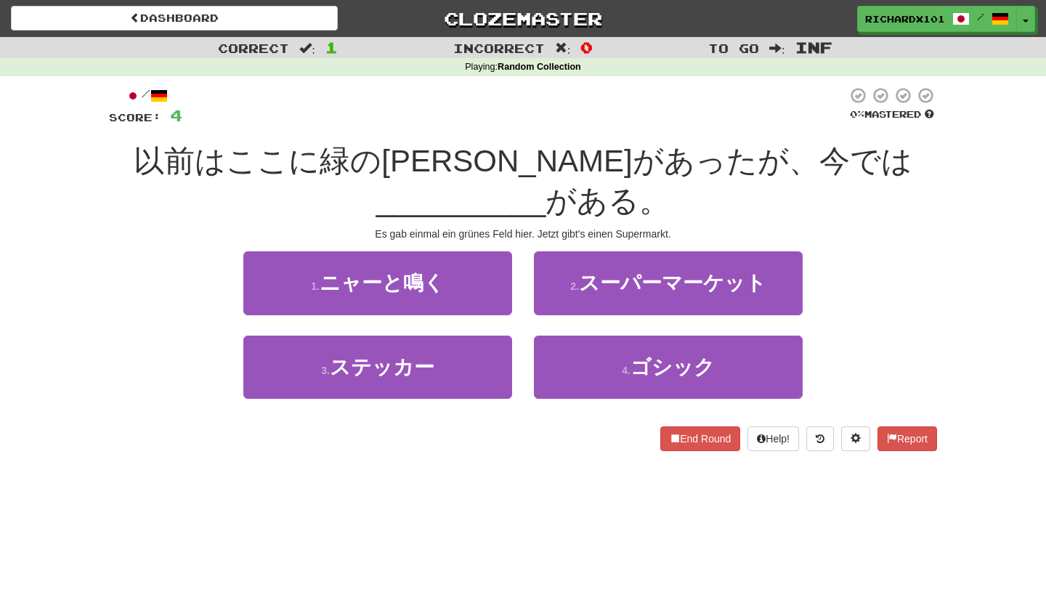
click at [549, 290] on button "2 . スーパーマーケット" at bounding box center [668, 282] width 269 height 63
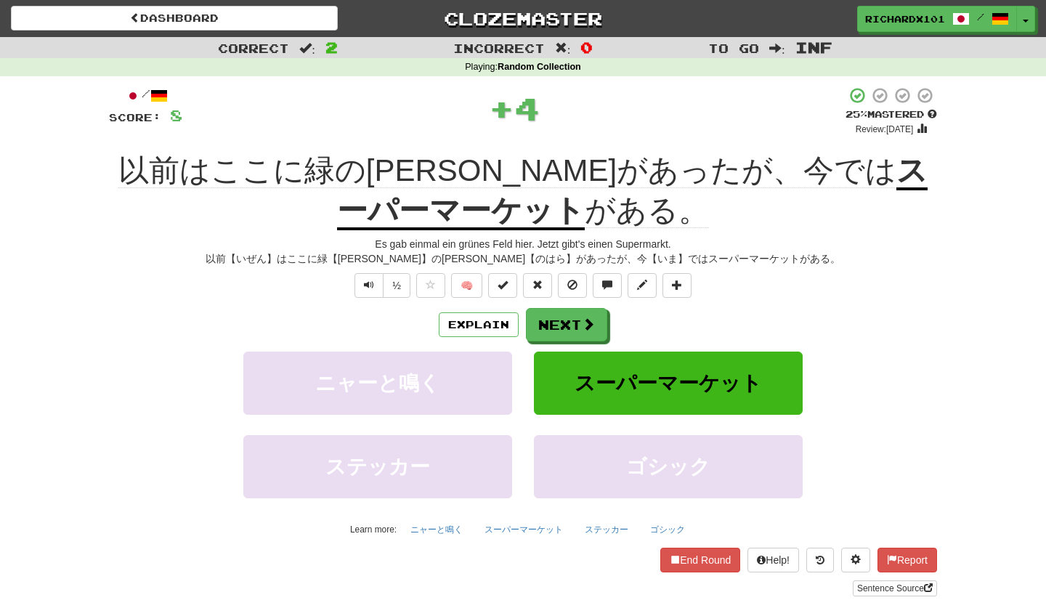
click at [499, 286] on span at bounding box center [503, 285] width 10 height 10
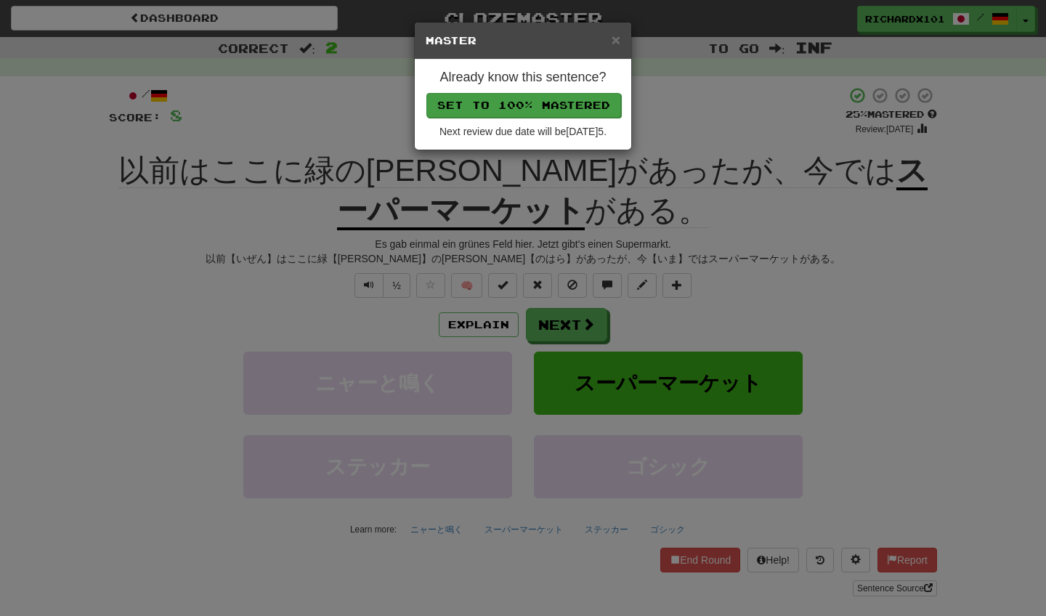
drag, startPoint x: 545, startPoint y: 97, endPoint x: 537, endPoint y: 104, distance: 10.8
click at [537, 104] on button "Set to 100% Mastered" at bounding box center [523, 105] width 195 height 25
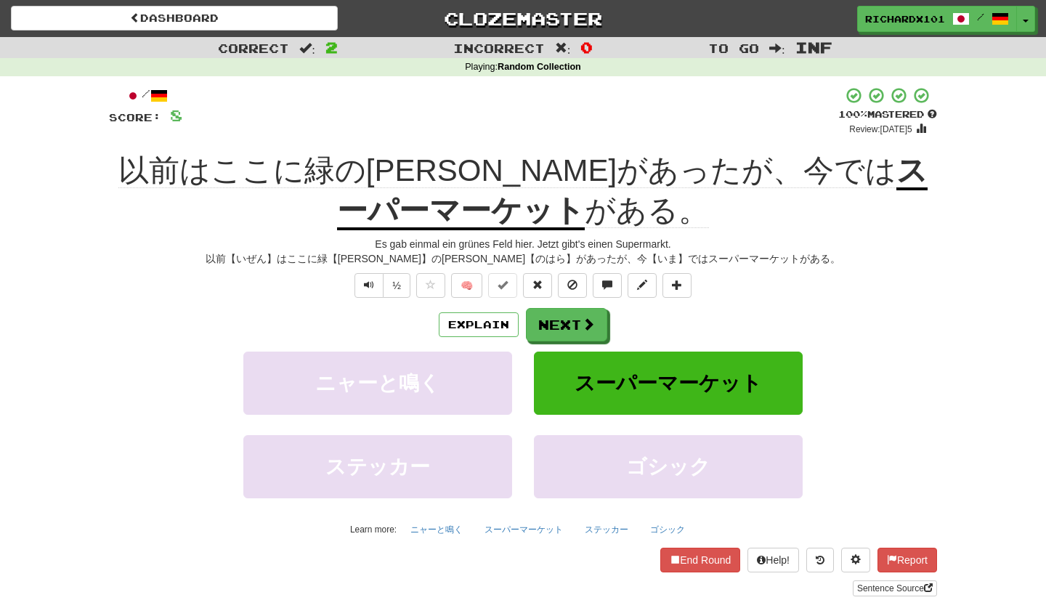
click at [547, 327] on button "Next" at bounding box center [566, 324] width 81 height 33
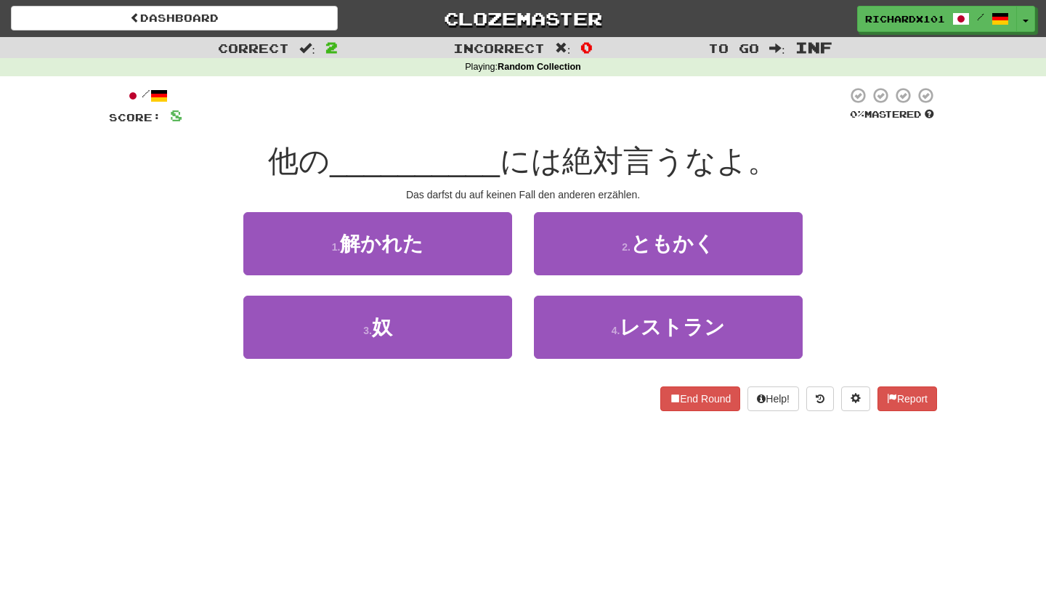
click at [586, 248] on button "2 . ともかく" at bounding box center [668, 243] width 269 height 63
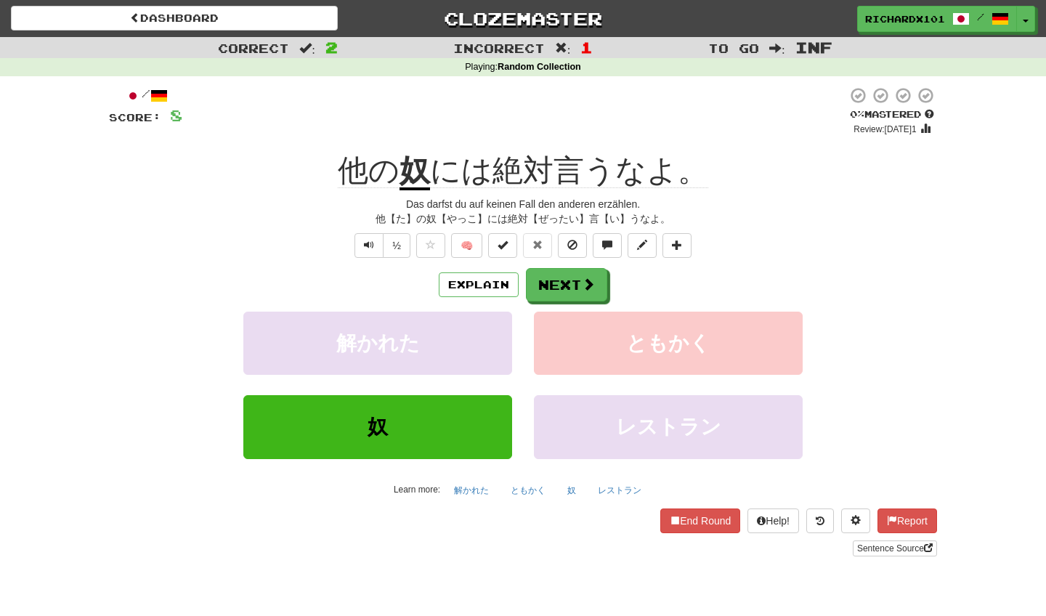
click at [506, 243] on span at bounding box center [503, 245] width 10 height 10
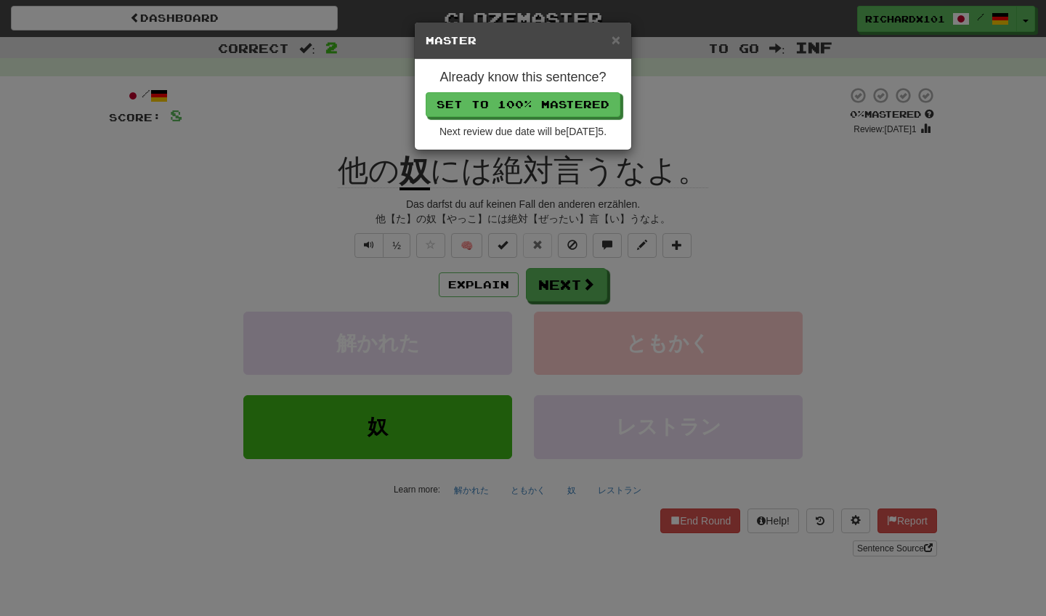
click at [540, 106] on button "Set to 100% Mastered" at bounding box center [523, 104] width 195 height 25
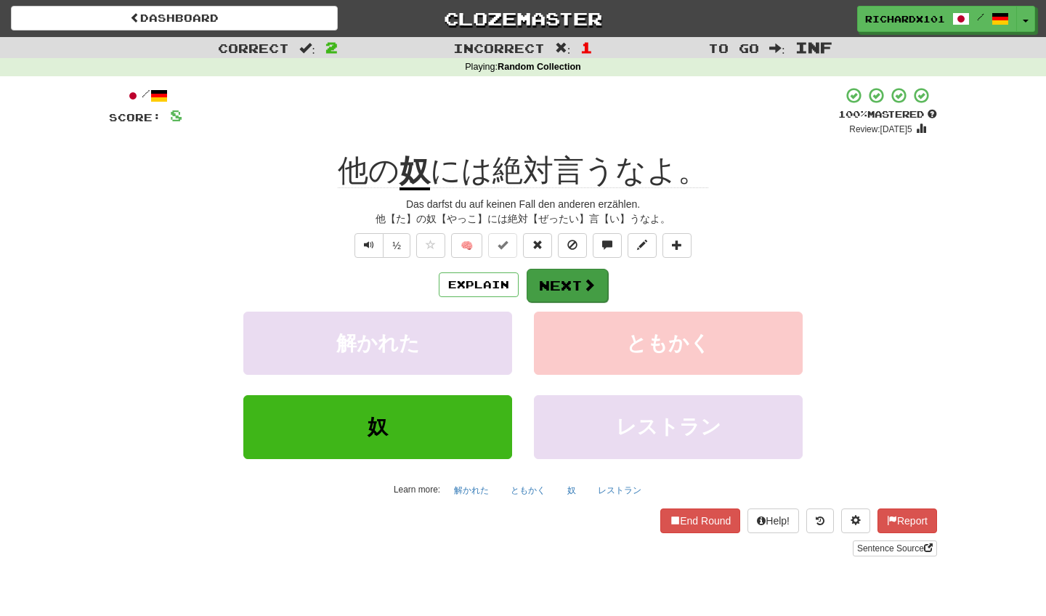
drag, startPoint x: 540, startPoint y: 106, endPoint x: 551, endPoint y: 288, distance: 182.7
click at [551, 288] on button "Next" at bounding box center [567, 285] width 81 height 33
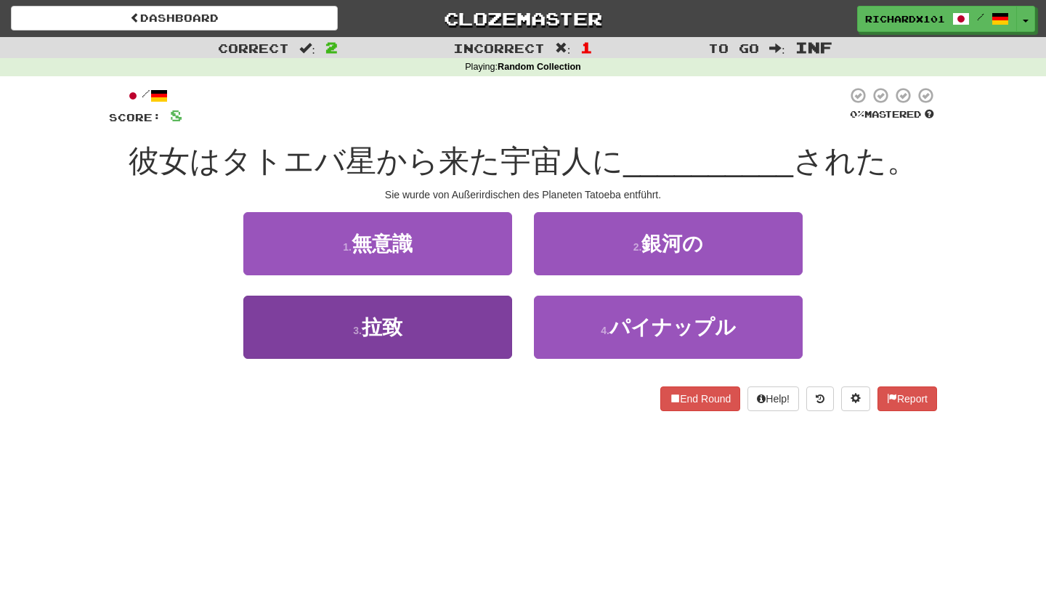
drag, startPoint x: 551, startPoint y: 288, endPoint x: 479, endPoint y: 337, distance: 86.8
click at [479, 337] on button "3 . 拉致" at bounding box center [377, 327] width 269 height 63
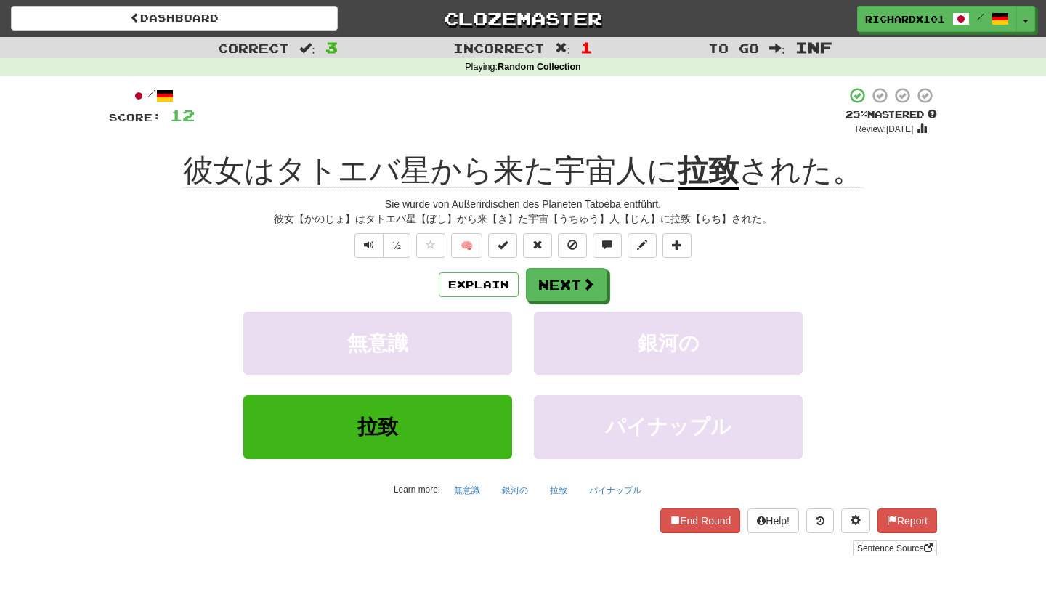
click at [511, 242] on button at bounding box center [502, 245] width 29 height 25
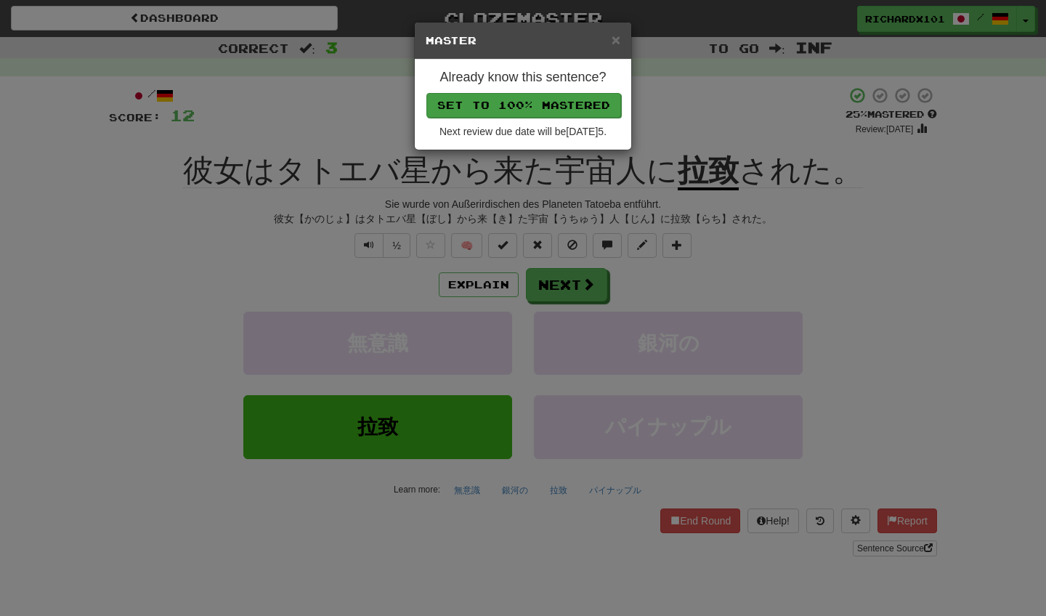
drag, startPoint x: 479, startPoint y: 337, endPoint x: 556, endPoint y: 93, distance: 255.7
click at [556, 93] on button "Set to 100% Mastered" at bounding box center [523, 105] width 195 height 25
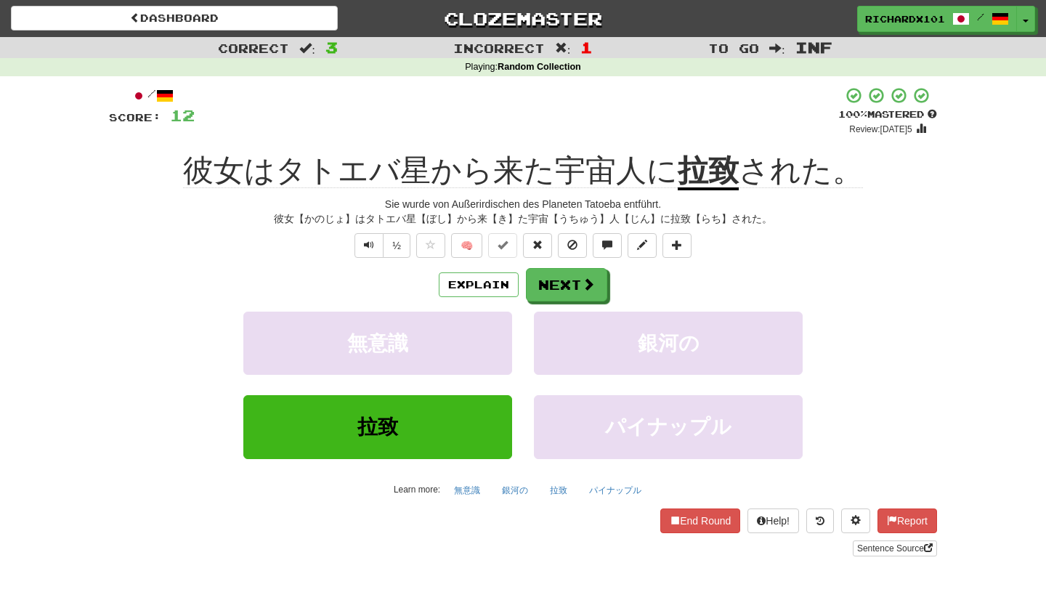
click at [553, 278] on button "Next" at bounding box center [566, 284] width 81 height 33
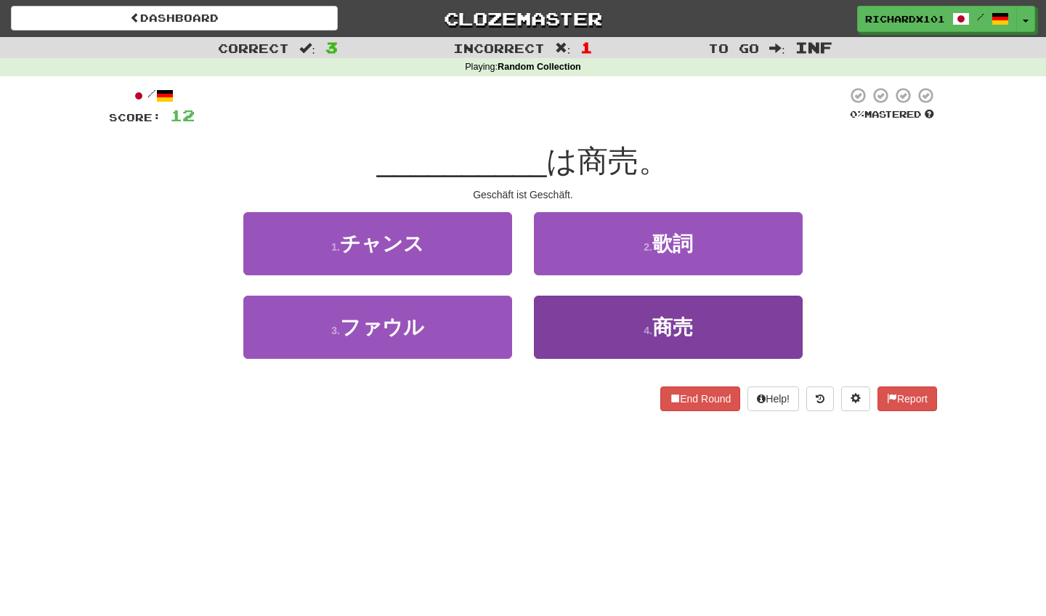
drag, startPoint x: 556, startPoint y: 93, endPoint x: 564, endPoint y: 330, distance: 237.0
click at [564, 330] on button "4 . 商売" at bounding box center [668, 327] width 269 height 63
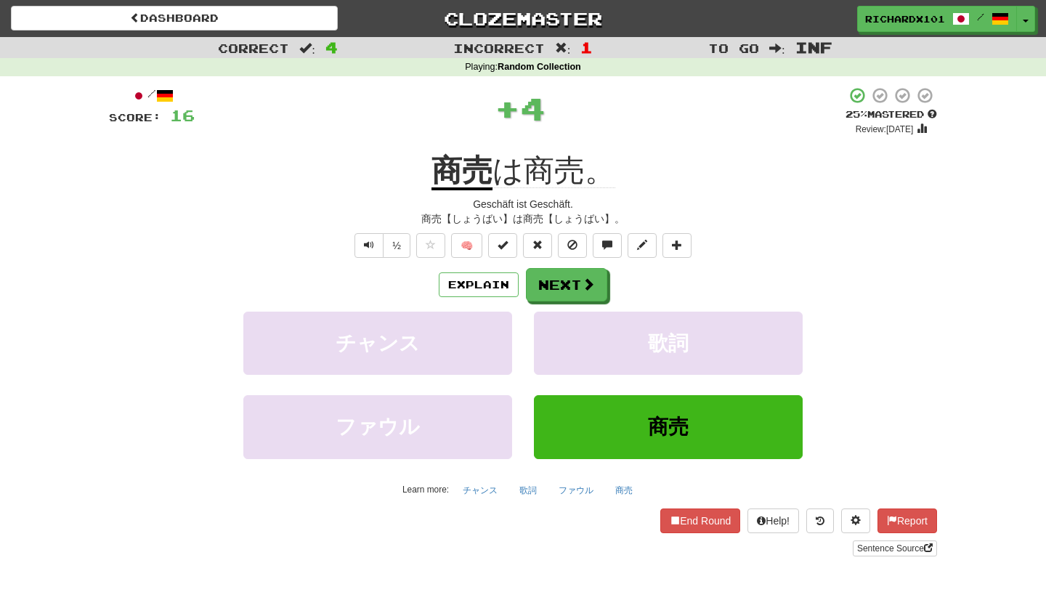
click at [512, 248] on button at bounding box center [502, 245] width 29 height 25
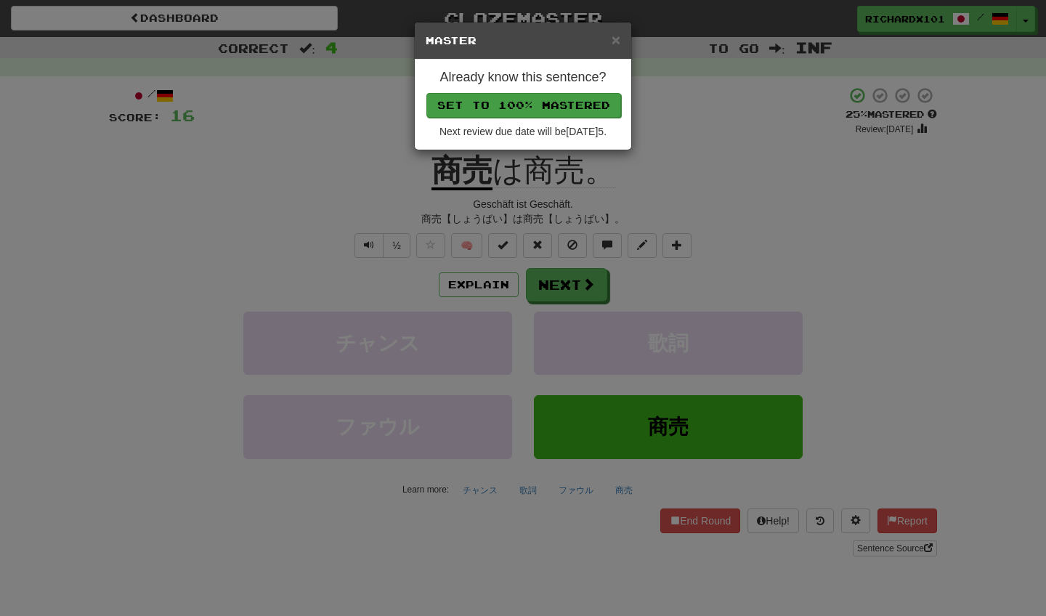
drag, startPoint x: 564, startPoint y: 330, endPoint x: 552, endPoint y: 102, distance: 228.4
click at [552, 102] on button "Set to 100% Mastered" at bounding box center [523, 105] width 195 height 25
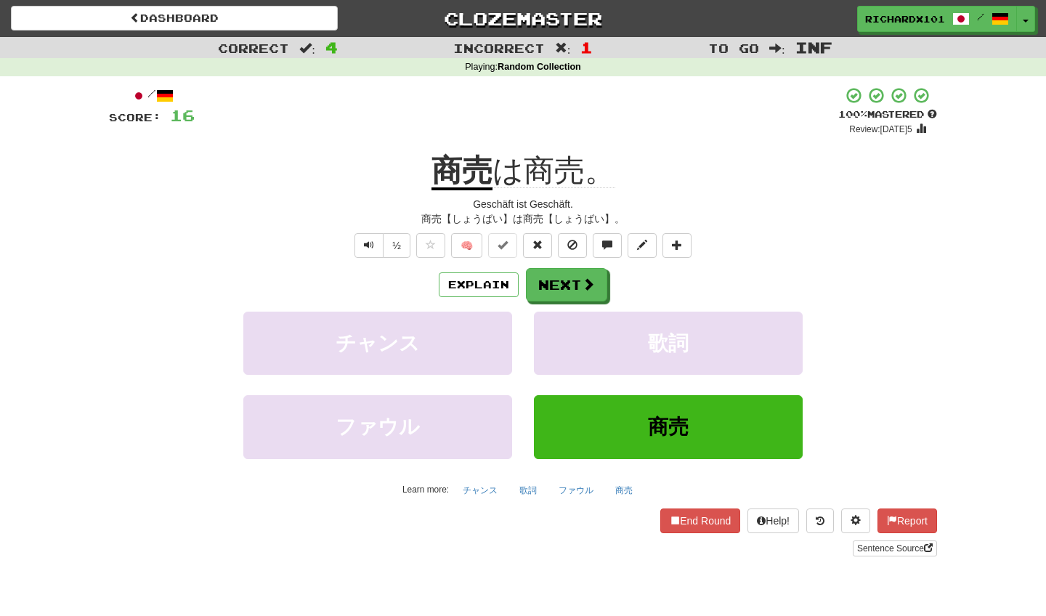
click at [551, 277] on button "Next" at bounding box center [566, 284] width 81 height 33
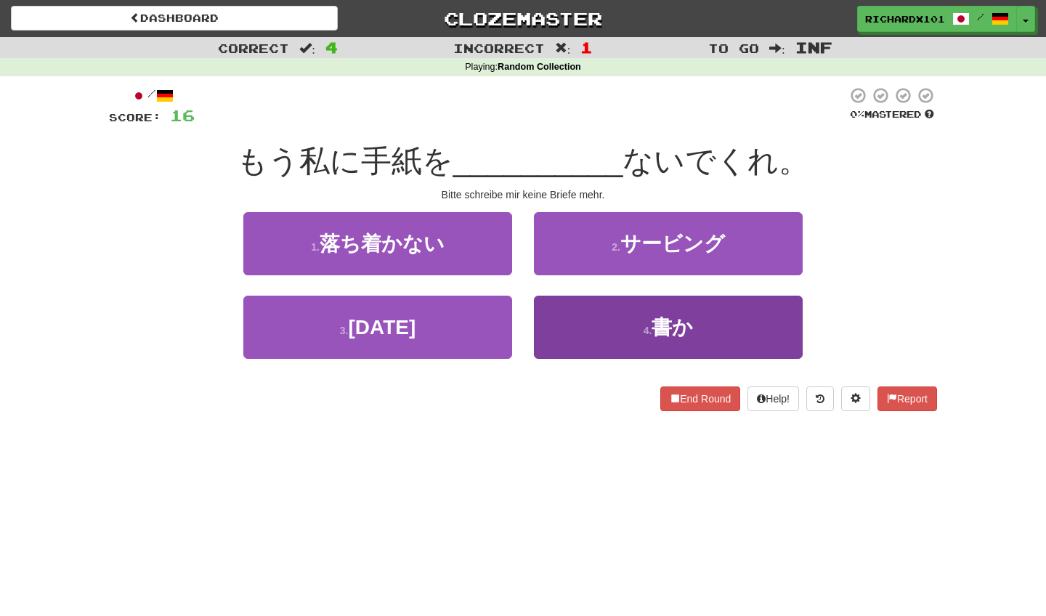
drag, startPoint x: 552, startPoint y: 102, endPoint x: 566, endPoint y: 329, distance: 227.8
click at [566, 329] on button "4 . 書か" at bounding box center [668, 327] width 269 height 63
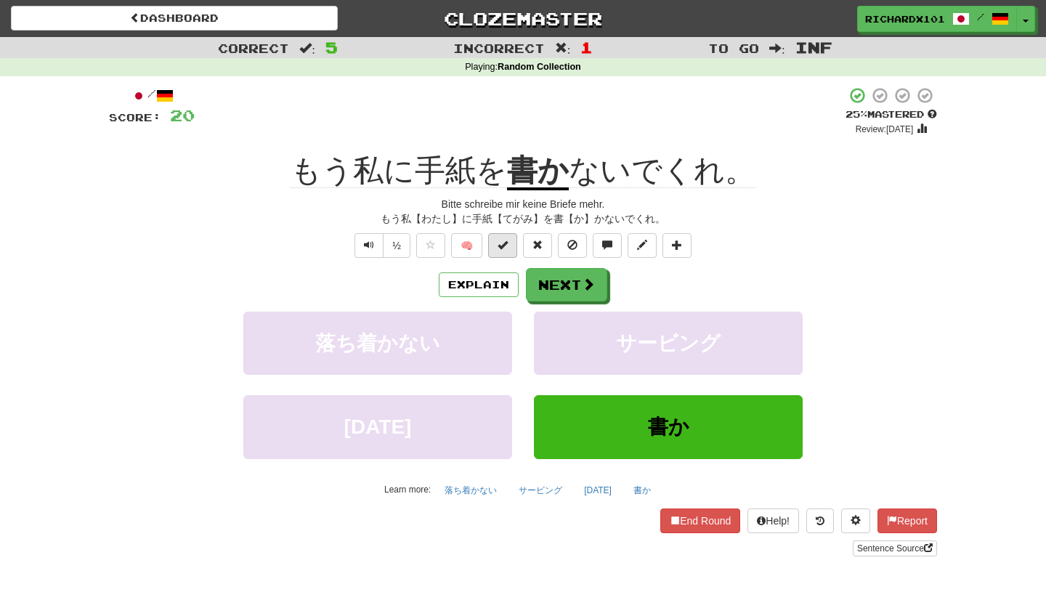
drag, startPoint x: 566, startPoint y: 329, endPoint x: 509, endPoint y: 248, distance: 99.6
click at [509, 248] on button at bounding box center [502, 245] width 29 height 25
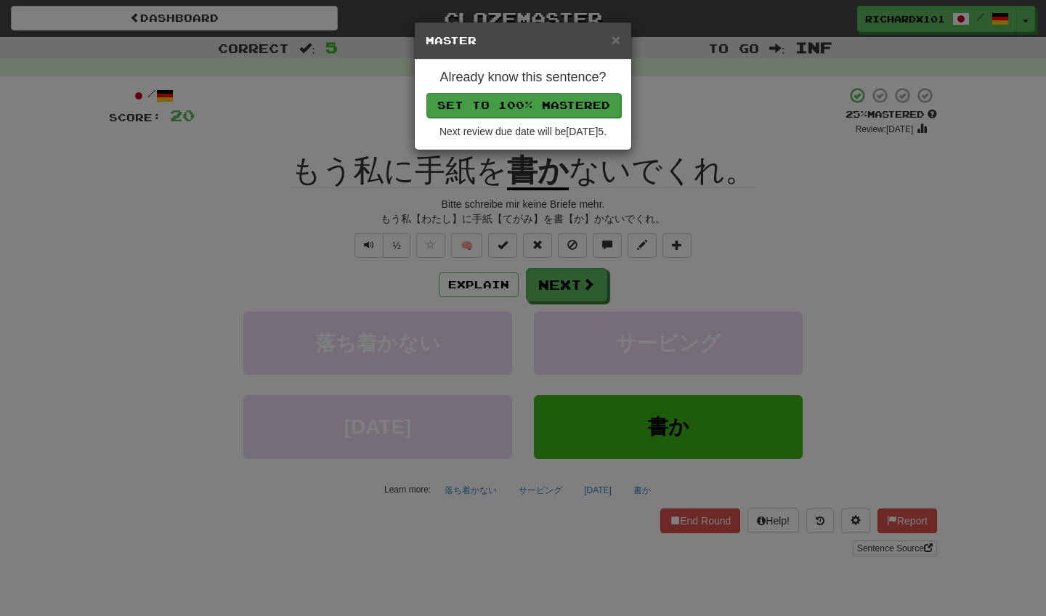
drag, startPoint x: 509, startPoint y: 248, endPoint x: 542, endPoint y: 99, distance: 152.6
click at [542, 99] on button "Set to 100% Mastered" at bounding box center [523, 105] width 195 height 25
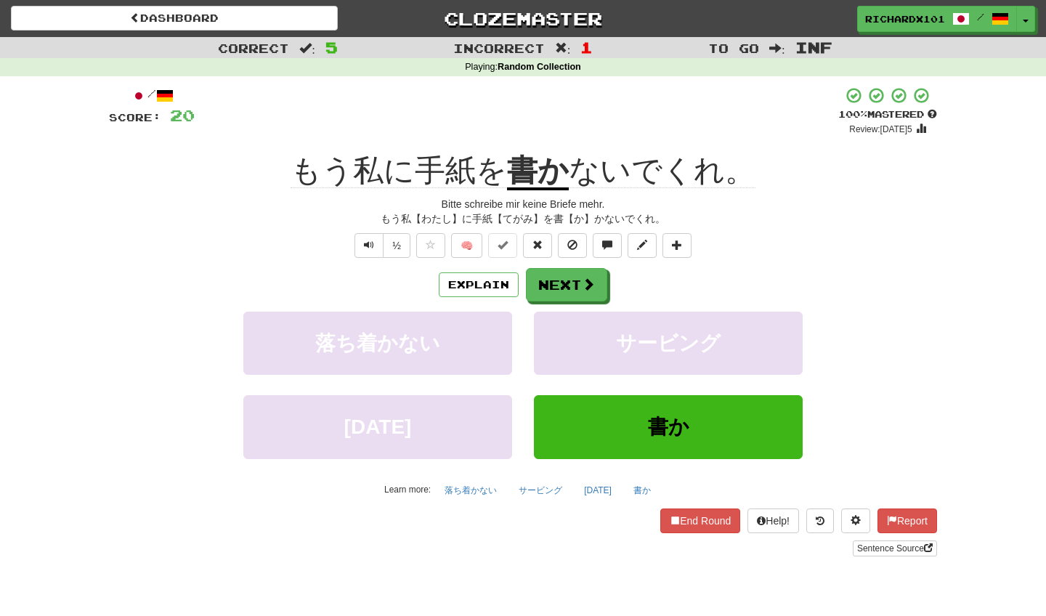
click at [569, 285] on button "Next" at bounding box center [566, 284] width 81 height 33
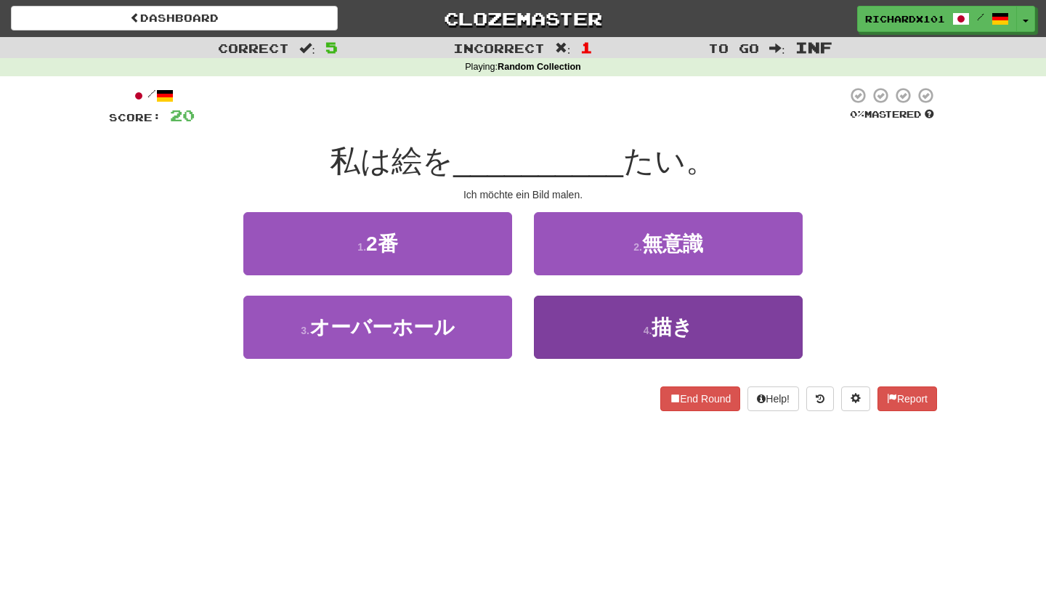
drag, startPoint x: 542, startPoint y: 99, endPoint x: 580, endPoint y: 323, distance: 226.9
click at [580, 323] on button "4 . 描き" at bounding box center [668, 327] width 269 height 63
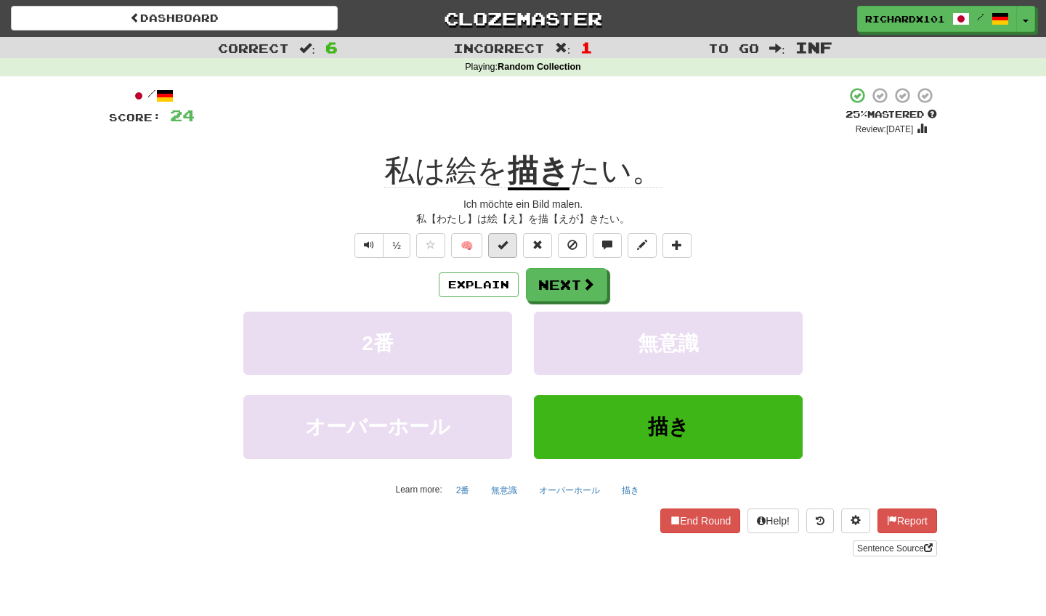
drag, startPoint x: 580, startPoint y: 323, endPoint x: 503, endPoint y: 241, distance: 111.5
click at [503, 241] on span at bounding box center [503, 245] width 10 height 10
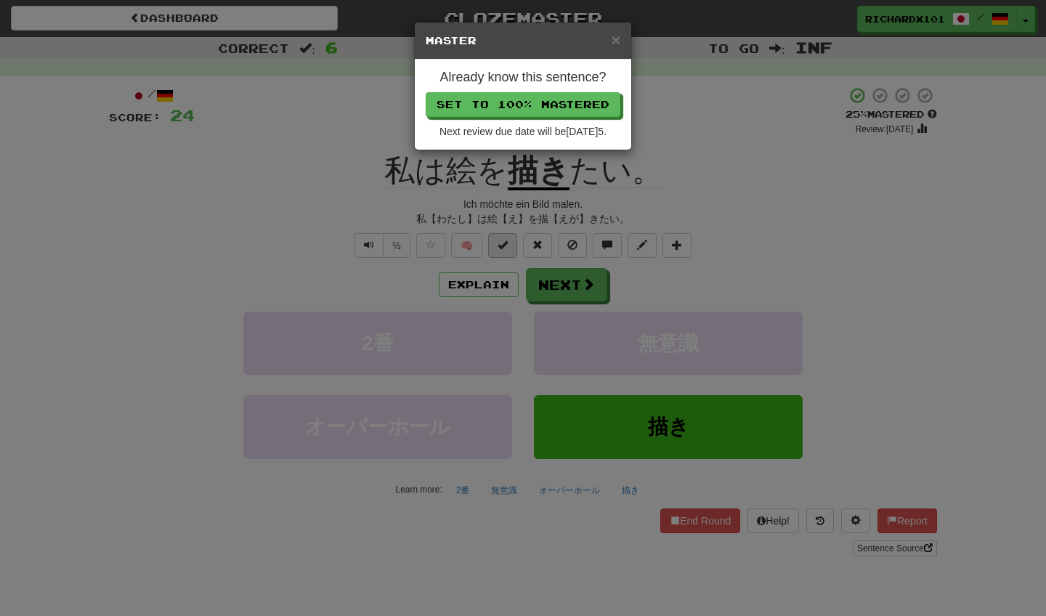
click at [550, 105] on button "Set to 100% Mastered" at bounding box center [523, 104] width 195 height 25
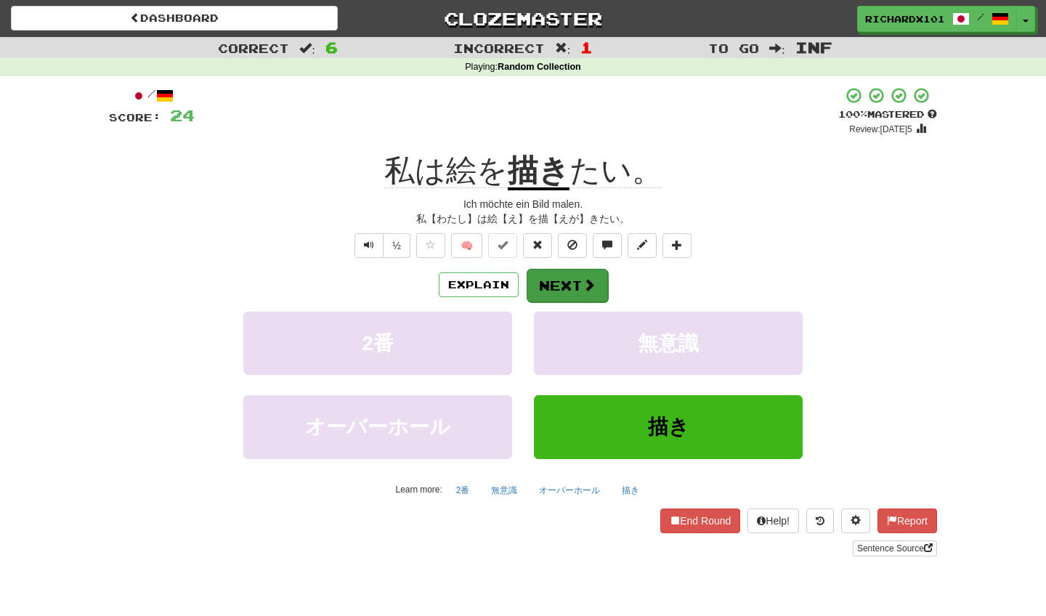
drag, startPoint x: 550, startPoint y: 105, endPoint x: 565, endPoint y: 280, distance: 175.7
click at [565, 280] on button "Next" at bounding box center [567, 285] width 81 height 33
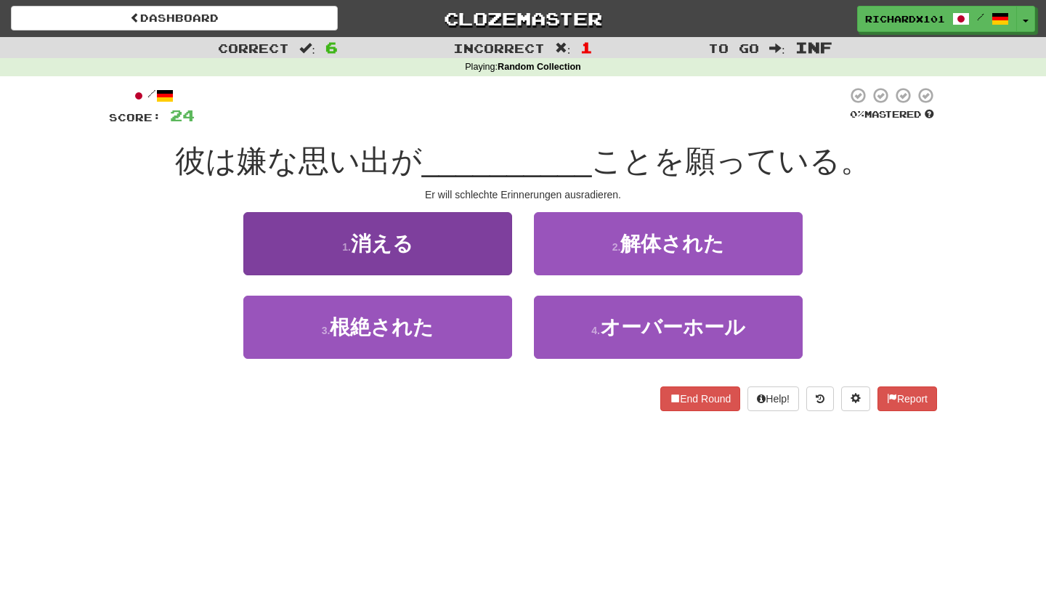
drag, startPoint x: 565, startPoint y: 280, endPoint x: 485, endPoint y: 262, distance: 82.8
click at [485, 262] on button "1 . 消える" at bounding box center [377, 243] width 269 height 63
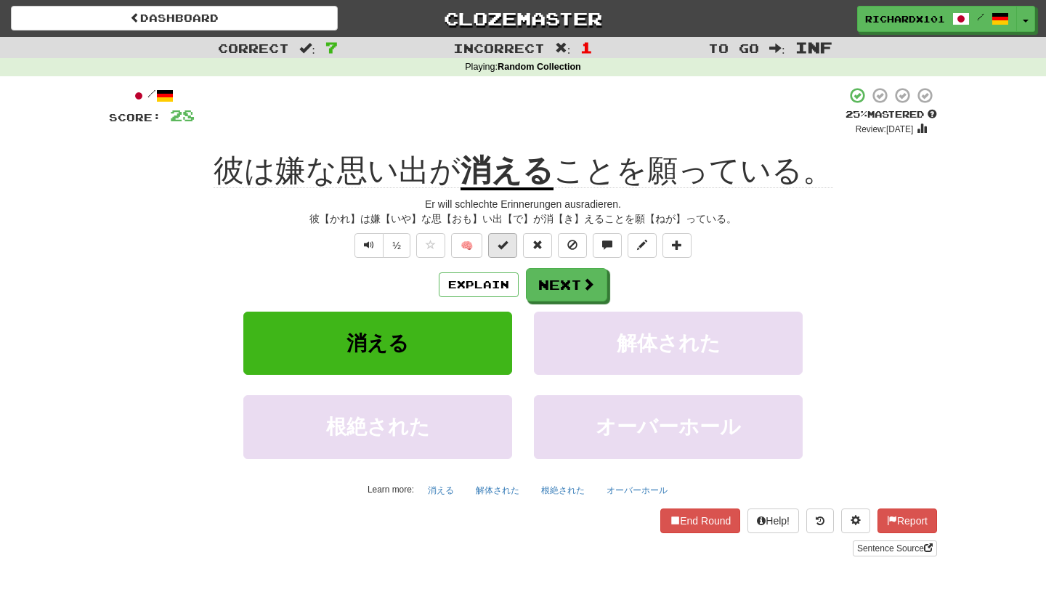
drag, startPoint x: 485, startPoint y: 262, endPoint x: 507, endPoint y: 246, distance: 27.2
click at [507, 246] on span at bounding box center [503, 245] width 10 height 10
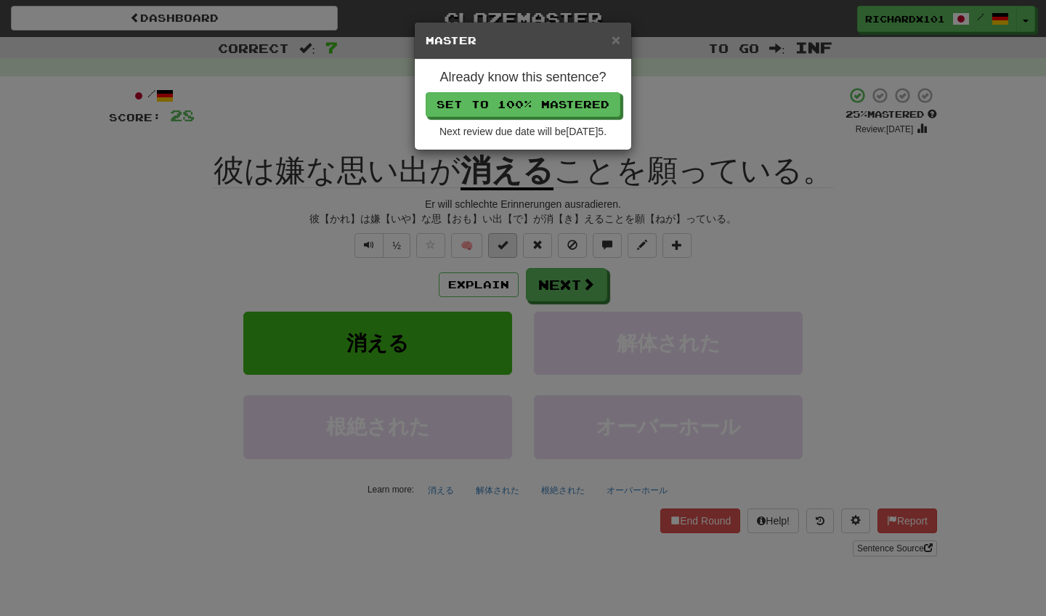
click at [536, 105] on button "Set to 100% Mastered" at bounding box center [523, 104] width 195 height 25
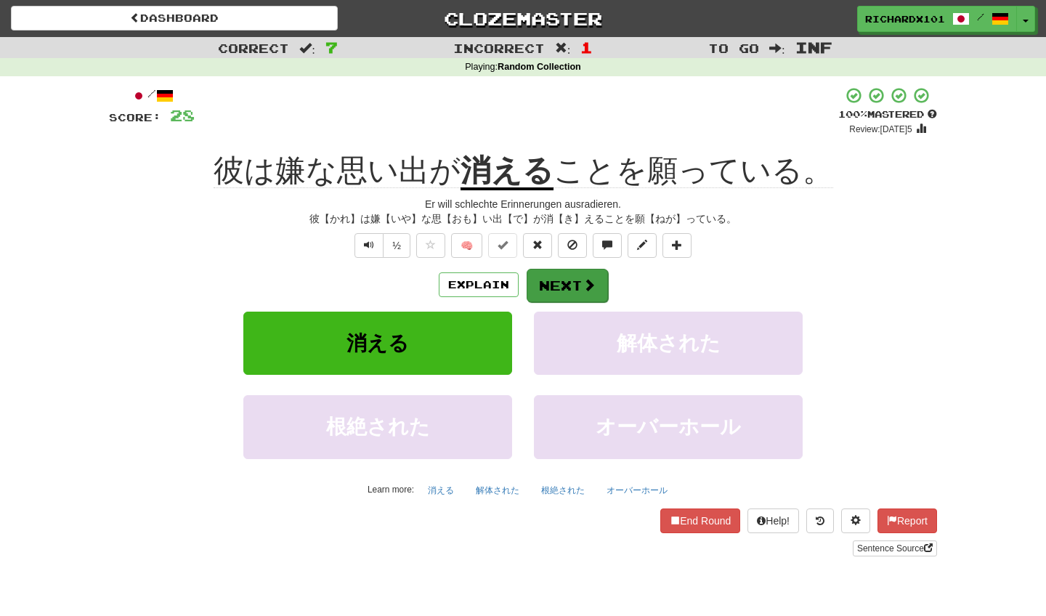
drag, startPoint x: 536, startPoint y: 105, endPoint x: 537, endPoint y: 282, distance: 176.5
click at [537, 282] on button "Next" at bounding box center [567, 285] width 81 height 33
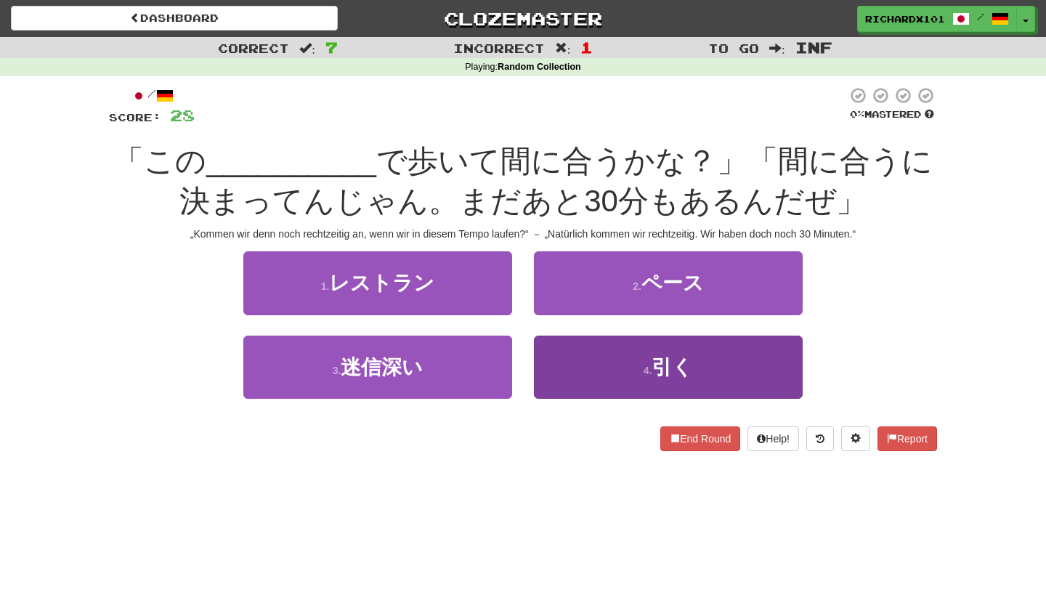
drag, startPoint x: 537, startPoint y: 282, endPoint x: 572, endPoint y: 360, distance: 85.2
click at [572, 360] on button "4 . 引く" at bounding box center [668, 367] width 269 height 63
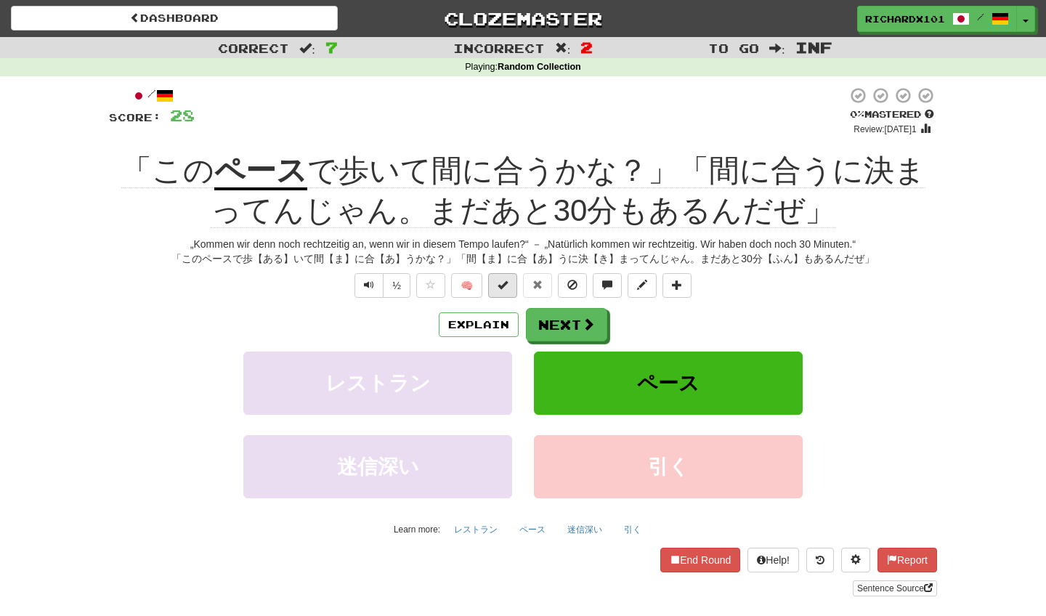
drag, startPoint x: 572, startPoint y: 360, endPoint x: 503, endPoint y: 285, distance: 101.3
click at [503, 285] on span at bounding box center [503, 285] width 10 height 10
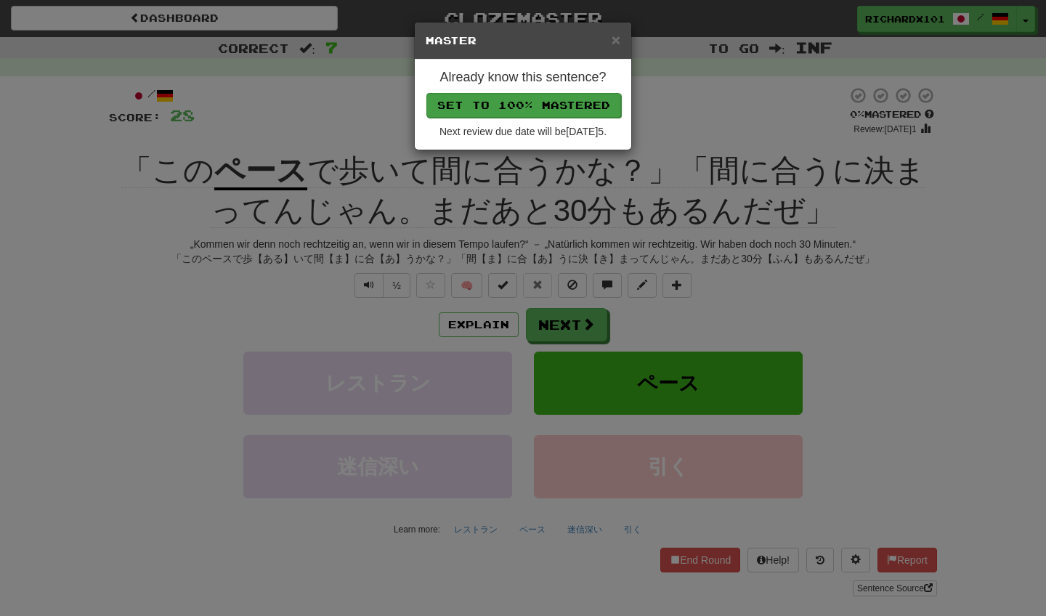
drag, startPoint x: 503, startPoint y: 285, endPoint x: 534, endPoint y: 101, distance: 186.3
click at [534, 101] on button "Set to 100% Mastered" at bounding box center [523, 105] width 195 height 25
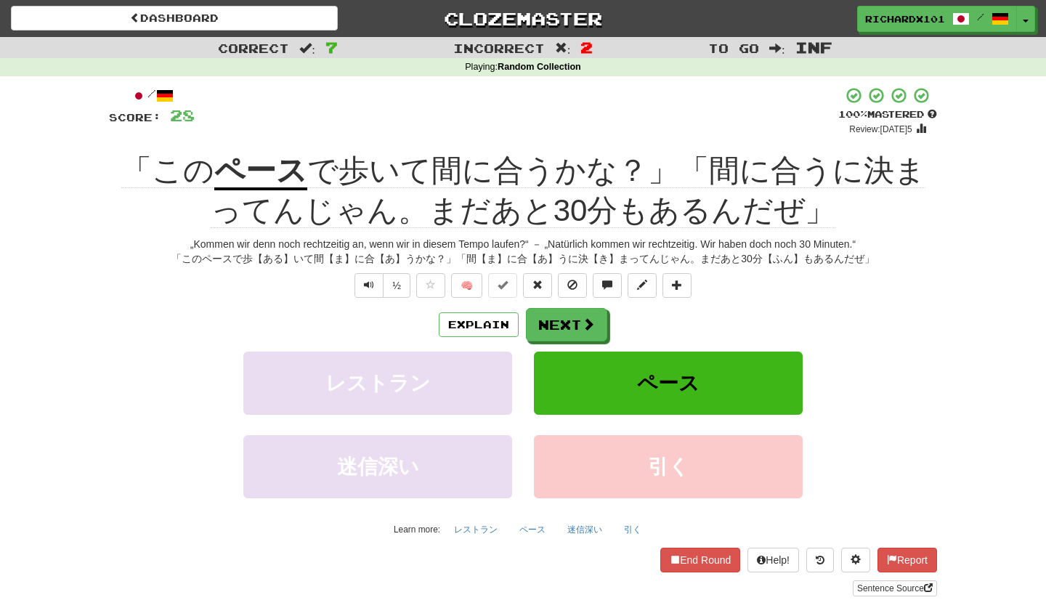
click at [564, 326] on button "Next" at bounding box center [566, 324] width 81 height 33
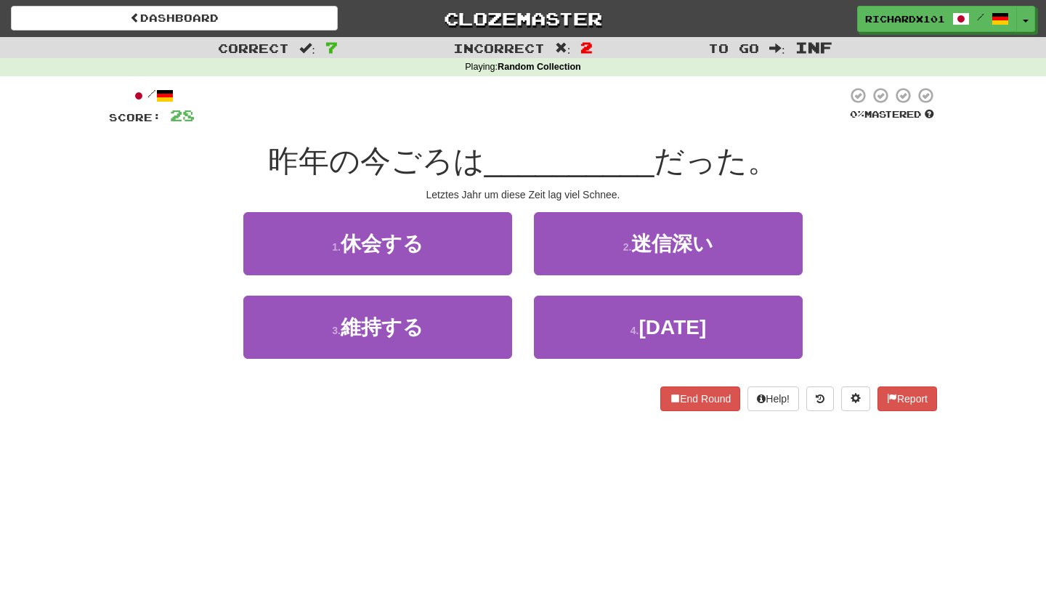
click at [564, 326] on button "4 . 大雪" at bounding box center [668, 327] width 269 height 63
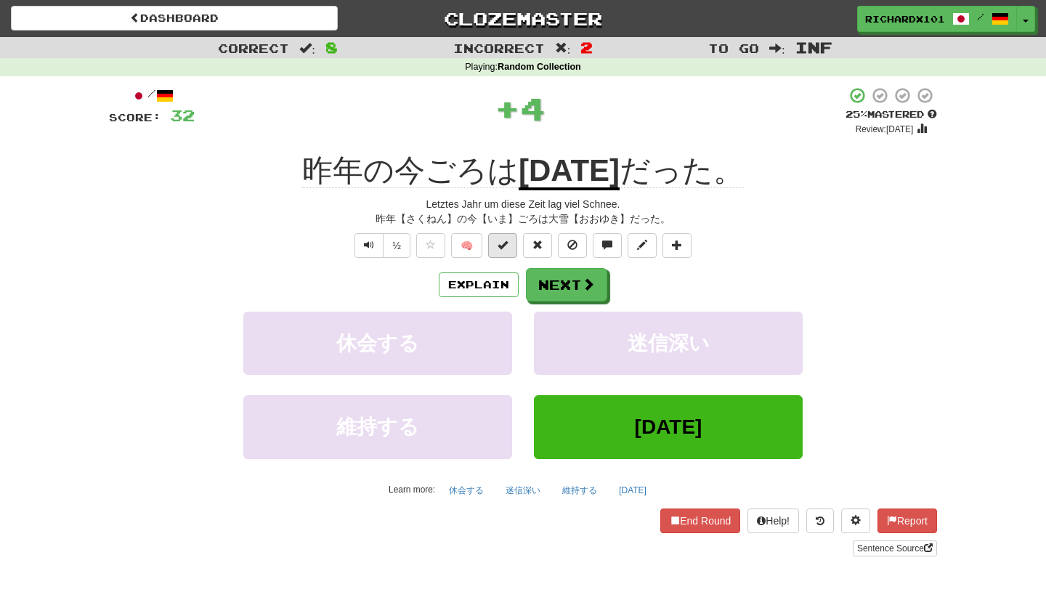
drag, startPoint x: 534, startPoint y: 101, endPoint x: 506, endPoint y: 247, distance: 148.7
click at [506, 247] on span at bounding box center [503, 245] width 10 height 10
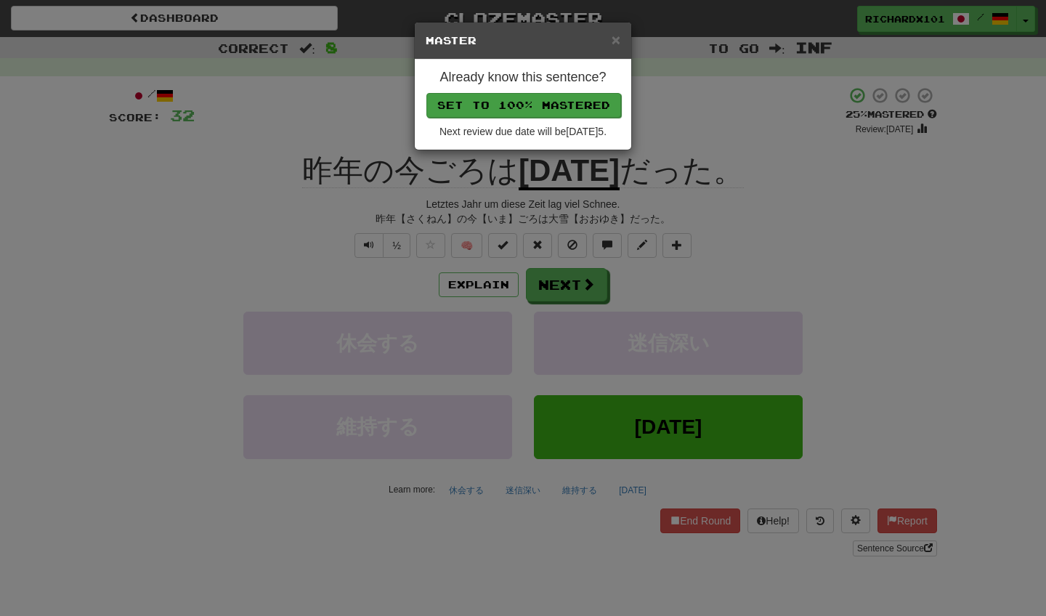
drag, startPoint x: 506, startPoint y: 247, endPoint x: 543, endPoint y: 102, distance: 149.4
click at [543, 102] on button "Set to 100% Mastered" at bounding box center [523, 105] width 195 height 25
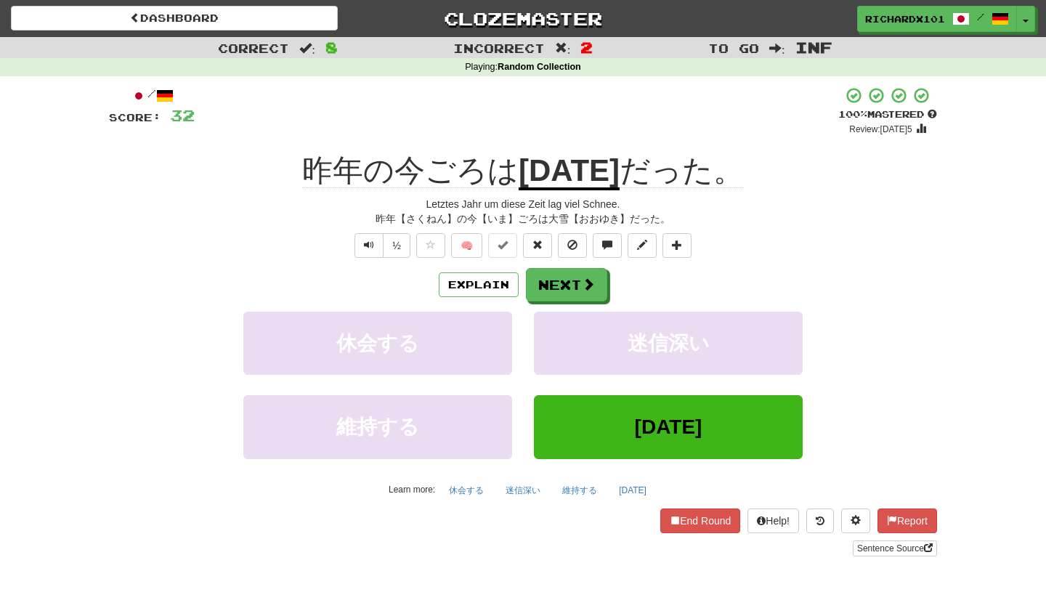
click at [551, 286] on button "Next" at bounding box center [566, 284] width 81 height 33
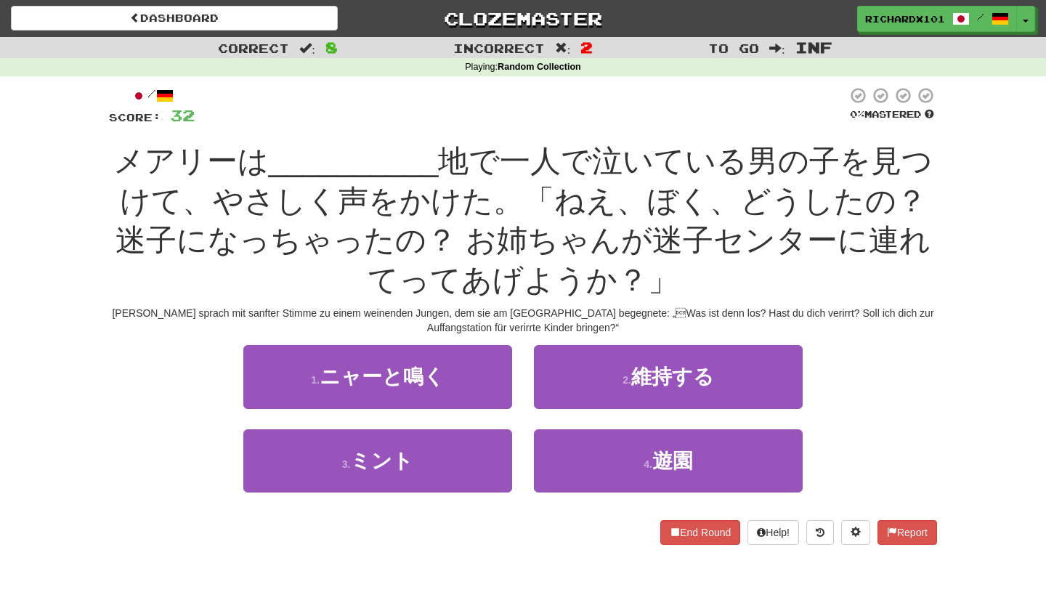
click at [472, 462] on button "3 . ミント" at bounding box center [377, 460] width 269 height 63
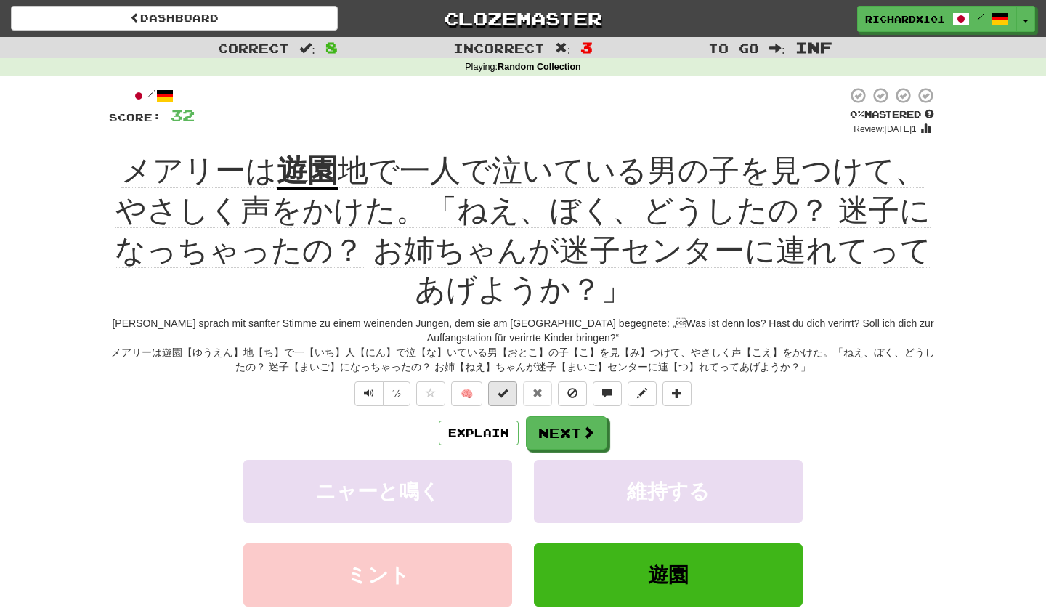
drag, startPoint x: 543, startPoint y: 102, endPoint x: 505, endPoint y: 390, distance: 290.2
click at [505, 390] on span at bounding box center [503, 393] width 10 height 10
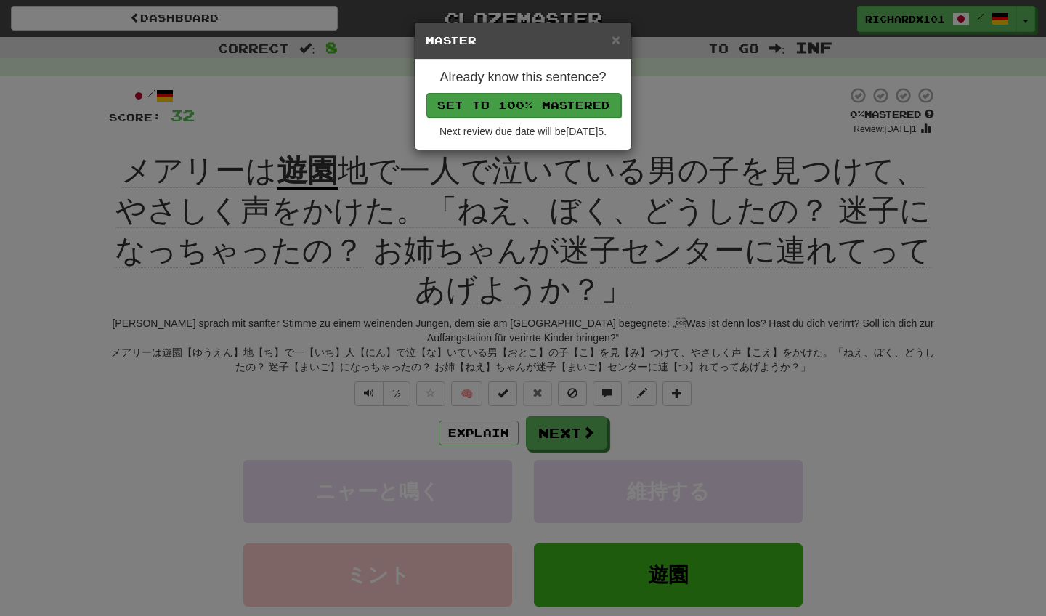
drag, startPoint x: 505, startPoint y: 390, endPoint x: 591, endPoint y: 105, distance: 297.4
click at [591, 105] on button "Set to 100% Mastered" at bounding box center [523, 105] width 195 height 25
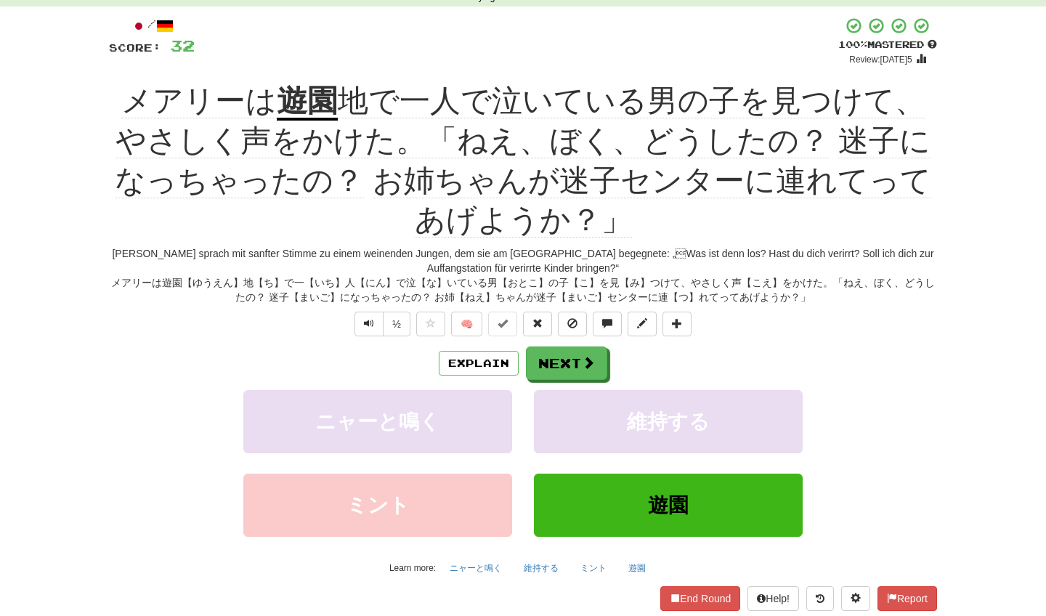
scroll to position [108, 0]
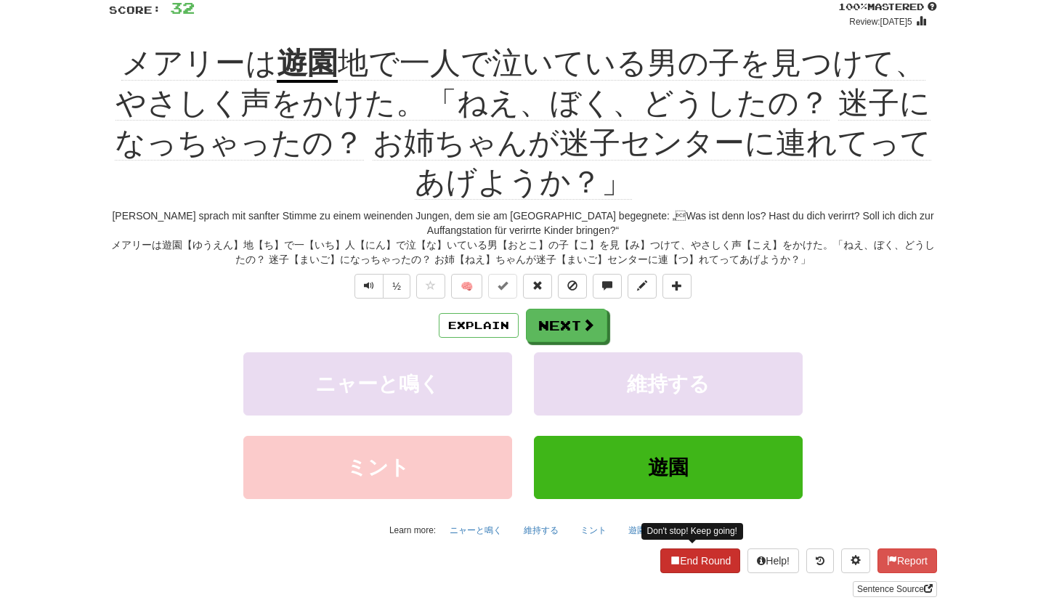
drag, startPoint x: 591, startPoint y: 105, endPoint x: 669, endPoint y: 559, distance: 460.1
click at [670, 559] on span at bounding box center [675, 560] width 10 height 10
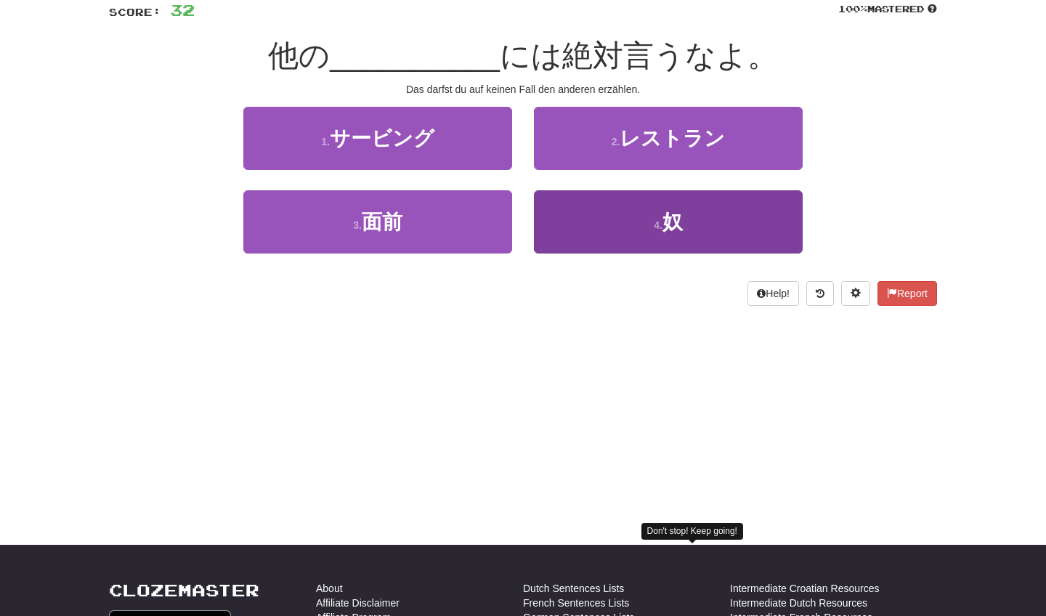
drag, startPoint x: 669, startPoint y: 559, endPoint x: 697, endPoint y: 230, distance: 330.3
click at [697, 230] on button "4 . 奴" at bounding box center [668, 221] width 269 height 63
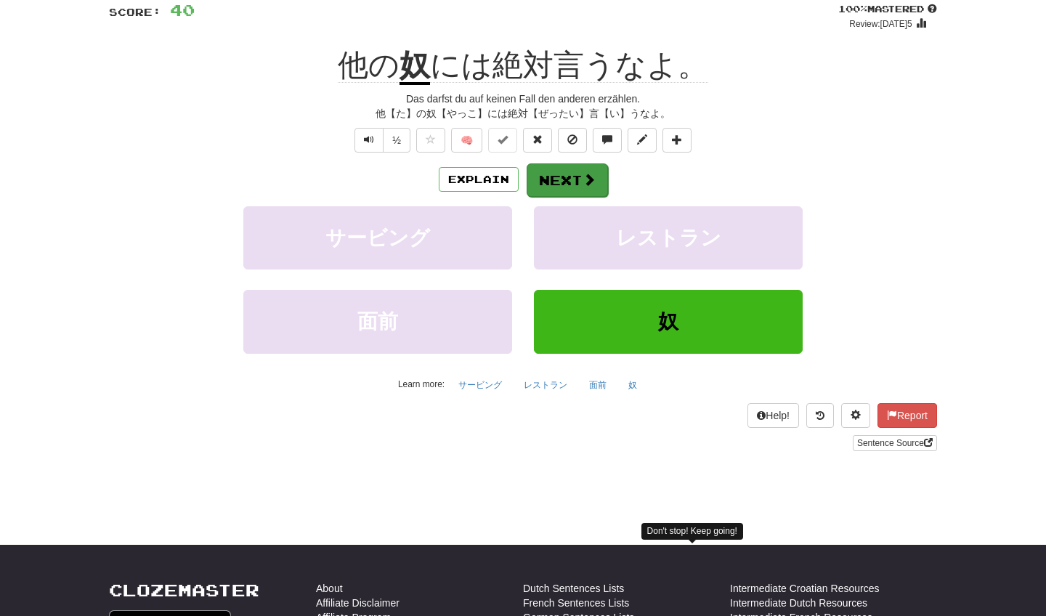
drag, startPoint x: 697, startPoint y: 230, endPoint x: 584, endPoint y: 177, distance: 124.8
click at [584, 177] on span at bounding box center [589, 179] width 13 height 13
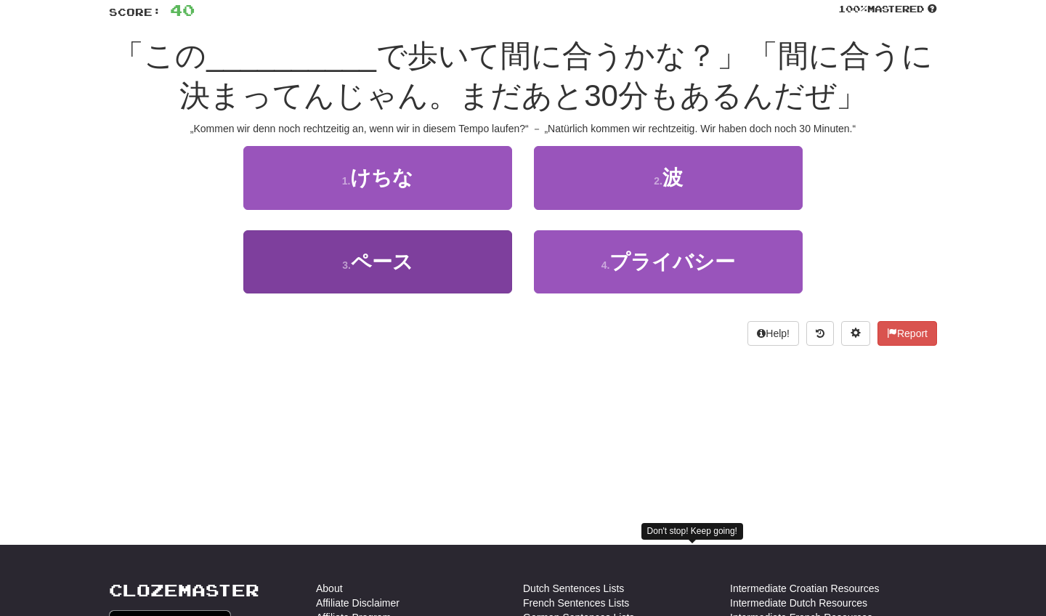
drag, startPoint x: 584, startPoint y: 177, endPoint x: 474, endPoint y: 272, distance: 145.8
click at [474, 272] on button "3 . ペース" at bounding box center [377, 261] width 269 height 63
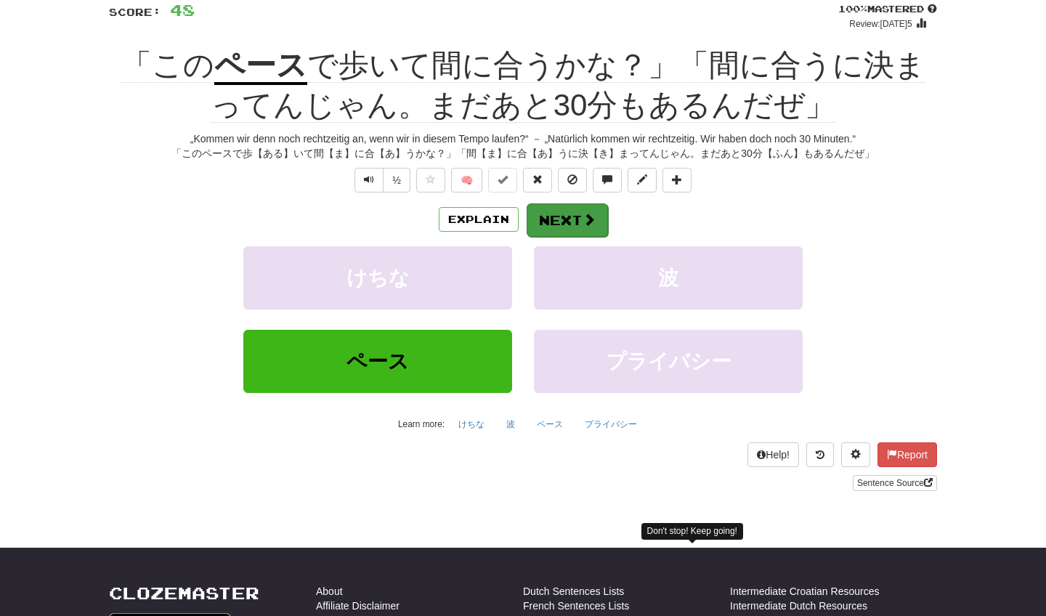
drag, startPoint x: 474, startPoint y: 272, endPoint x: 560, endPoint y: 207, distance: 108.4
click at [560, 207] on button "Next" at bounding box center [567, 219] width 81 height 33
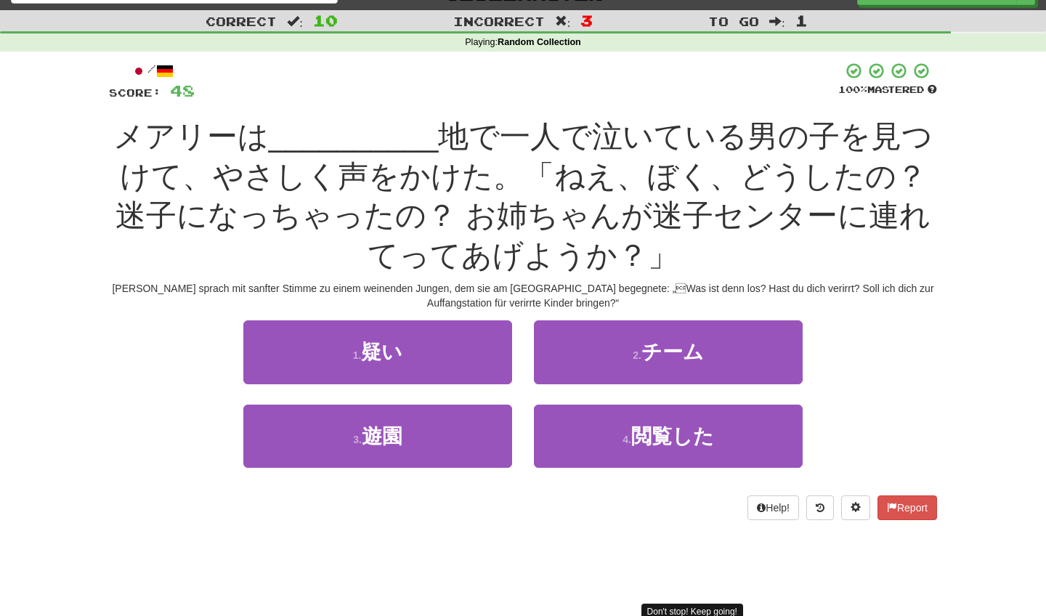
scroll to position [23, 0]
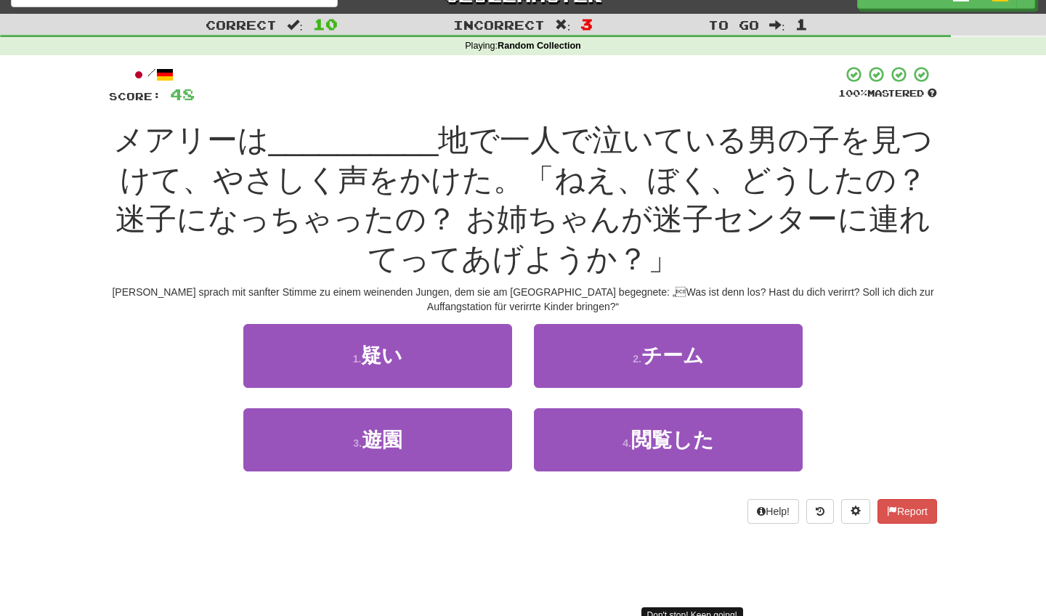
click at [471, 428] on button "3 . 遊園" at bounding box center [377, 439] width 269 height 63
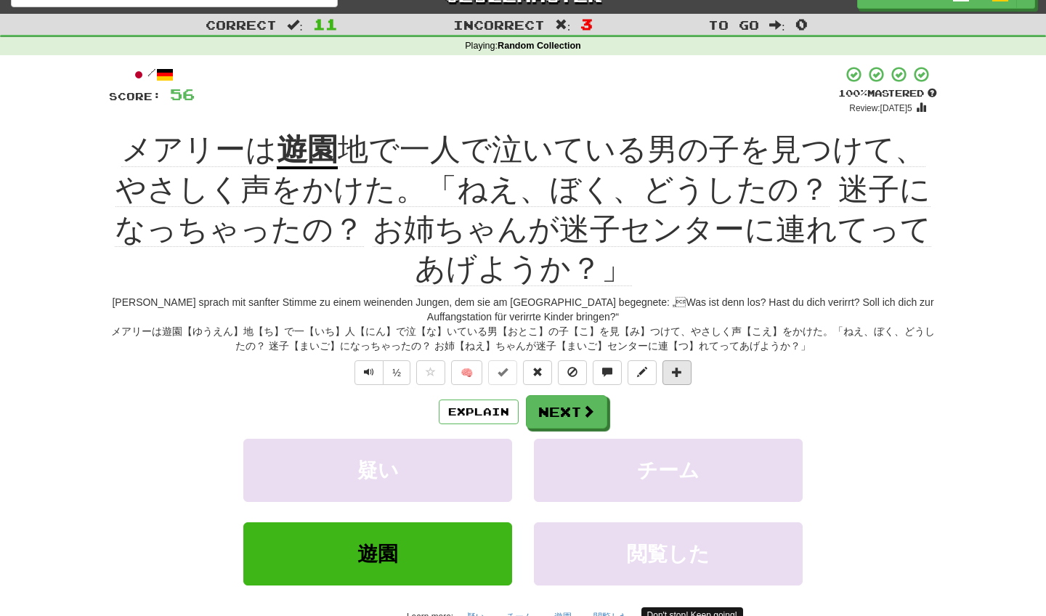
drag, startPoint x: 560, startPoint y: 207, endPoint x: 684, endPoint y: 370, distance: 204.7
click at [684, 370] on button at bounding box center [677, 372] width 29 height 25
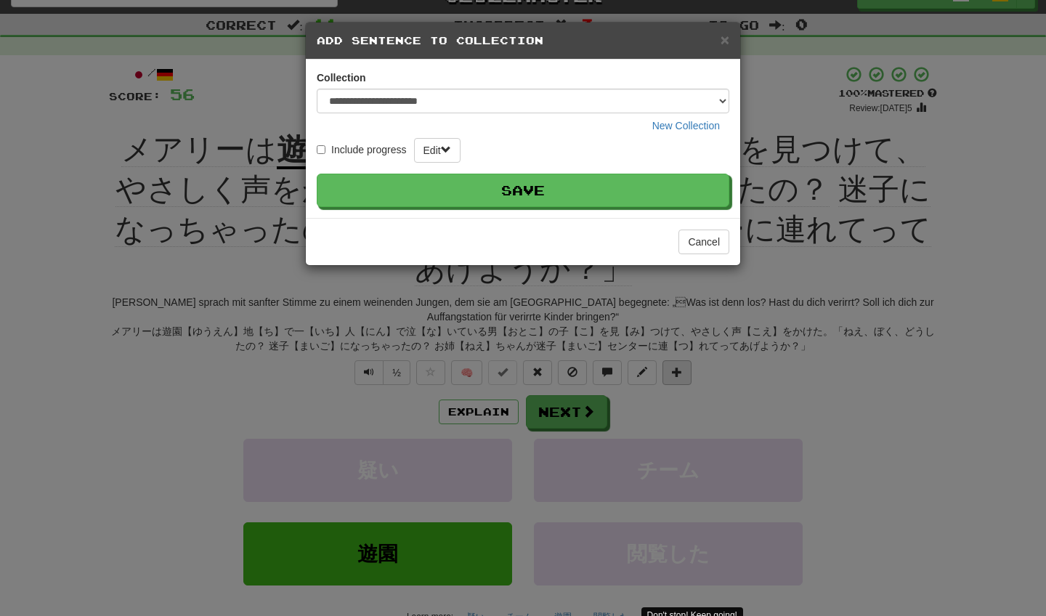
click at [625, 185] on button "Save" at bounding box center [523, 190] width 413 height 33
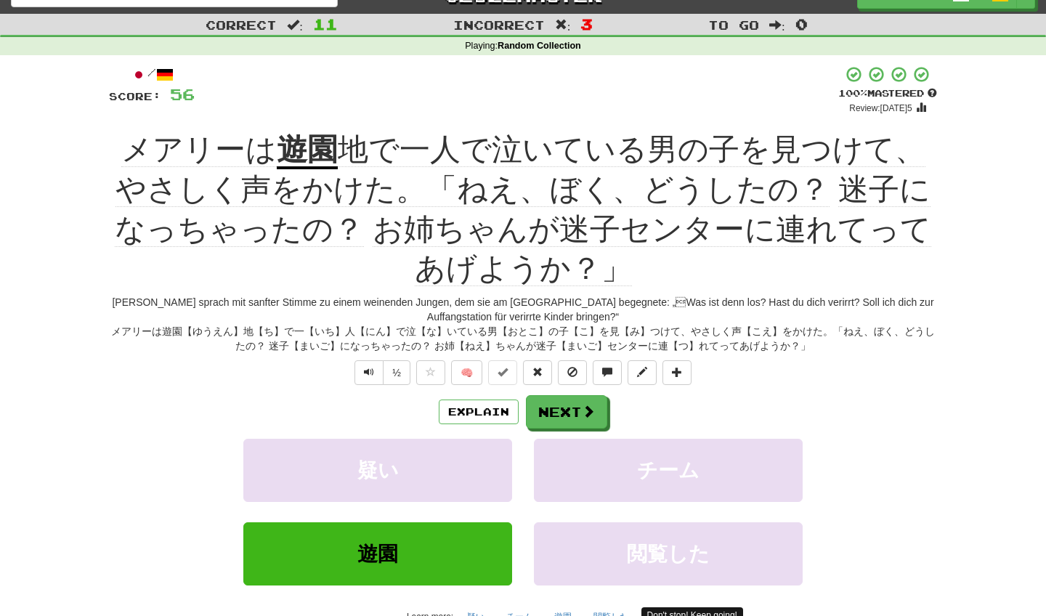
click at [681, 370] on span at bounding box center [677, 372] width 10 height 10
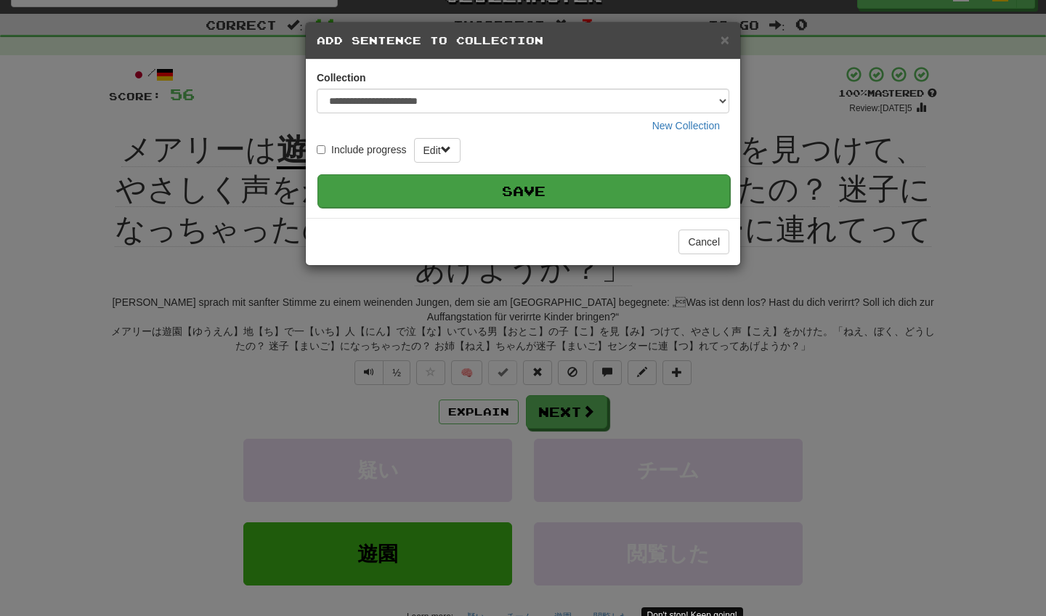
drag, startPoint x: 625, startPoint y: 185, endPoint x: 660, endPoint y: 196, distance: 37.4
click at [660, 196] on button "Save" at bounding box center [523, 190] width 413 height 33
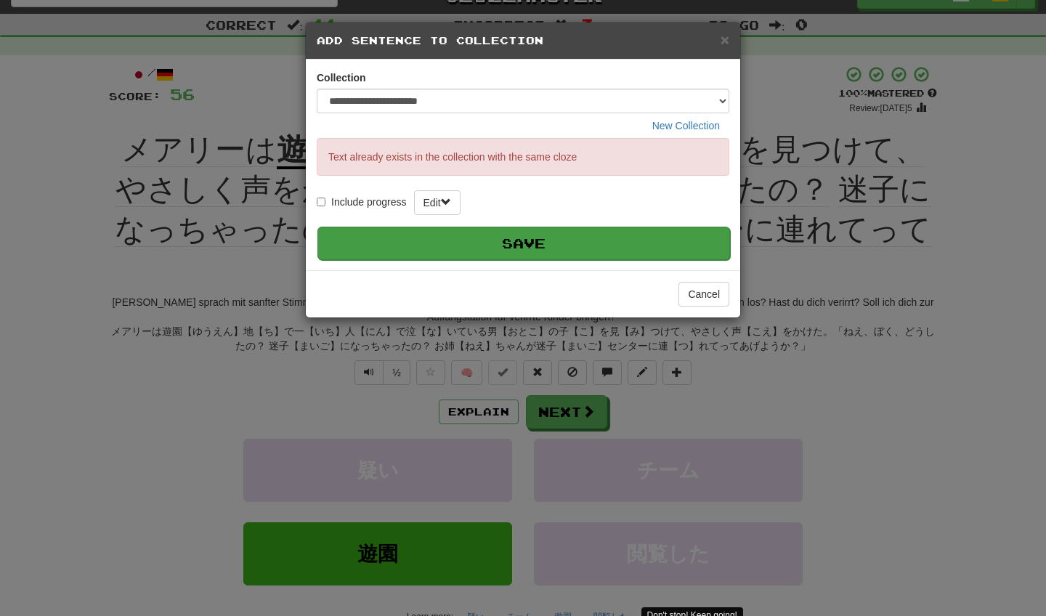
click at [721, 395] on div "**********" at bounding box center [523, 308] width 1046 height 616
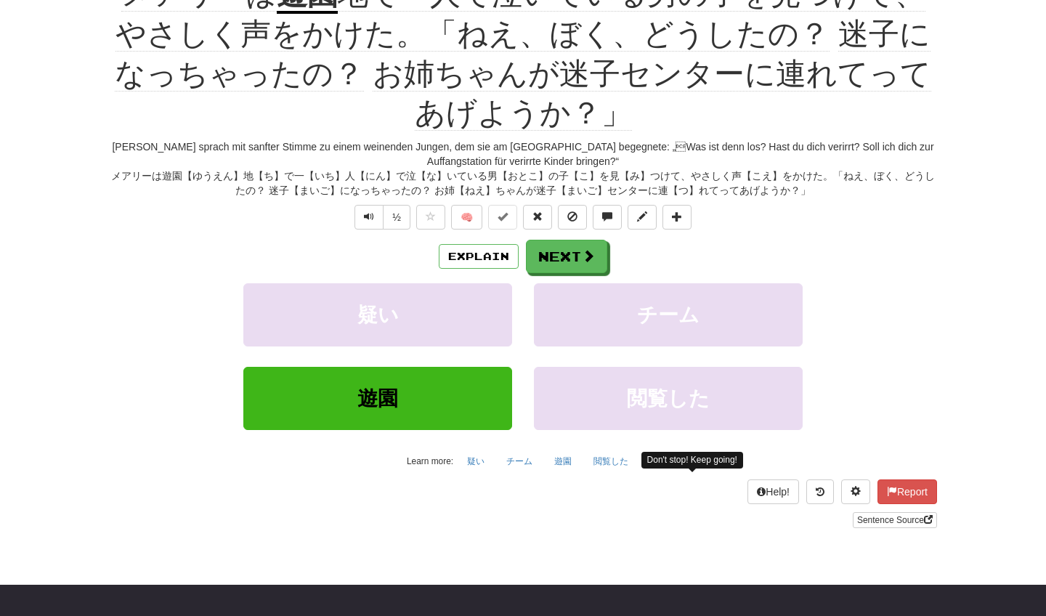
scroll to position [179, 0]
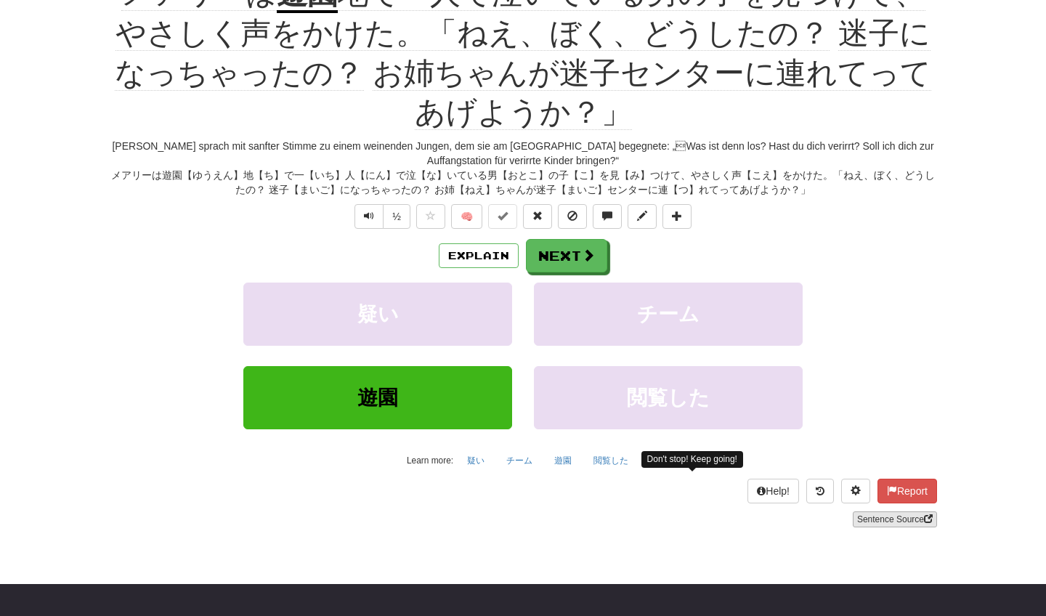
drag, startPoint x: 721, startPoint y: 395, endPoint x: 887, endPoint y: 511, distance: 201.9
click at [887, 511] on link "Sentence Source" at bounding box center [895, 519] width 84 height 16
click at [554, 253] on button "Next" at bounding box center [566, 255] width 81 height 33
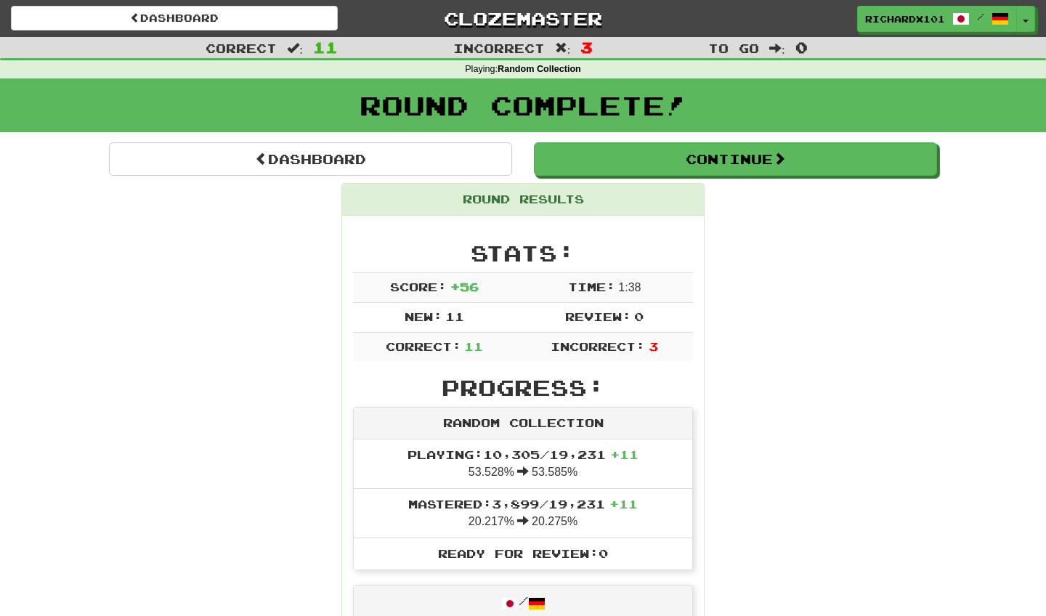
scroll to position [0, 0]
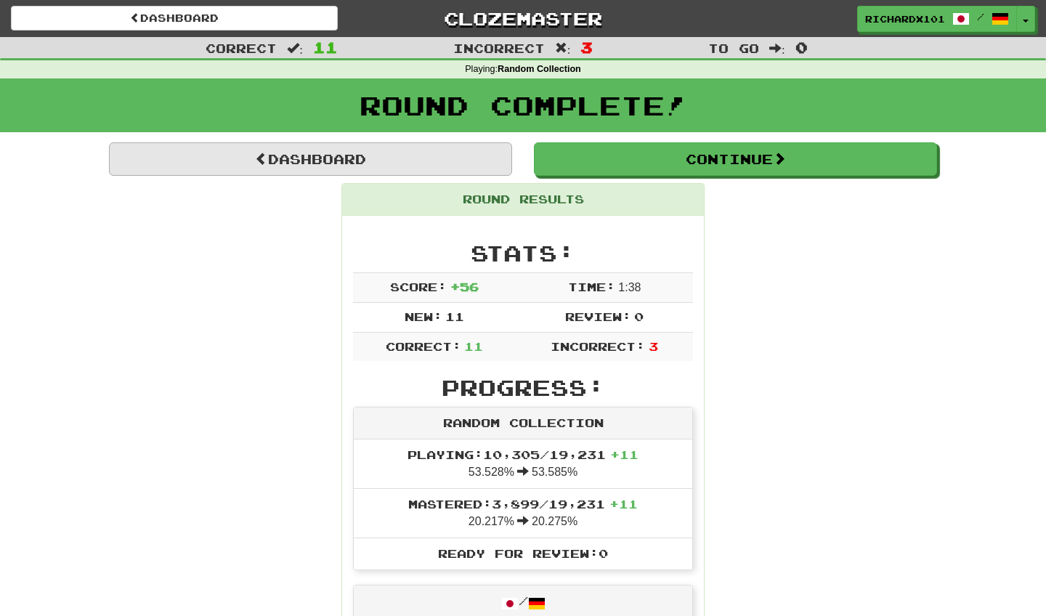
drag, startPoint x: 554, startPoint y: 253, endPoint x: 469, endPoint y: 159, distance: 126.5
click at [469, 159] on link "Dashboard" at bounding box center [310, 158] width 403 height 33
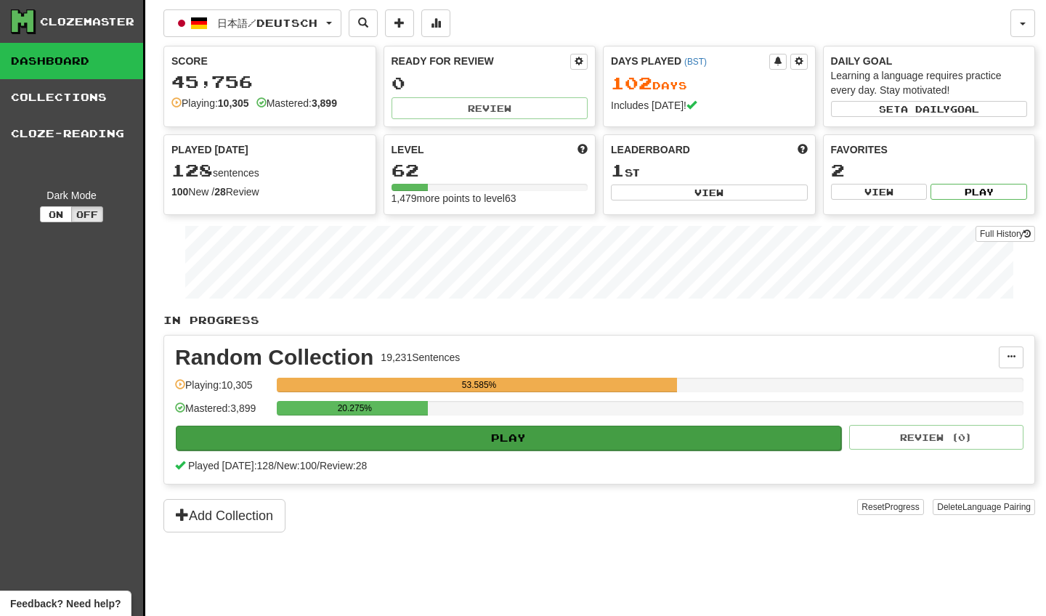
drag, startPoint x: 0, startPoint y: 0, endPoint x: 546, endPoint y: 440, distance: 701.2
click at [546, 440] on button "Play" at bounding box center [508, 438] width 665 height 25
select select "********"
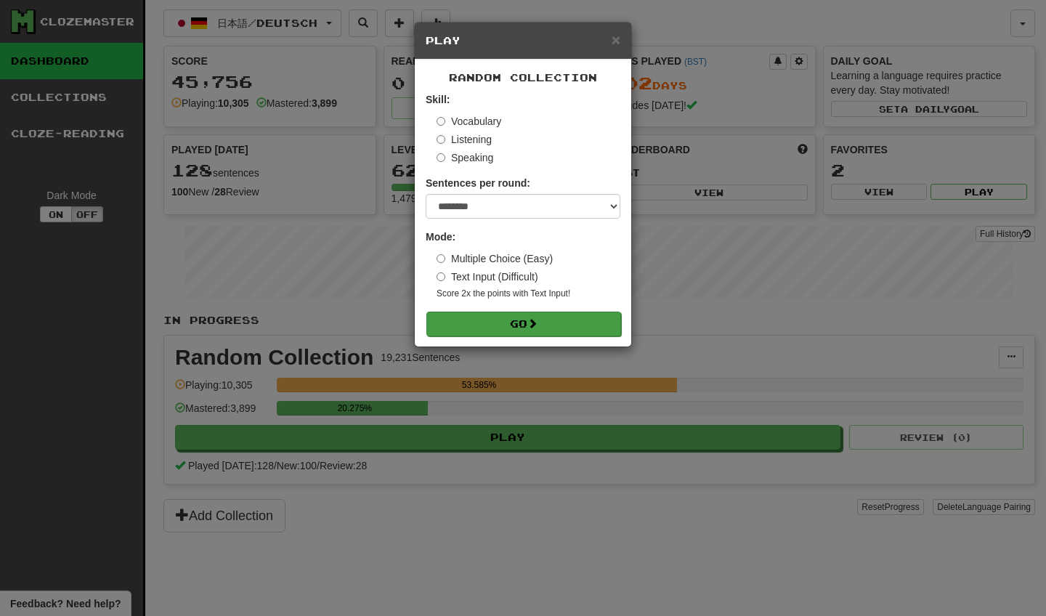
drag, startPoint x: 546, startPoint y: 440, endPoint x: 561, endPoint y: 327, distance: 113.5
click at [561, 327] on button "Go" at bounding box center [523, 324] width 195 height 25
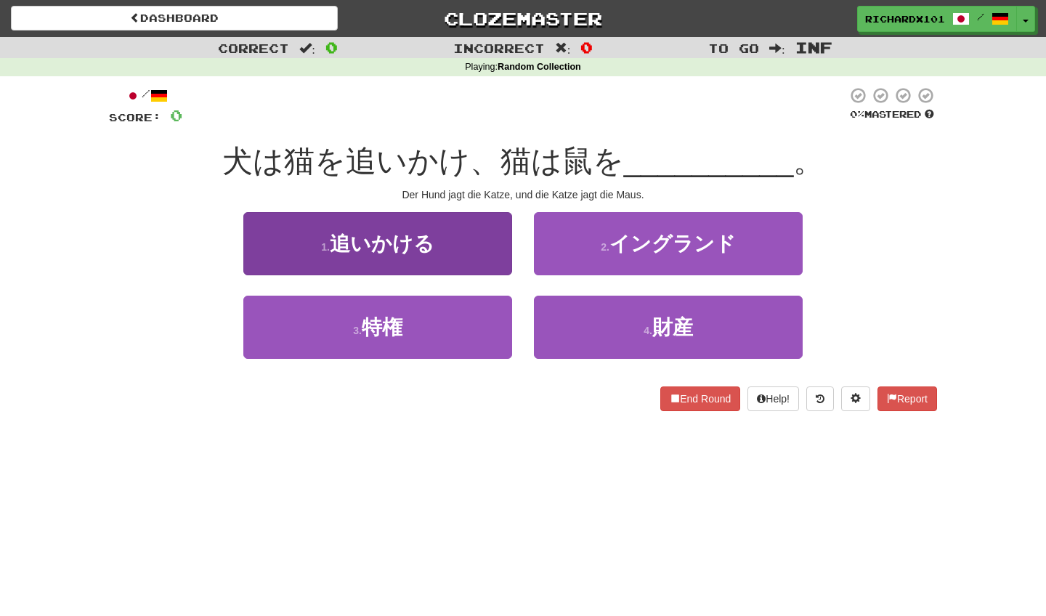
drag, startPoint x: 0, startPoint y: 0, endPoint x: 454, endPoint y: 235, distance: 511.4
click at [454, 235] on button "1 . 追いかける" at bounding box center [377, 243] width 269 height 63
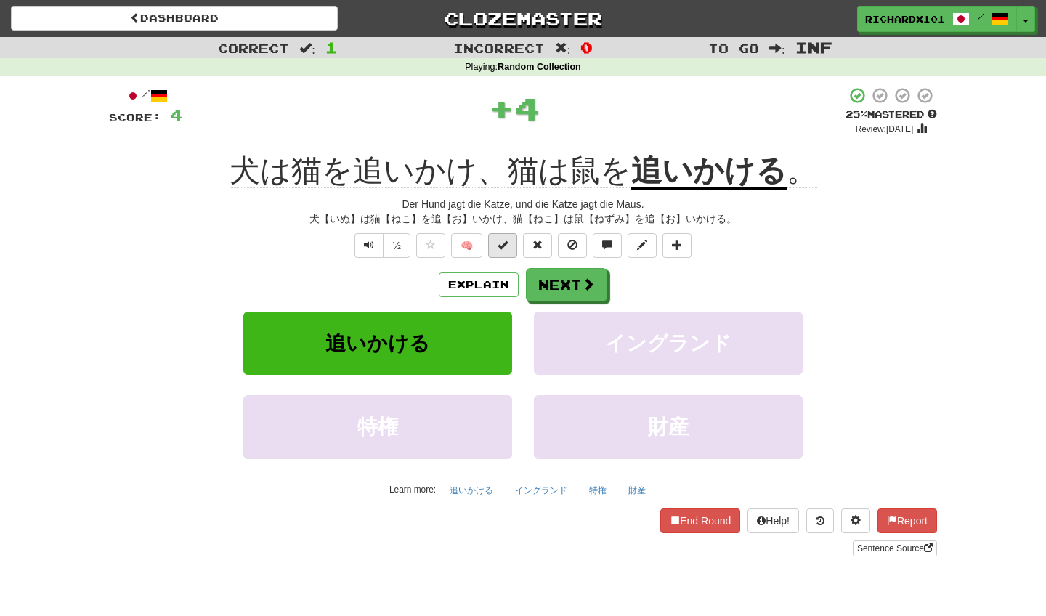
drag, startPoint x: 454, startPoint y: 235, endPoint x: 501, endPoint y: 244, distance: 48.0
click at [501, 244] on span at bounding box center [503, 245] width 10 height 10
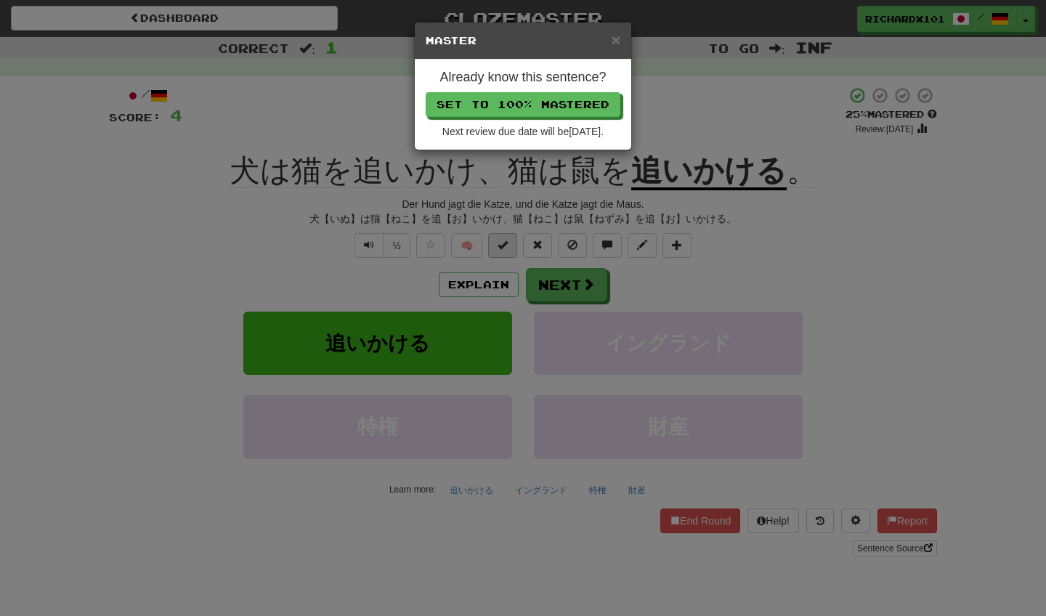
click at [562, 95] on button "Set to 100% Mastered" at bounding box center [523, 104] width 195 height 25
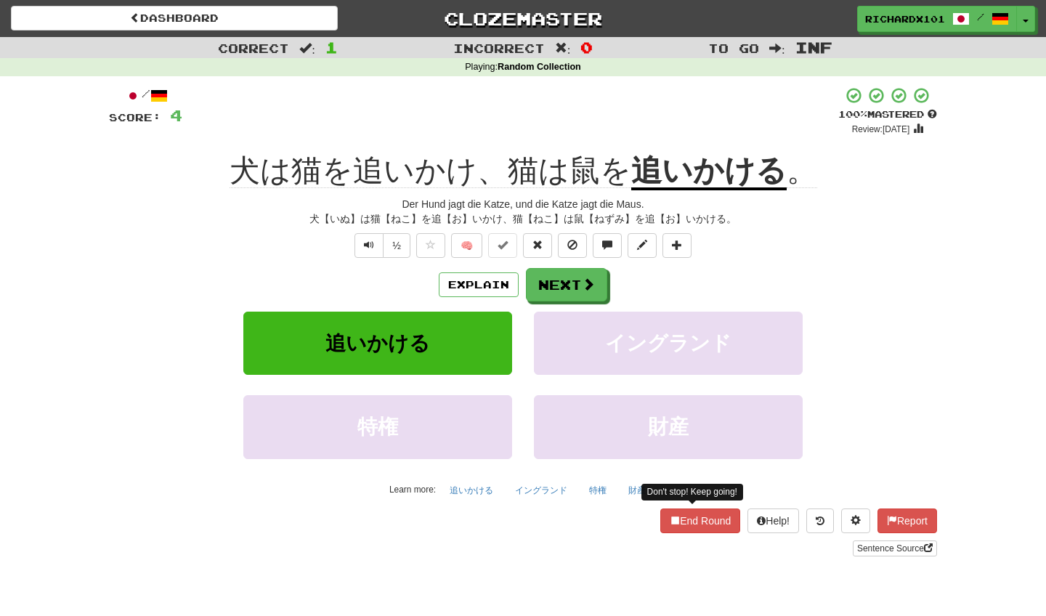
click at [680, 527] on button "End Round" at bounding box center [700, 521] width 80 height 25
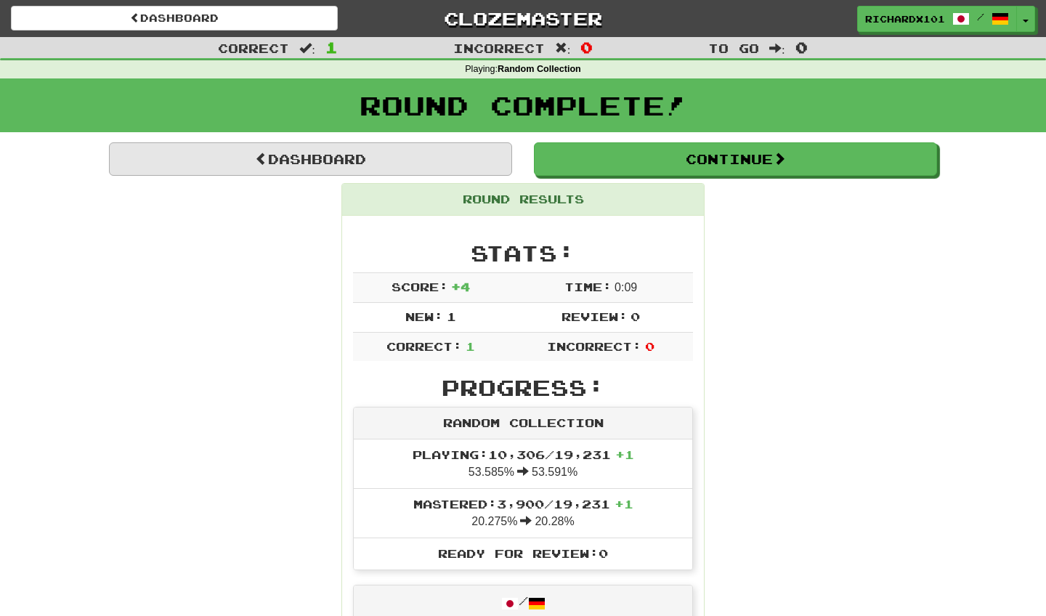
drag, startPoint x: 562, startPoint y: 95, endPoint x: 365, endPoint y: 163, distance: 208.1
click at [365, 163] on link "Dashboard" at bounding box center [310, 158] width 403 height 33
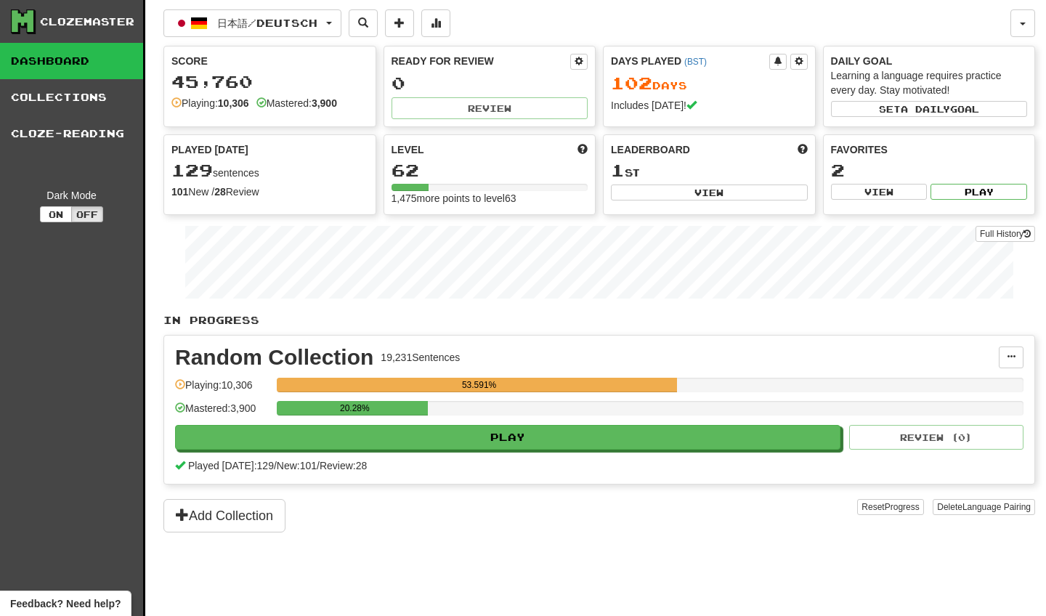
click at [341, 15] on button "日本語 / Deutsch" at bounding box center [252, 23] width 178 height 28
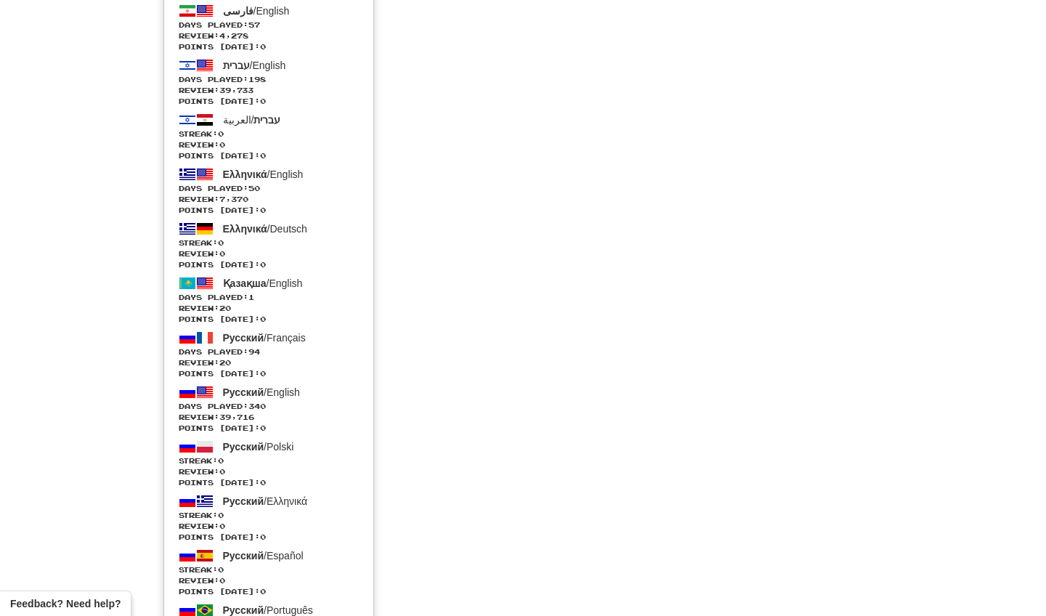
scroll to position [2932, 0]
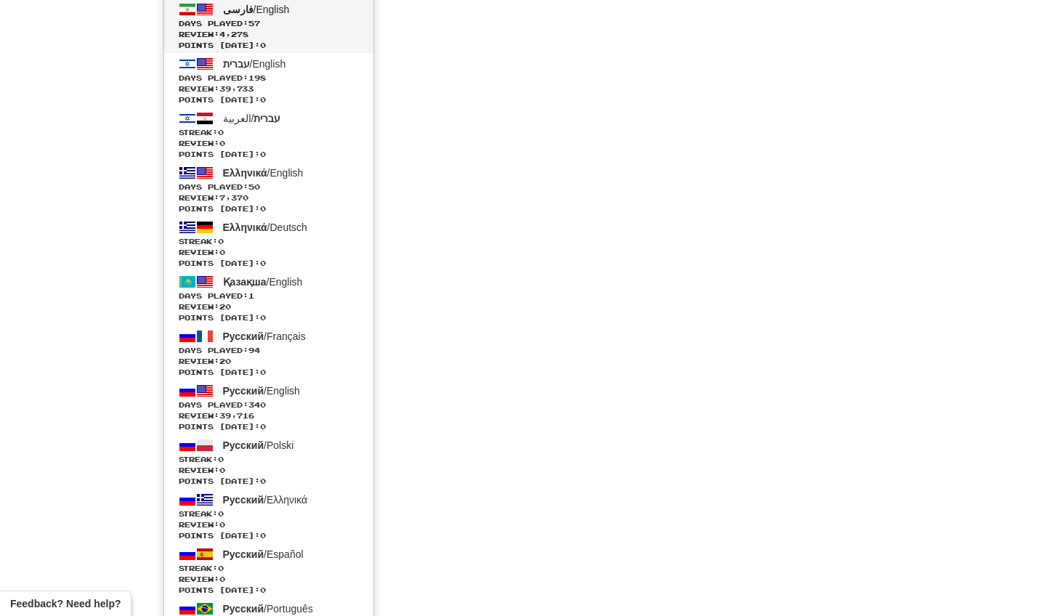
click at [316, 345] on span "Days Played: 94" at bounding box center [269, 350] width 180 height 11
